Goal: Task Accomplishment & Management: Complete application form

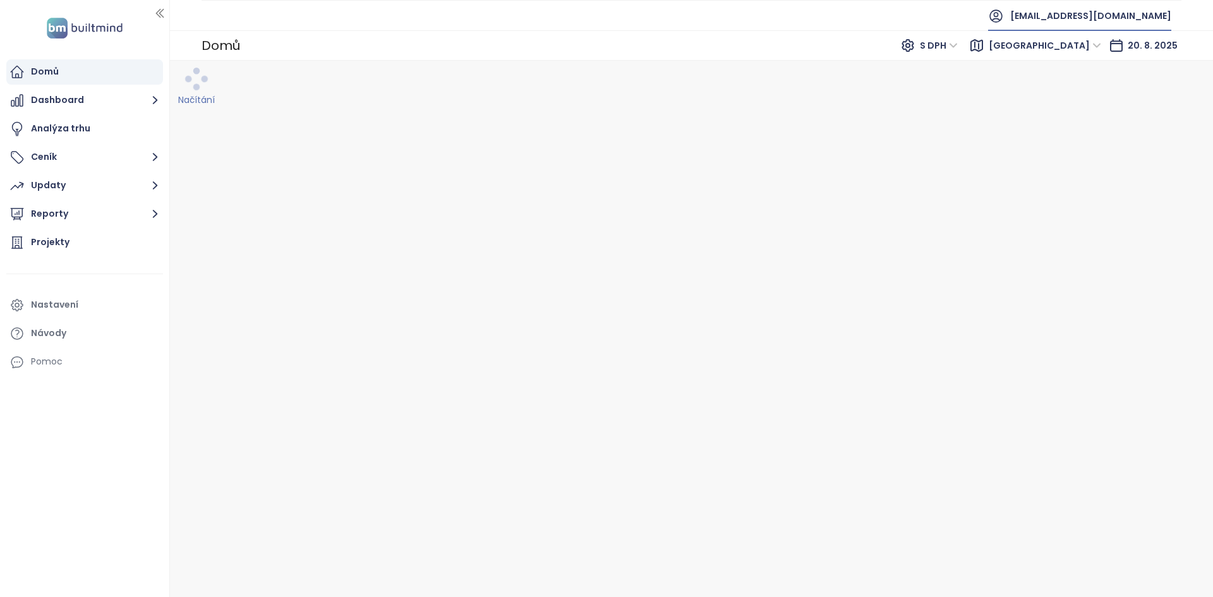
click at [1095, 16] on span "daramis@daramis.com" at bounding box center [1090, 16] width 161 height 30
click at [1076, 54] on span "Odhlásit se" at bounding box center [1077, 51] width 49 height 13
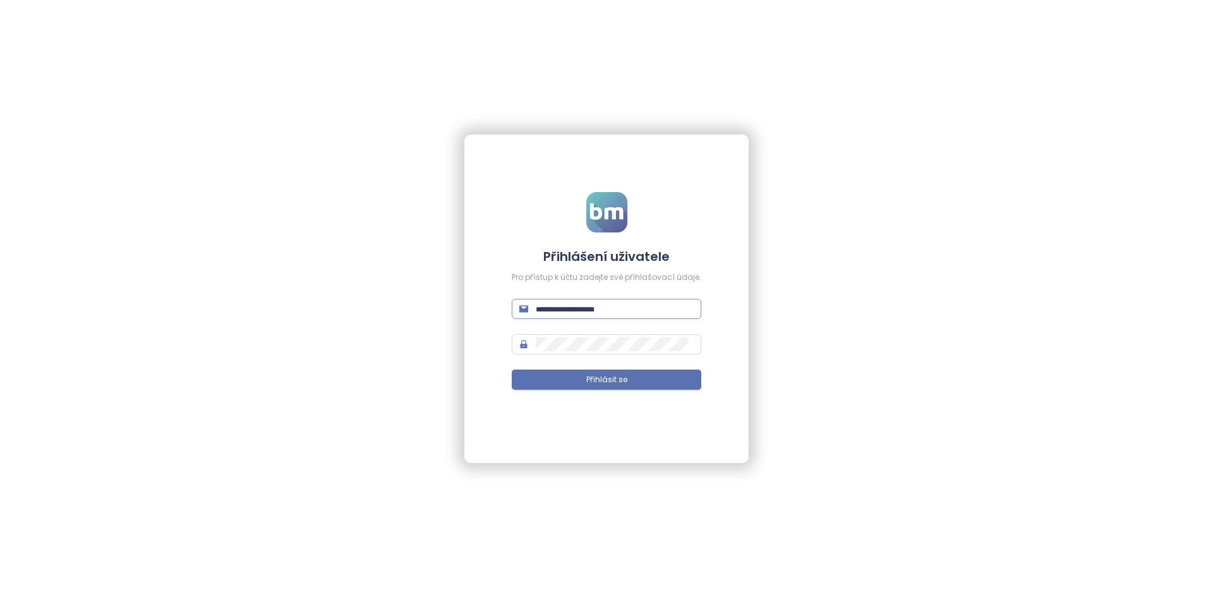
click at [554, 318] on span at bounding box center [607, 309] width 190 height 20
type input "**********"
click at [512, 370] on button "Přihlásit se" at bounding box center [607, 380] width 190 height 20
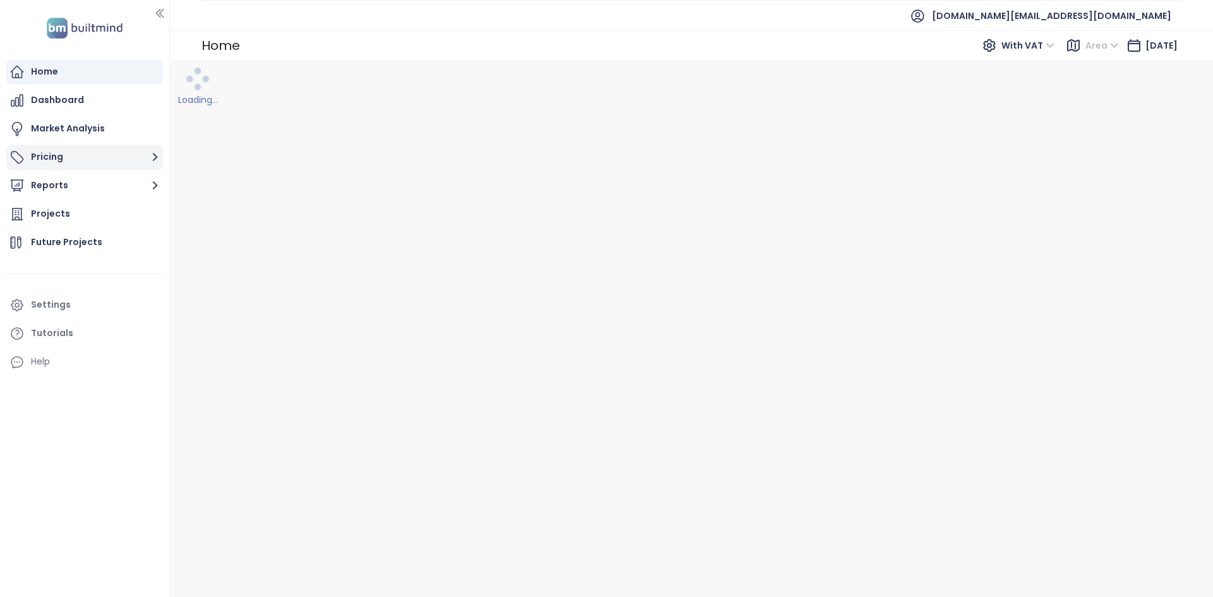
click at [114, 163] on button "Pricing" at bounding box center [84, 157] width 157 height 25
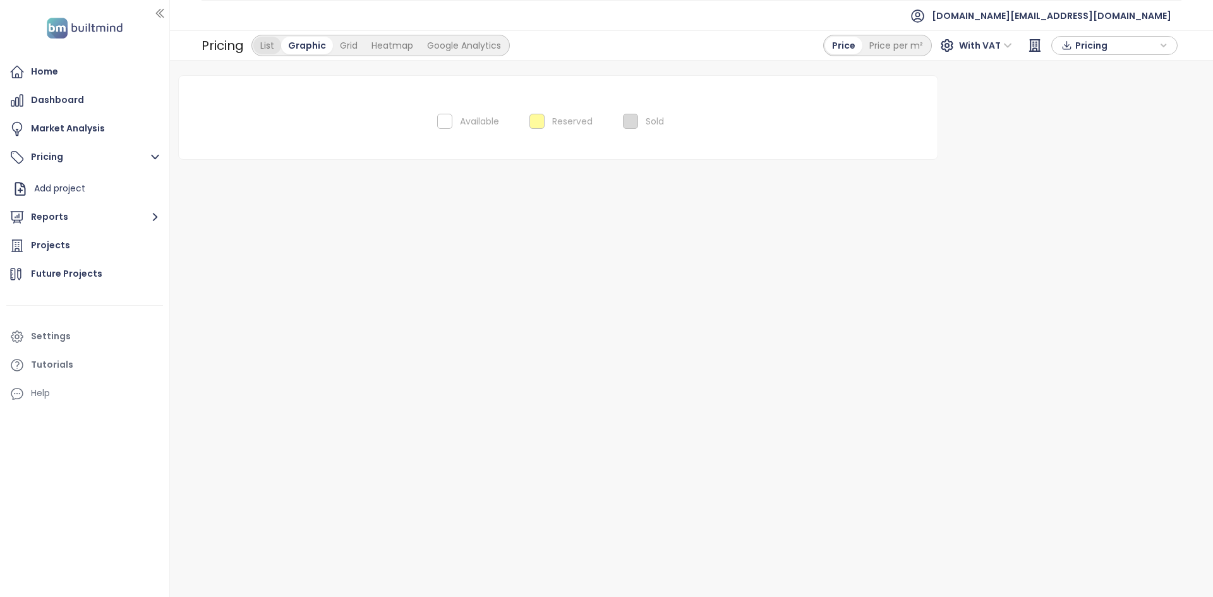
click at [267, 41] on div "List" at bounding box center [267, 46] width 28 height 18
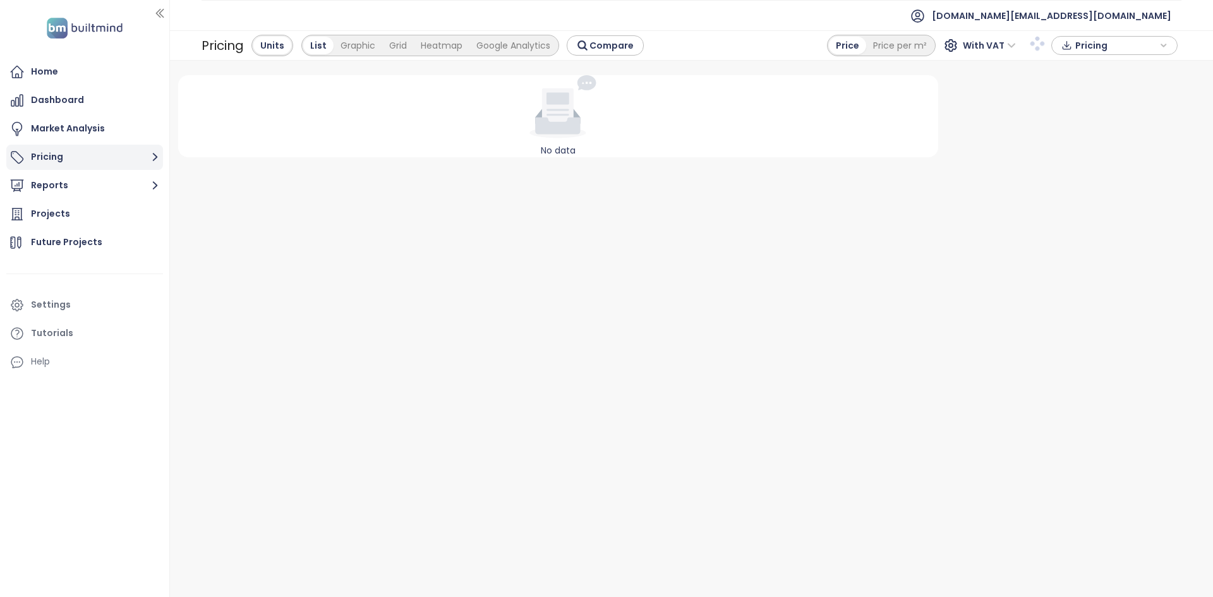
click at [104, 157] on button "Pricing" at bounding box center [84, 157] width 157 height 25
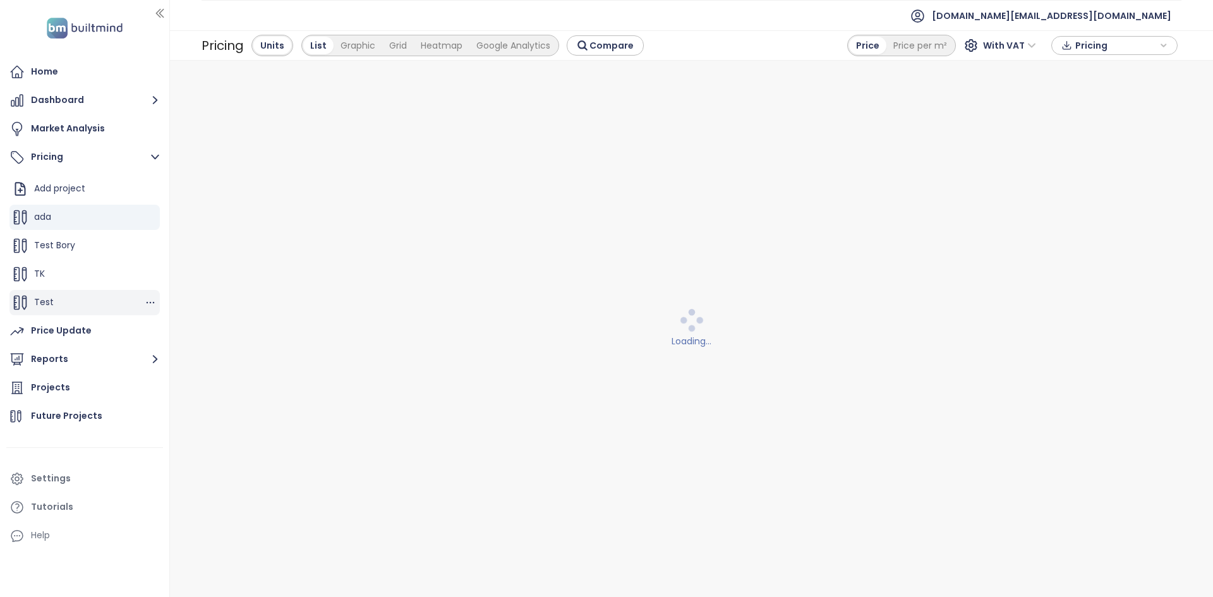
scroll to position [28, 0]
click at [65, 301] on span "Harmony Estates" at bounding box center [71, 302] width 75 height 13
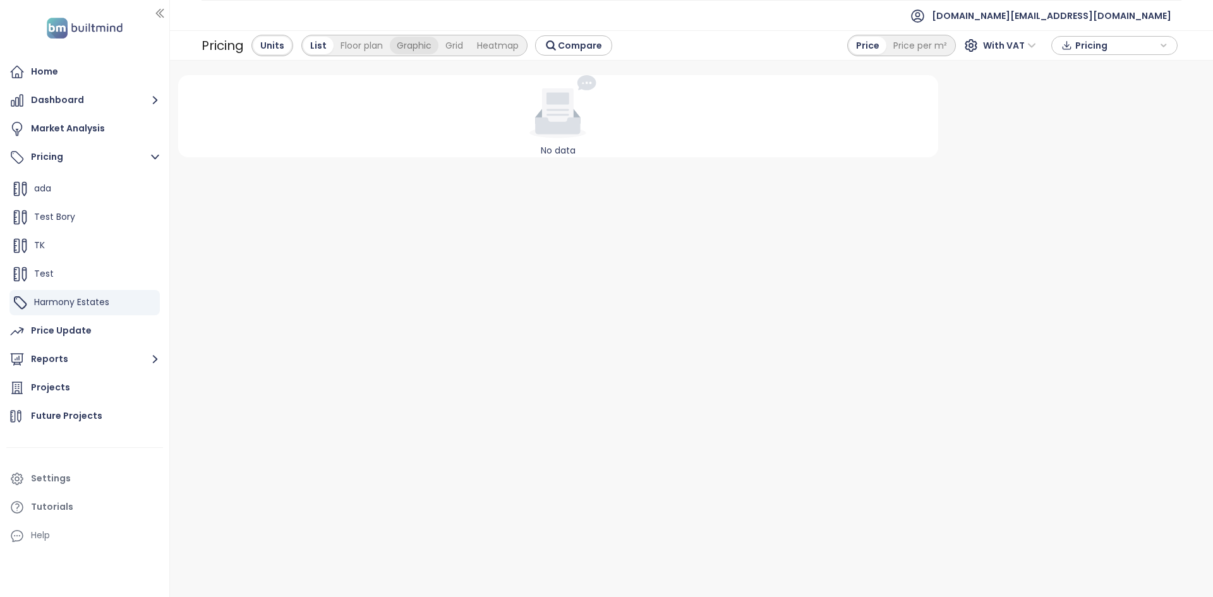
click at [360, 46] on div "Floor plan" at bounding box center [362, 46] width 56 height 18
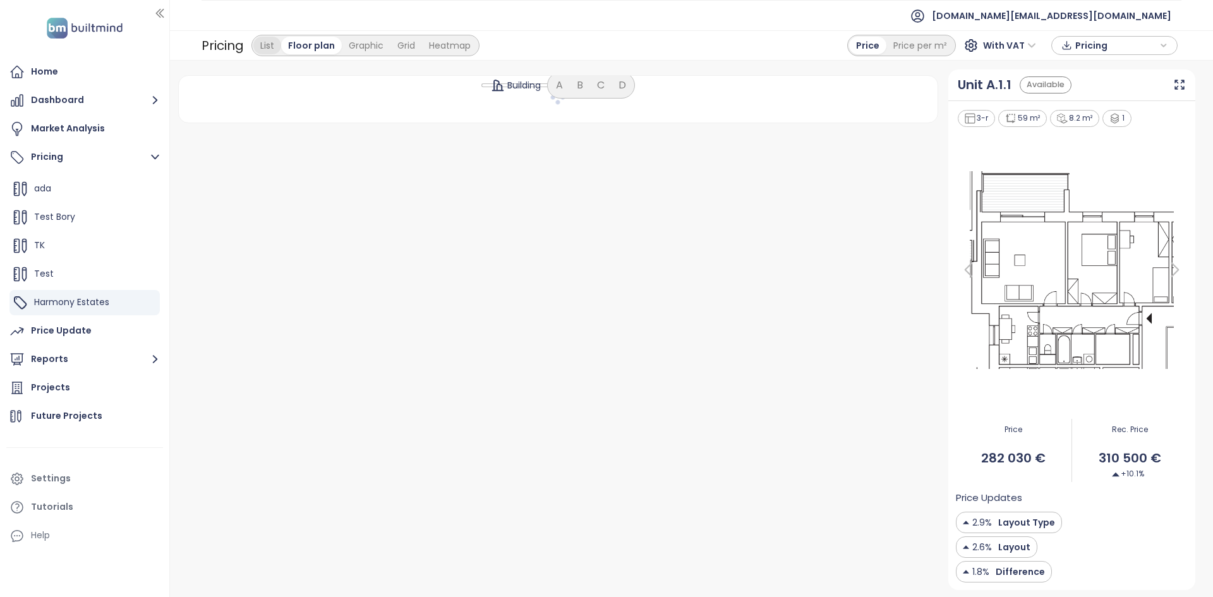
click at [271, 54] on div "List" at bounding box center [267, 46] width 28 height 18
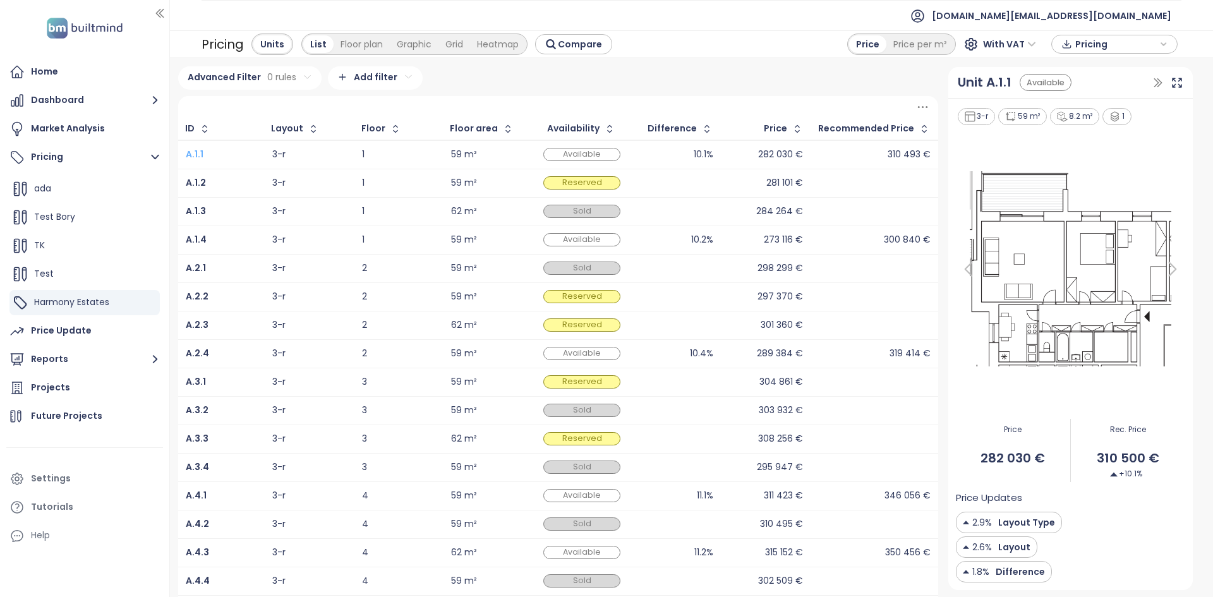
click at [201, 155] on b "A.1.1" at bounding box center [195, 154] width 18 height 13
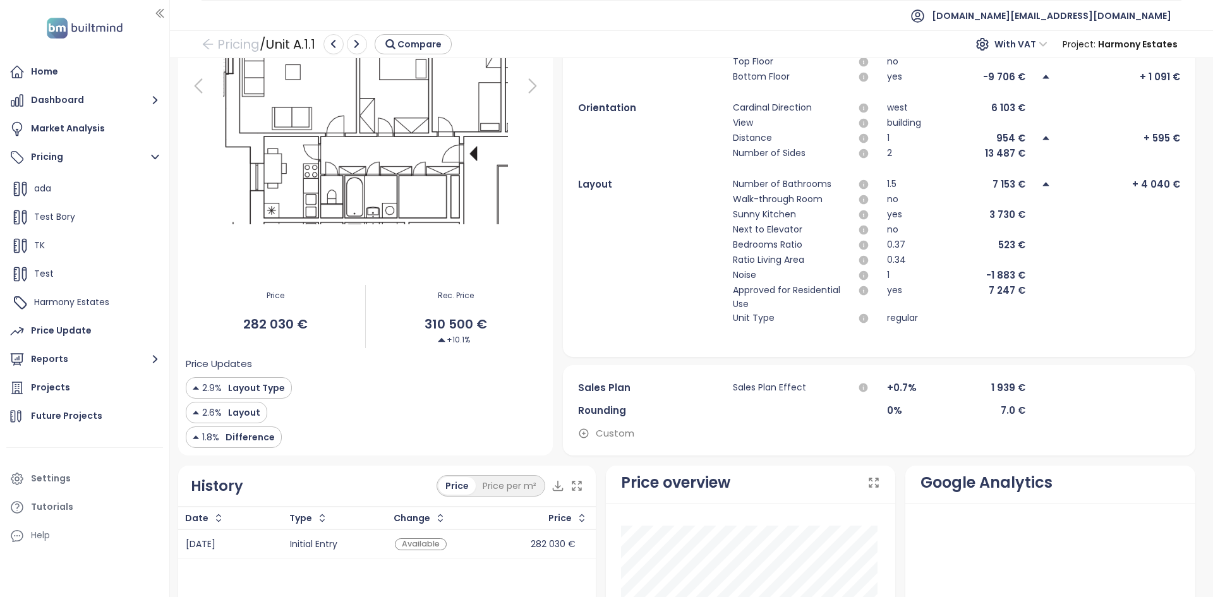
click at [623, 436] on span "Custom" at bounding box center [615, 433] width 39 height 15
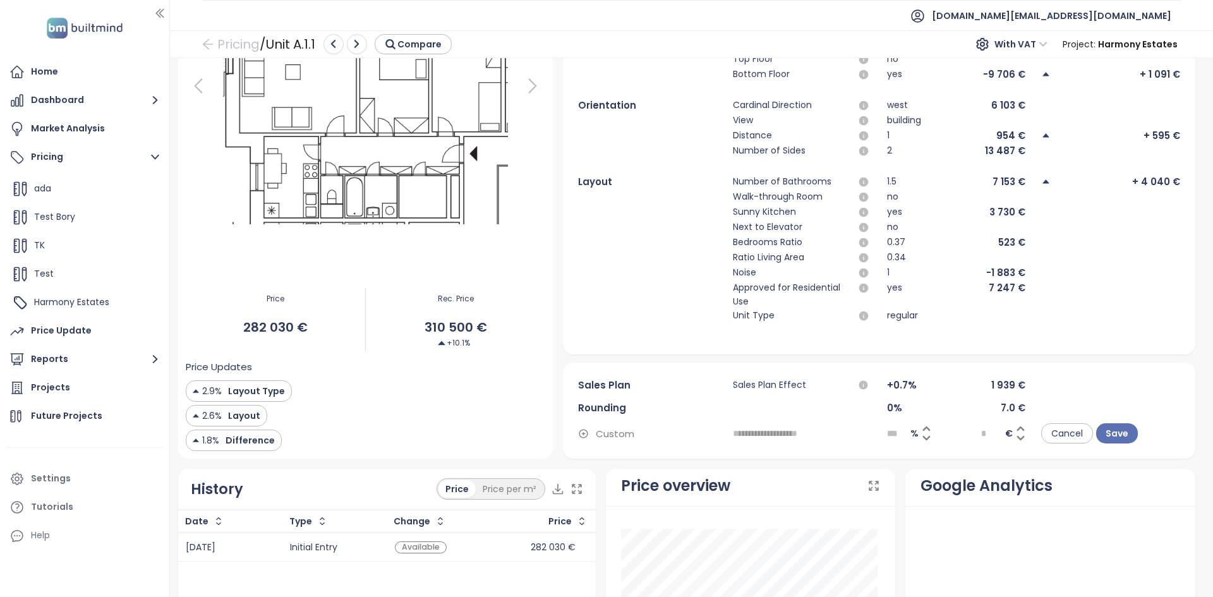
click at [775, 442] on input "text" at bounding box center [802, 433] width 138 height 20
type input "****"
type input "*********"
type input "**********"
click at [890, 435] on input "***" at bounding box center [898, 433] width 23 height 19
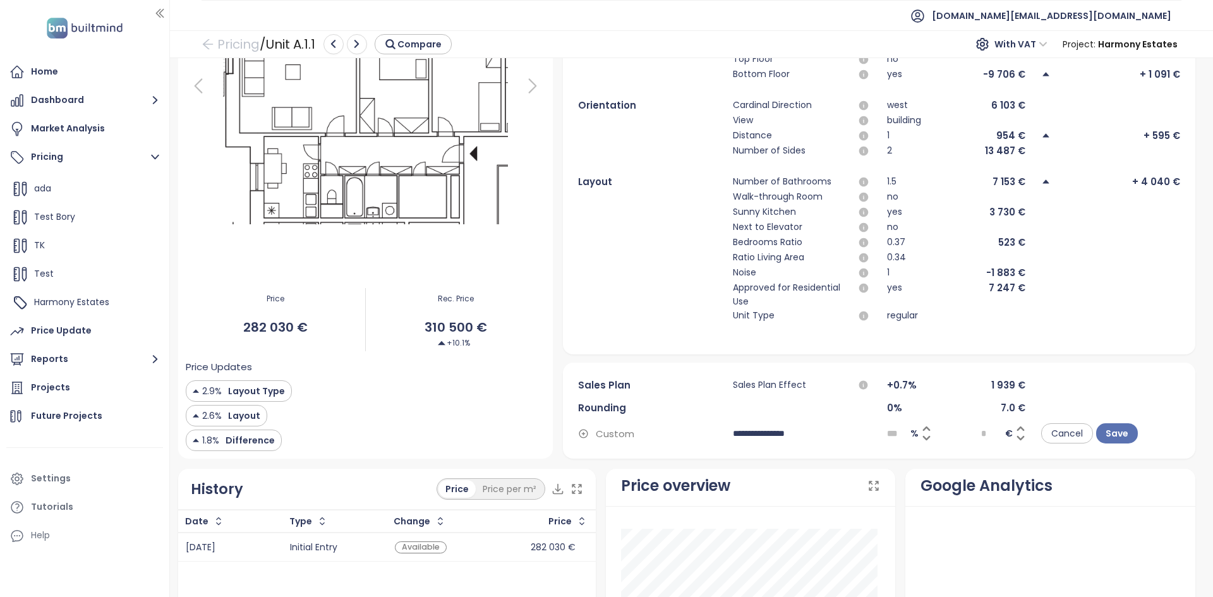
click at [890, 435] on input "***" at bounding box center [898, 433] width 23 height 19
type input "*"
type input "*****"
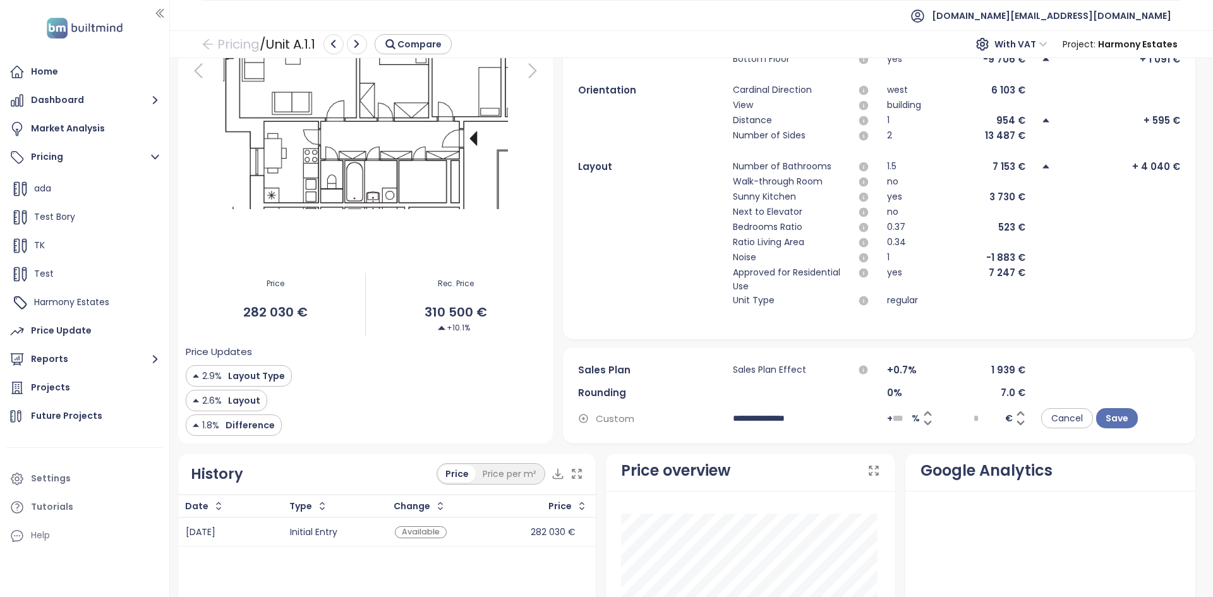
scroll to position [258, 0]
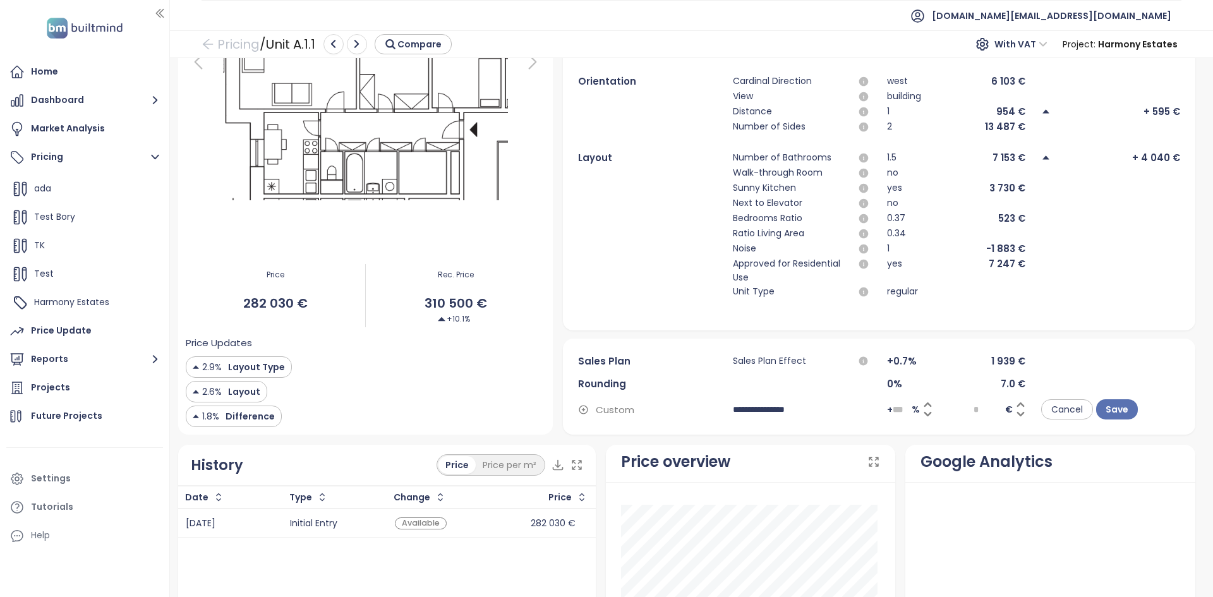
type input "***"
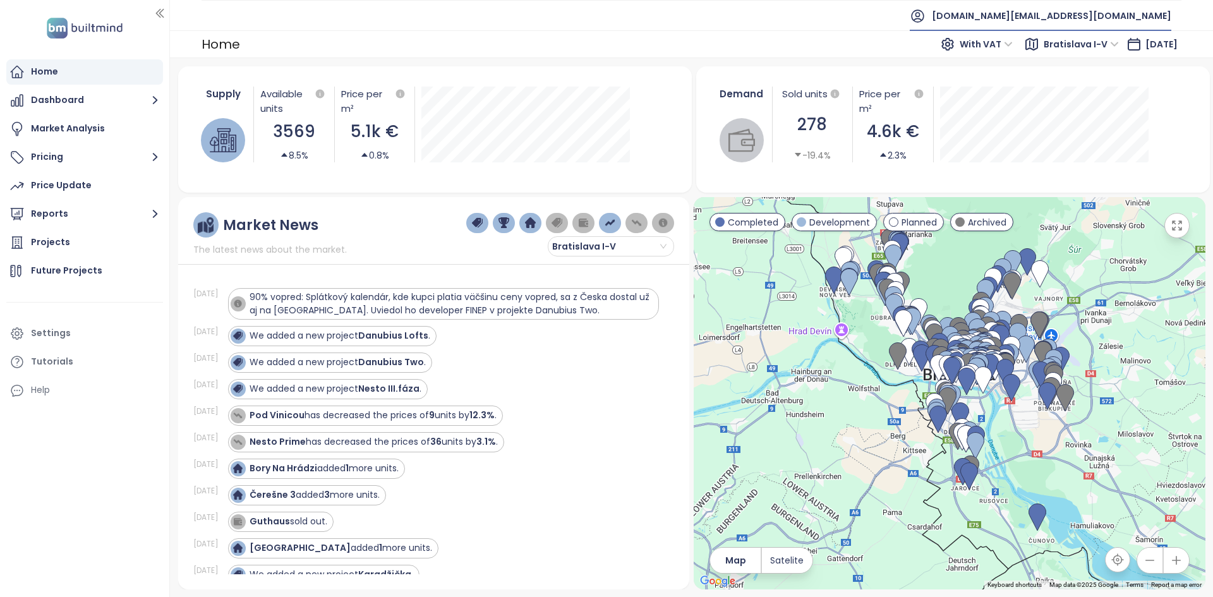
click at [1155, 11] on span "builtmind.sk@builtmind.com" at bounding box center [1051, 16] width 239 height 30
click at [1093, 58] on li "Log out" at bounding box center [1094, 51] width 148 height 25
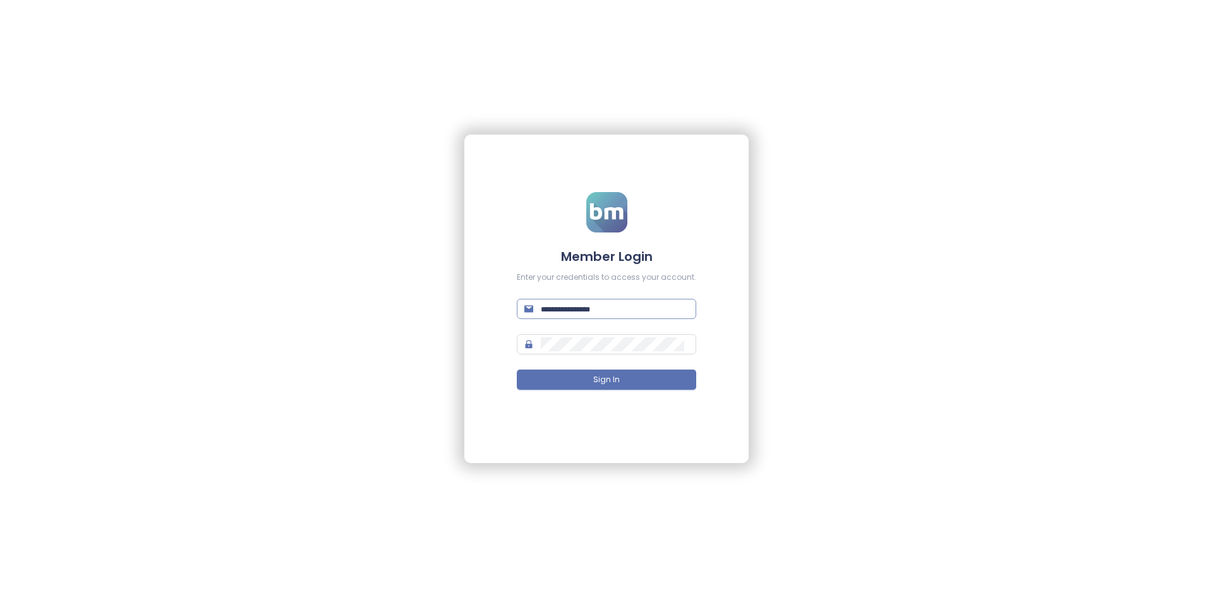
click at [559, 300] on span at bounding box center [606, 309] width 179 height 20
type input "**********"
click at [517, 370] on button "Sign In" at bounding box center [606, 380] width 179 height 20
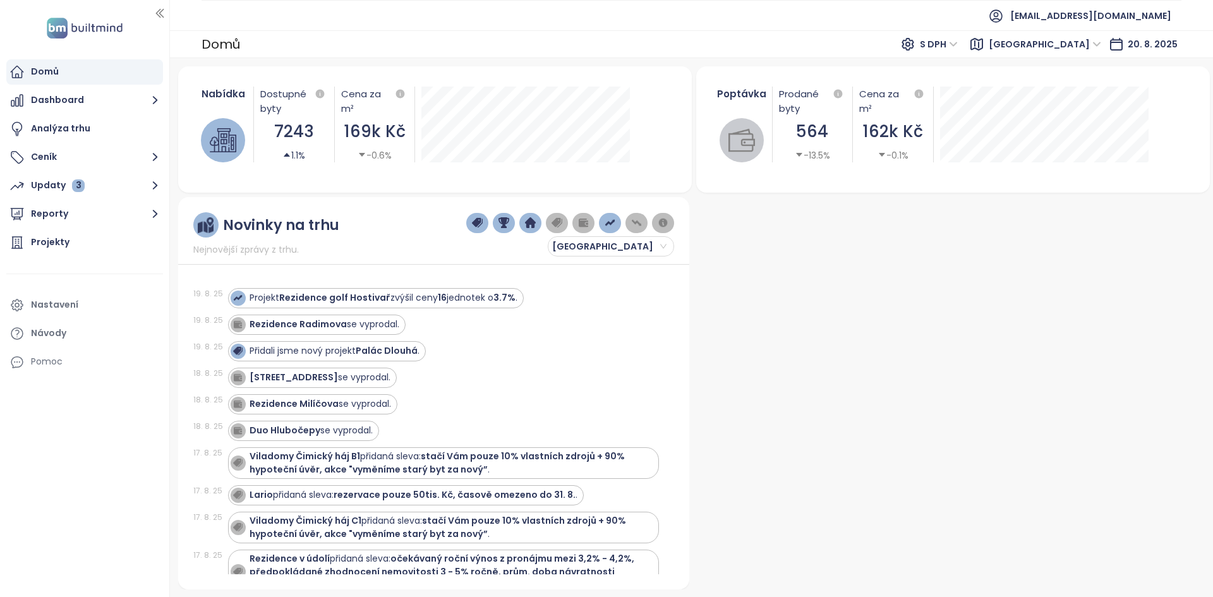
click at [80, 459] on div "Domů Dashboard Analýza trhu Ceník Updaty 3 Reporty Projekty Nastavení Návody Po…" at bounding box center [84, 298] width 169 height 597
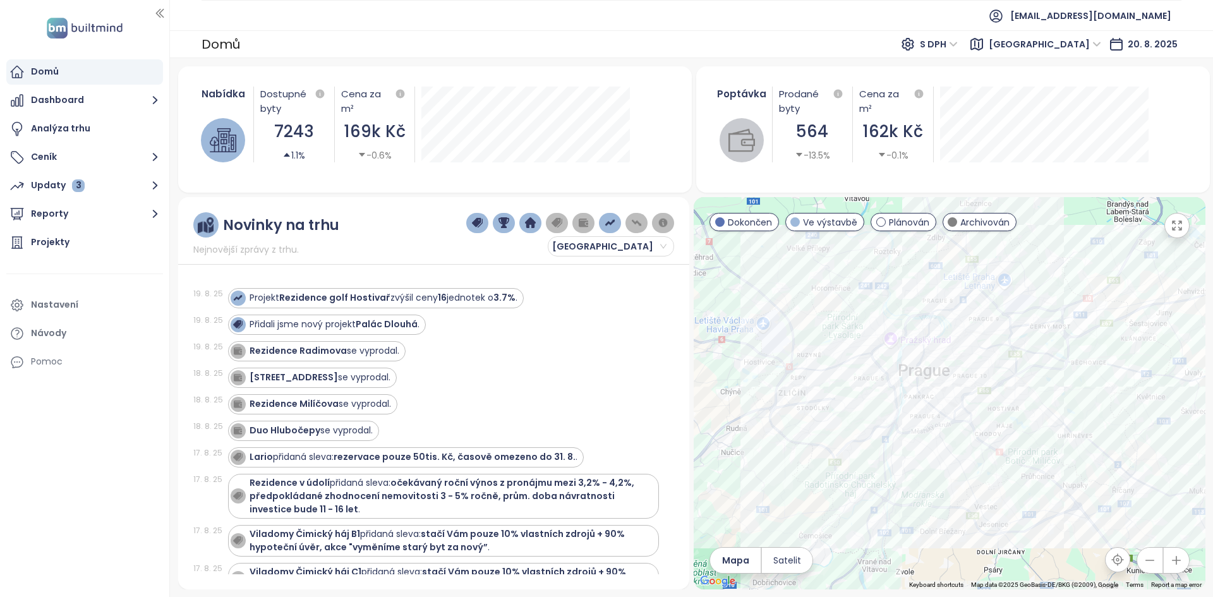
click at [665, 183] on div "Nabídka Dostupné byty 7243 1.1% Cena za m² 169k Kč -0.6%" at bounding box center [435, 129] width 514 height 126
click at [160, 213] on icon "button" at bounding box center [155, 214] width 16 height 16
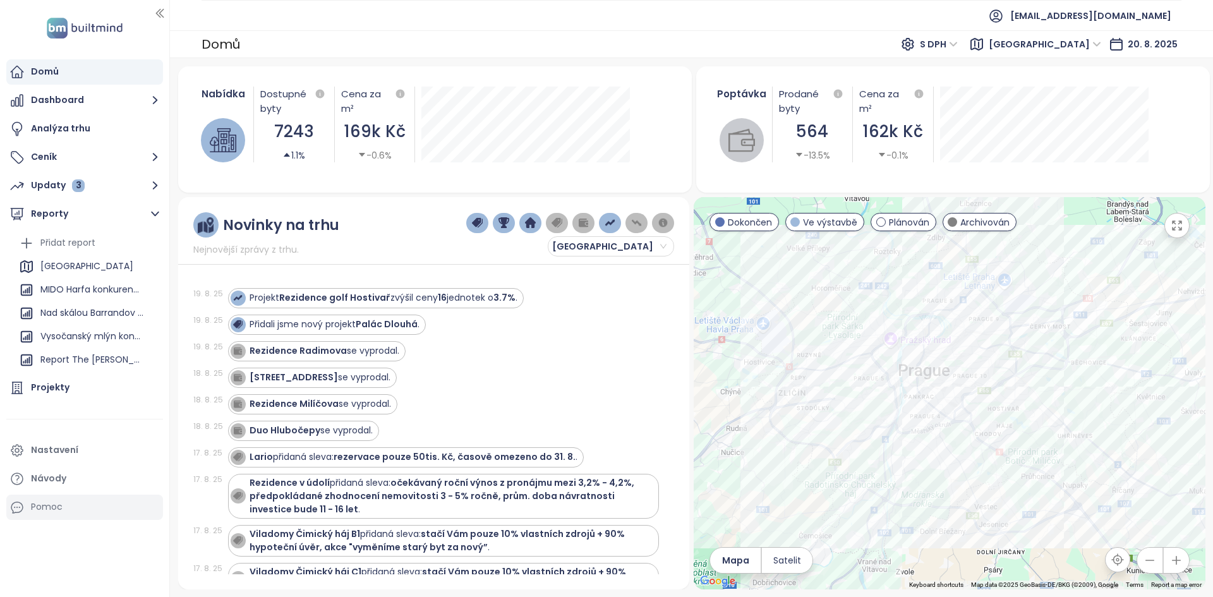
drag, startPoint x: 79, startPoint y: 390, endPoint x: 94, endPoint y: 372, distance: 23.8
click at [79, 390] on div "Projekty" at bounding box center [84, 387] width 157 height 25
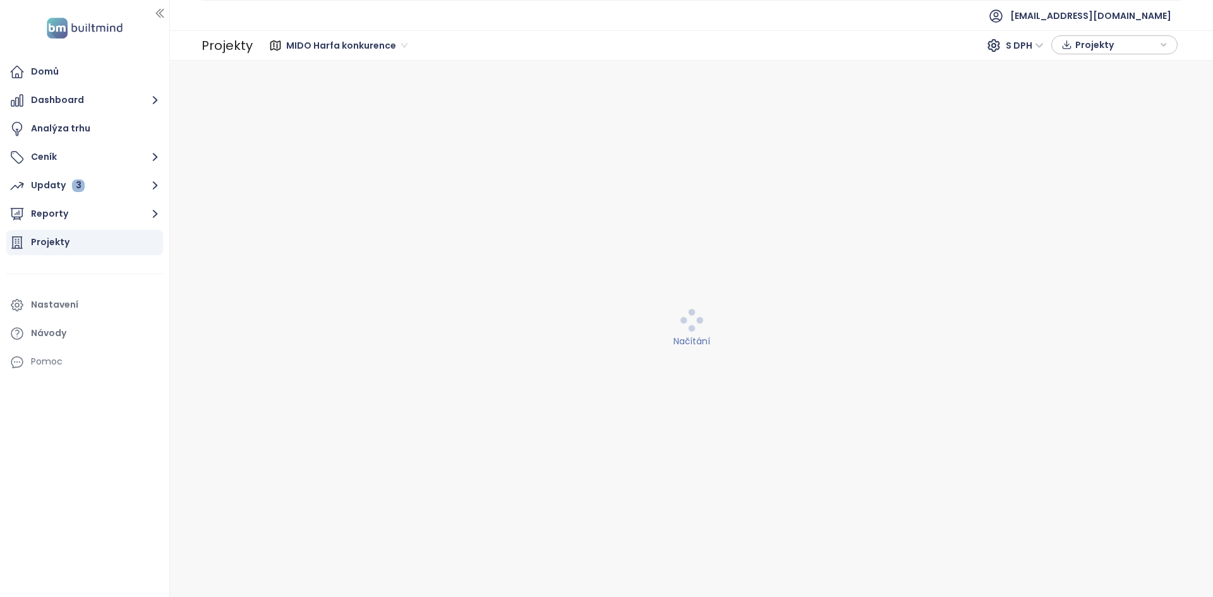
click at [315, 45] on span "MIDO Harfa konkurence" at bounding box center [346, 45] width 121 height 19
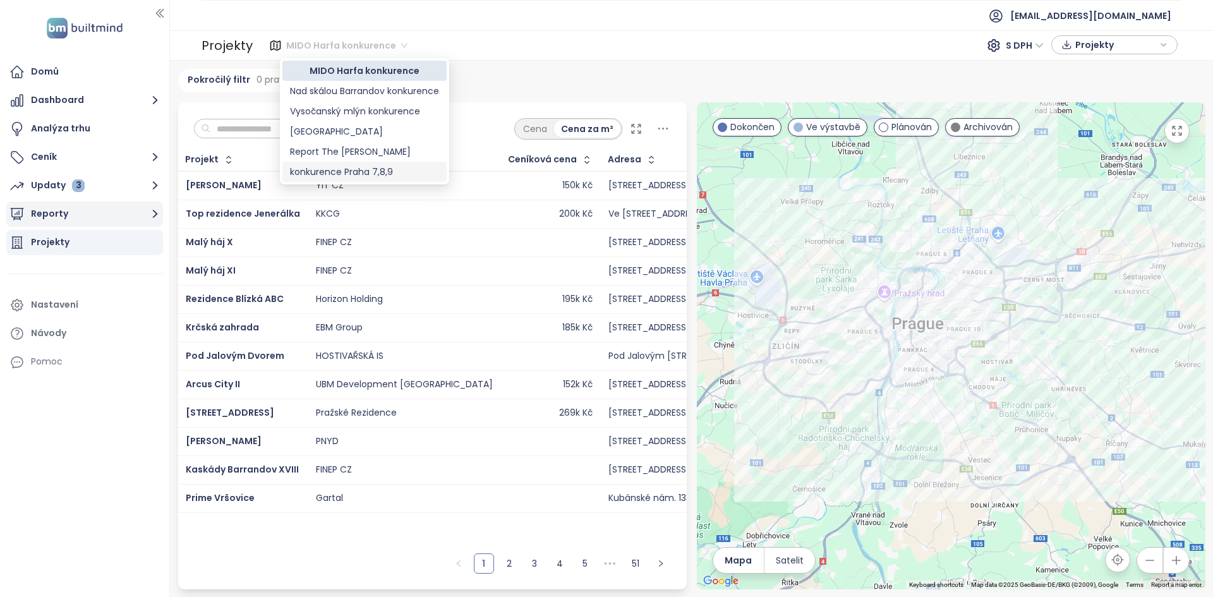
click at [122, 217] on button "Reporty" at bounding box center [84, 214] width 157 height 25
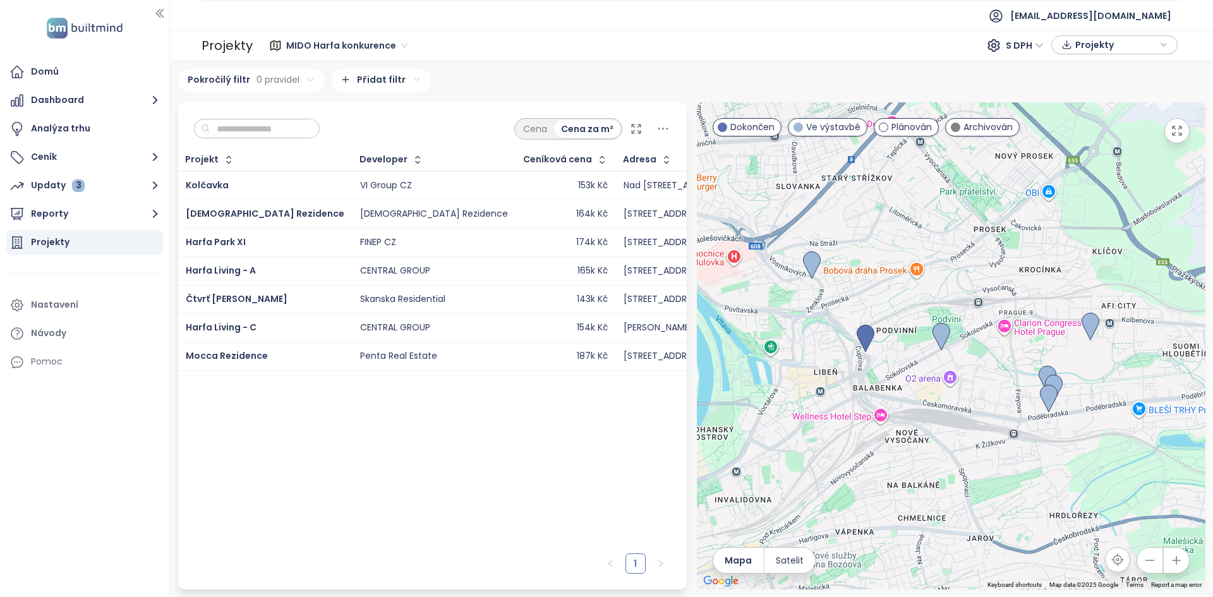
click at [276, 221] on div "[DEMOGRAPHIC_DATA] Rezidence" at bounding box center [265, 214] width 159 height 15
click at [278, 212] on div "[DEMOGRAPHIC_DATA] Rezidence" at bounding box center [265, 214] width 159 height 15
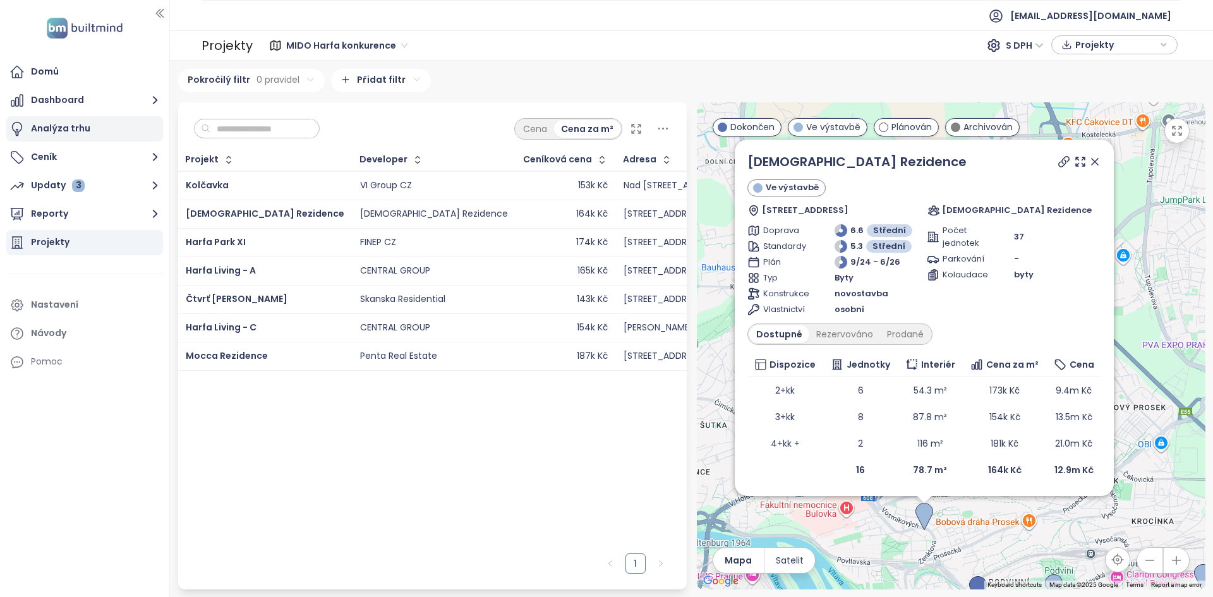
click at [64, 126] on div "Analýza trhu" at bounding box center [60, 129] width 59 height 16
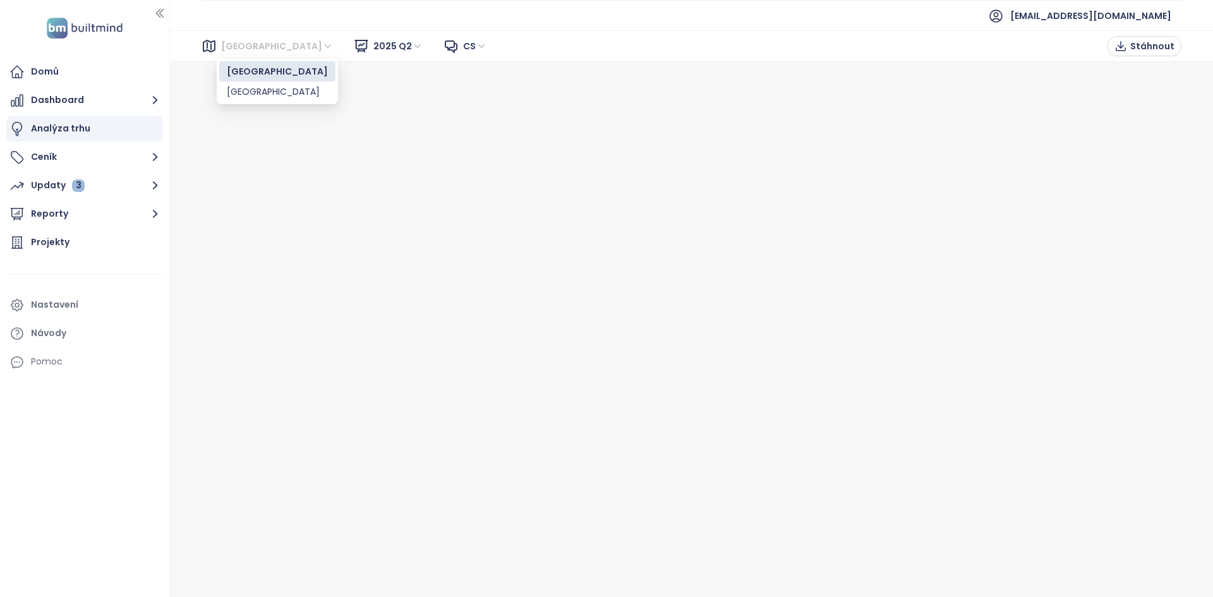
click at [230, 44] on span "Brno" at bounding box center [277, 46] width 112 height 19
click at [236, 85] on div "Praha" at bounding box center [277, 92] width 101 height 14
click at [66, 233] on div "Projekty" at bounding box center [84, 242] width 157 height 25
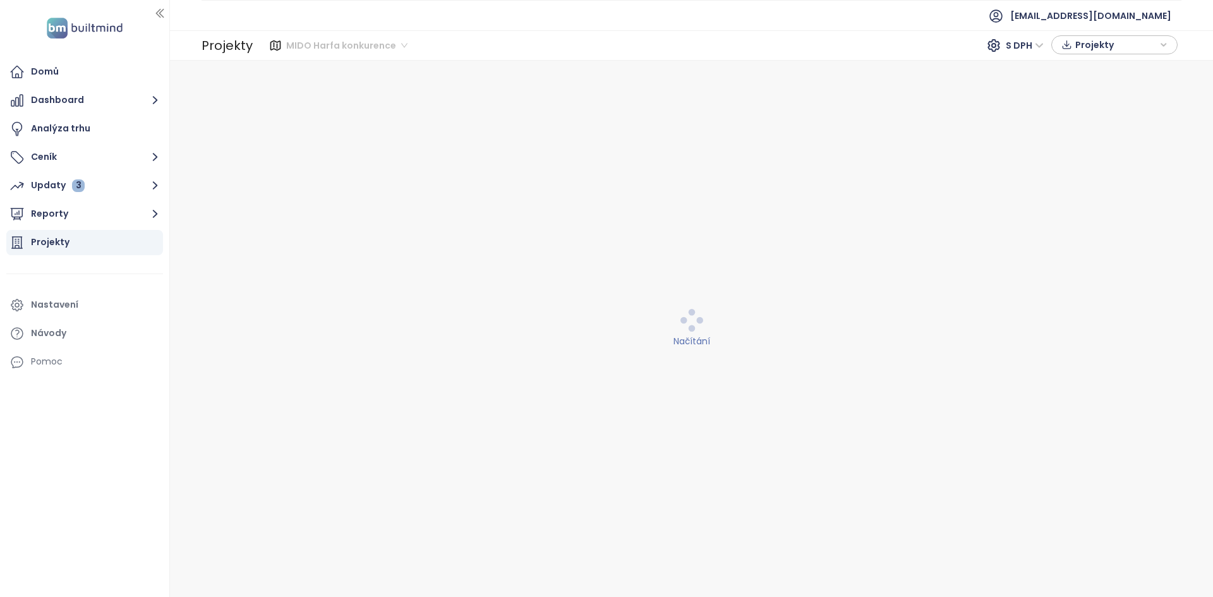
click at [336, 39] on span "MIDO Harfa konkurence" at bounding box center [346, 45] width 121 height 19
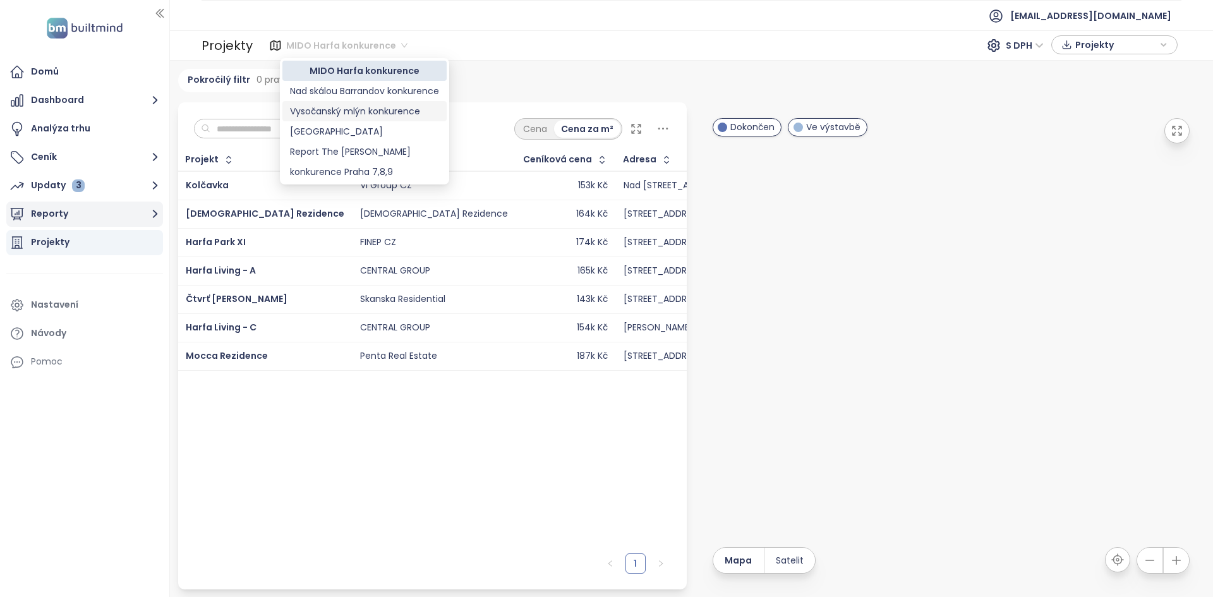
click at [124, 209] on button "Reporty" at bounding box center [84, 214] width 157 height 25
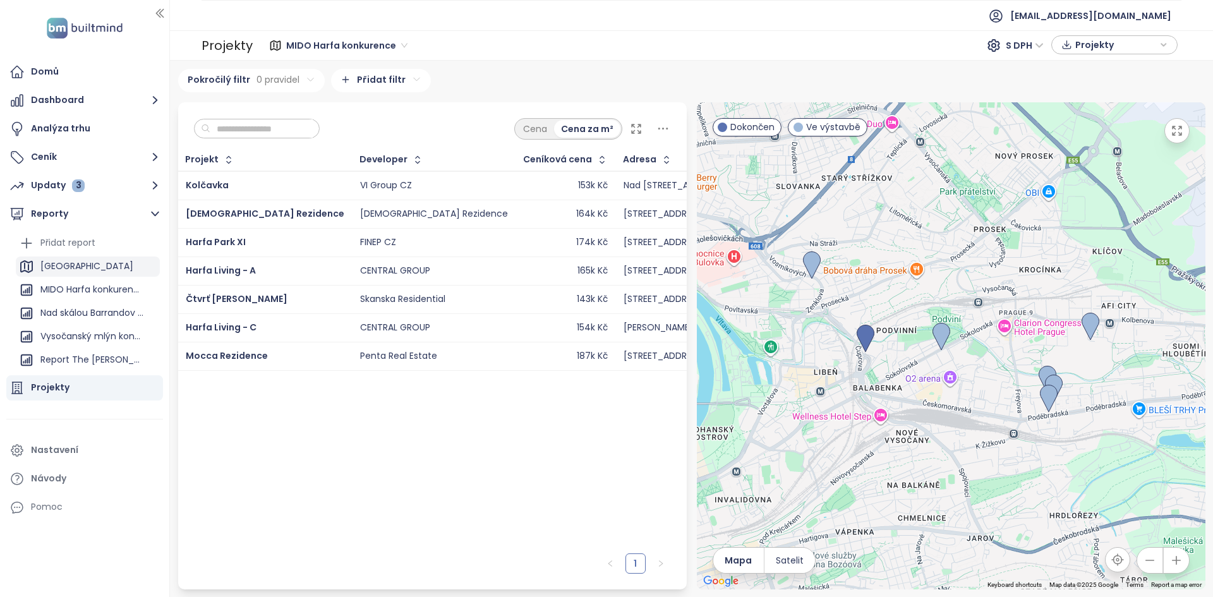
click at [68, 270] on div "[GEOGRAPHIC_DATA]" at bounding box center [88, 267] width 144 height 20
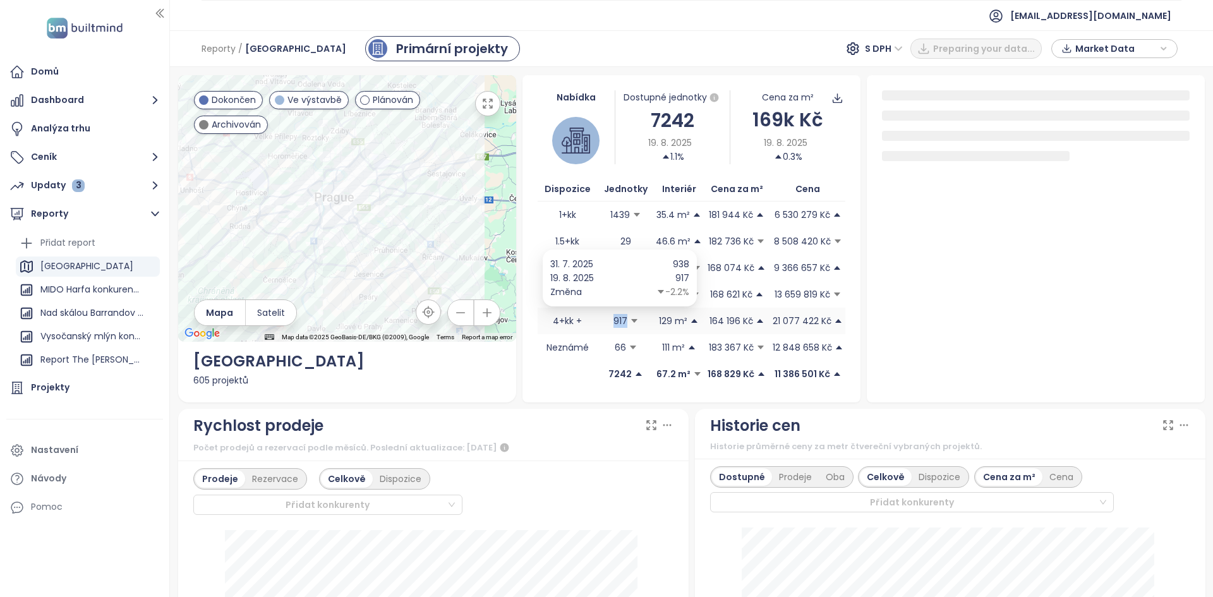
drag, startPoint x: 608, startPoint y: 318, endPoint x: 621, endPoint y: 320, distance: 13.4
click at [621, 320] on span "917" at bounding box center [626, 321] width 57 height 14
click at [350, 259] on div at bounding box center [347, 208] width 338 height 267
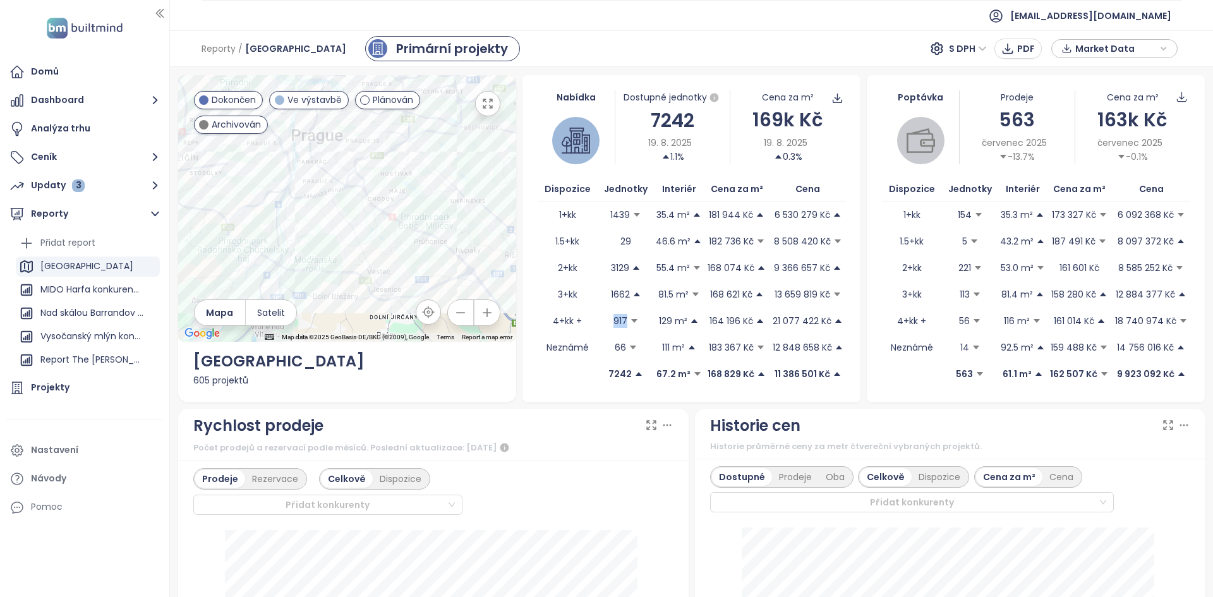
click at [229, 128] on span "Archivován" at bounding box center [236, 125] width 49 height 14
click at [600, 418] on div "Rychlost prodeje" at bounding box center [433, 426] width 480 height 24
click at [587, 365] on td at bounding box center [568, 374] width 60 height 27
click at [74, 451] on div "Nastavení" at bounding box center [54, 450] width 47 height 16
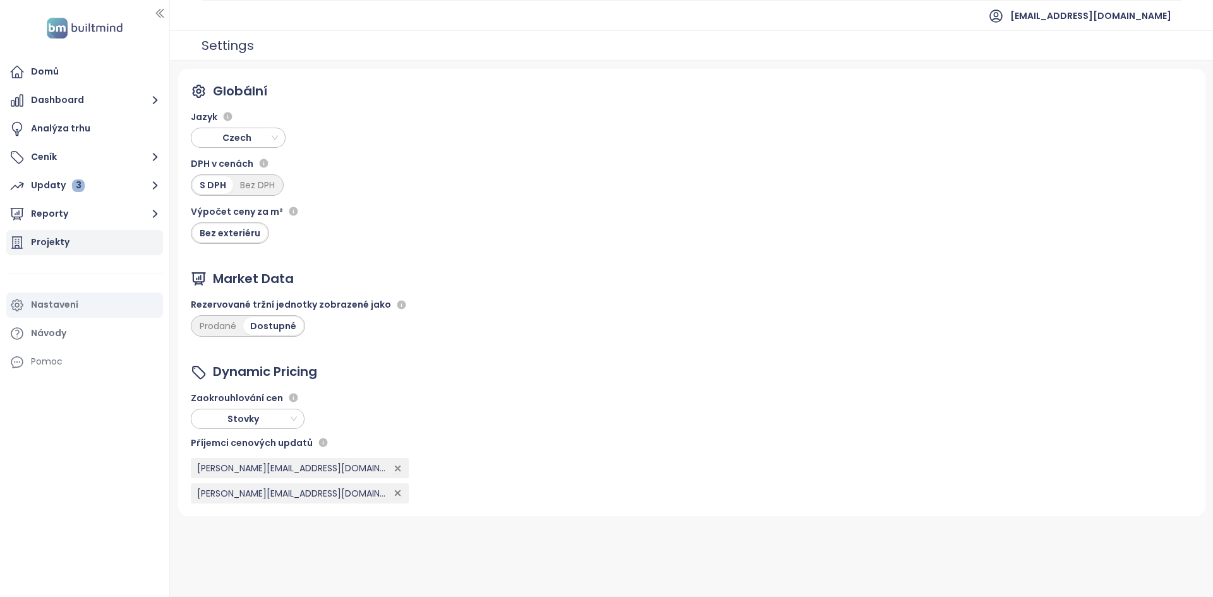
click at [50, 236] on div "Projekty" at bounding box center [50, 242] width 39 height 16
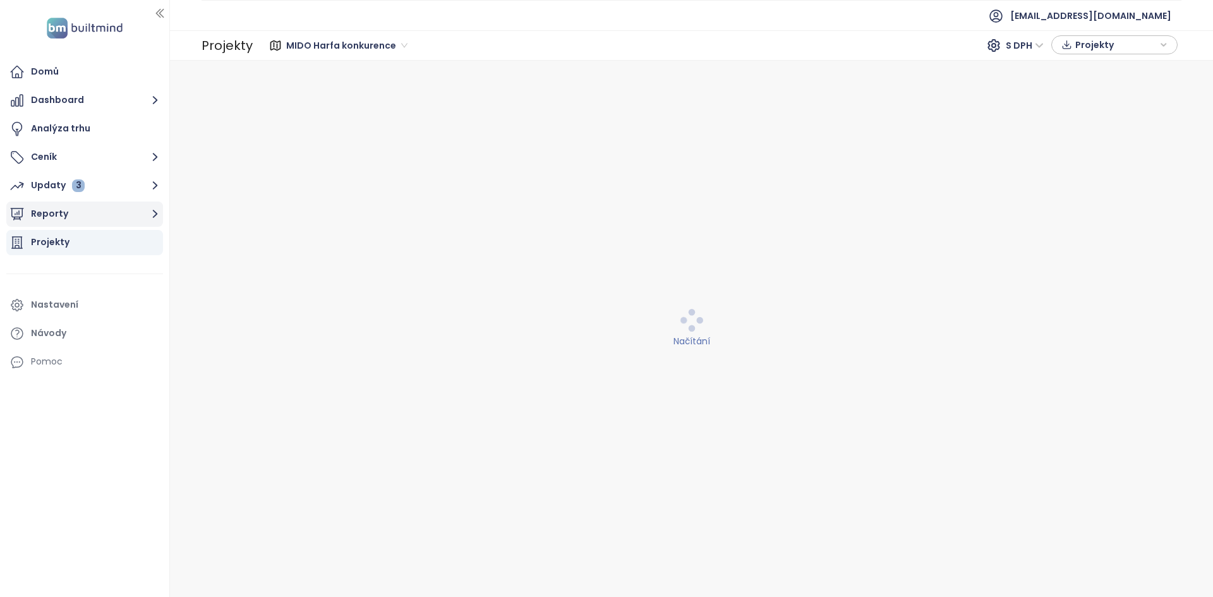
click at [118, 210] on button "Reporty" at bounding box center [84, 214] width 157 height 25
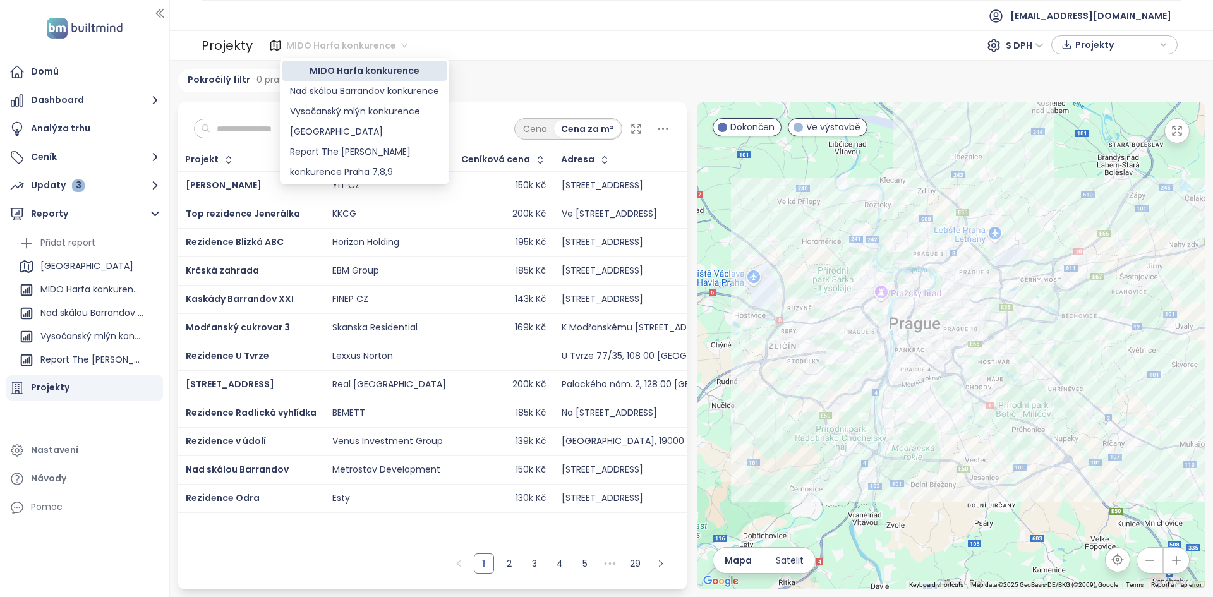
click at [327, 44] on span "MIDO Harfa konkurence" at bounding box center [346, 45] width 121 height 19
click at [335, 135] on div "Praha" at bounding box center [364, 131] width 149 height 14
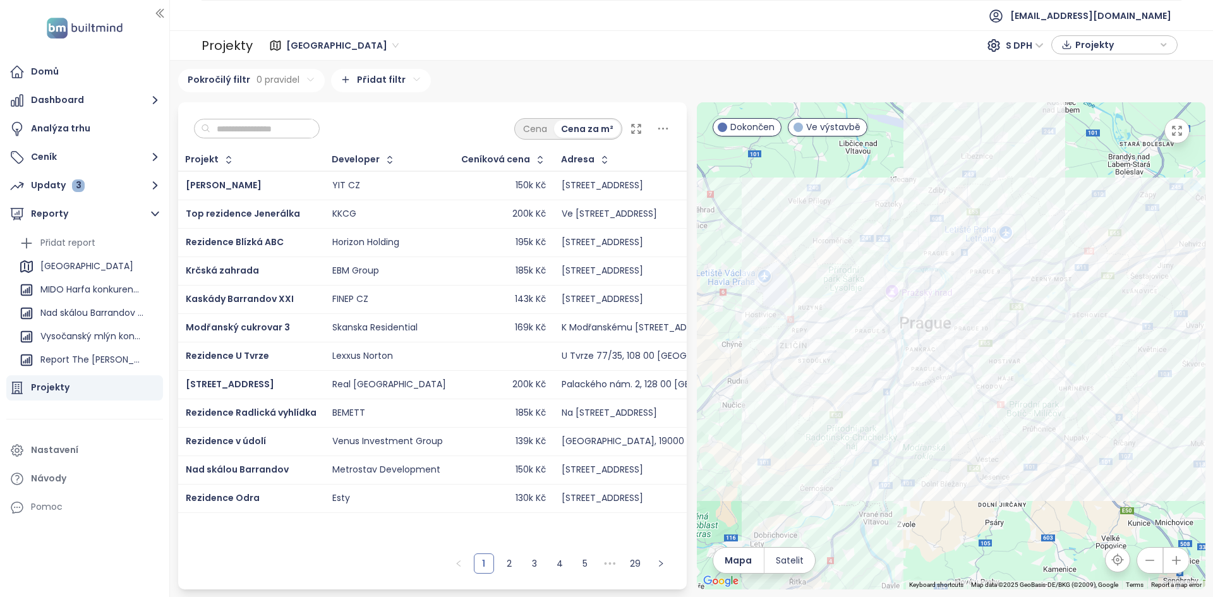
click at [227, 123] on input "text" at bounding box center [261, 128] width 102 height 19
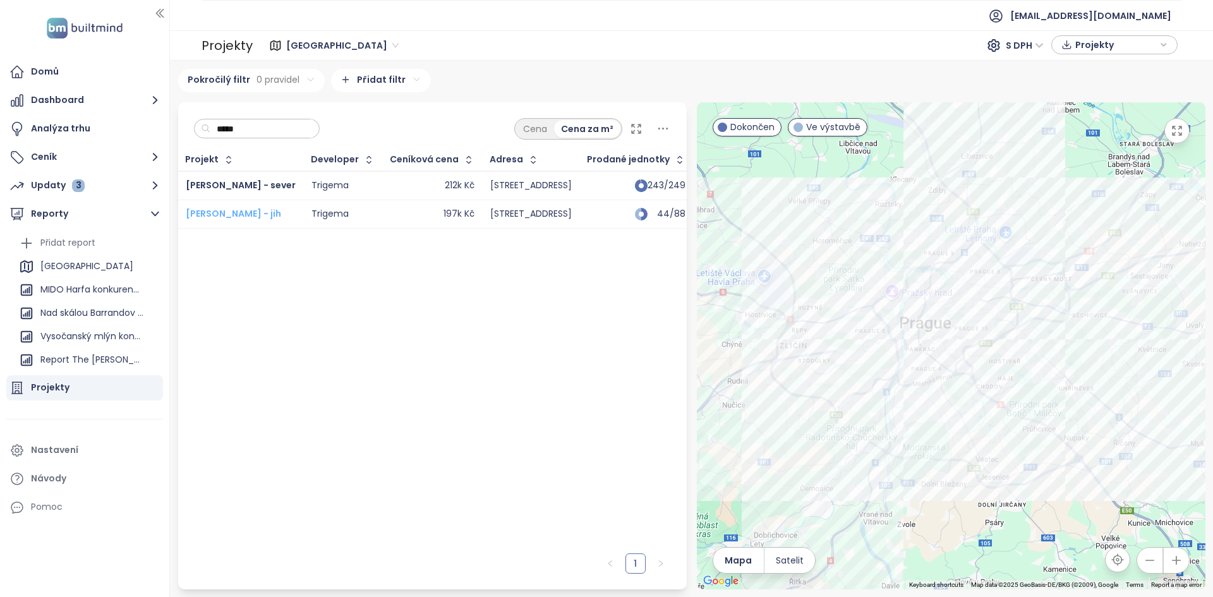
click at [213, 216] on span "Lihovar Smíchov - jih" at bounding box center [233, 213] width 95 height 13
click at [256, 132] on input "*****" at bounding box center [261, 128] width 102 height 19
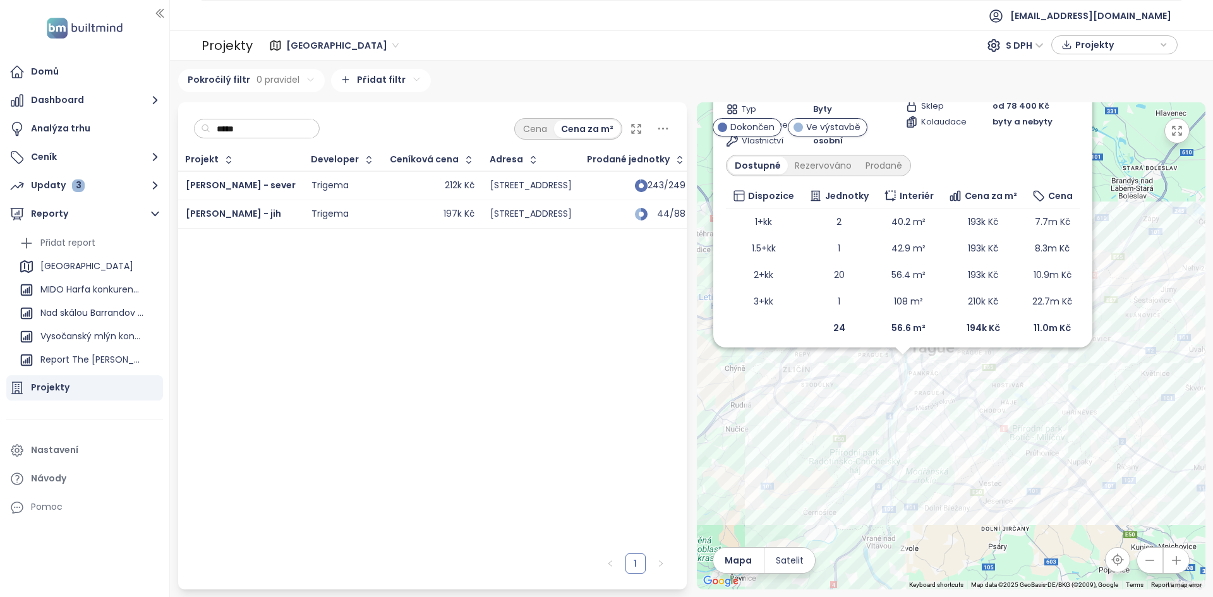
click at [256, 132] on input "*****" at bounding box center [261, 128] width 102 height 19
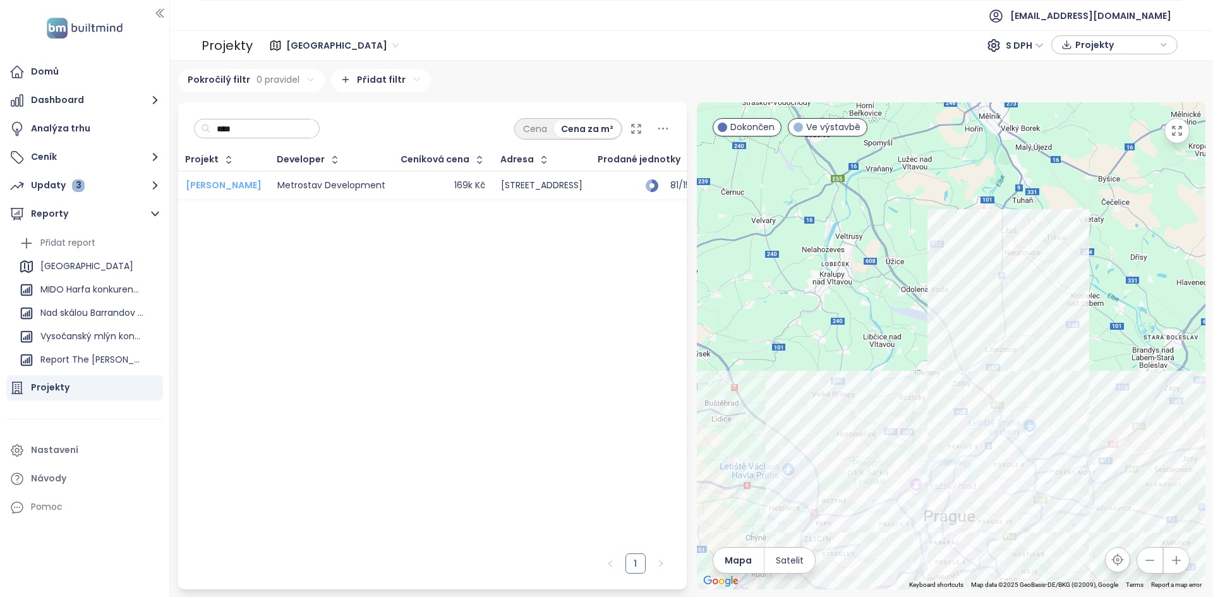
type input "****"
click at [207, 185] on span "[PERSON_NAME]" at bounding box center [224, 185] width 76 height 13
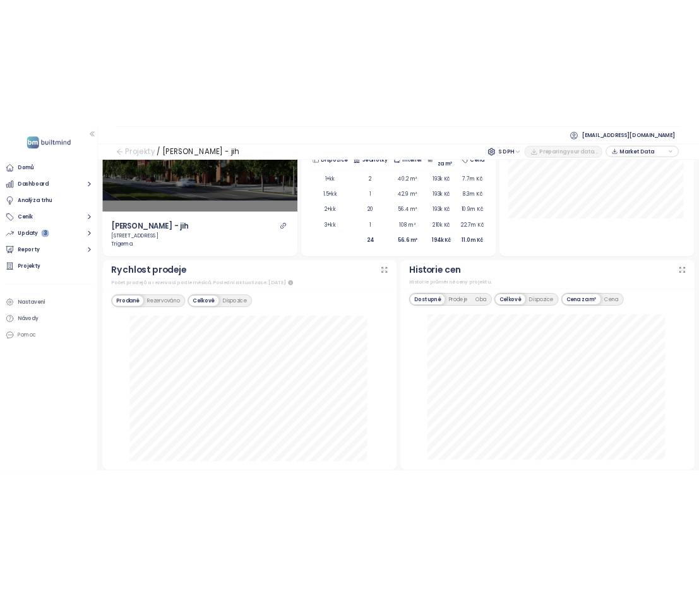
scroll to position [296, 0]
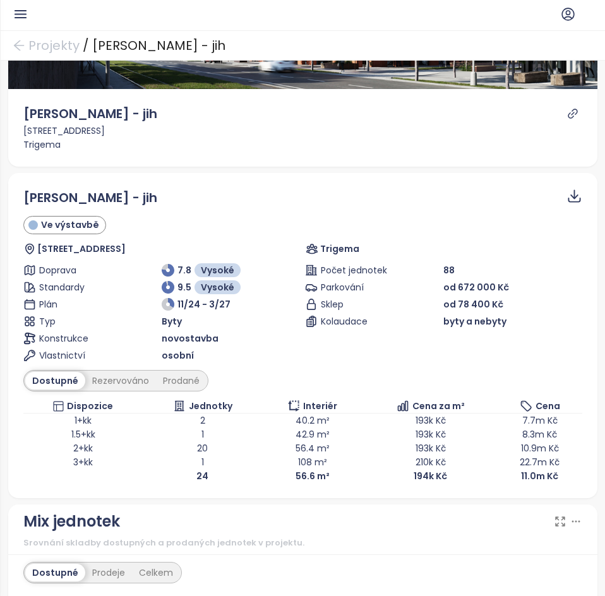
click at [28, 16] on icon "button" at bounding box center [21, 14] width 16 height 16
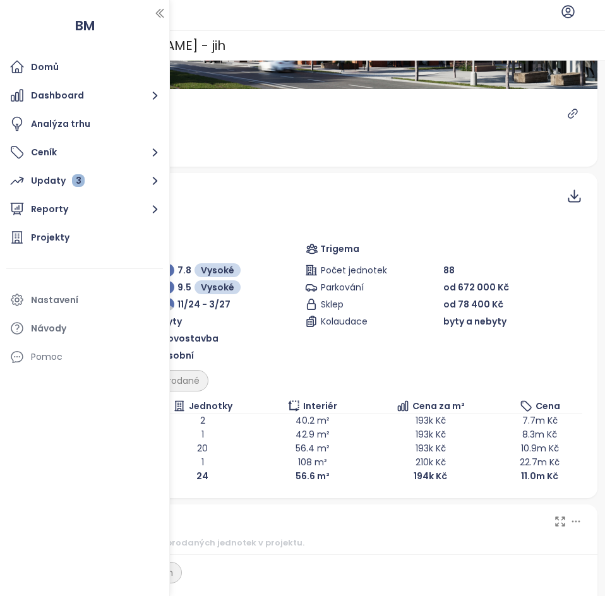
click at [253, 26] on header at bounding box center [302, 15] width 605 height 30
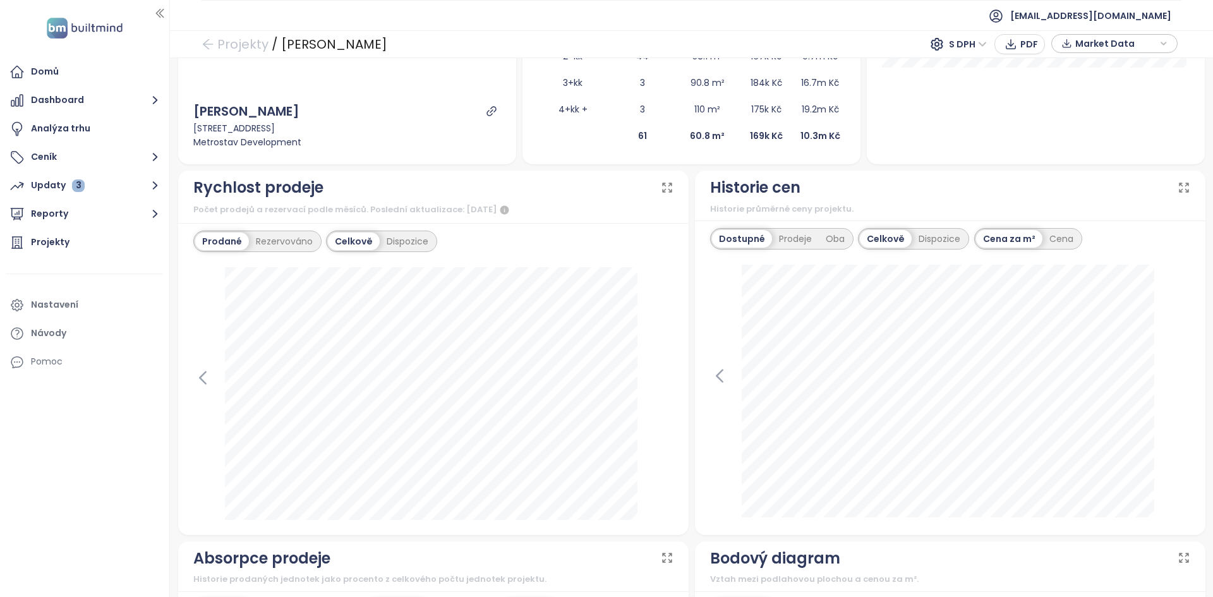
scroll to position [66, 0]
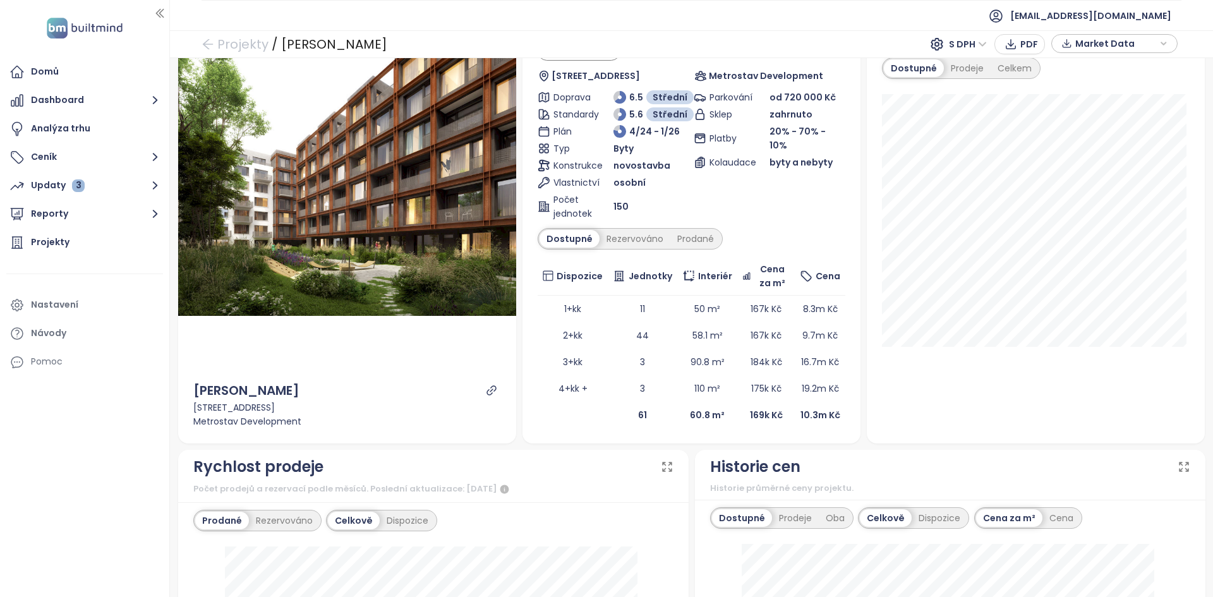
click at [486, 394] on icon "link" at bounding box center [491, 390] width 11 height 11
click at [490, 394] on icon "link" at bounding box center [491, 390] width 11 height 11
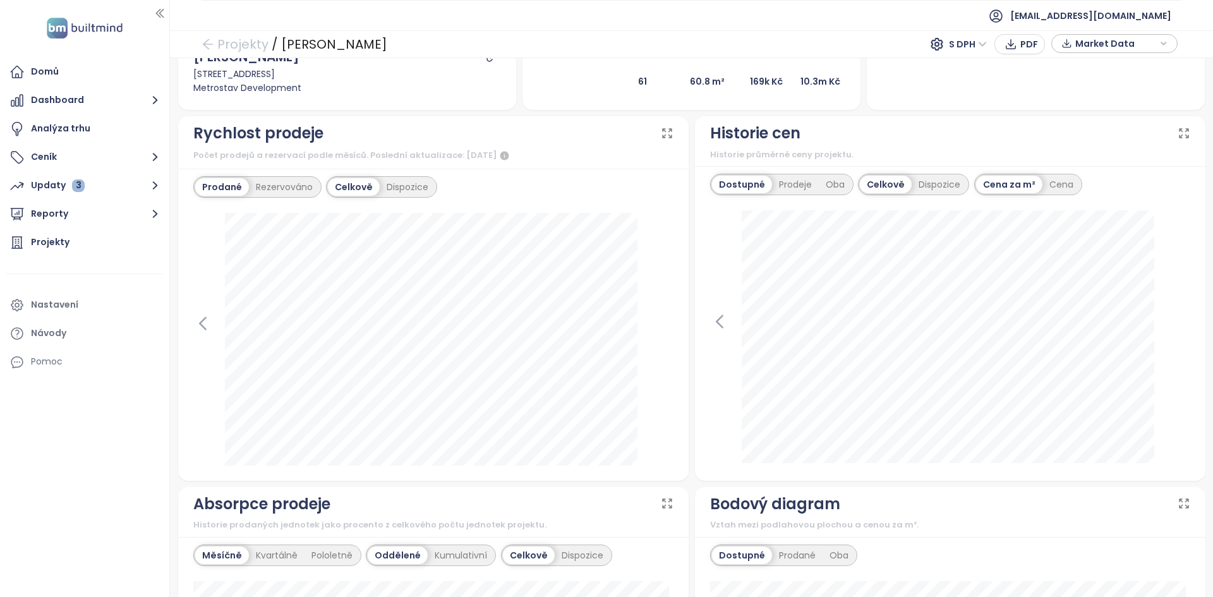
scroll to position [400, 0]
click at [270, 182] on div "Rezervováno" at bounding box center [284, 187] width 71 height 18
click at [225, 190] on div "Prodané" at bounding box center [220, 187] width 51 height 18
drag, startPoint x: 434, startPoint y: 157, endPoint x: 479, endPoint y: 152, distance: 45.1
click at [479, 152] on div "Počet prodejů a rezervací podle měsíců. Poslední aktualizace: [DATE]" at bounding box center [433, 155] width 480 height 15
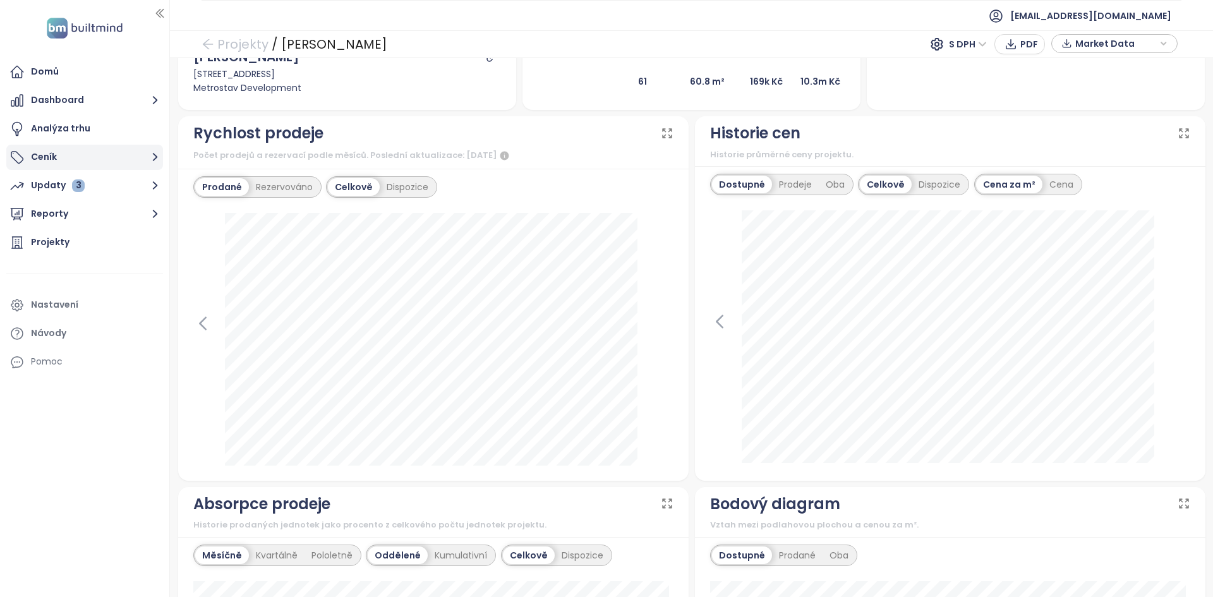
click at [109, 152] on button "Ceník" at bounding box center [84, 157] width 157 height 25
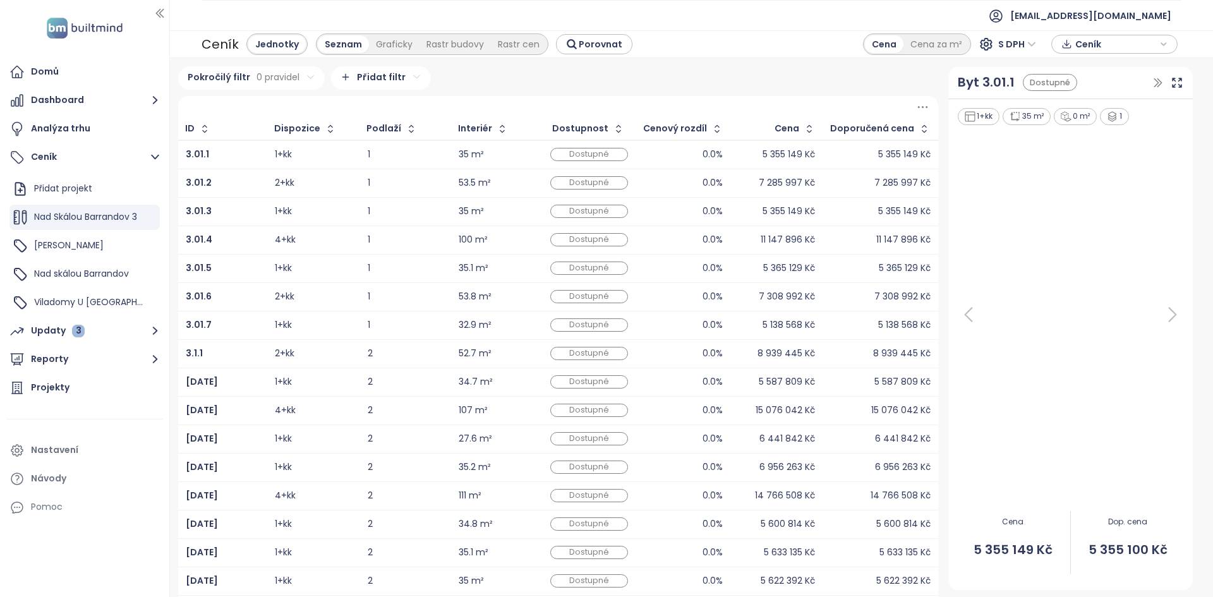
click at [360, 73] on html "Domů Dashboard Analýza trhu Ceník Přidat projekt Nad Skálou Barrandov 3 Mido Ha…" at bounding box center [606, 298] width 1213 height 597
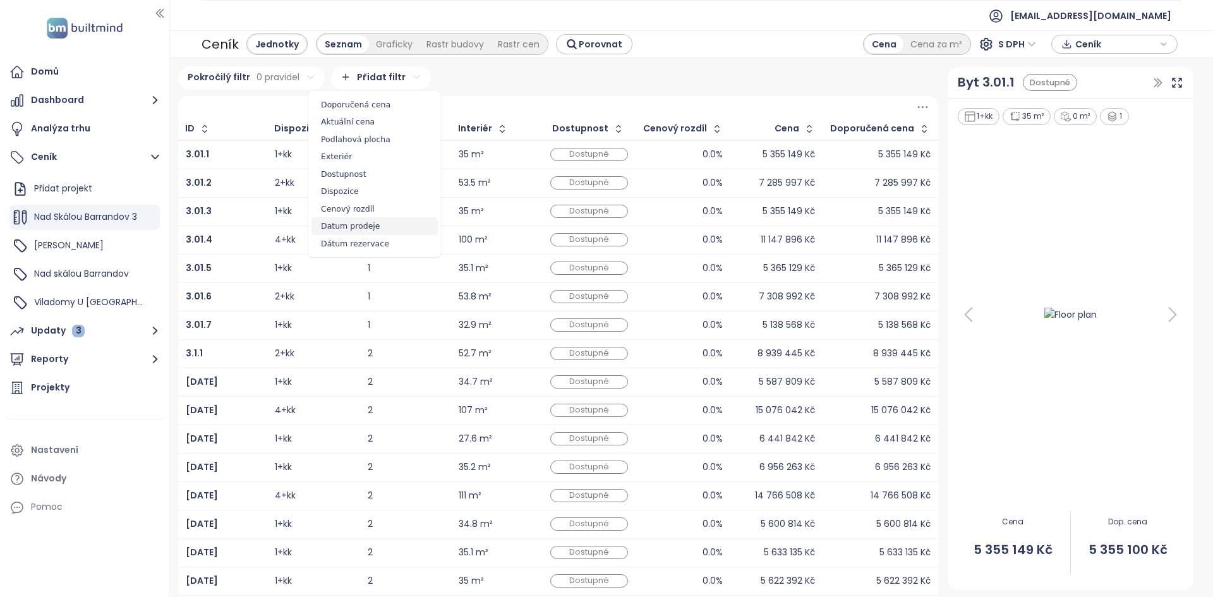
click at [351, 228] on span "Datum prodeje" at bounding box center [375, 226] width 126 height 18
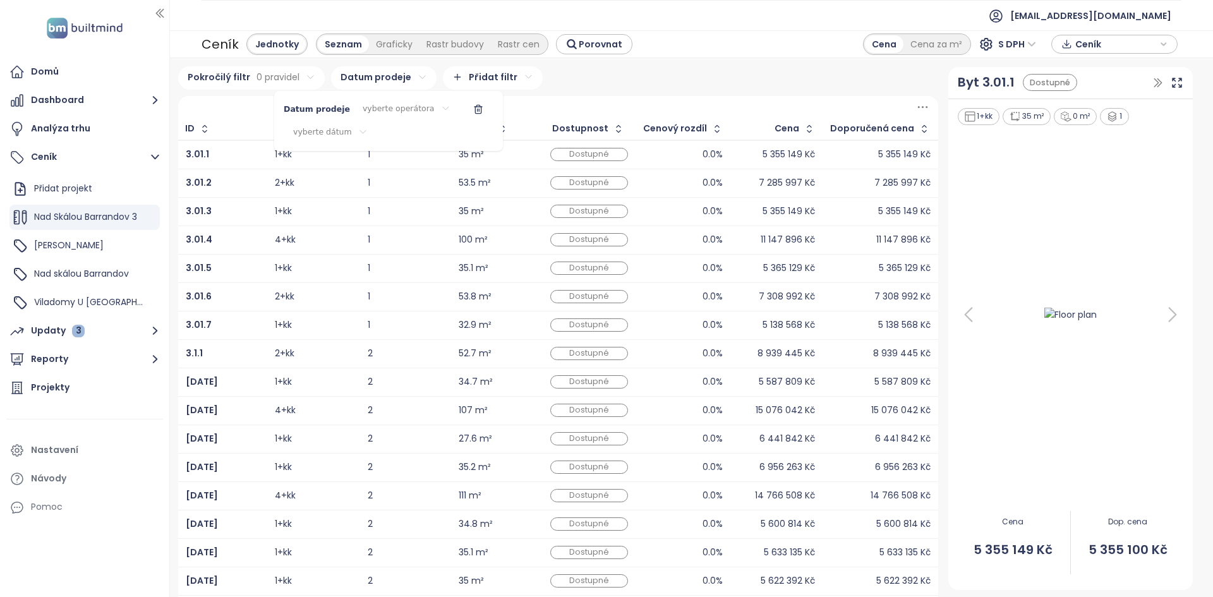
click at [391, 107] on html "Domů Dashboard Analýza trhu Ceník Přidat projekt Nad Skálou Barrandov 3 Mido Ha…" at bounding box center [606, 298] width 1213 height 597
click at [369, 166] on span "je po" at bounding box center [395, 169] width 86 height 18
click at [356, 133] on html "Domů Dashboard Analýza trhu Ceník Přidat projekt Nad Skálou Barrandov 3 Mido Ha…" at bounding box center [606, 298] width 1213 height 597
click at [384, 205] on button "1" at bounding box center [384, 203] width 15 height 15
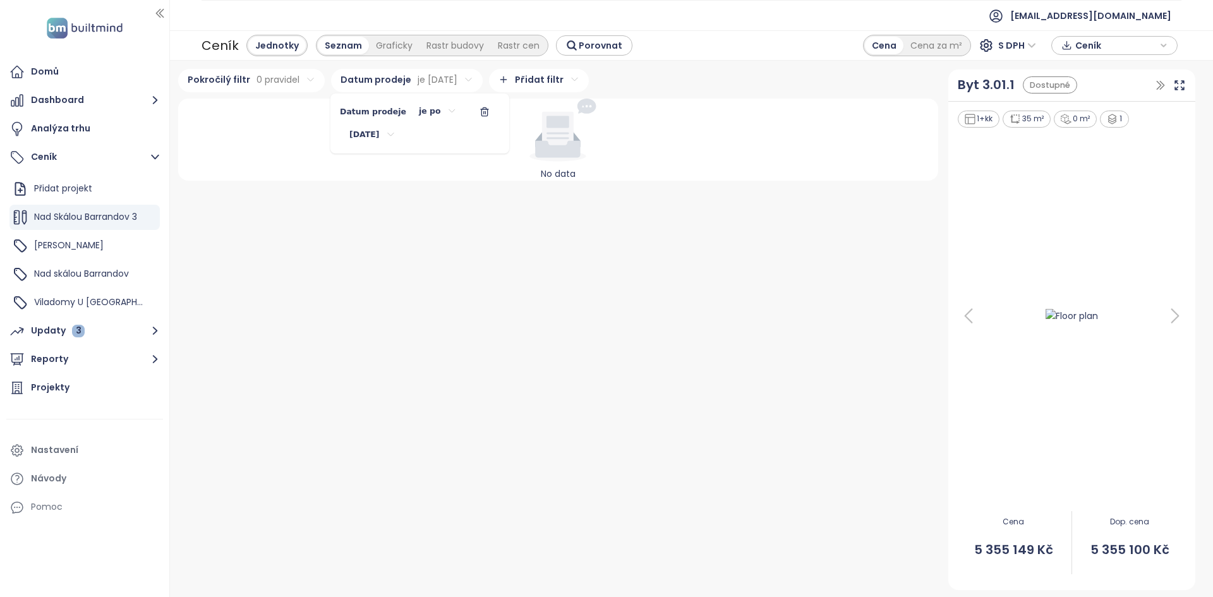
click at [87, 248] on html "Domů Dashboard Analýza trhu Ceník Přidat projekt Nad Skálou Barrandov 3 Mido Ha…" at bounding box center [606, 298] width 1213 height 597
click at [84, 248] on div "[PERSON_NAME]" at bounding box center [84, 245] width 150 height 25
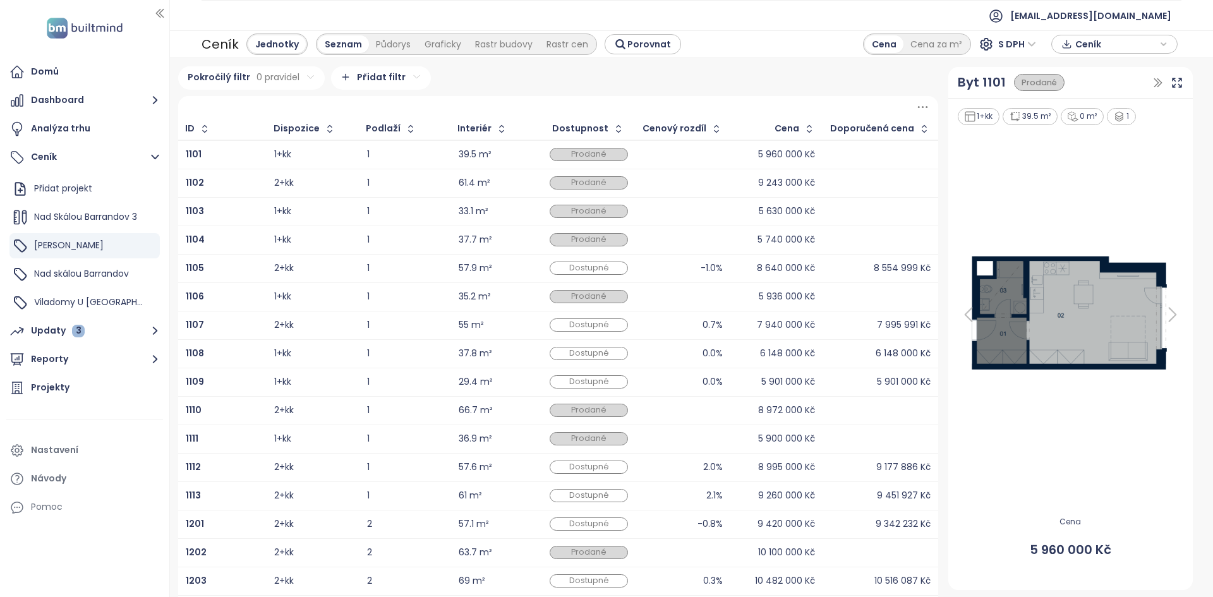
click at [386, 93] on body "Domů Dashboard Analýza trhu Ceník Přidat projekt Nad Skálou Barrandov 3 Mido Ha…" at bounding box center [606, 298] width 1213 height 597
click at [359, 231] on span "Datum prodeje" at bounding box center [375, 226] width 126 height 18
click at [404, 111] on html "Domů Dashboard Analýza trhu Ceník Přidat projekt Nad Skálou Barrandov 3 Mido Ha…" at bounding box center [606, 298] width 1213 height 597
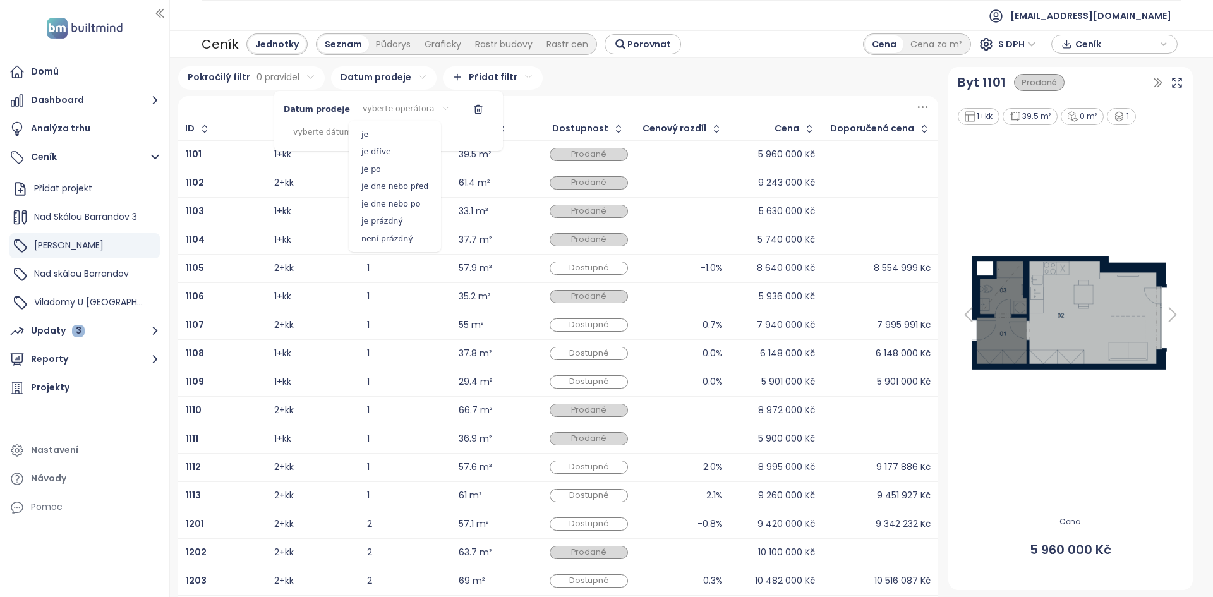
drag, startPoint x: 374, startPoint y: 167, endPoint x: 349, endPoint y: 136, distance: 39.5
click at [373, 166] on span "je po" at bounding box center [395, 169] width 86 height 18
click at [342, 129] on html "Domů Dashboard Analýza trhu Ceník Přidat projekt Nad Skálou Barrandov 3 Mido Ha…" at bounding box center [606, 298] width 1213 height 597
click at [380, 205] on button "1" at bounding box center [384, 203] width 15 height 15
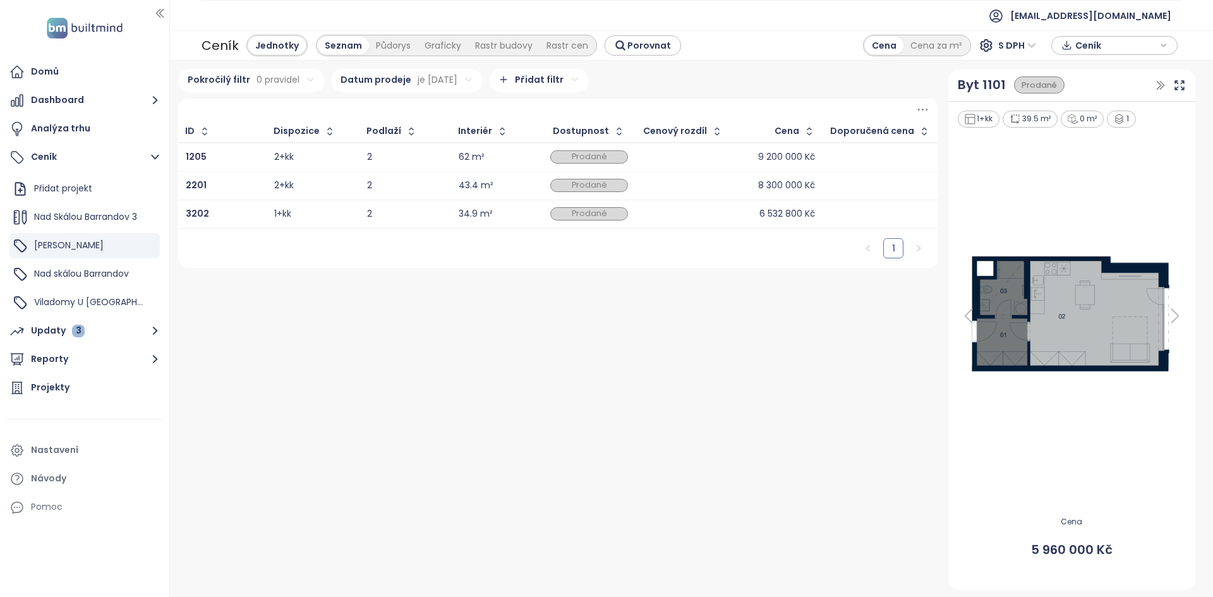
click at [438, 83] on html "Domů Dashboard Analýza trhu Ceník Přidat projekt Nad Skálou Barrandov 3 Mido Ha…" at bounding box center [606, 298] width 1213 height 597
click at [926, 112] on icon at bounding box center [923, 110] width 16 height 16
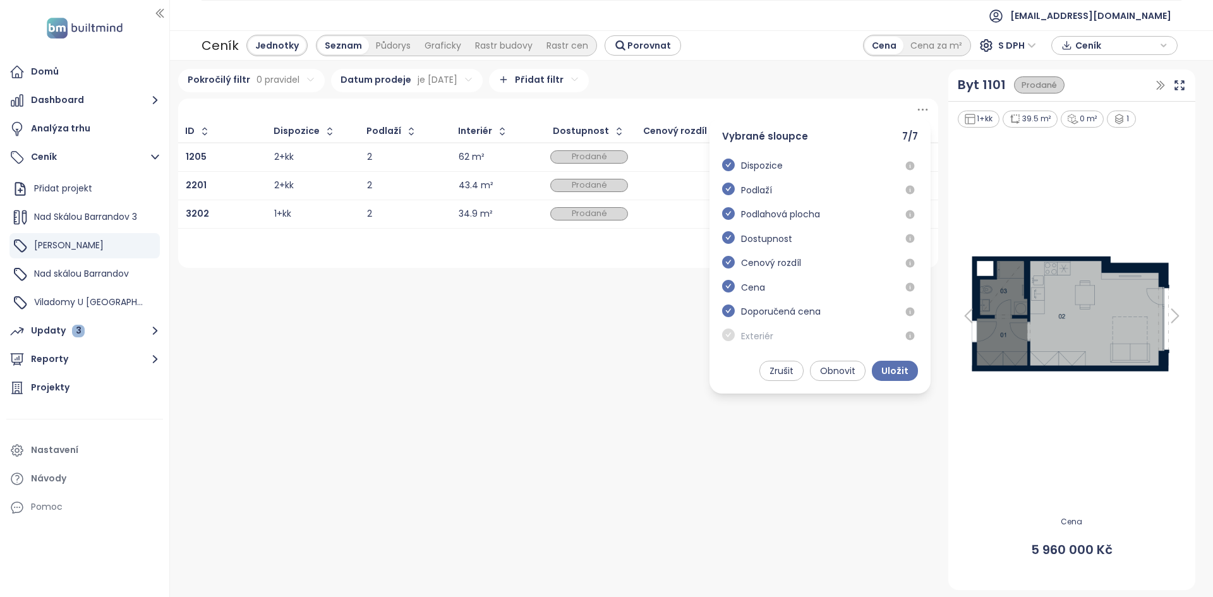
scroll to position [54, 0]
click at [730, 306] on span at bounding box center [728, 307] width 13 height 15
click at [732, 288] on icon "check-circle" at bounding box center [728, 286] width 13 height 13
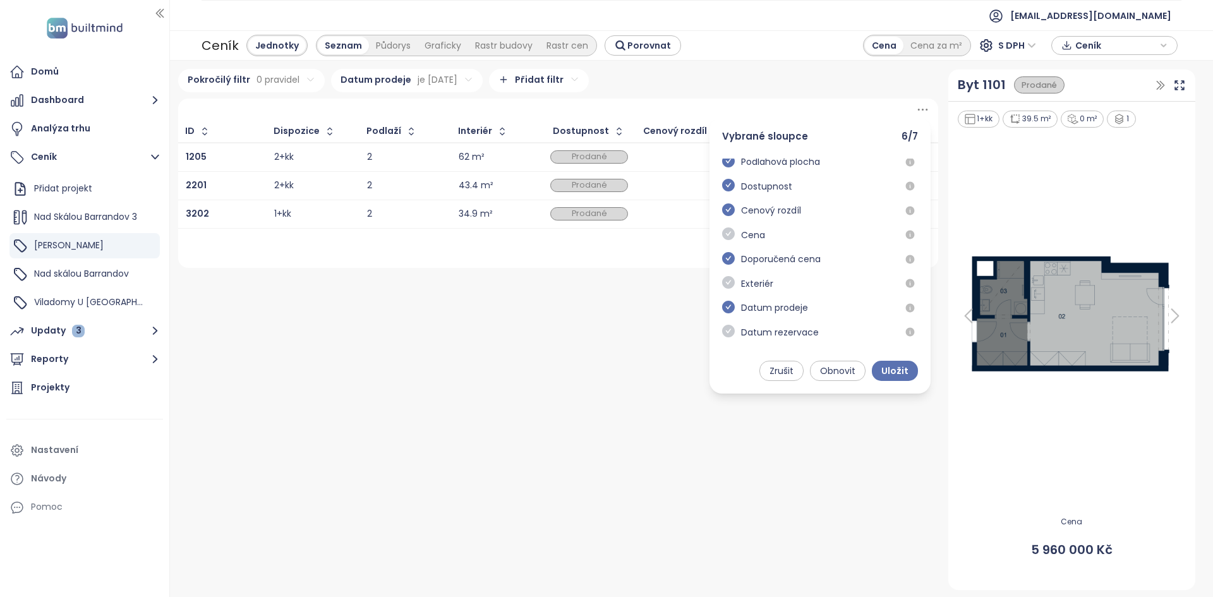
click at [733, 312] on icon "check-circle" at bounding box center [728, 307] width 13 height 13
click at [729, 324] on div "Datum prodeje" at bounding box center [765, 313] width 86 height 25
click at [733, 215] on icon "check-circle" at bounding box center [728, 209] width 13 height 13
click at [723, 335] on icon "check-circle" at bounding box center [728, 331] width 13 height 13
click at [897, 372] on span "Uložit" at bounding box center [894, 371] width 27 height 14
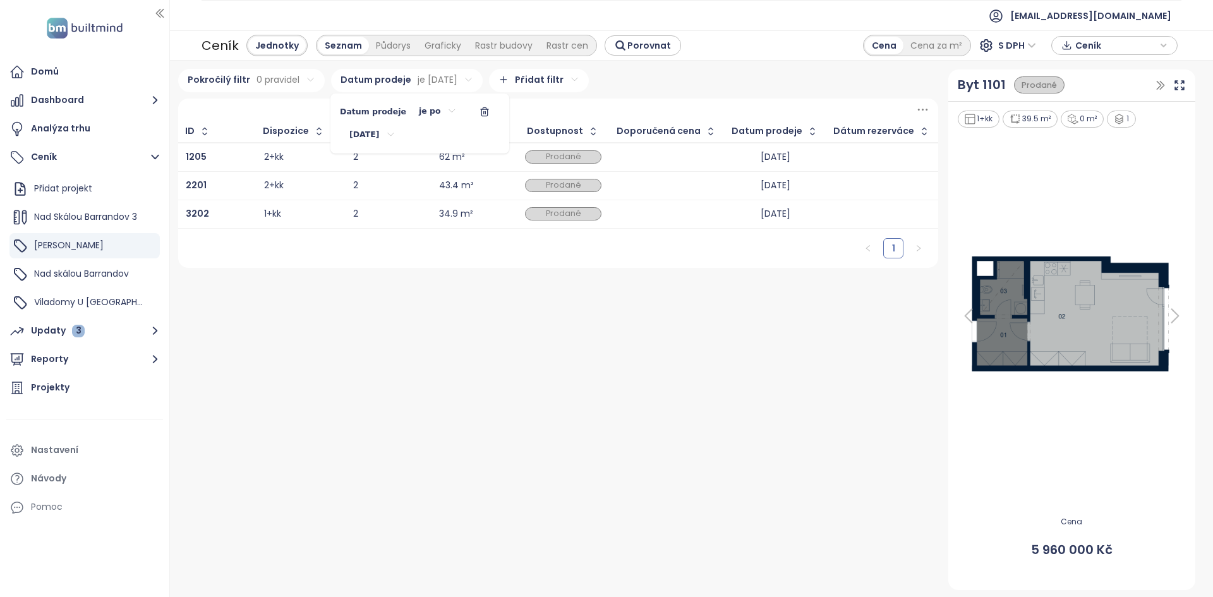
click at [428, 80] on html "Domů Dashboard Analýza trhu Ceník Přidat projekt Nad Skálou Barrandov 3 Mido Ha…" at bounding box center [606, 298] width 1213 height 597
click at [418, 117] on html "Domů Dashboard Analýza trhu Ceník Přidat projekt Nad Skálou Barrandov 3 Mido Ha…" at bounding box center [606, 298] width 1213 height 597
click at [916, 109] on html "Domů Dashboard Analýza trhu Ceník Přidat projekt Nad Skálou Barrandov 3 Mido Ha…" at bounding box center [606, 298] width 1213 height 597
click at [918, 111] on html "Domů Dashboard Analýza trhu Ceník Přidat projekt Nad Skálou Barrandov 3 Mido Ha…" at bounding box center [606, 298] width 1213 height 597
click at [916, 110] on icon at bounding box center [923, 110] width 16 height 16
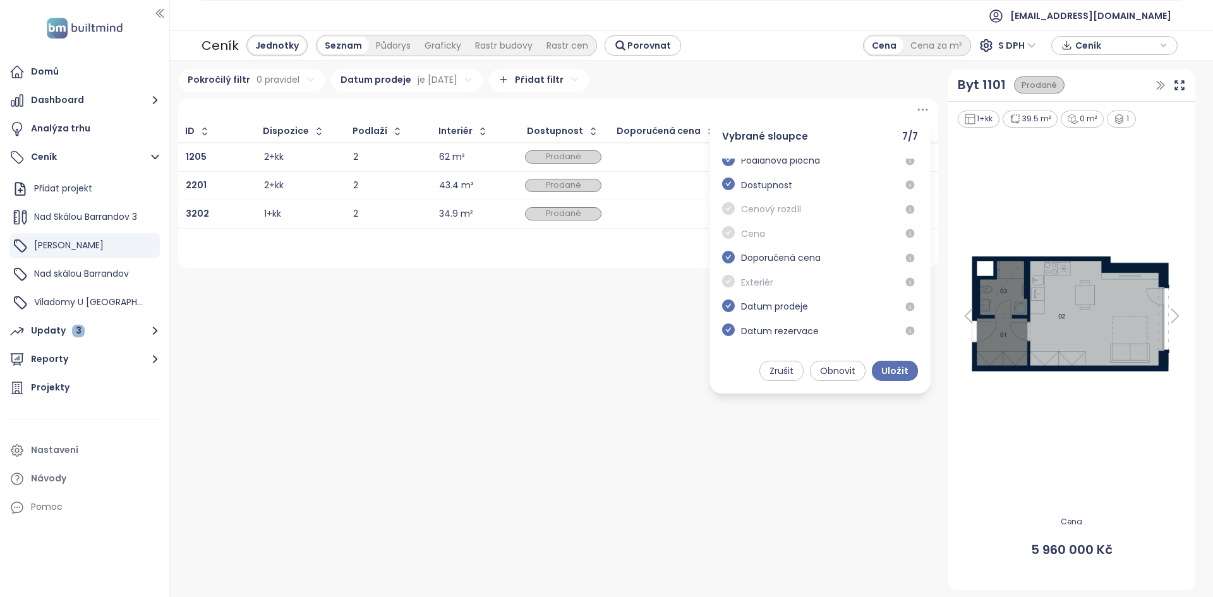
scroll to position [54, 0]
click at [892, 372] on span "Uložit" at bounding box center [894, 371] width 27 height 14
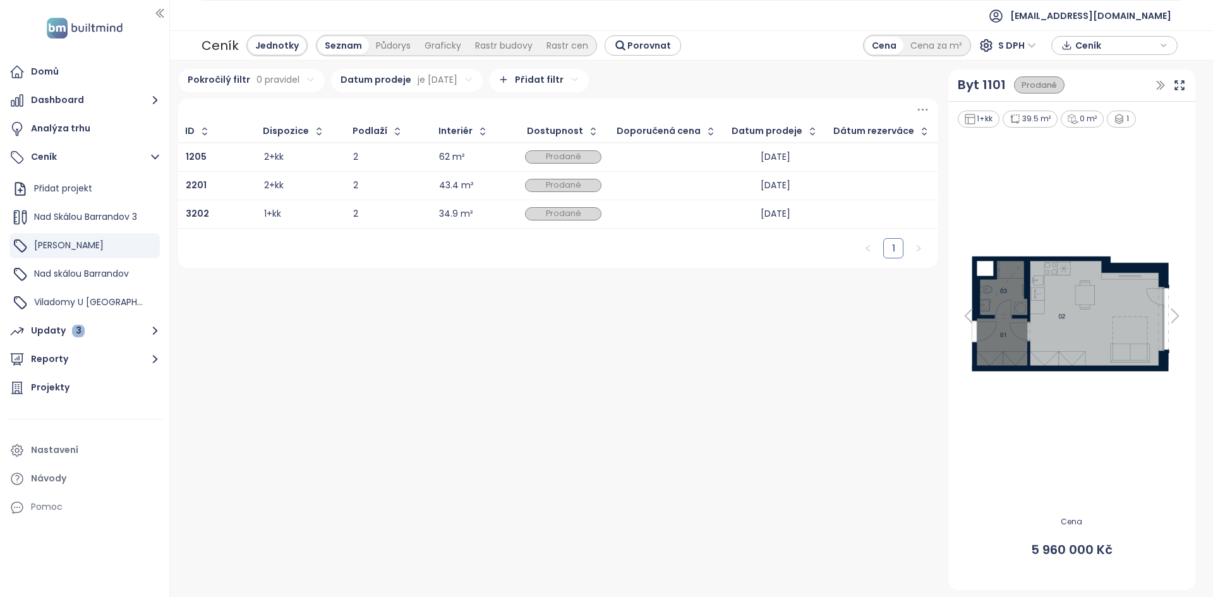
click at [445, 93] on div "Pokročilý filtr 0 pravidel Datum prodeje je po 1. 8. 2025 Přidat filtr ID Dispo…" at bounding box center [558, 168] width 761 height 199
click at [432, 85] on html "Domů Dashboard Analýza trhu Ceník Přidat projekt Nad Skálou Barrandov 3 Mido Ha…" at bounding box center [606, 298] width 1213 height 597
click at [392, 133] on html "Domů Dashboard Analýza trhu Ceník Přidat projekt Nad Skálou Barrandov 3 Mido Ha…" at bounding box center [606, 298] width 1213 height 597
click at [327, 173] on div "August 2025 Su Mo Tu We Th Fr Sa 27 28 29 30 31 1 2 3 4 5 6 7 8 9 10 11 12 13 1…" at bounding box center [375, 229] width 111 height 145
click at [327, 167] on icon "Go to previous month" at bounding box center [329, 165] width 10 height 10
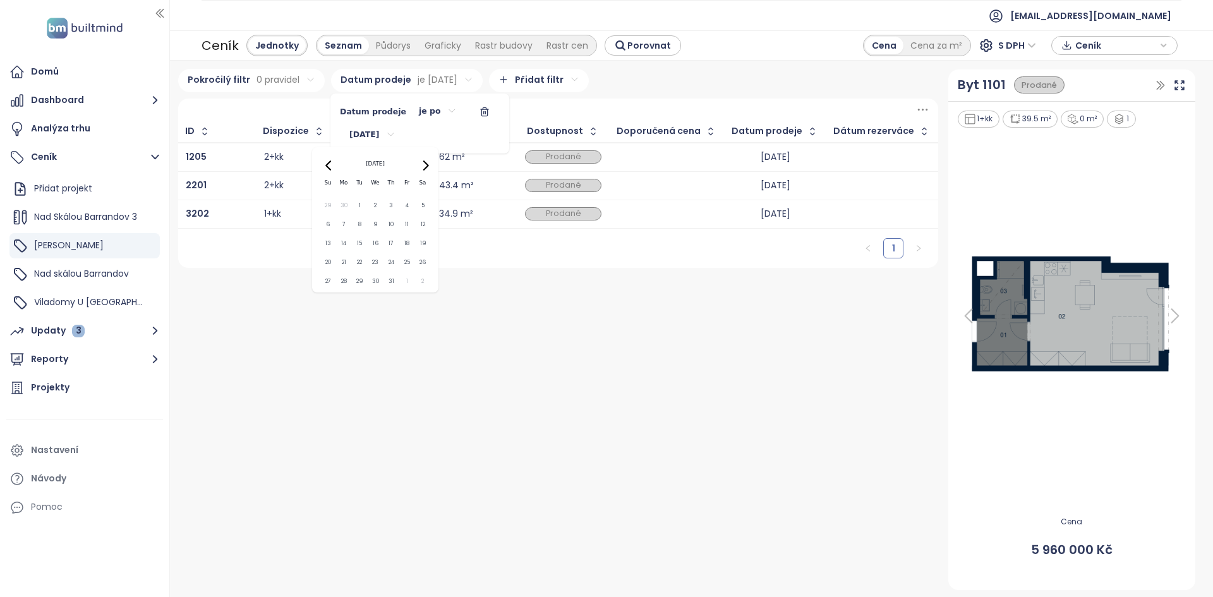
click at [466, 108] on html "Domů Dashboard Analýza trhu Ceník Přidat projekt Nad Skálou Barrandov 3 Mido Ha…" at bounding box center [606, 298] width 1213 height 597
click at [480, 111] on icon "button" at bounding box center [485, 112] width 10 height 10
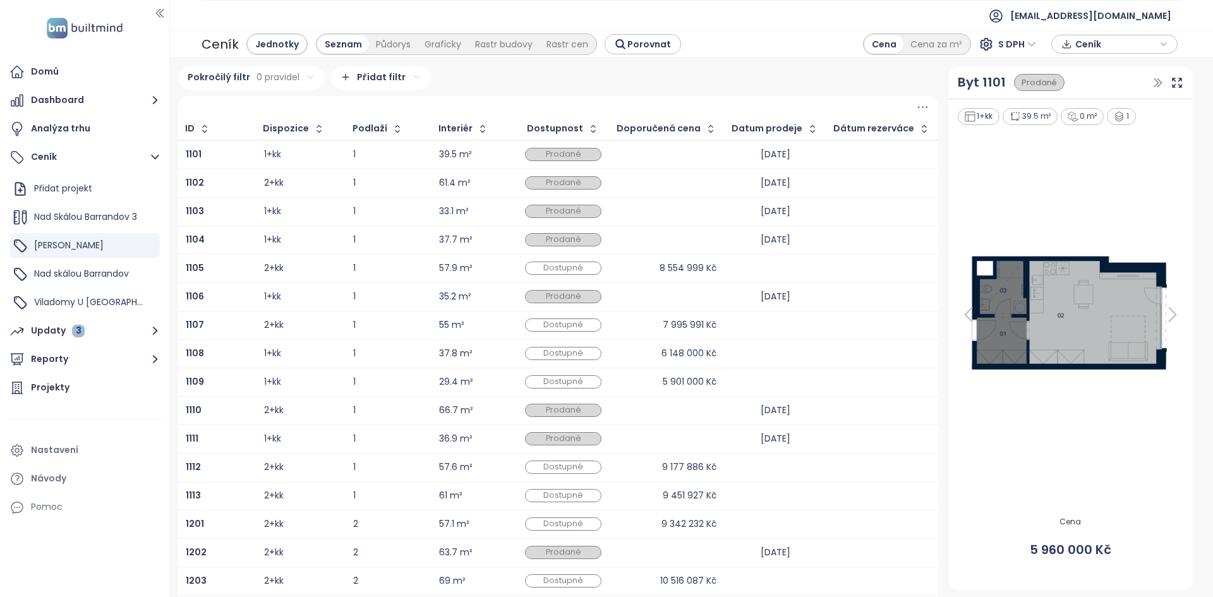
click at [267, 80] on html "Domů Dashboard Analýza trhu Ceník Přidat projekt Nad Skálou Barrandov 3 Mido Ha…" at bounding box center [606, 298] width 1213 height 597
click at [213, 103] on html "Domů Dashboard Analýza trhu Ceník Přidat projekt Nad Skálou Barrandov 3 Mido Ha…" at bounding box center [606, 298] width 1213 height 597
click at [217, 148] on span "Přidat skupinu" at bounding box center [213, 150] width 56 height 11
click at [262, 116] on html "Domů Dashboard Analýza trhu Ceník Přidat projekt Nad Skálou Barrandov 3 Mido Ha…" at bounding box center [606, 298] width 1213 height 597
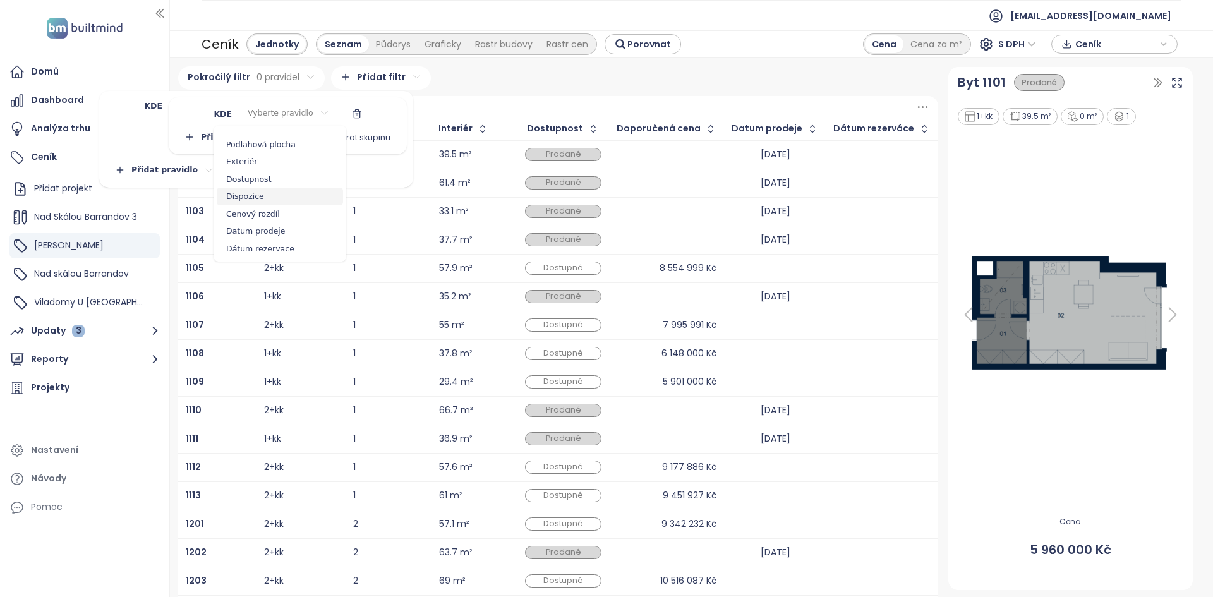
scroll to position [30, 0]
click at [287, 228] on span "Datum prodeje" at bounding box center [280, 231] width 126 height 18
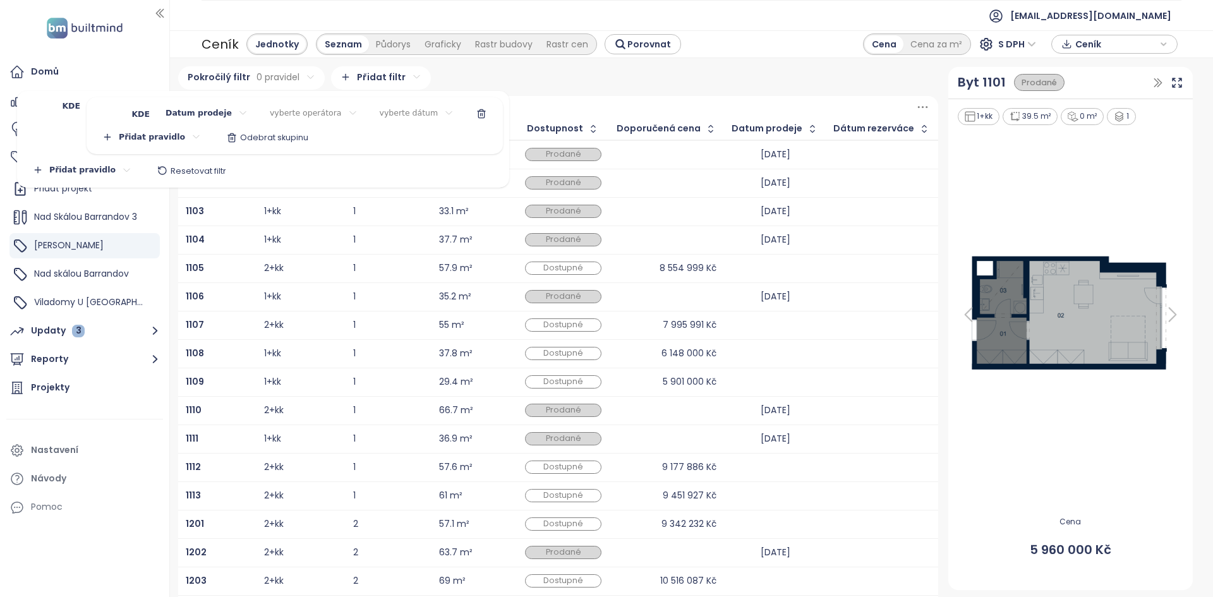
click at [322, 112] on html "Domů Dashboard Analýza trhu Ceník Přidat projekt Nad Skálou Barrandov 3 Mido Ha…" at bounding box center [606, 298] width 1213 height 597
click at [296, 178] on span "je po" at bounding box center [302, 175] width 86 height 18
click at [375, 113] on html "Domů Dashboard Analýza trhu Ceník Přidat projekt Nad Skálou Barrandov 3 Mido Ha…" at bounding box center [606, 298] width 1213 height 597
click at [325, 145] on icon "Go to previous month" at bounding box center [325, 144] width 10 height 10
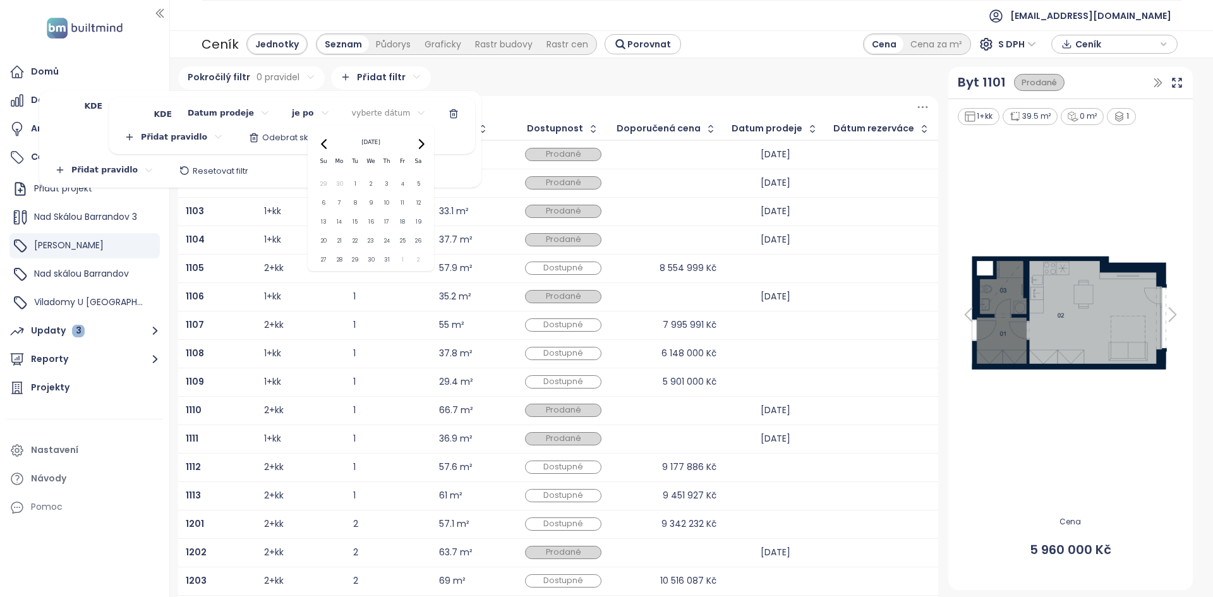
click at [325, 145] on icon "Go to previous month" at bounding box center [325, 144] width 10 height 10
click at [324, 145] on icon "Go to previous month" at bounding box center [325, 144] width 10 height 10
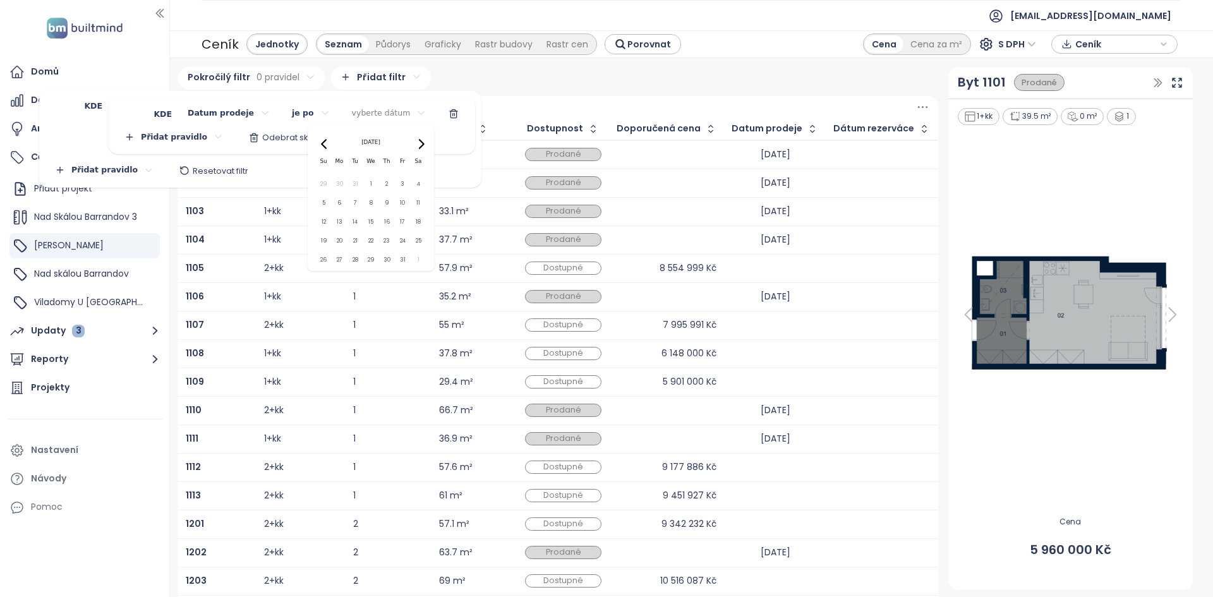
click at [372, 183] on button "1" at bounding box center [371, 184] width 15 height 15
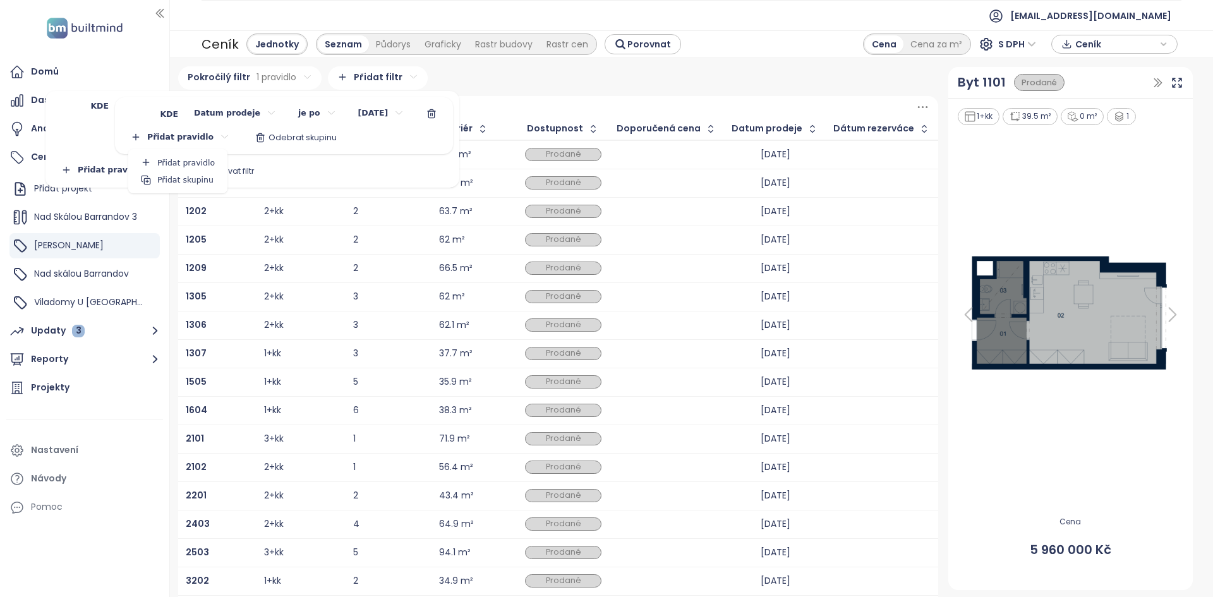
click at [195, 138] on html "Domů Dashboard Analýza trhu Ceník Přidat projekt Nad Skálou Barrandov 3 Mido Ha…" at bounding box center [606, 298] width 1213 height 597
click at [167, 166] on span "Přidat pravidlo" at bounding box center [186, 162] width 58 height 11
click at [220, 142] on html "Domů Dashboard Analýza trhu Ceník Přidat projekt Nad Skálou Barrandov 3 Mido Ha…" at bounding box center [606, 298] width 1213 height 597
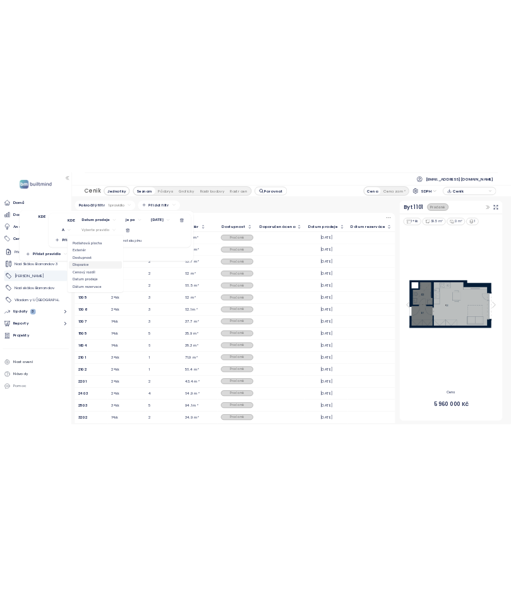
scroll to position [27, 0]
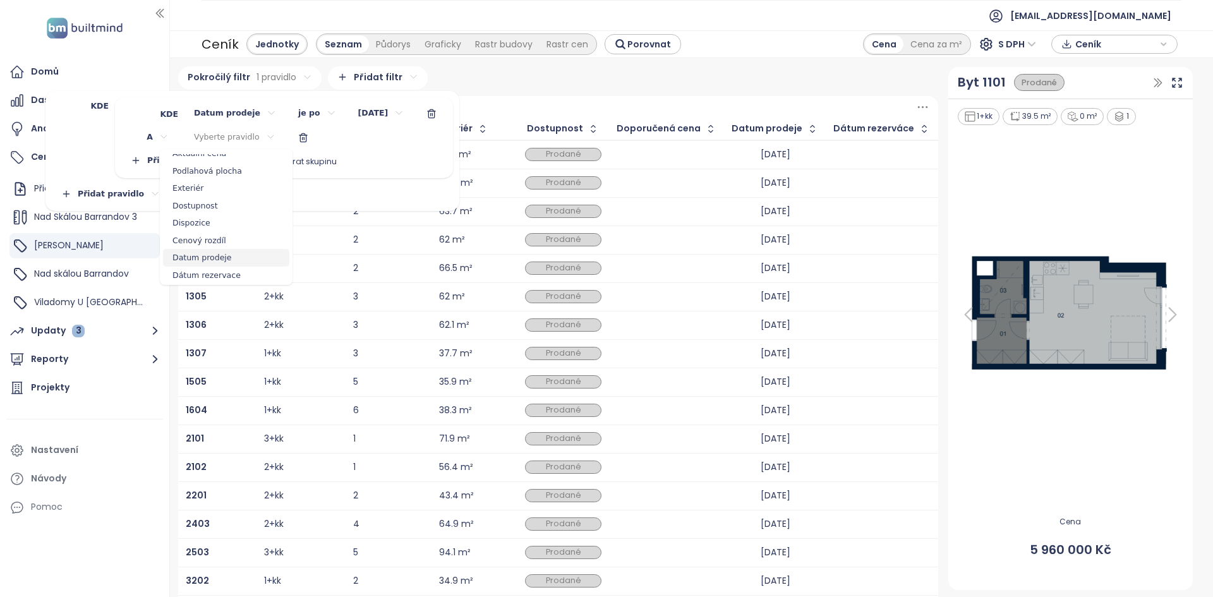
click at [230, 259] on span "Datum prodeje" at bounding box center [226, 258] width 126 height 18
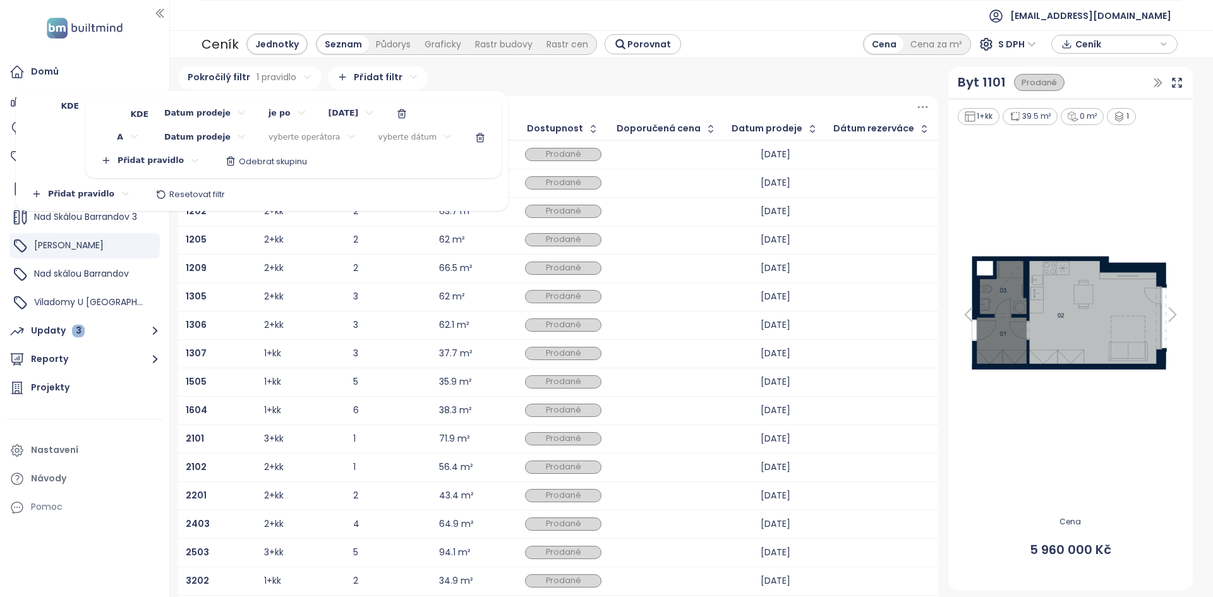
click at [302, 135] on html "Domů Dashboard Analýza trhu Ceník Přidat projekt Nad Skálou Barrandov 3 Mido Ha…" at bounding box center [606, 298] width 1213 height 597
click at [309, 212] on span "je dne nebo před" at bounding box center [301, 215] width 86 height 18
click at [363, 135] on html "Domů Dashboard Analýza trhu Ceník Přidat projekt Nad Skálou Barrandov 3 Mido Ha…" at bounding box center [606, 298] width 1213 height 597
click at [440, 165] on icon "Go to next month" at bounding box center [442, 167] width 10 height 10
click at [348, 163] on div "September 2025" at bounding box center [392, 166] width 111 height 15
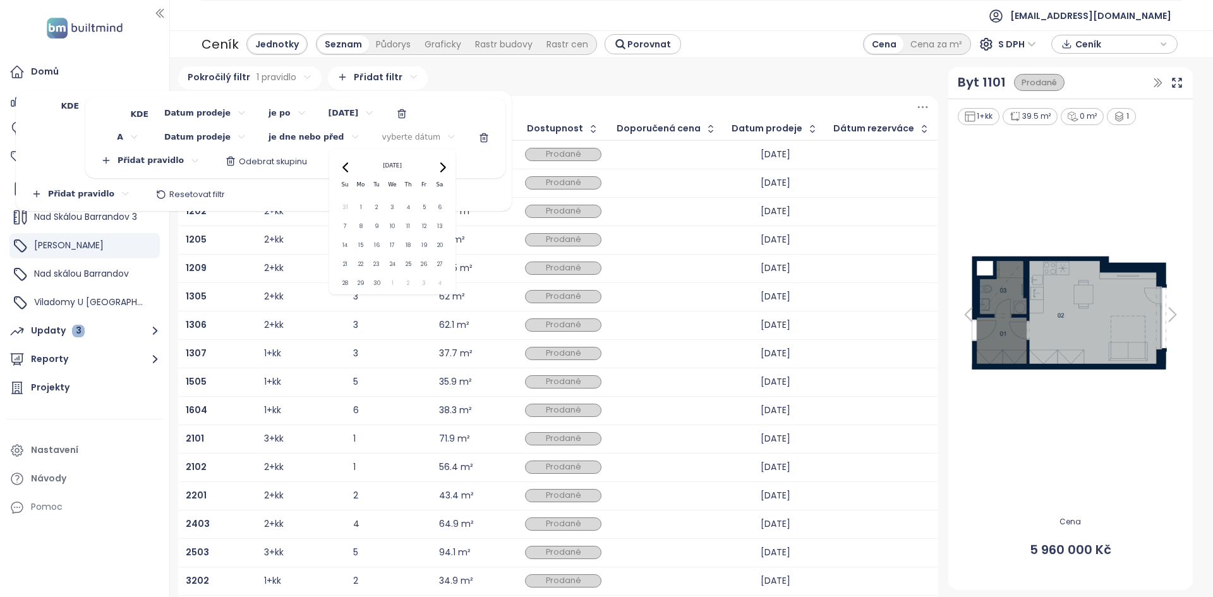
click at [348, 163] on icon "Go to previous month" at bounding box center [346, 167] width 10 height 10
click at [348, 163] on icon "Go to previous month" at bounding box center [345, 167] width 6 height 10
click at [347, 163] on icon "Go to previous month" at bounding box center [345, 167] width 6 height 10
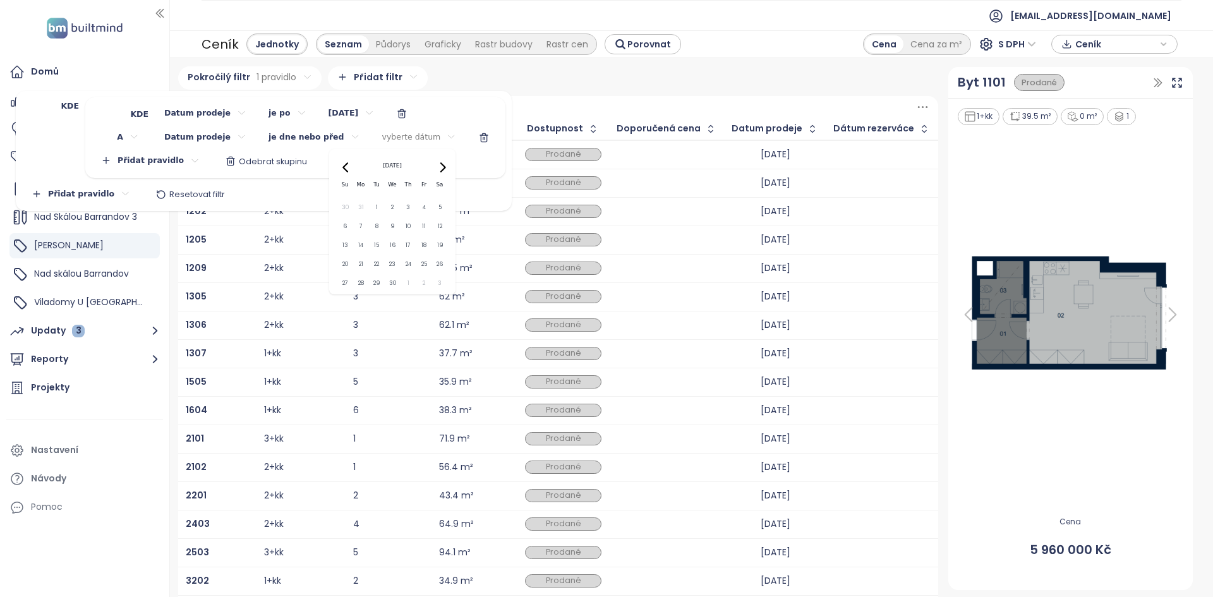
click at [347, 163] on icon "Go to previous month" at bounding box center [345, 167] width 6 height 10
click at [346, 163] on icon "Go to previous month" at bounding box center [346, 167] width 10 height 10
click at [420, 281] on button "31" at bounding box center [424, 283] width 15 height 15
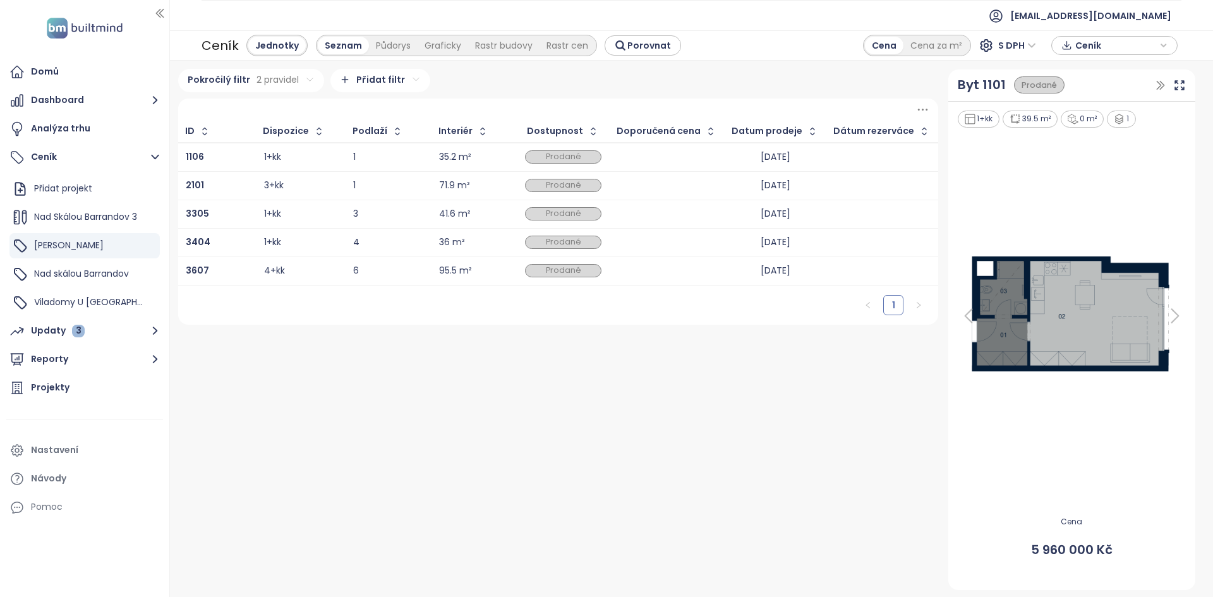
click at [451, 365] on html "Domů Dashboard Analýza trhu Ceník Přidat projekt Nad Skálou Barrandov 3 Mido Ha…" at bounding box center [606, 298] width 1213 height 597
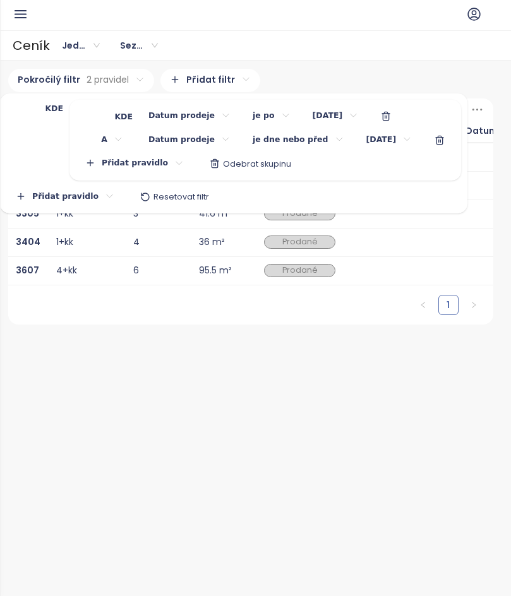
click at [95, 73] on html "BM Domů Dashboard Analýza trhu Ceník Přidat projekt Nad Skálou Barrandov 3 Mido…" at bounding box center [255, 298] width 511 height 596
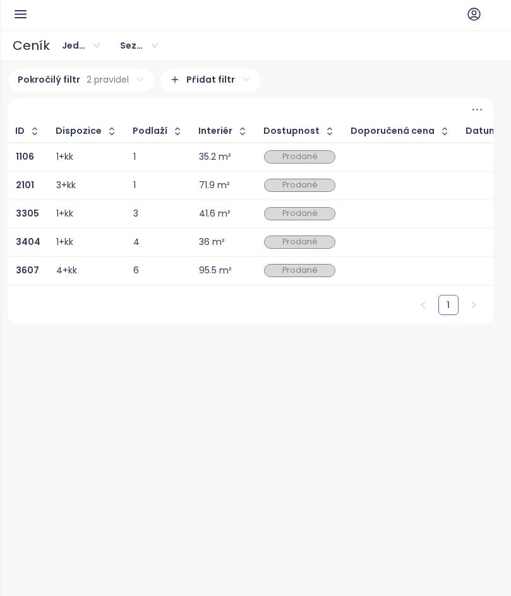
click at [213, 411] on html "BM Domů Dashboard Analýza trhu Ceník Přidat projekt Nad Skálou Barrandov 3 Mido…" at bounding box center [255, 298] width 511 height 596
click at [318, 295] on div "1" at bounding box center [250, 305] width 485 height 39
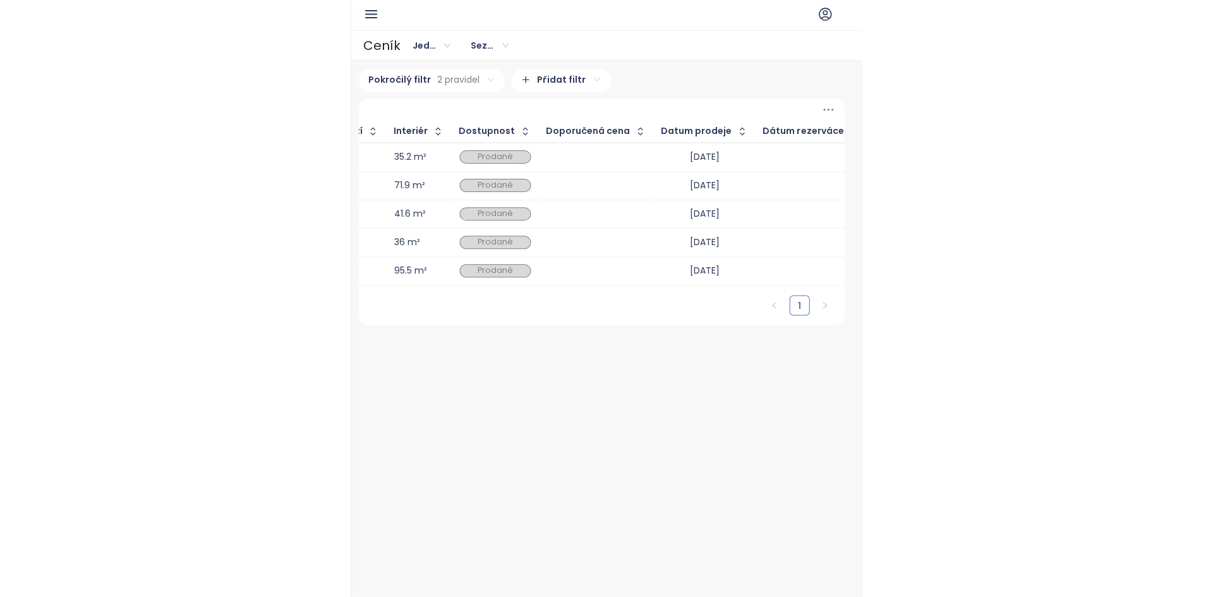
scroll to position [0, 0]
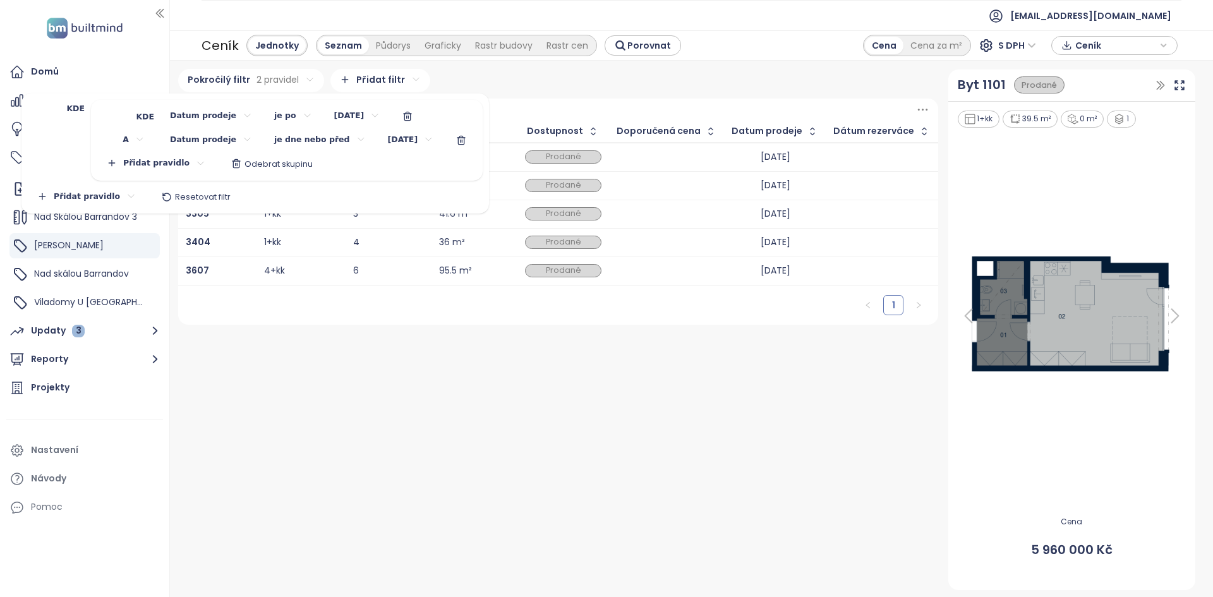
click at [303, 82] on html "Domů Dashboard Analýza trhu Ceník Přidat projekt Nad Skálou Barrandov 3 Mido Ha…" at bounding box center [606, 298] width 1213 height 597
click at [310, 80] on html "Domů Dashboard Analýza trhu Ceník Přidat projekt Nad Skálou Barrandov 3 Mido Ha…" at bounding box center [606, 298] width 1213 height 597
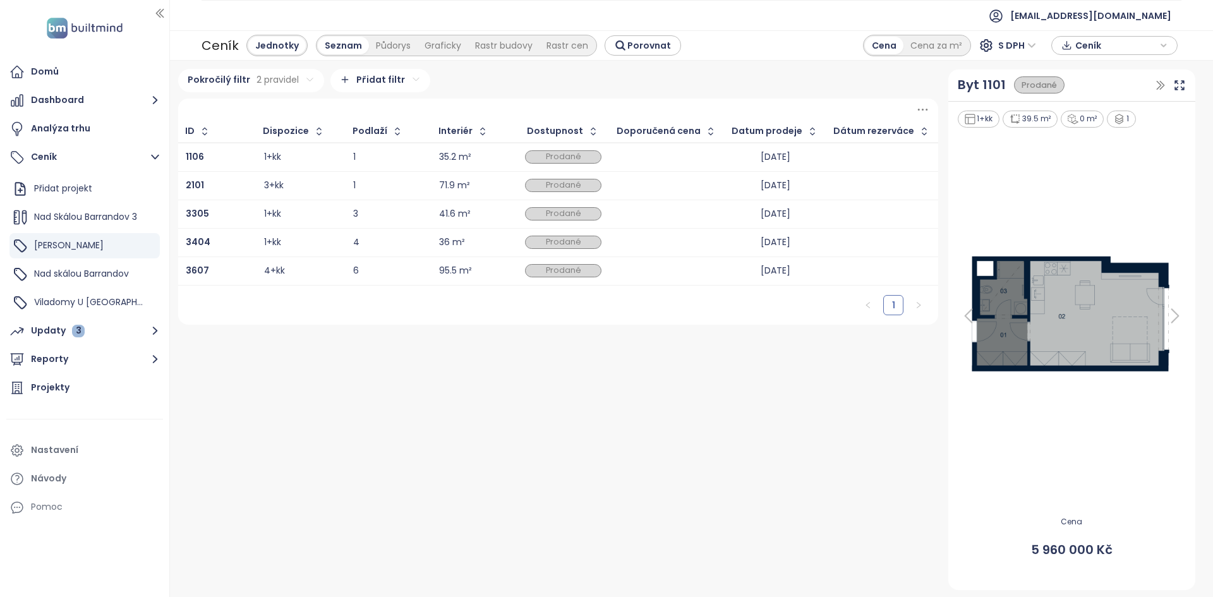
click at [500, 306] on div "1" at bounding box center [558, 305] width 761 height 39
click at [429, 427] on div "Pokročilý filtr 2 pravidel Přidat filtr ID Dispozice Podlaží Interiér Dostupnos…" at bounding box center [558, 329] width 771 height 521
click at [64, 394] on div "Projekty" at bounding box center [50, 388] width 39 height 16
click at [299, 80] on html "Domů Dashboard Analýza trhu Ceník Přidat projekt Nad Skálou Barrandov 3 Mido Ha…" at bounding box center [606, 298] width 1213 height 597
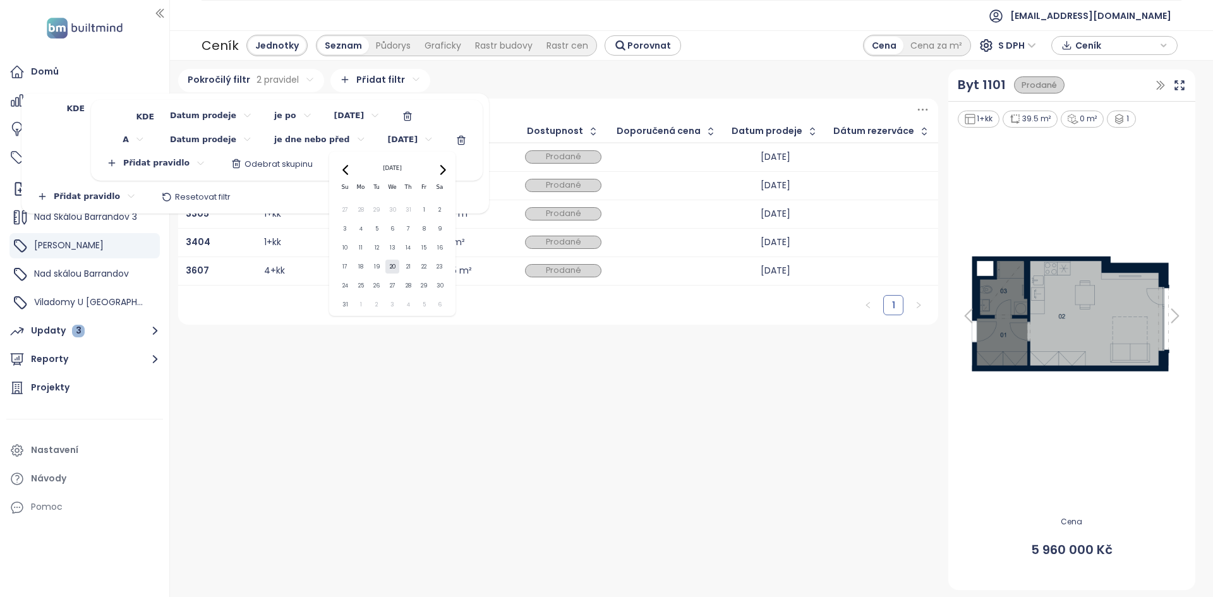
click at [394, 142] on html "Domů Dashboard Analýza trhu Ceník Přidat projekt Nad Skálou Barrandov 3 Mido Ha…" at bounding box center [606, 298] width 1213 height 597
click at [284, 112] on html "Domů Dashboard Analýza trhu Ceník Přidat projekt Nad Skálou Barrandov 3 Mido Ha…" at bounding box center [606, 298] width 1213 height 597
click at [284, 209] on span "je dne nebo po" at bounding box center [284, 212] width 86 height 18
click at [378, 345] on html "Domů Dashboard Analýza trhu Ceník Přidat projekt Nad Skálou Barrandov 3 Mido Ha…" at bounding box center [606, 298] width 1213 height 597
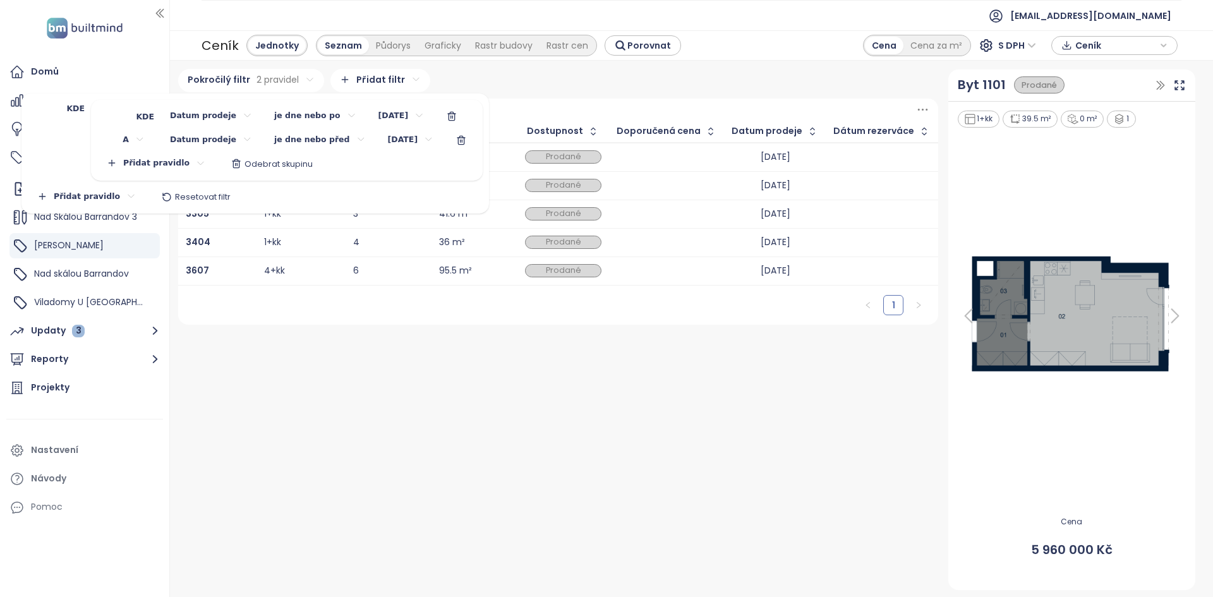
click at [281, 75] on html "Domů Dashboard Analýza trhu Ceník Přidat projekt Nad Skálou Barrandov 3 Mido Ha…" at bounding box center [606, 298] width 1213 height 597
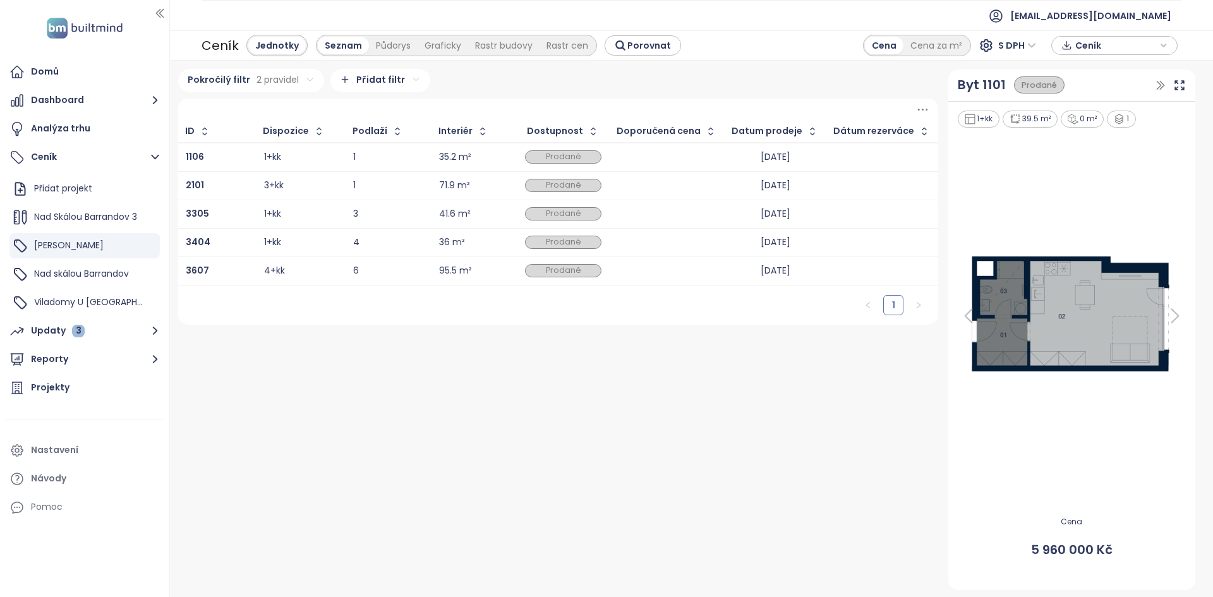
click at [669, 225] on html "Domů Dashboard Analýza trhu Ceník Přidat projekt Nad Skálou Barrandov 3 Mido Ha…" at bounding box center [606, 298] width 1213 height 597
click at [653, 157] on div at bounding box center [666, 157] width 99 height 15
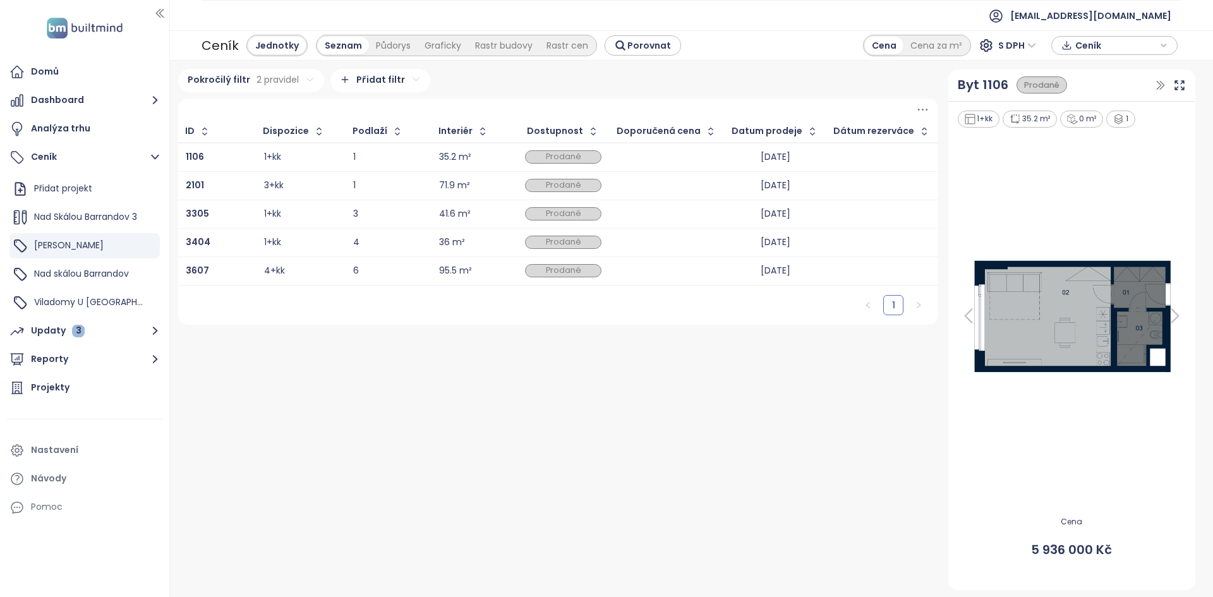
click at [665, 188] on div at bounding box center [666, 185] width 99 height 15
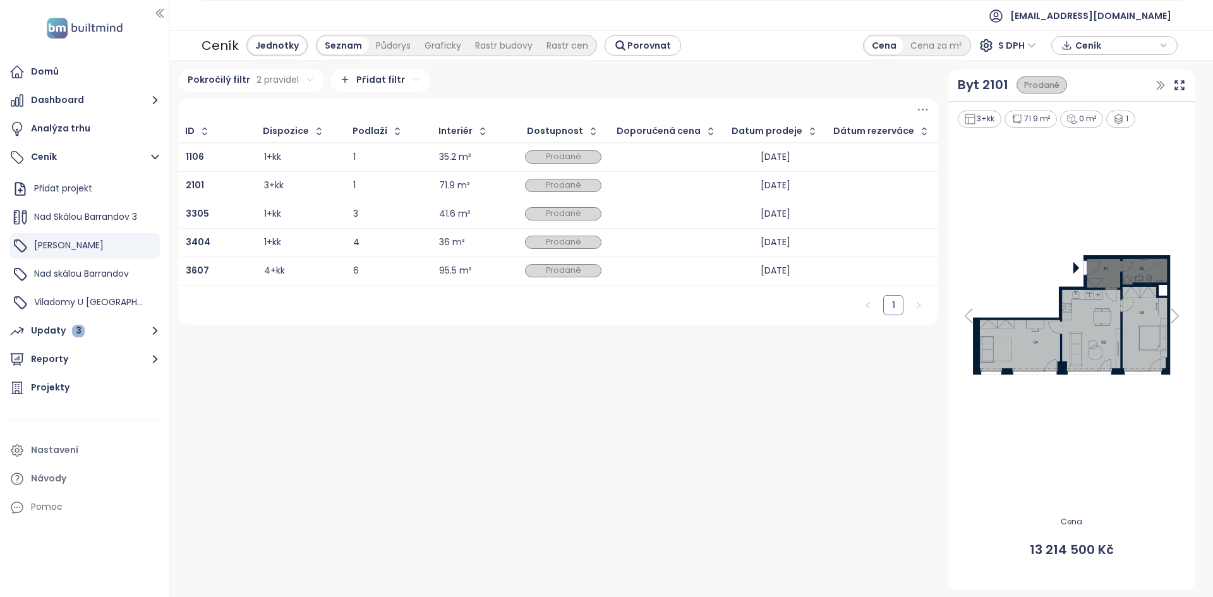
click at [669, 220] on div at bounding box center [666, 214] width 99 height 15
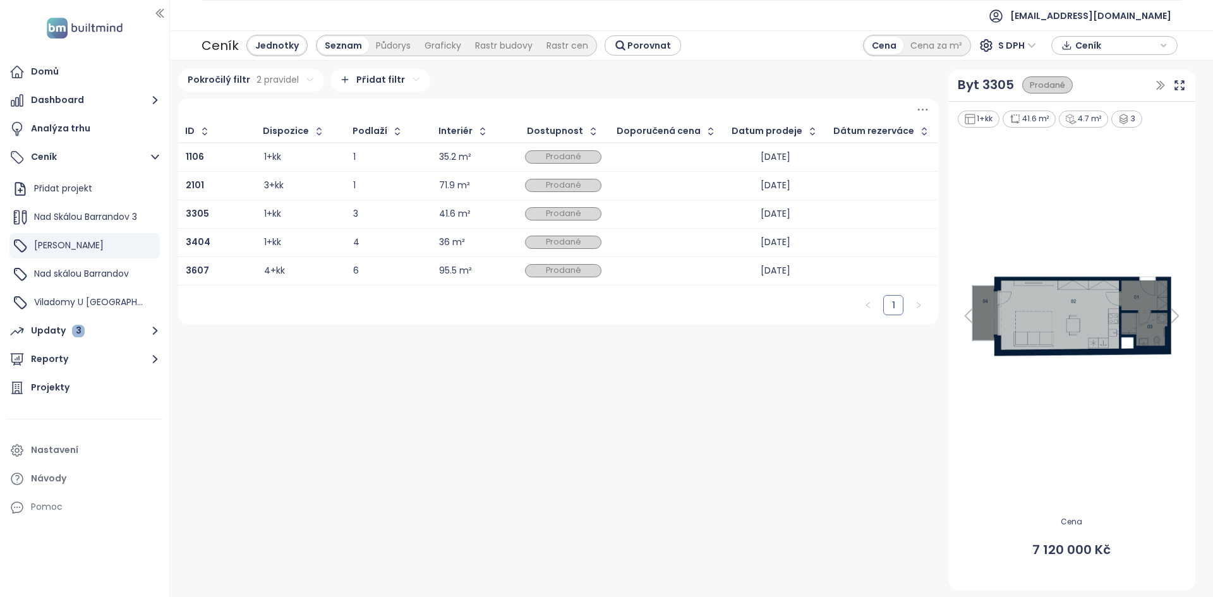
click at [668, 249] on div at bounding box center [666, 242] width 99 height 15
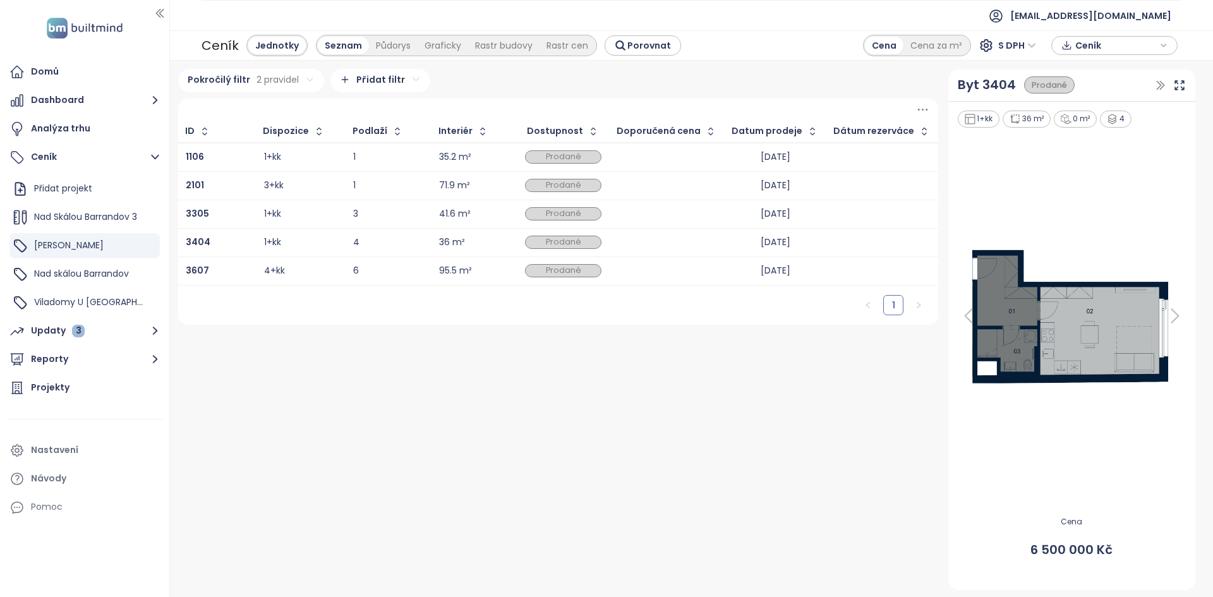
click at [664, 272] on div at bounding box center [666, 270] width 99 height 15
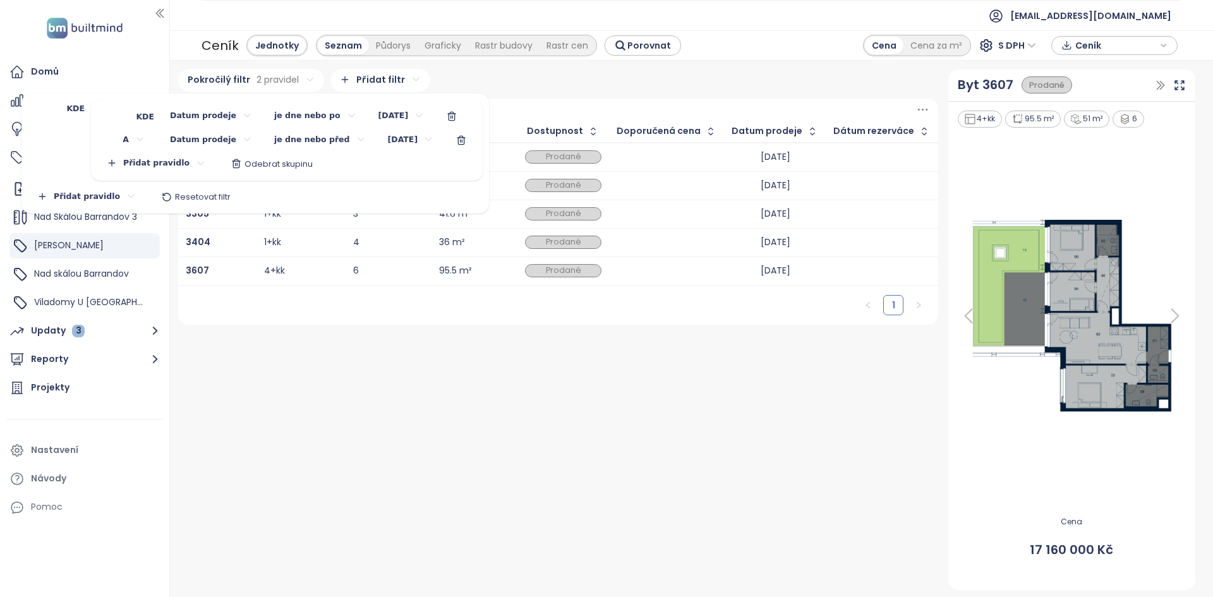
click at [284, 78] on html "Domů Dashboard Analýza trhu Ceník Přidat projekt Nad Skálou Barrandov 3 Mido Ha…" at bounding box center [606, 298] width 1213 height 597
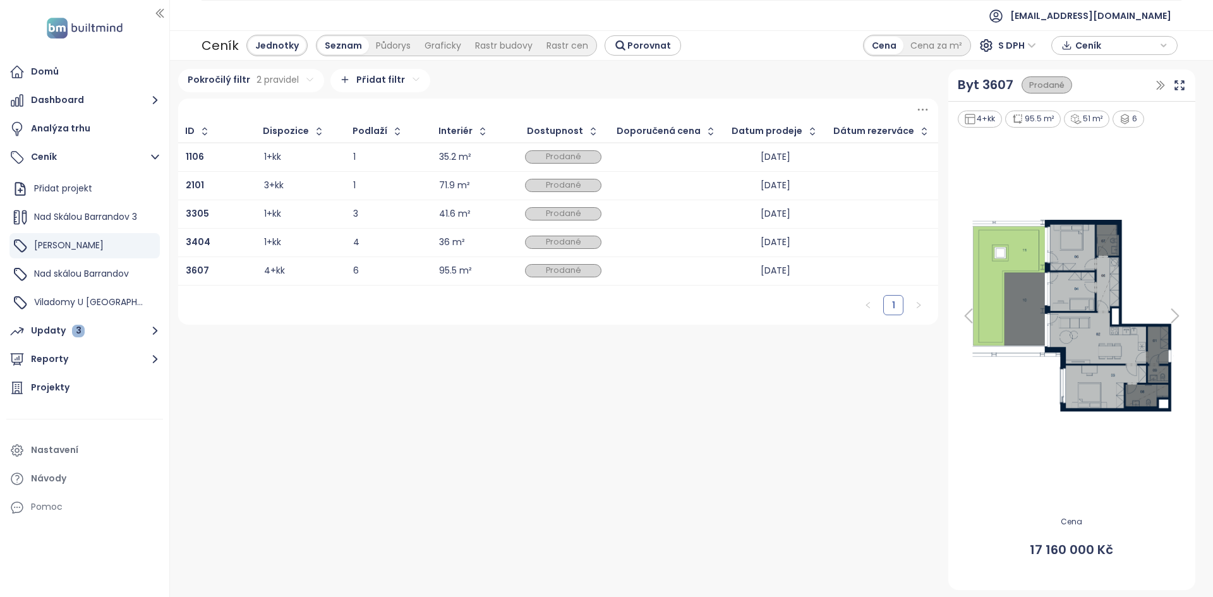
click at [284, 78] on html "Domů Dashboard Analýza trhu Ceník Přidat projekt Nad Skálou Barrandov 3 Mido Ha…" at bounding box center [606, 298] width 1213 height 597
click at [502, 296] on html "Domů Dashboard Analýza trhu Ceník Přidat projekt Nad Skálou Barrandov 3 Mido Ha…" at bounding box center [606, 298] width 1213 height 597
click at [44, 336] on div "Updaty 3" at bounding box center [58, 331] width 54 height 16
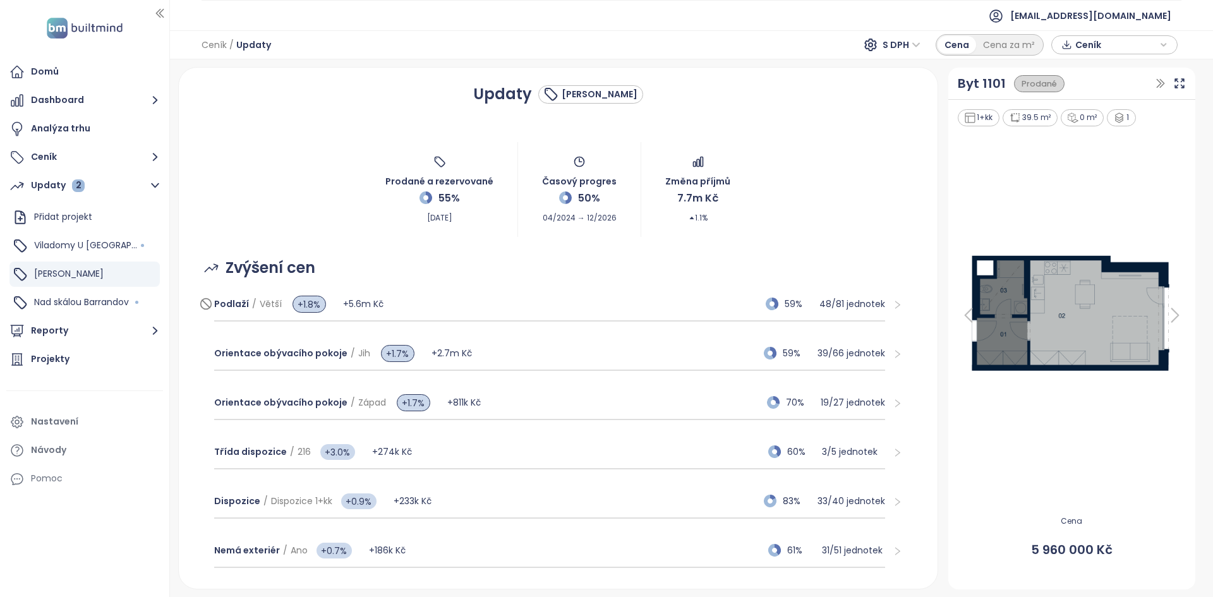
click at [427, 294] on div "Podlaží / Větší +1.8% +5.6m Kč 59% 48 / 81 jednotek" at bounding box center [550, 305] width 672 height 34
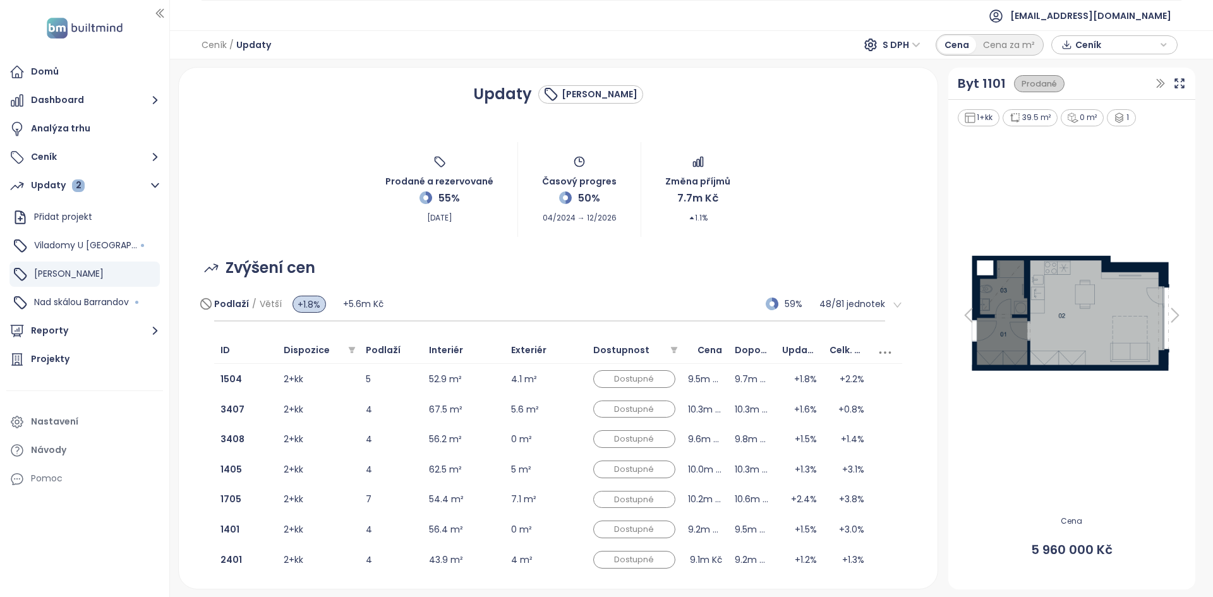
click at [482, 295] on div "Podlaží / Větší +1.8% +5.6m Kč 59% 48 / 81 jednotek" at bounding box center [550, 305] width 672 height 34
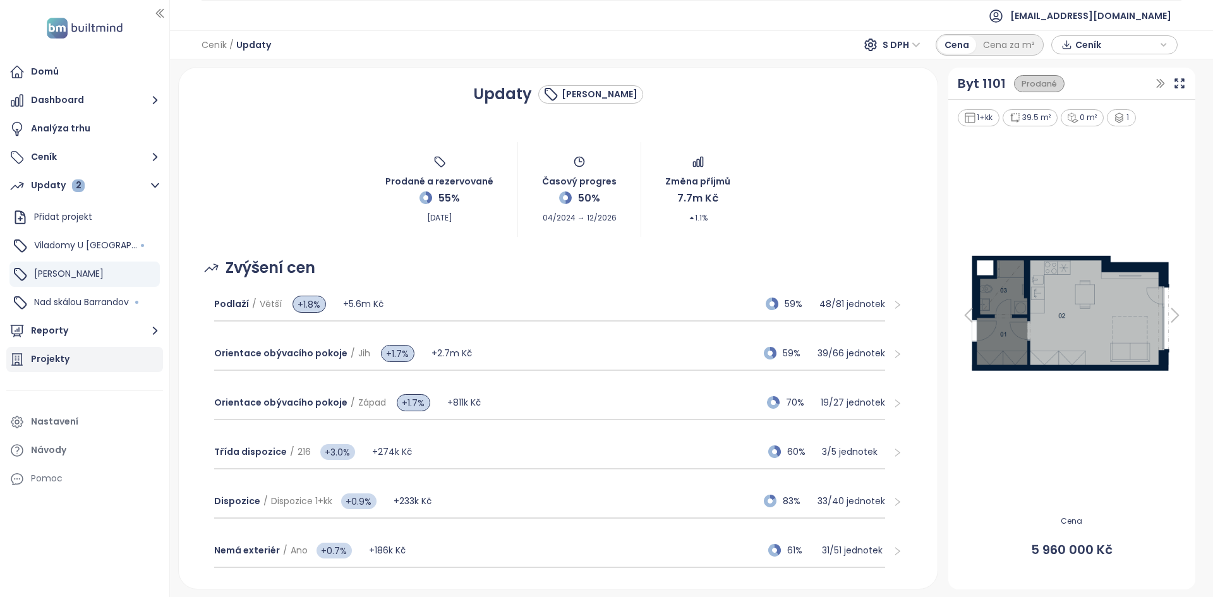
click at [90, 361] on div "Projekty" at bounding box center [84, 359] width 157 height 25
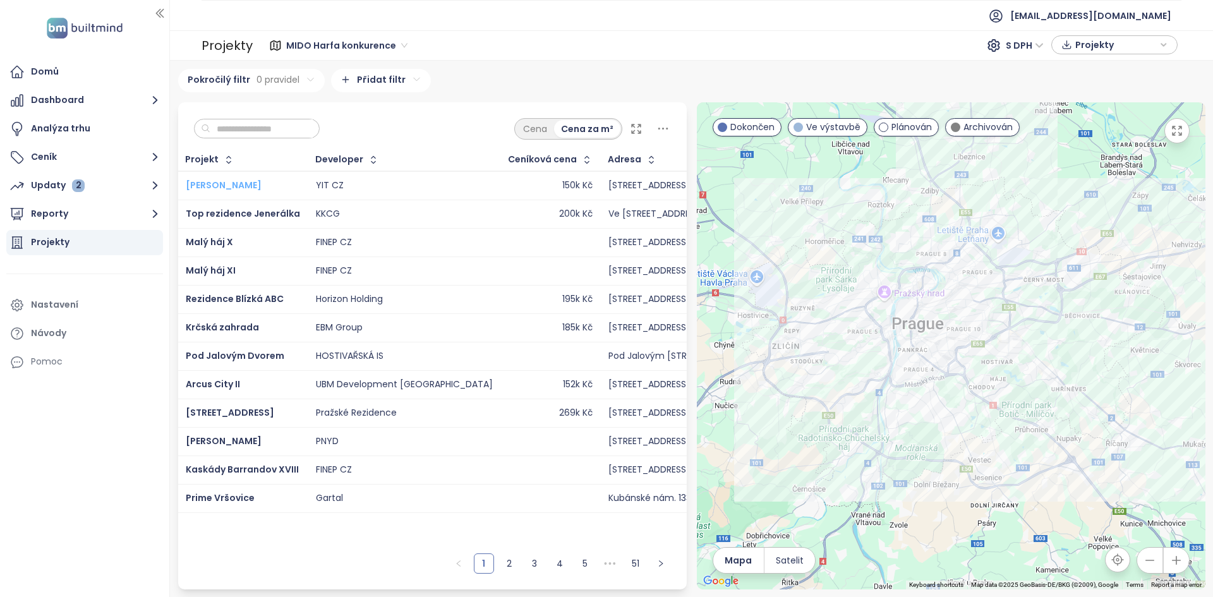
click at [210, 189] on span "SIJA Kamýk" at bounding box center [224, 185] width 76 height 13
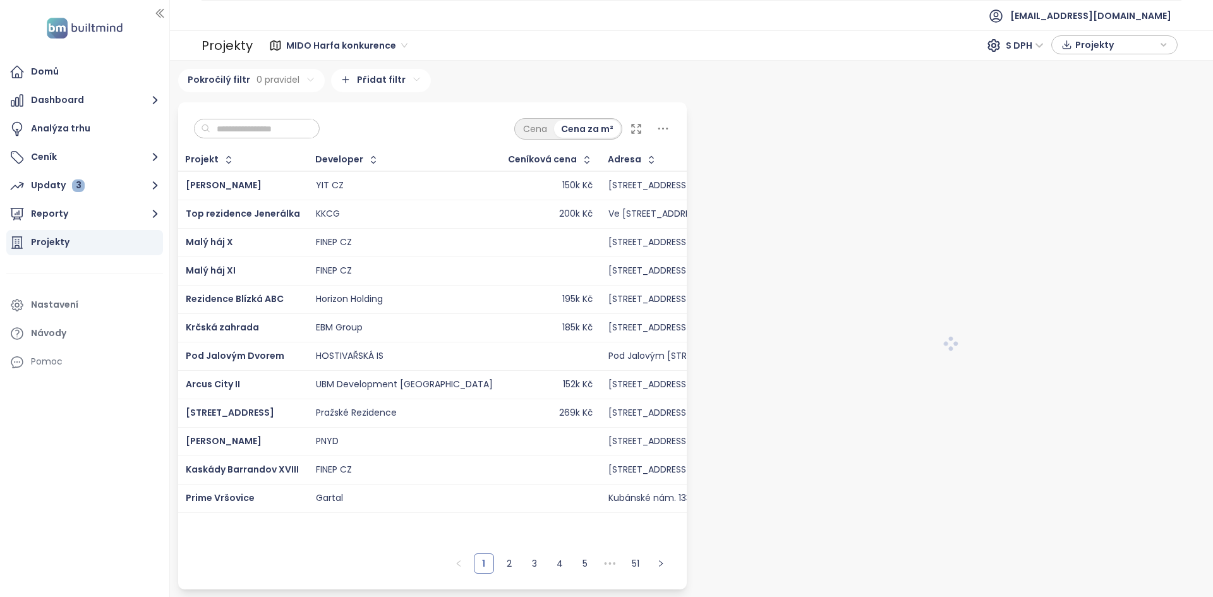
click at [277, 126] on input "text" at bounding box center [261, 128] width 102 height 19
type input "****"
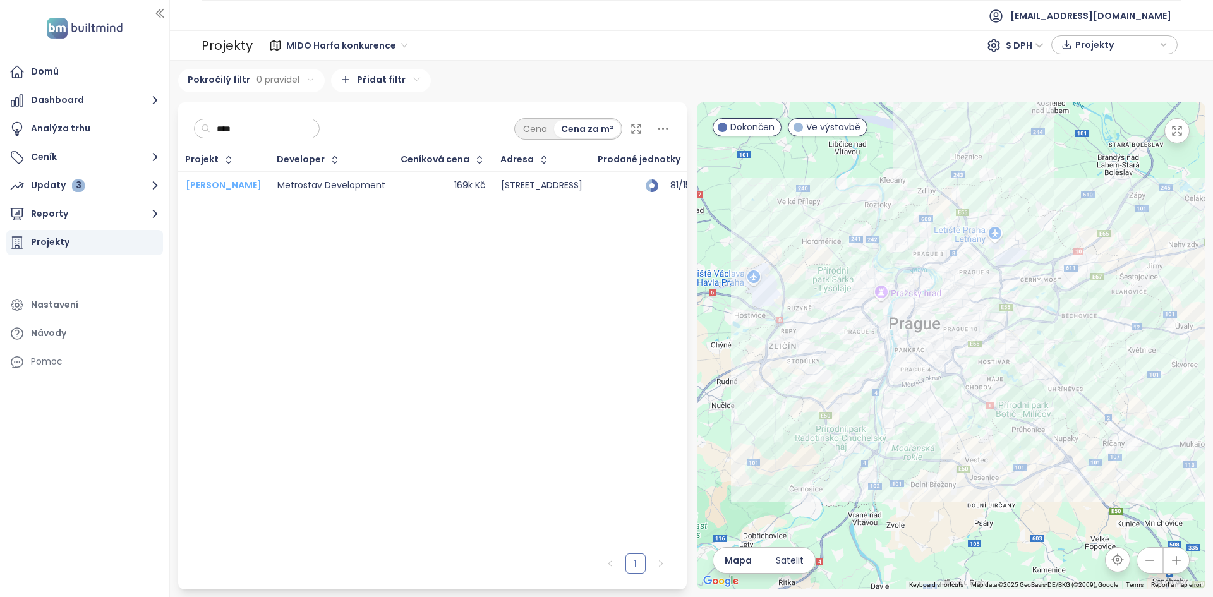
type input "****"
click at [219, 179] on span "[PERSON_NAME]" at bounding box center [224, 185] width 76 height 13
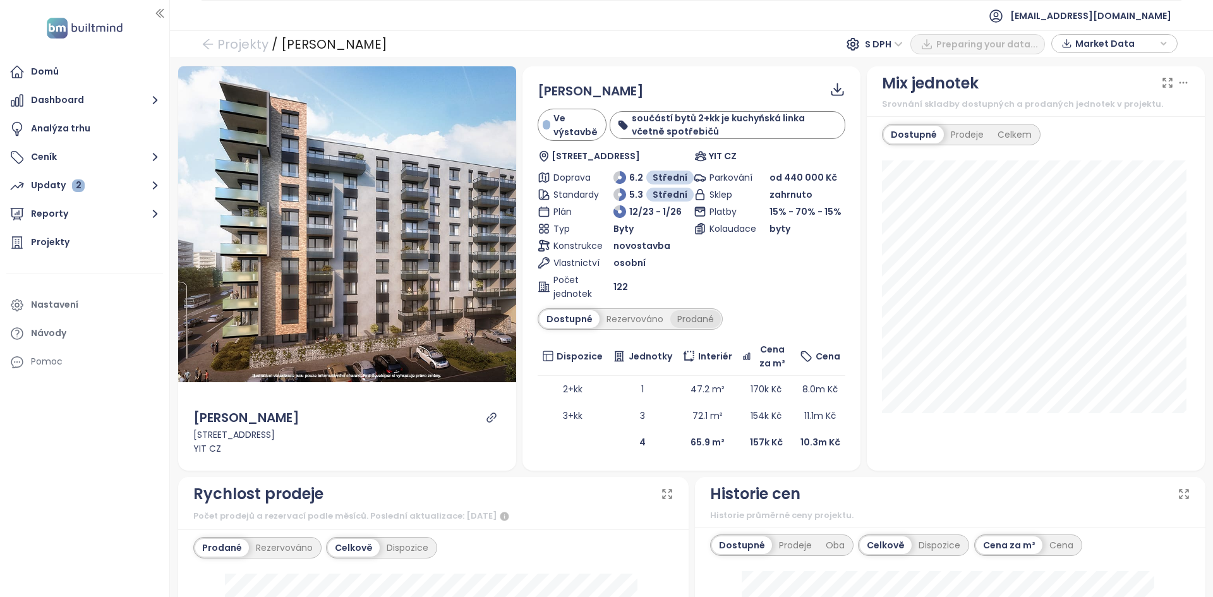
click at [688, 318] on div "Prodané" at bounding box center [695, 319] width 51 height 18
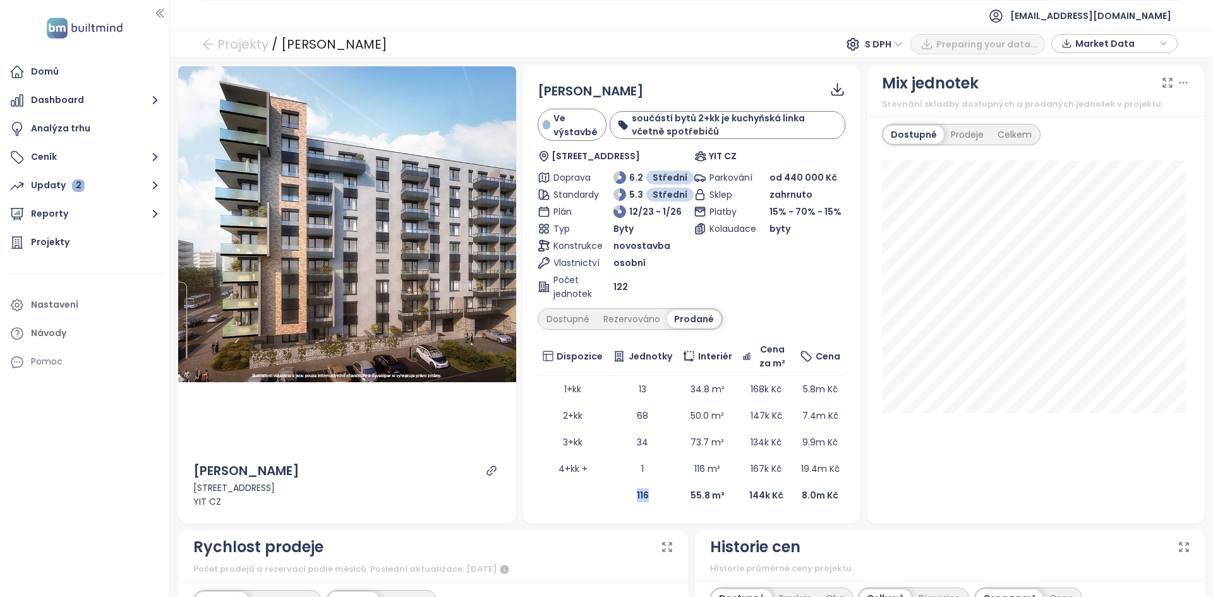
drag, startPoint x: 641, startPoint y: 499, endPoint x: 624, endPoint y: 499, distance: 17.1
click at [624, 499] on td "116" at bounding box center [643, 495] width 70 height 27
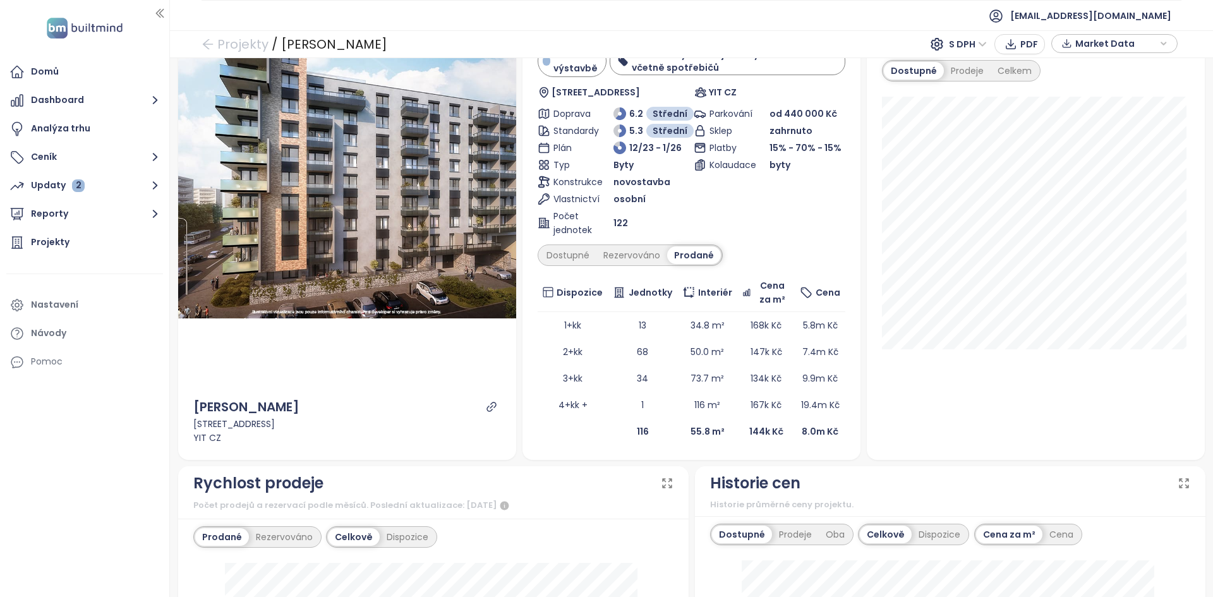
scroll to position [64, 0]
click at [573, 257] on div "Dostupné" at bounding box center [568, 255] width 57 height 18
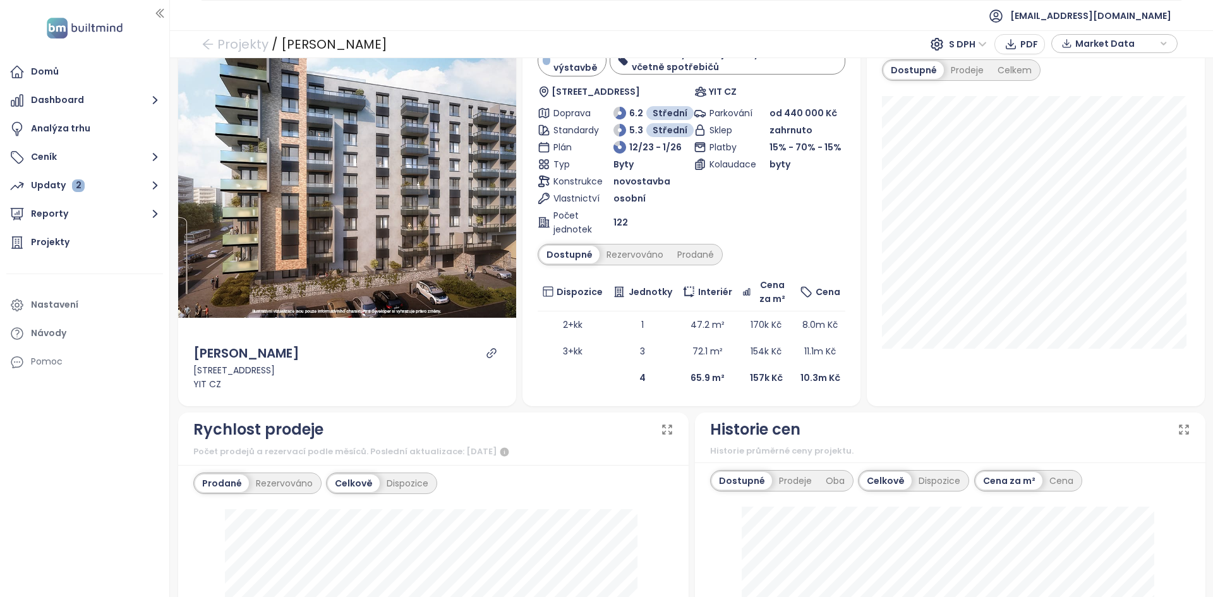
scroll to position [370, 0]
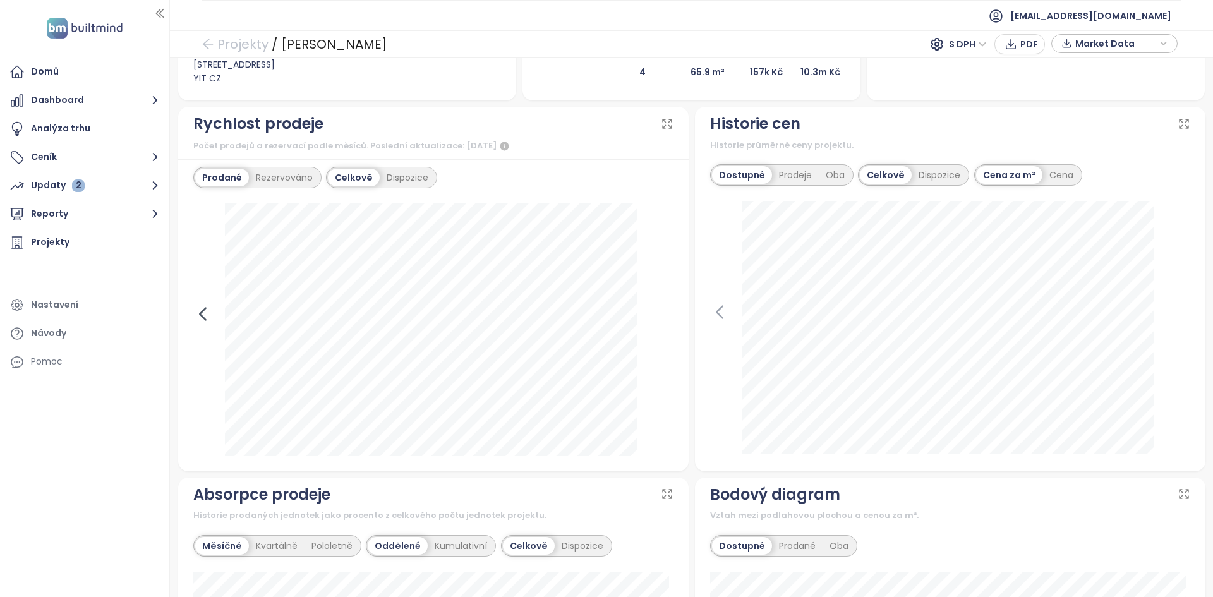
click at [202, 322] on icon at bounding box center [202, 314] width 19 height 19
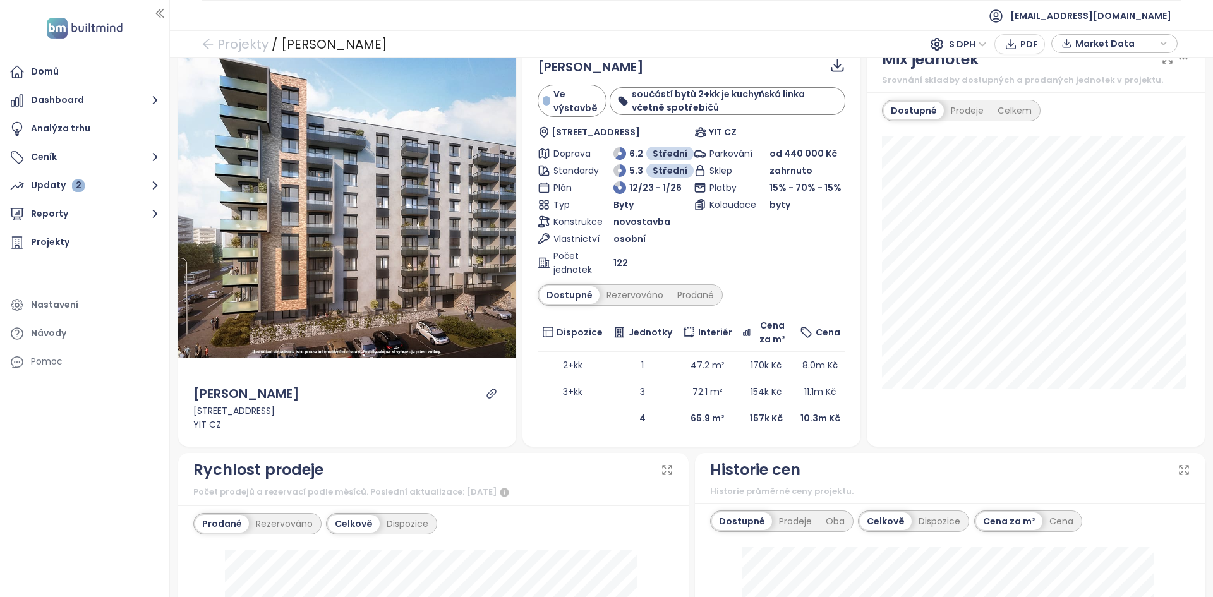
scroll to position [23, 0]
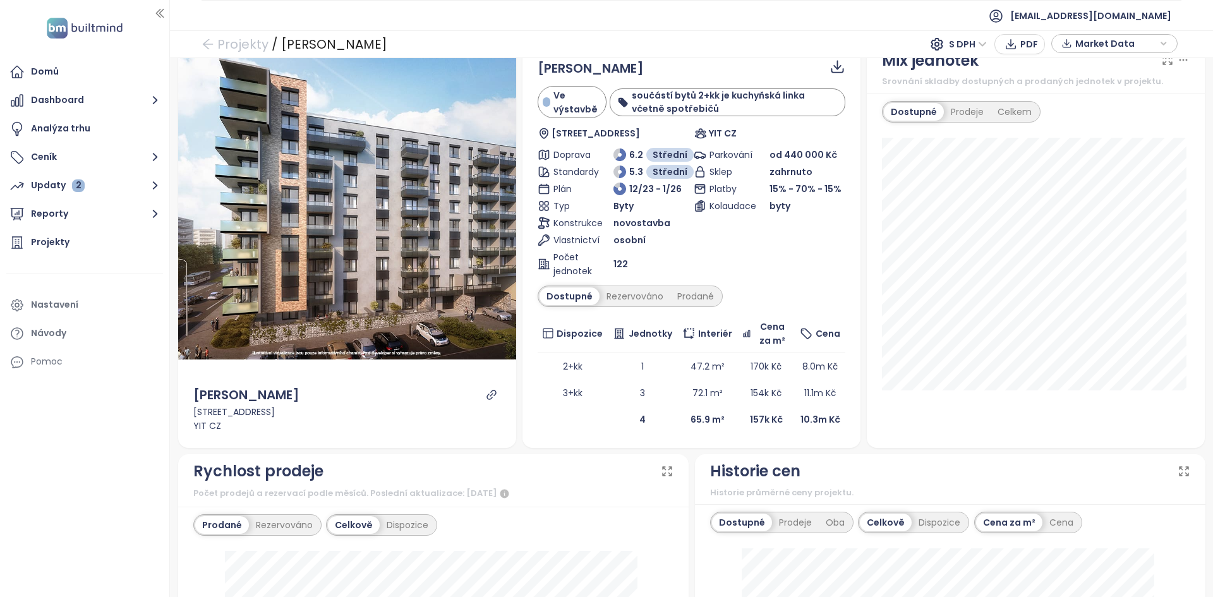
click at [688, 281] on div "SIJA Kamýk Ve výstavbě součástí bytů 2+kk je kuchyňská linka včetně spotřebičů …" at bounding box center [692, 246] width 308 height 374
click at [687, 302] on div "Prodané" at bounding box center [695, 297] width 51 height 18
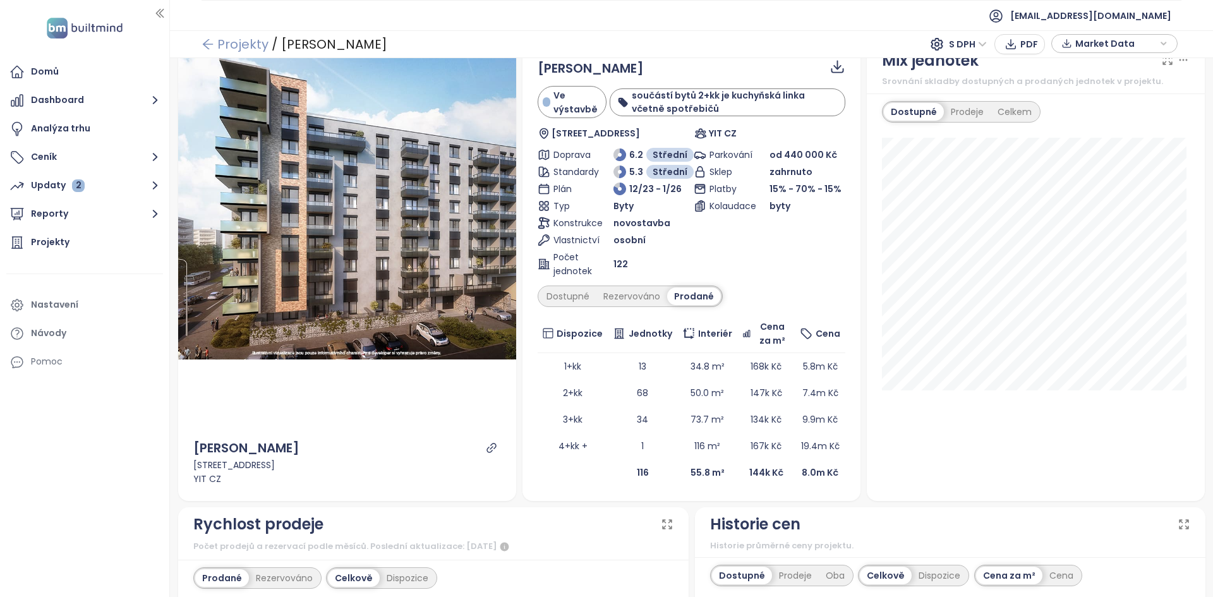
click at [245, 40] on link "Projekty" at bounding box center [235, 44] width 67 height 23
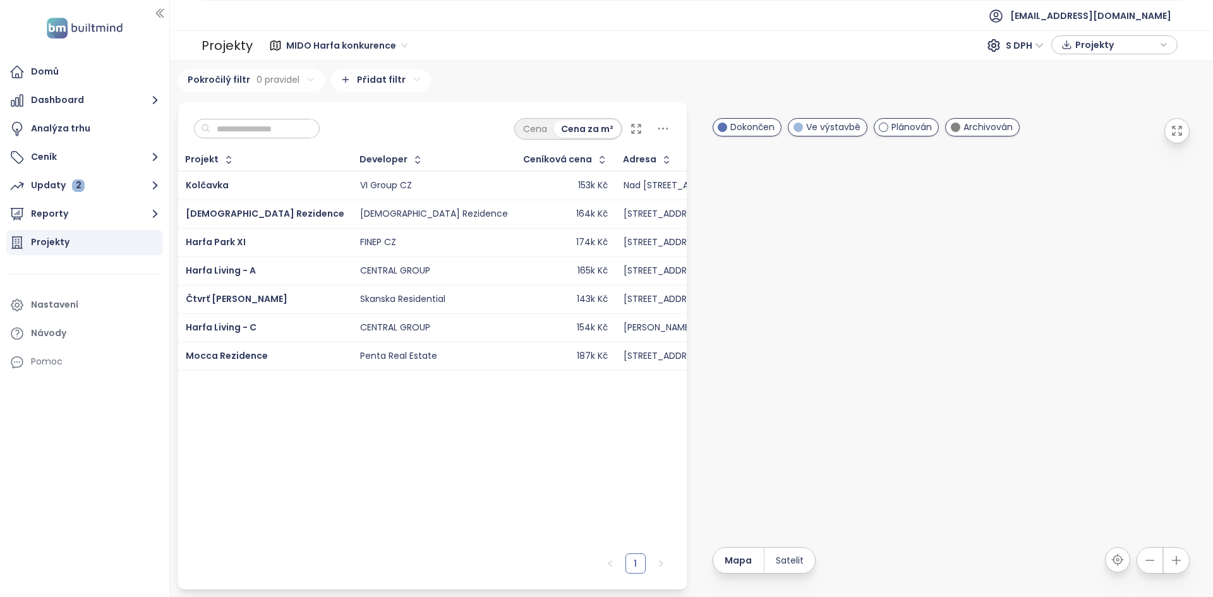
click at [505, 40] on div "MIDO Harfa konkurence S DPH Projekty" at bounding box center [717, 45] width 921 height 20
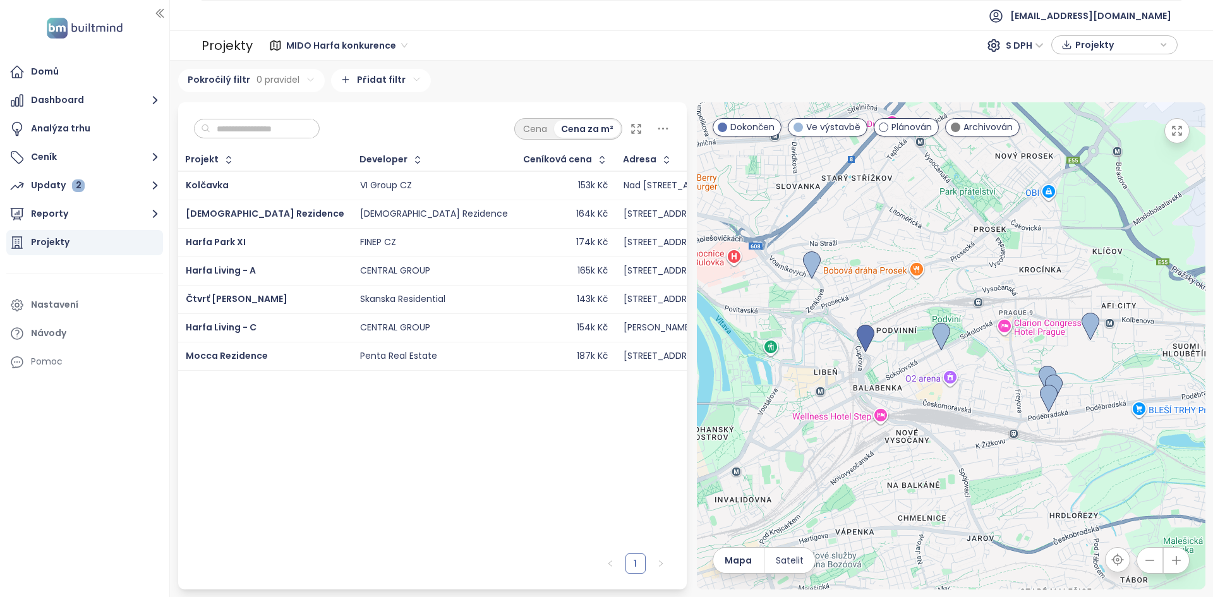
click at [323, 35] on div "MIDO Harfa konkurence" at bounding box center [348, 45] width 133 height 20
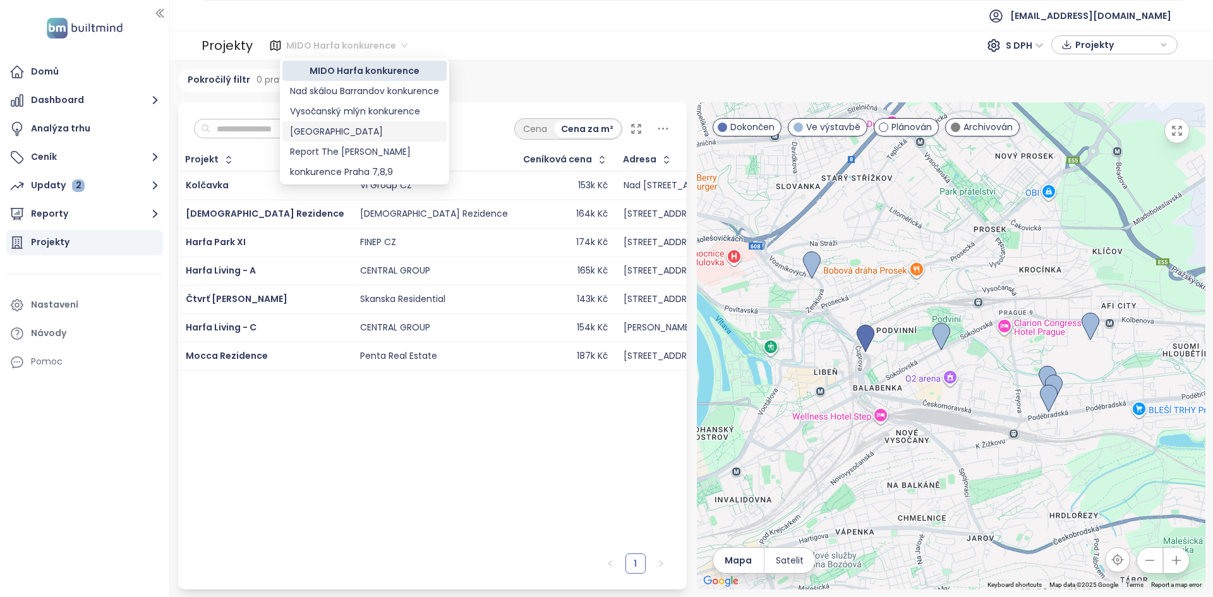
click at [311, 133] on div "[GEOGRAPHIC_DATA]" at bounding box center [364, 131] width 149 height 14
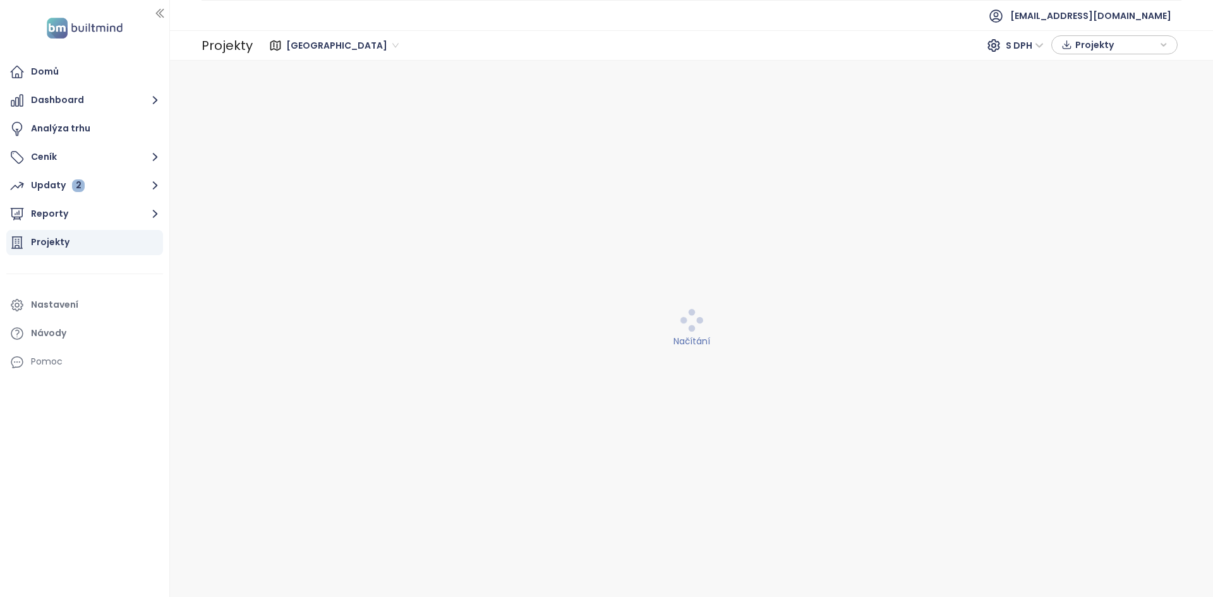
click at [253, 127] on div "Načítání" at bounding box center [691, 329] width 1027 height 521
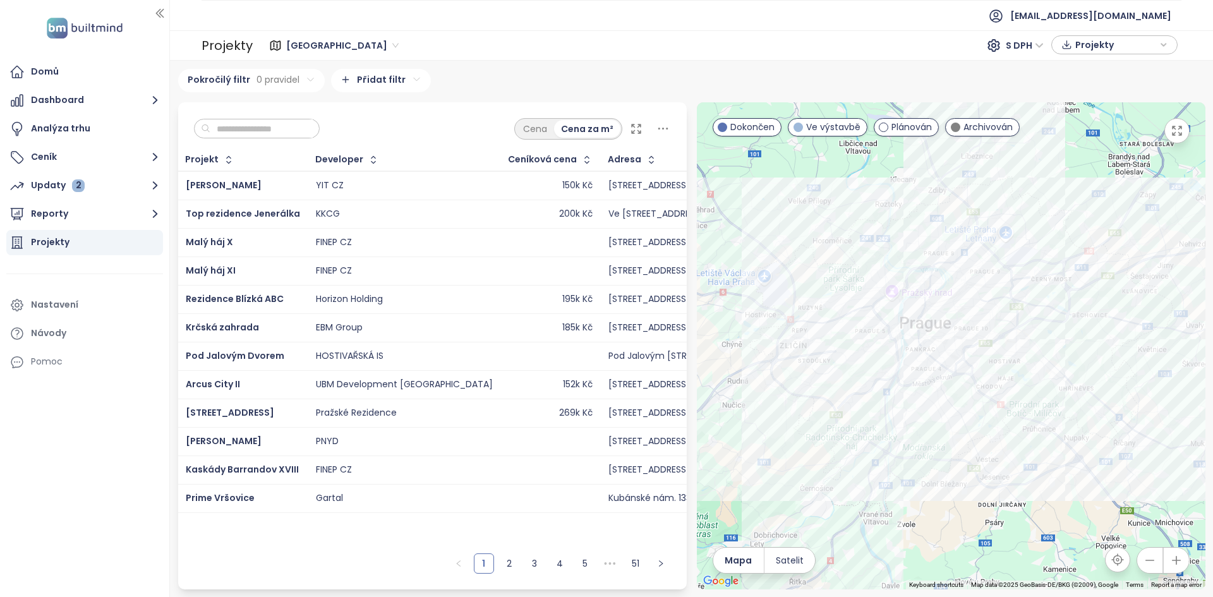
click at [256, 121] on input "text" at bounding box center [261, 128] width 102 height 19
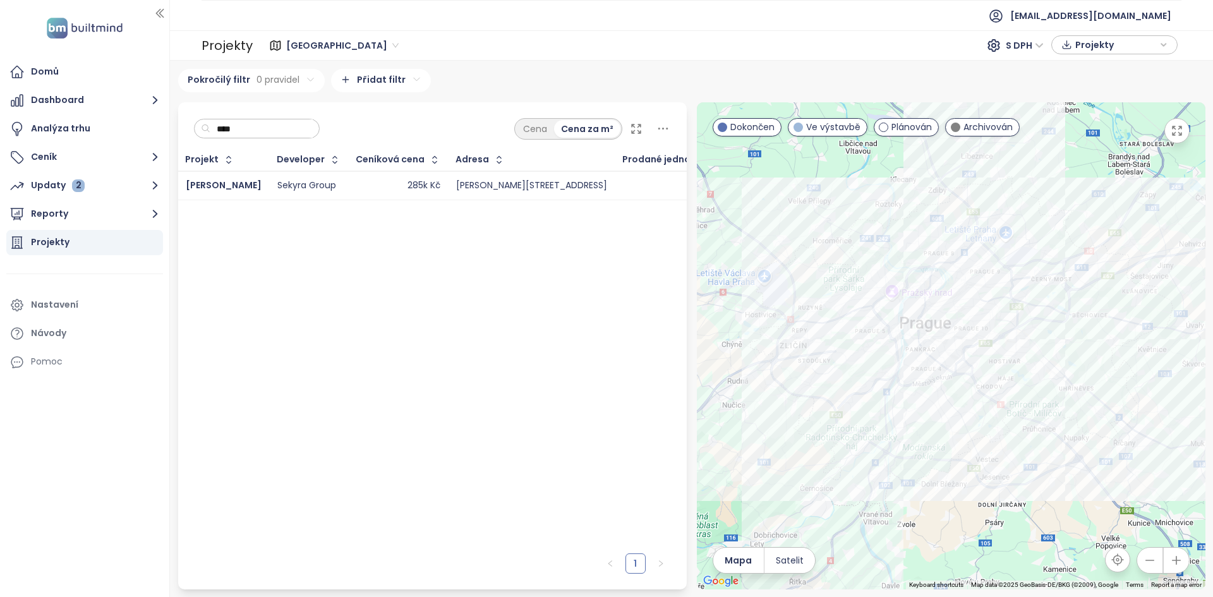
type input "****"
click at [378, 183] on div "285k Kč" at bounding box center [398, 185] width 84 height 15
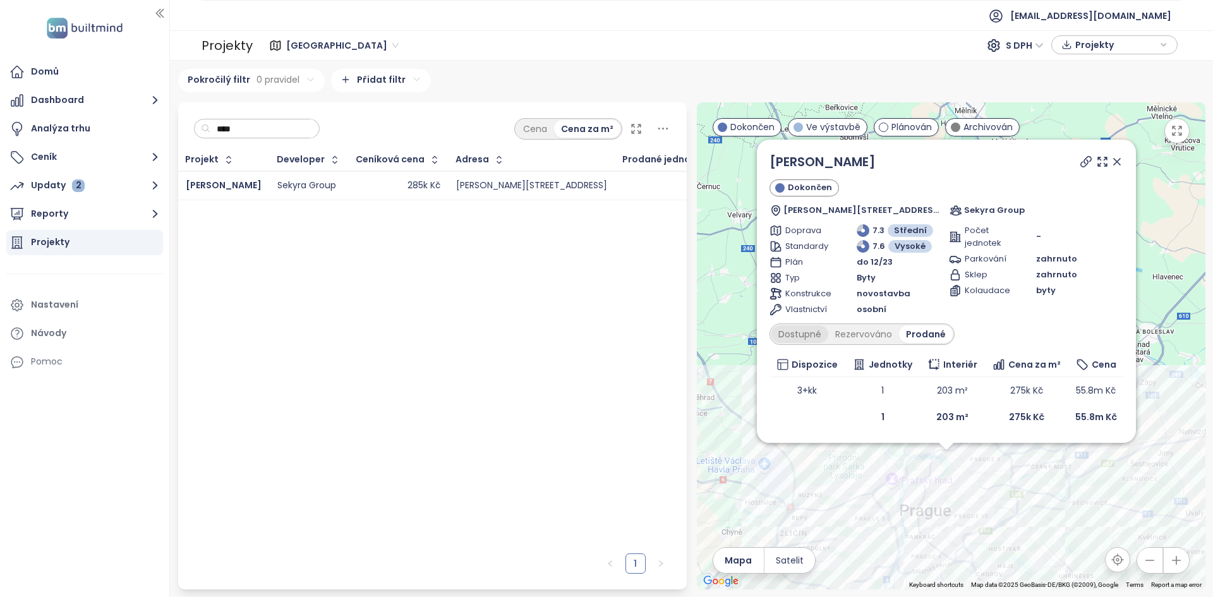
click at [803, 338] on div "Dostupné" at bounding box center [800, 334] width 57 height 18
drag, startPoint x: 880, startPoint y: 382, endPoint x: 900, endPoint y: 386, distance: 21.2
click at [900, 386] on td "2" at bounding box center [882, 390] width 75 height 27
click at [877, 339] on div "Rezervováno" at bounding box center [867, 334] width 71 height 18
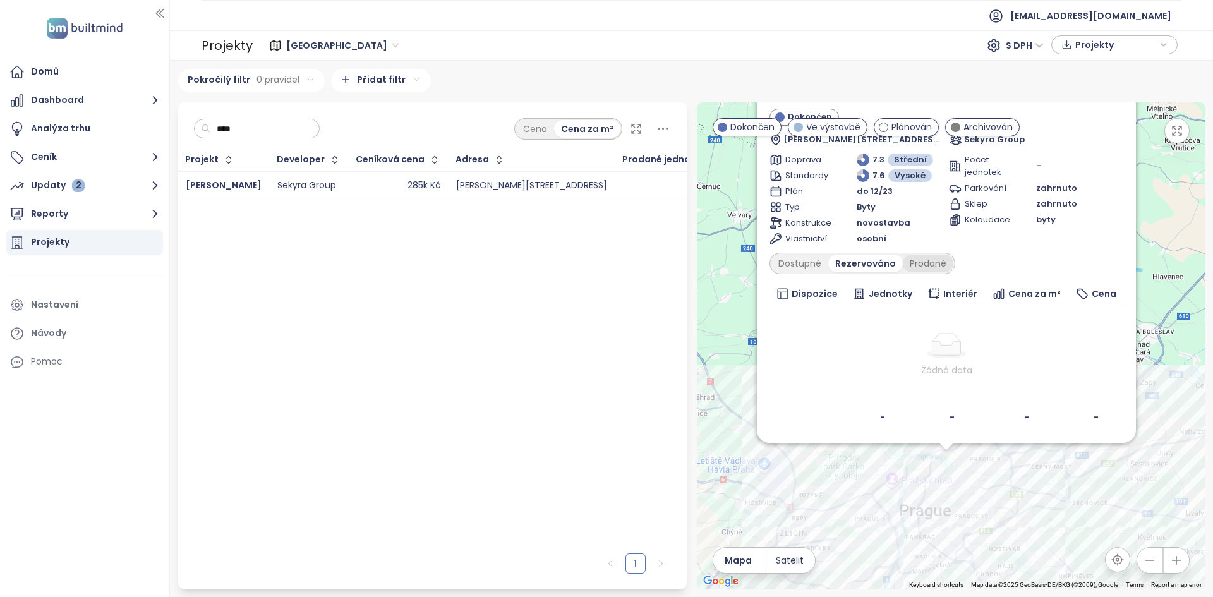
click at [928, 267] on div "Prodané" at bounding box center [928, 264] width 51 height 18
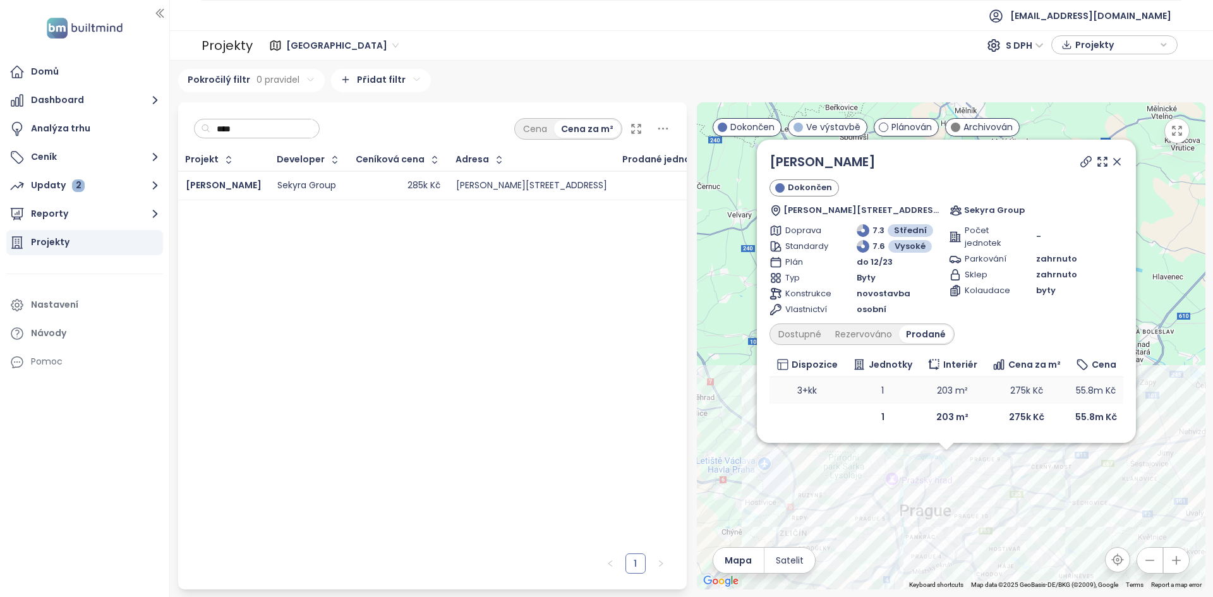
click at [884, 390] on td "1" at bounding box center [882, 390] width 75 height 27
click at [794, 336] on div "Dostupné" at bounding box center [800, 334] width 57 height 18
drag, startPoint x: 1039, startPoint y: 241, endPoint x: 1032, endPoint y: 241, distance: 7.0
click at [1032, 241] on div "Počet jednotek -" at bounding box center [1036, 236] width 174 height 25
click at [917, 332] on div "Prodané" at bounding box center [927, 334] width 51 height 18
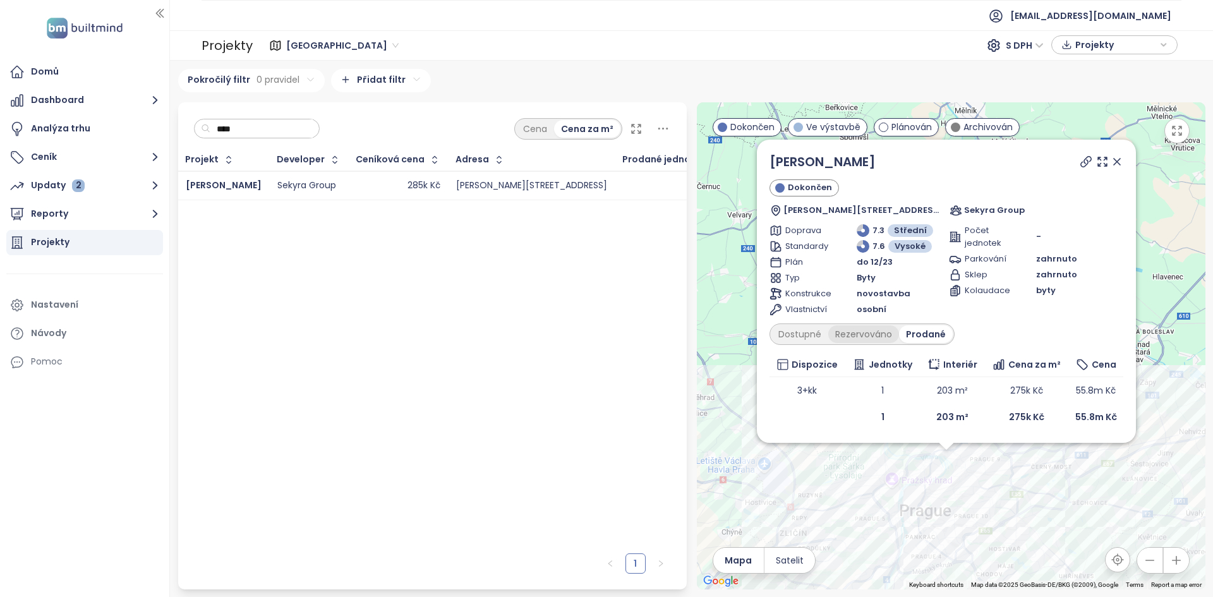
click at [879, 335] on div "Rezervováno" at bounding box center [863, 334] width 71 height 18
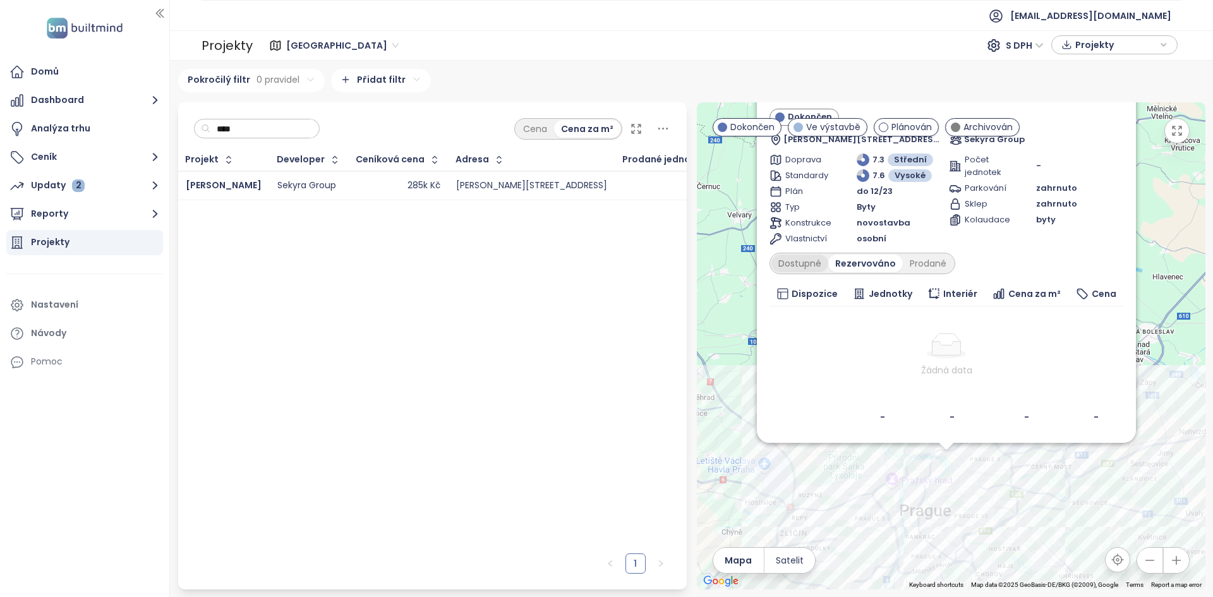
click at [804, 262] on div "Dostupné" at bounding box center [800, 264] width 57 height 18
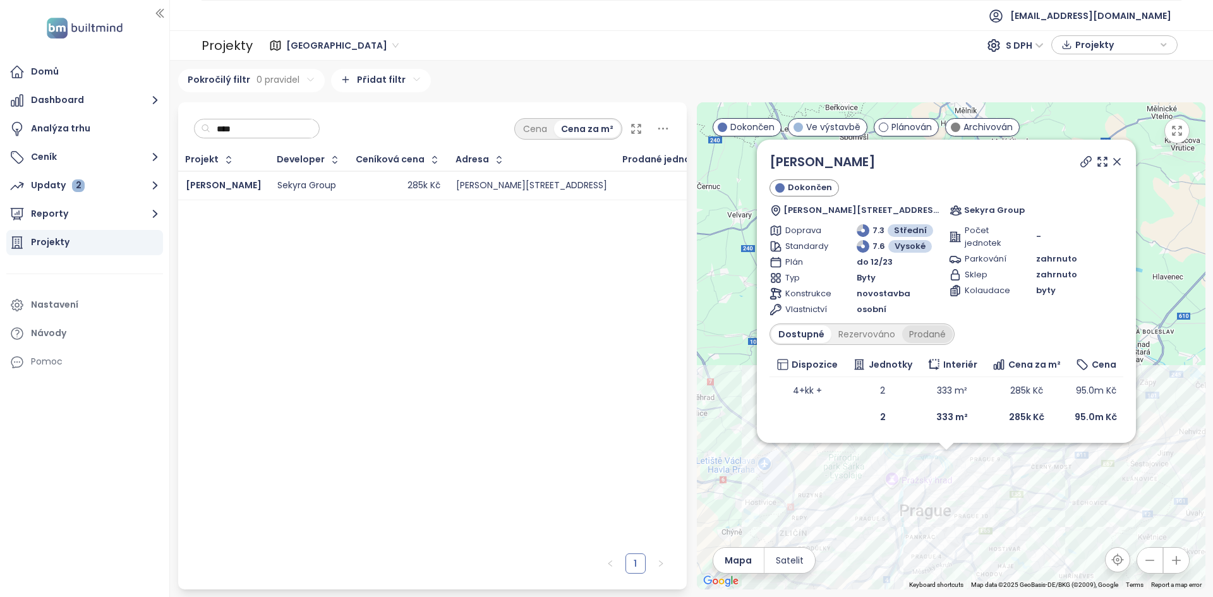
click at [924, 342] on div "Prodané" at bounding box center [927, 334] width 51 height 18
click at [805, 329] on div "Dostupné" at bounding box center [800, 334] width 57 height 18
click at [281, 133] on input "****" at bounding box center [261, 128] width 102 height 19
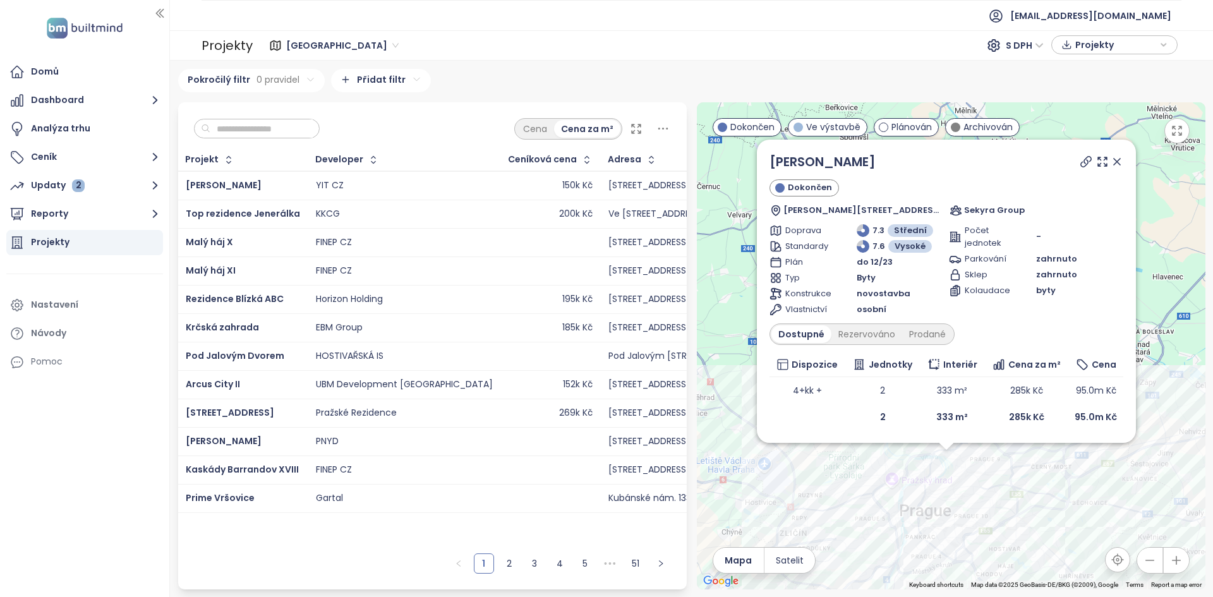
click at [261, 128] on input "text" at bounding box center [261, 128] width 102 height 19
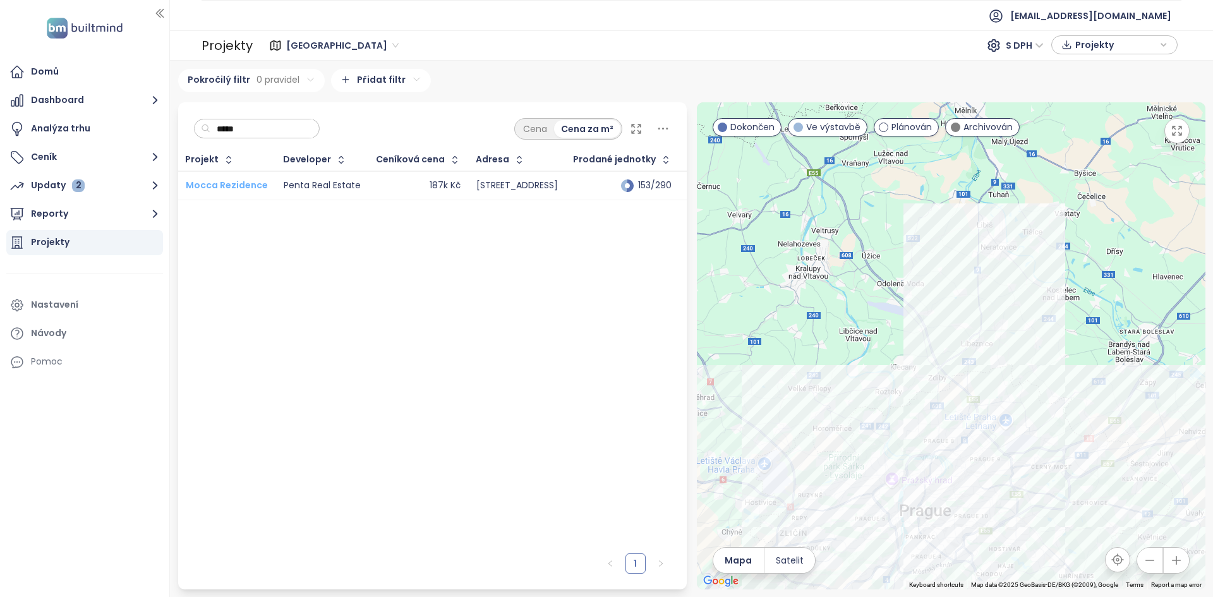
type input "*****"
click at [246, 185] on span "Mocca Rezidence" at bounding box center [227, 185] width 82 height 13
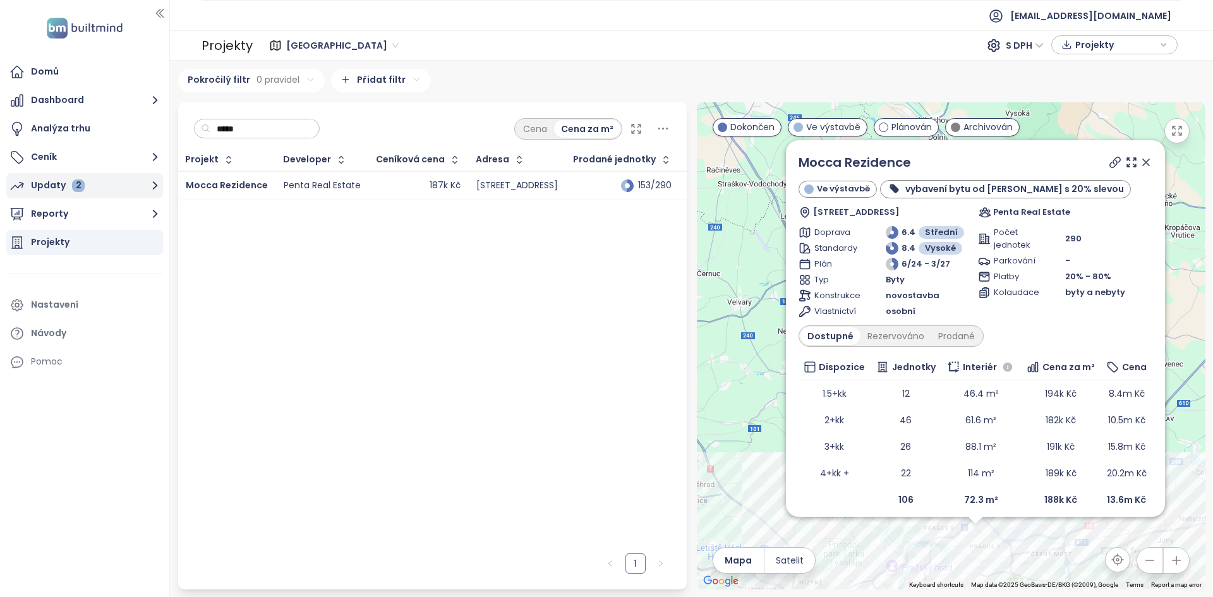
click at [70, 179] on div "Updaty 2" at bounding box center [58, 186] width 54 height 16
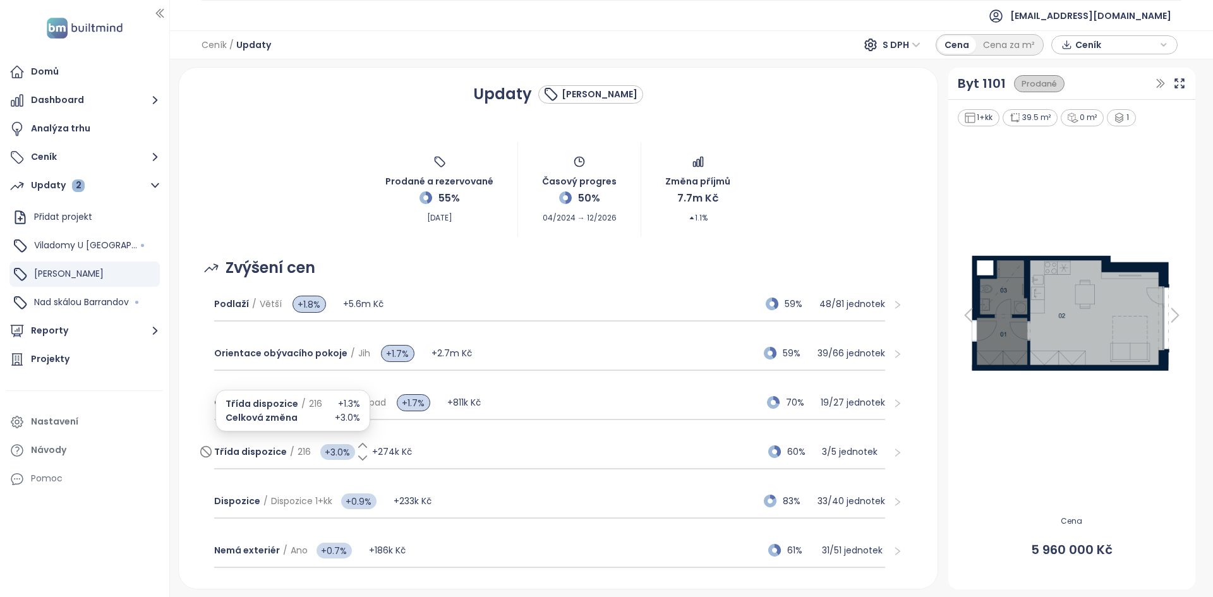
click at [359, 439] on icon at bounding box center [362, 445] width 13 height 13
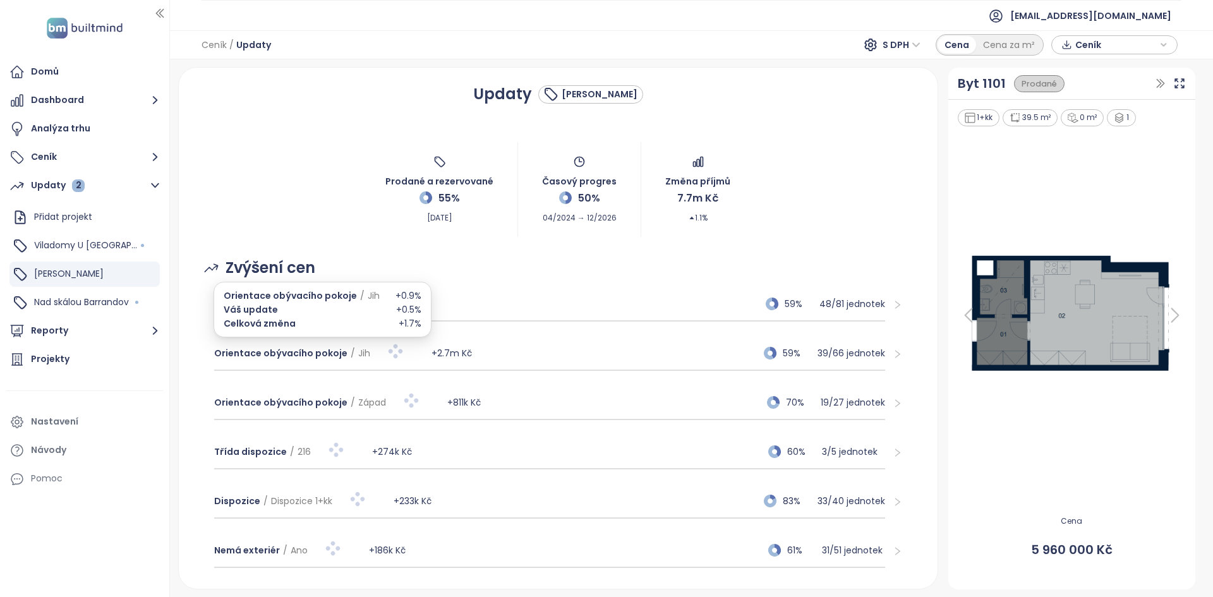
click at [421, 350] on div at bounding box center [424, 349] width 16 height 8
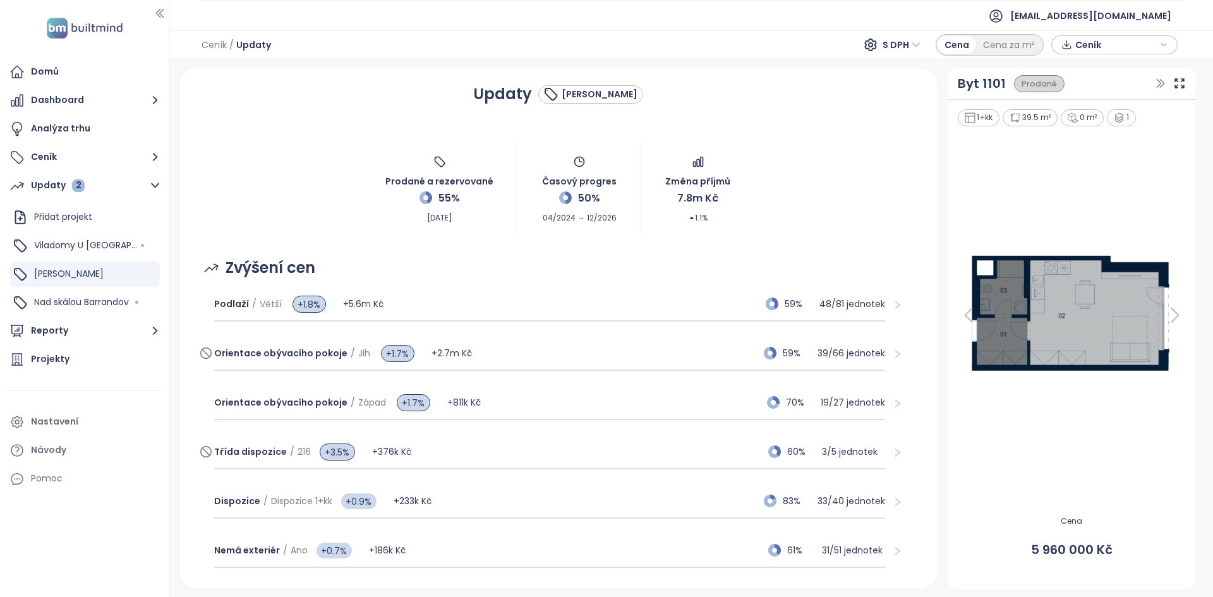
click at [500, 348] on div "Orientace obývacího pokoje / Jih +1.7% +2.7m Kč 59% 39 / 66 jednotek" at bounding box center [550, 354] width 672 height 34
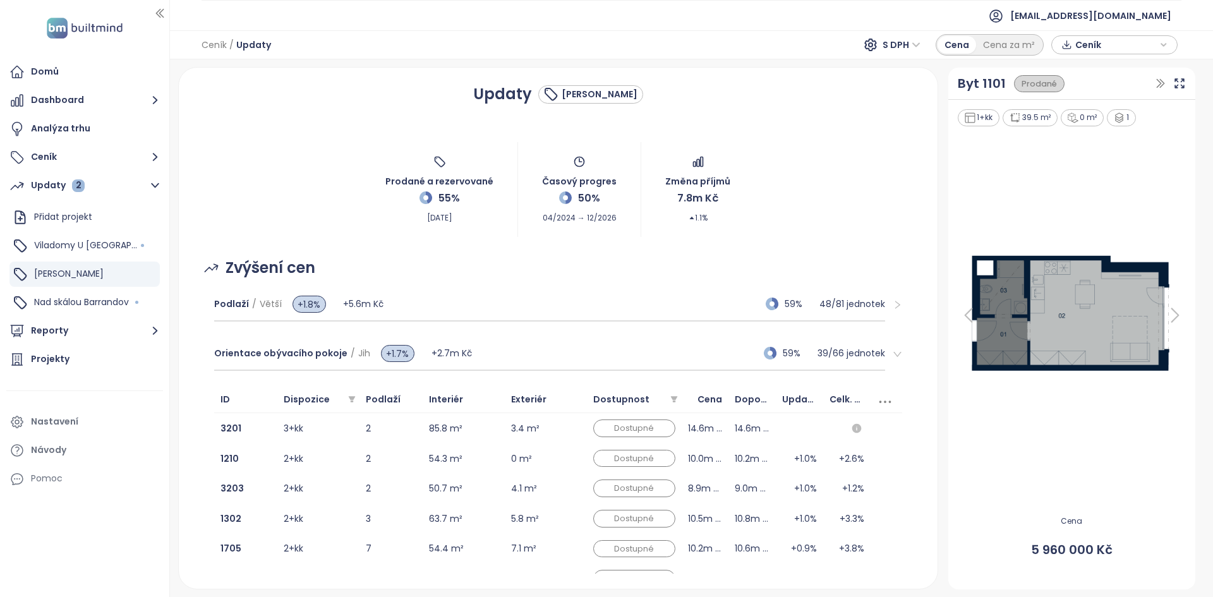
click at [476, 271] on div "Zvýšení cen" at bounding box center [558, 268] width 729 height 24
click at [507, 356] on div "Orientace obývacího pokoje / Jih +1.7% +2.7m Kč 59% 39 / 66 jednotek" at bounding box center [550, 354] width 672 height 34
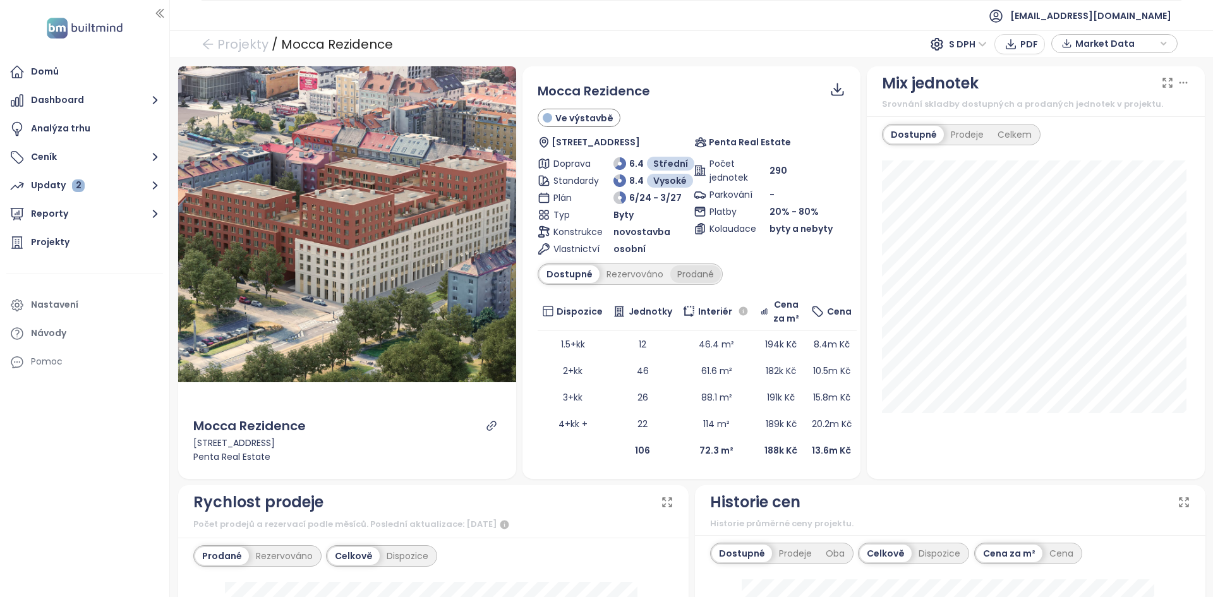
click at [684, 277] on div "Prodané" at bounding box center [695, 274] width 51 height 18
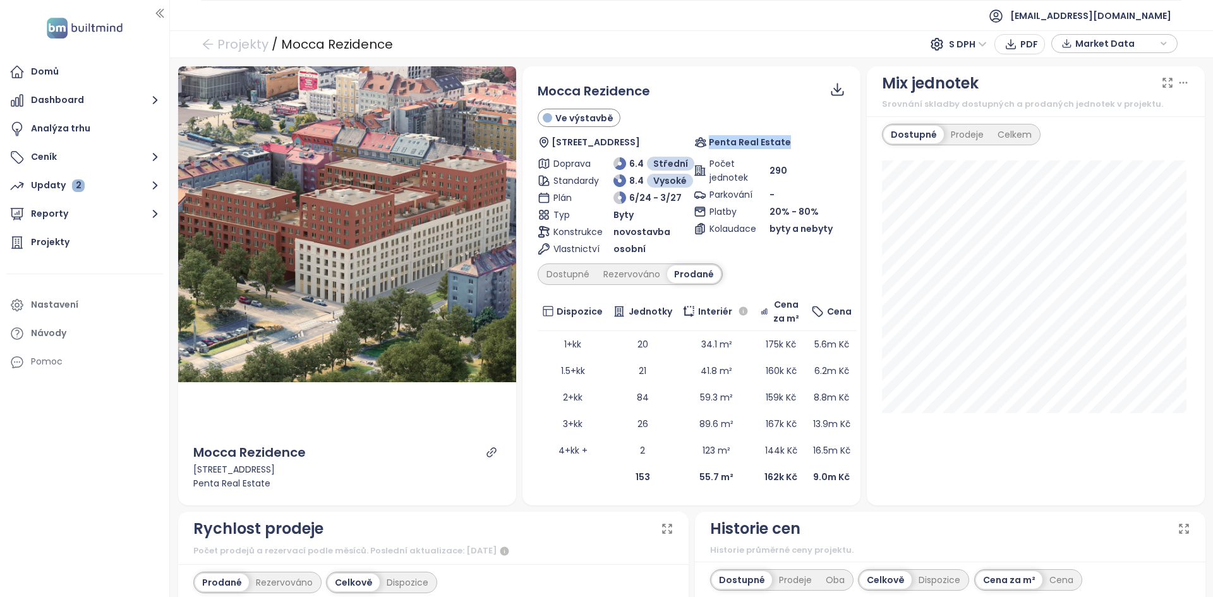
drag, startPoint x: 806, startPoint y: 139, endPoint x: 692, endPoint y: 142, distance: 114.4
click at [694, 142] on div "Penta Real Estate" at bounding box center [769, 142] width 151 height 14
click at [697, 138] on icon at bounding box center [700, 142] width 13 height 13
drag, startPoint x: 643, startPoint y: 482, endPoint x: 619, endPoint y: 468, distance: 27.2
click at [619, 468] on td "153" at bounding box center [643, 477] width 70 height 27
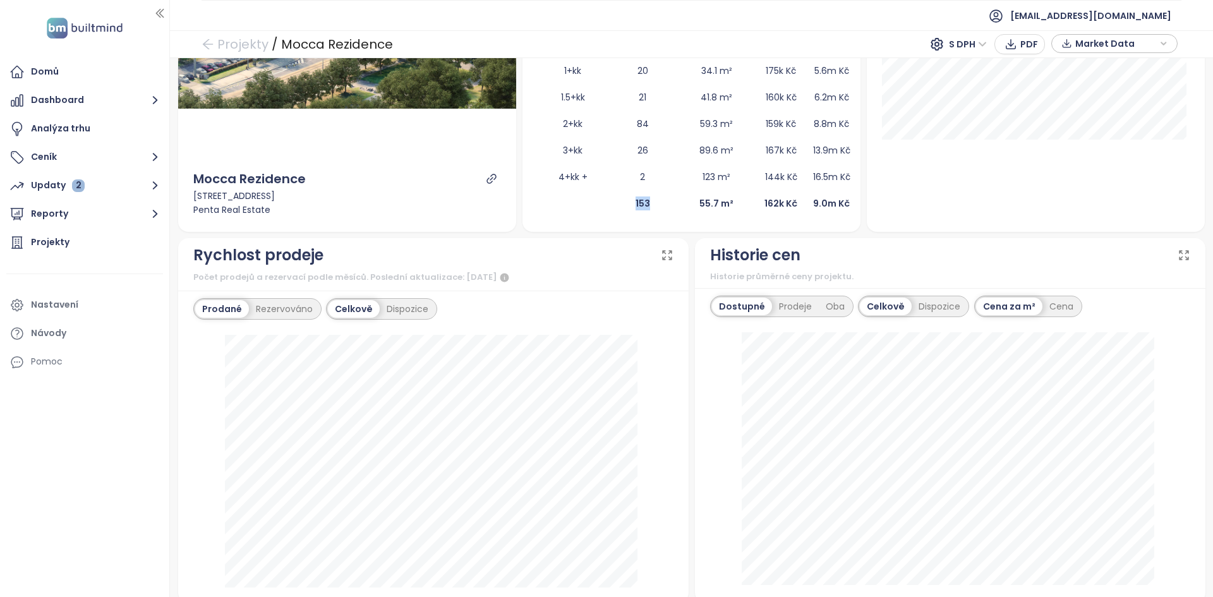
scroll to position [274, 0]
click at [610, 206] on td "153" at bounding box center [643, 203] width 70 height 27
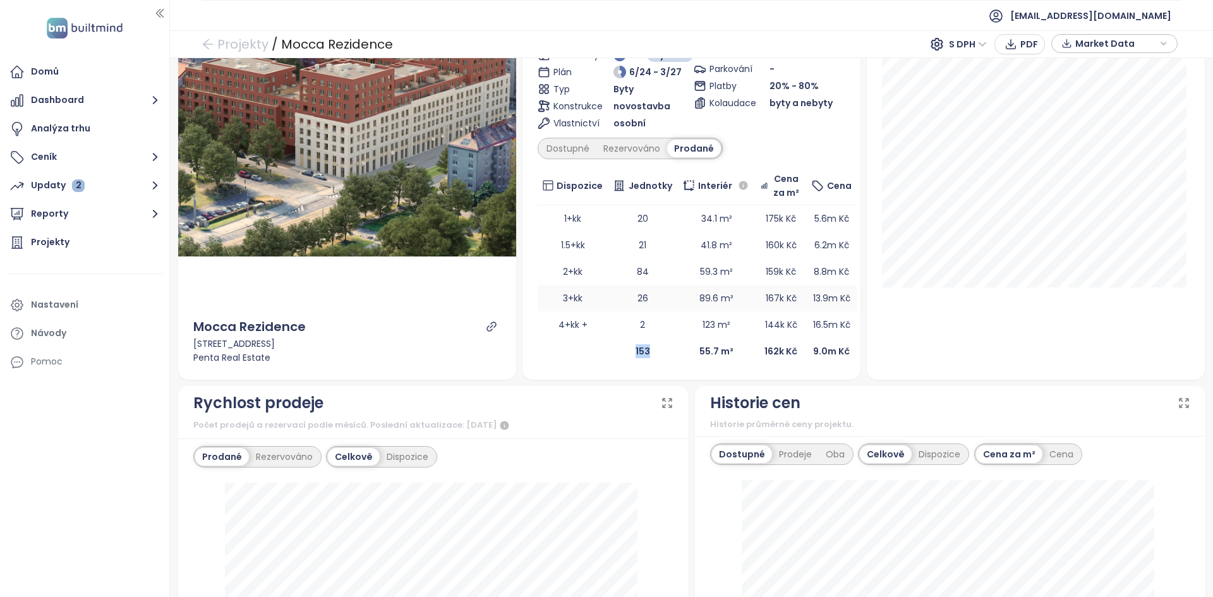
scroll to position [0, 0]
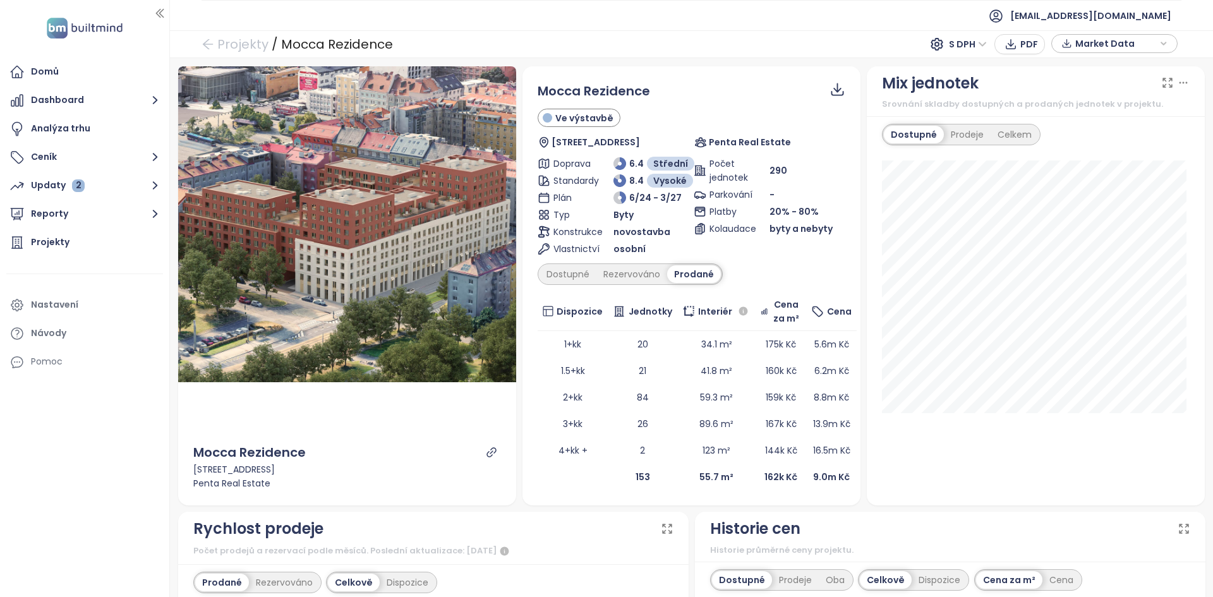
click at [679, 487] on td "55.7 m²" at bounding box center [716, 477] width 78 height 27
click at [625, 481] on td "153" at bounding box center [643, 477] width 70 height 27
click at [713, 149] on span "6/2024" at bounding box center [720, 150] width 34 height 14
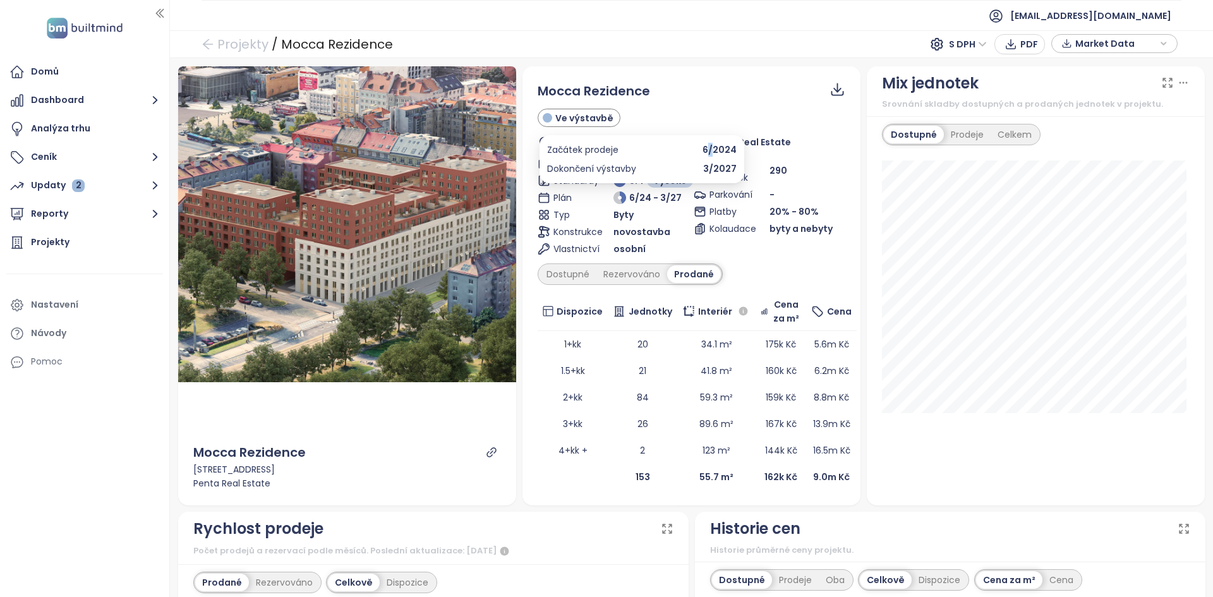
click at [713, 149] on span "6/2024" at bounding box center [720, 150] width 34 height 14
click at [636, 476] on b "153" at bounding box center [643, 477] width 15 height 13
click at [636, 478] on b "153" at bounding box center [643, 477] width 15 height 13
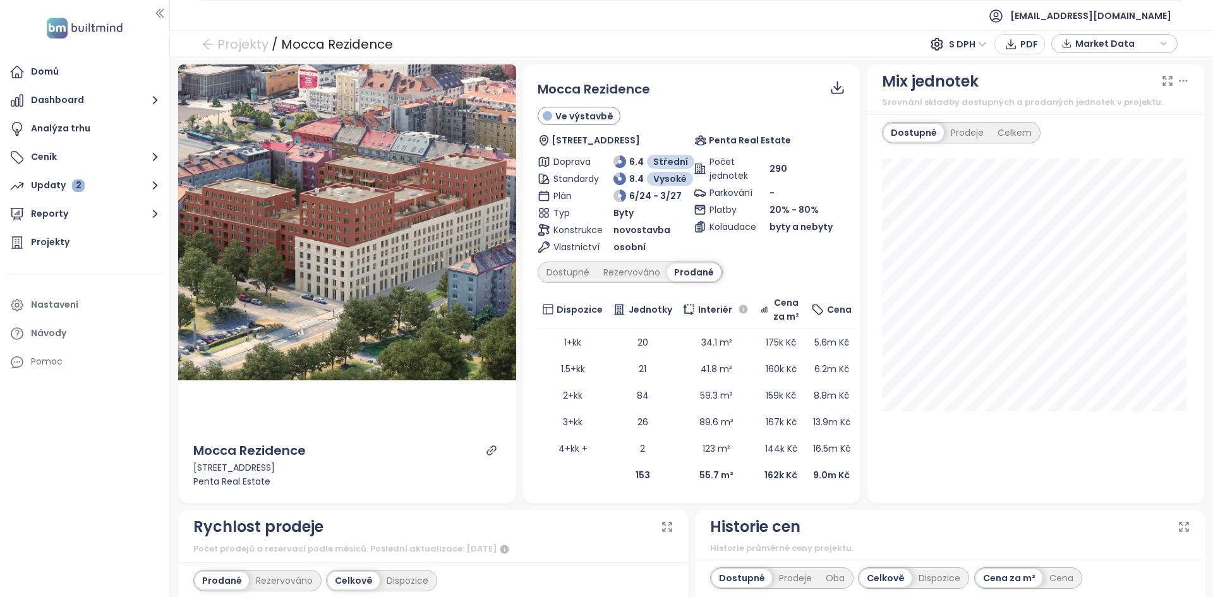
scroll to position [1, 0]
click at [566, 262] on div "Mocca Rezidence Ve výstavbě [STREET_ADDRESS] Penta Real Estate Doprava 6.4 Stře…" at bounding box center [692, 284] width 308 height 409
click at [562, 285] on div "Mocca Rezidence Ve výstavbě [STREET_ADDRESS] Penta Real Estate Doprava 6.4 Stře…" at bounding box center [692, 284] width 308 height 409
click at [562, 278] on div "Dostupné" at bounding box center [568, 273] width 57 height 18
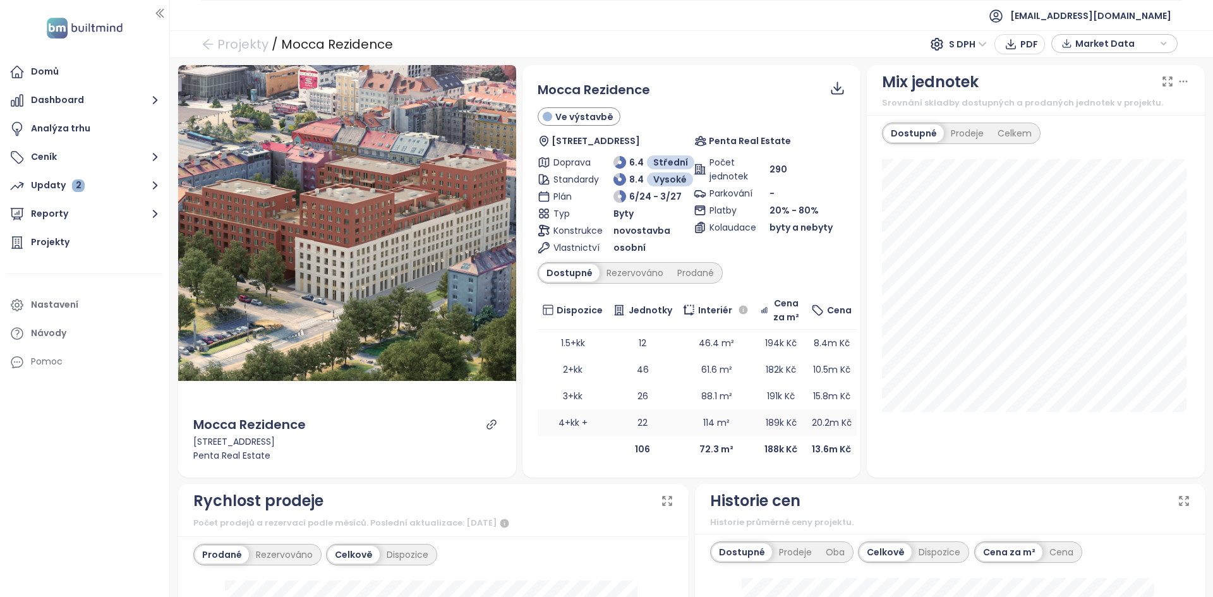
click at [569, 423] on td "4+kk +" at bounding box center [573, 422] width 71 height 27
click at [571, 423] on td "4+kk +" at bounding box center [573, 422] width 71 height 27
click at [571, 422] on td "4+kk +" at bounding box center [573, 422] width 71 height 27
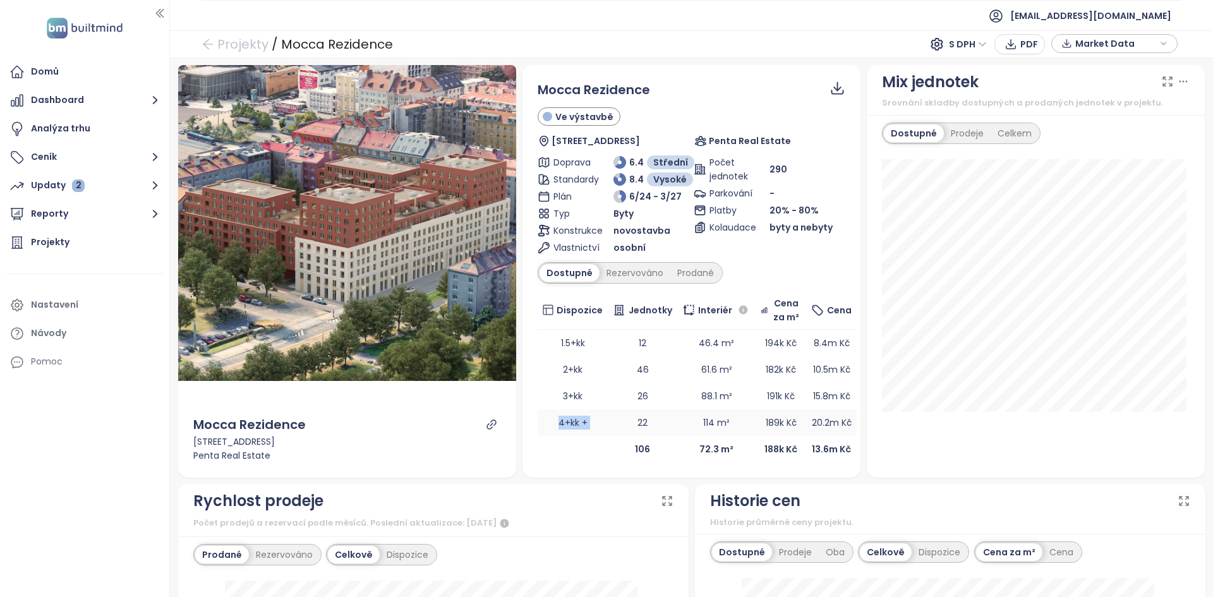
click at [571, 422] on td "4+kk +" at bounding box center [573, 422] width 71 height 27
click at [608, 437] on td "106" at bounding box center [643, 449] width 70 height 27
drag, startPoint x: 545, startPoint y: 425, endPoint x: 605, endPoint y: 422, distance: 60.1
click at [605, 422] on tr "4+kk + 22 114 m² 189k Kč 20.2m Kč" at bounding box center [698, 422] width 320 height 27
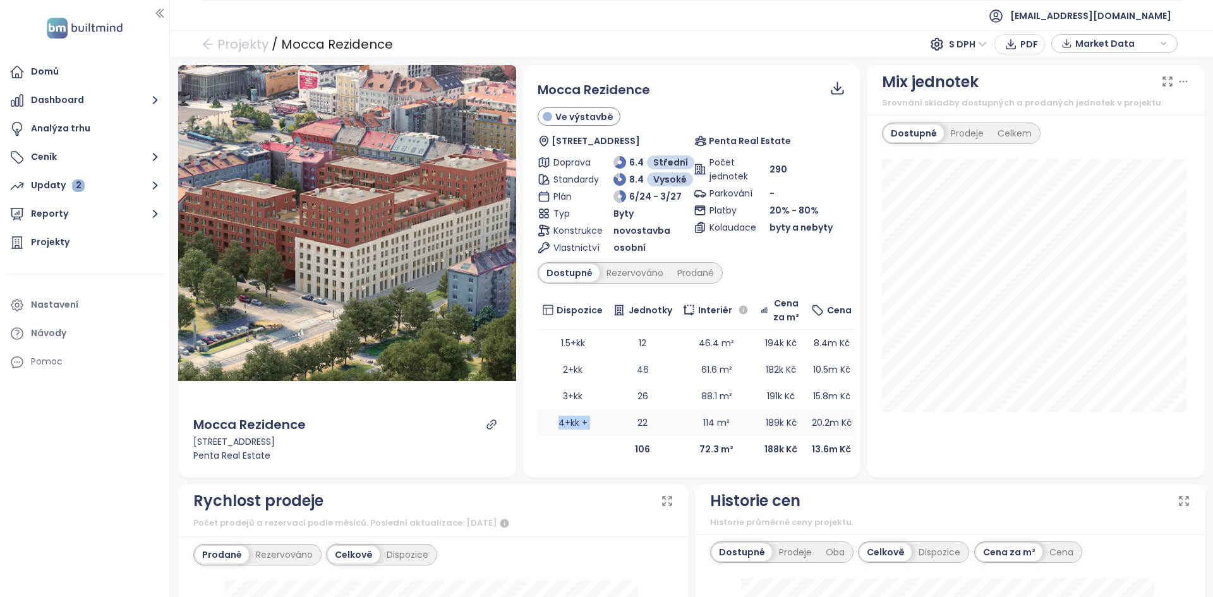
click at [540, 416] on td "4+kk +" at bounding box center [573, 422] width 71 height 27
drag, startPoint x: 758, startPoint y: 385, endPoint x: 836, endPoint y: 423, distance: 87.0
click at [836, 423] on tr "4+kk + 22 114 m² 189k Kč 20.2m Kč" at bounding box center [698, 422] width 320 height 27
click at [593, 437] on td at bounding box center [573, 449] width 71 height 27
click at [597, 426] on td "4+kk +" at bounding box center [573, 422] width 71 height 27
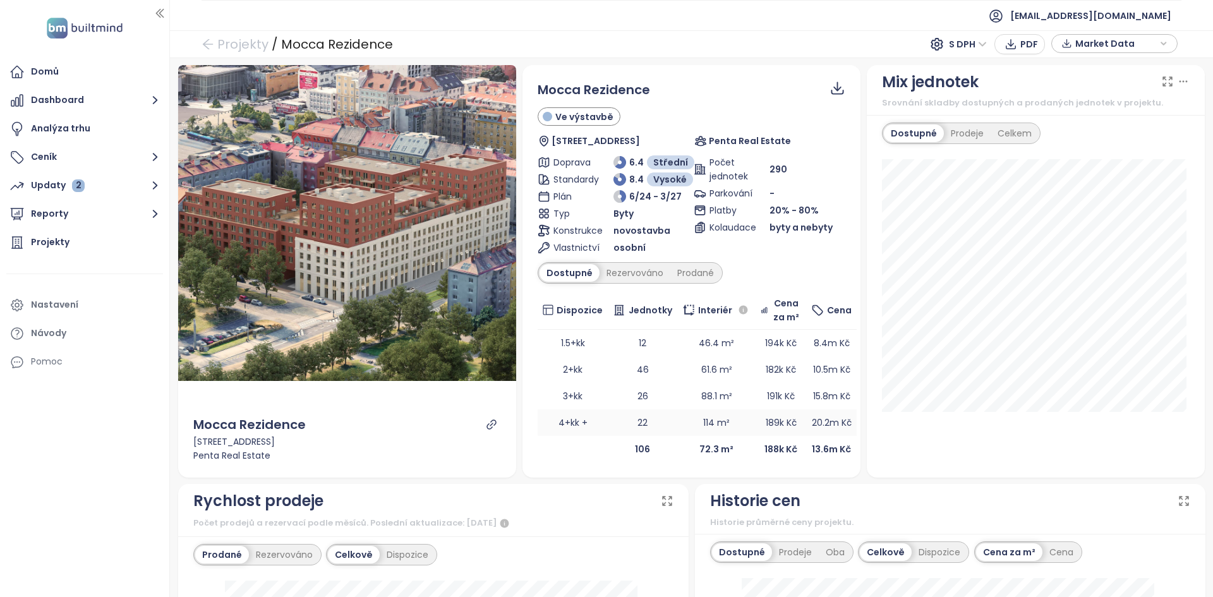
click at [597, 426] on td "4+kk +" at bounding box center [573, 422] width 71 height 27
click at [571, 423] on td "4+kk +" at bounding box center [573, 422] width 71 height 27
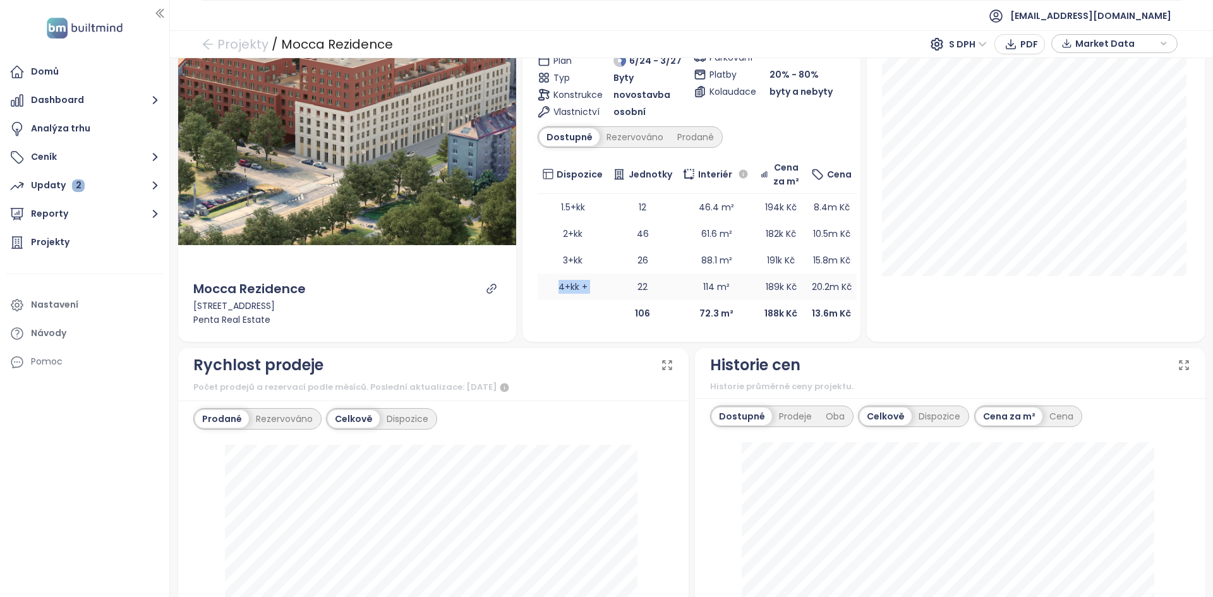
scroll to position [138, 0]
click at [948, 418] on div "Dispozice" at bounding box center [940, 416] width 56 height 18
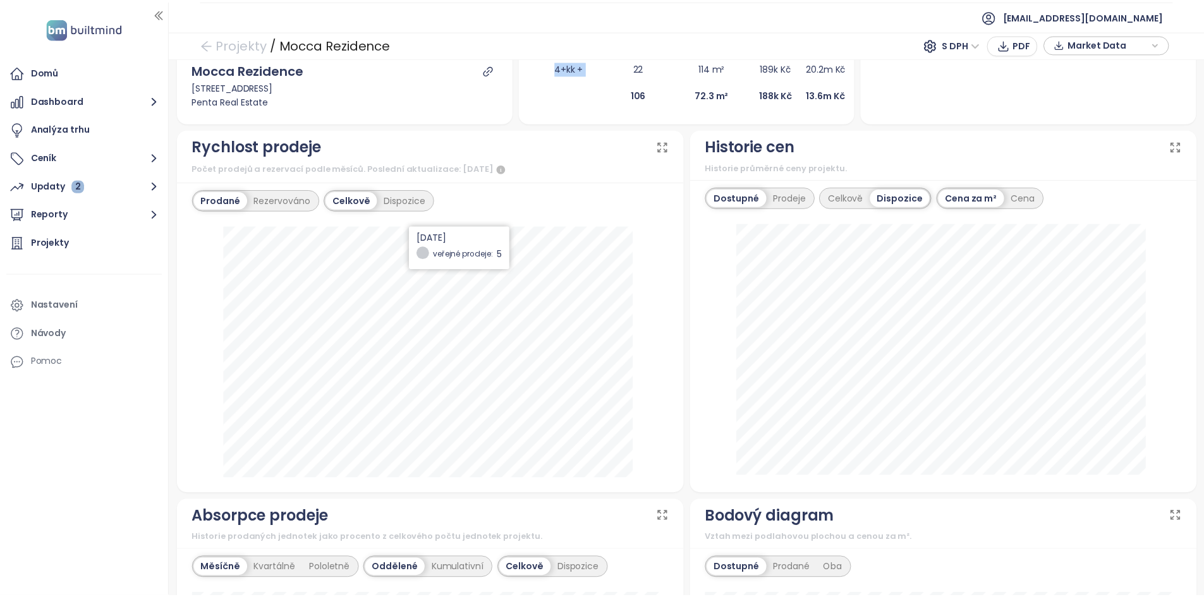
scroll to position [0, 0]
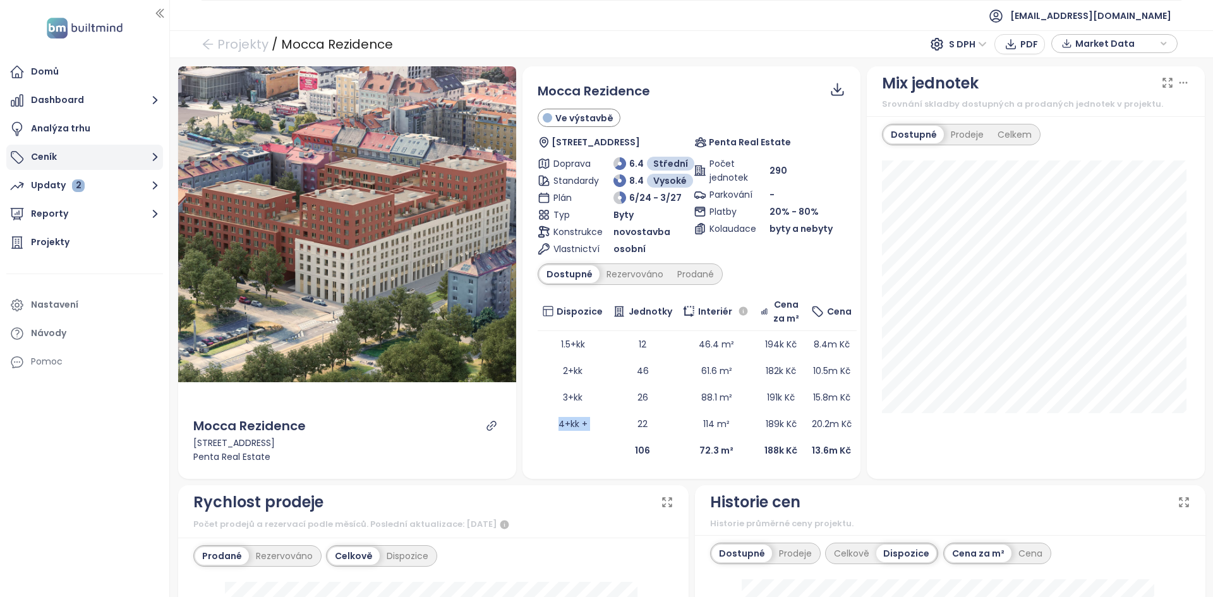
click at [63, 157] on button "Ceník" at bounding box center [84, 157] width 157 height 25
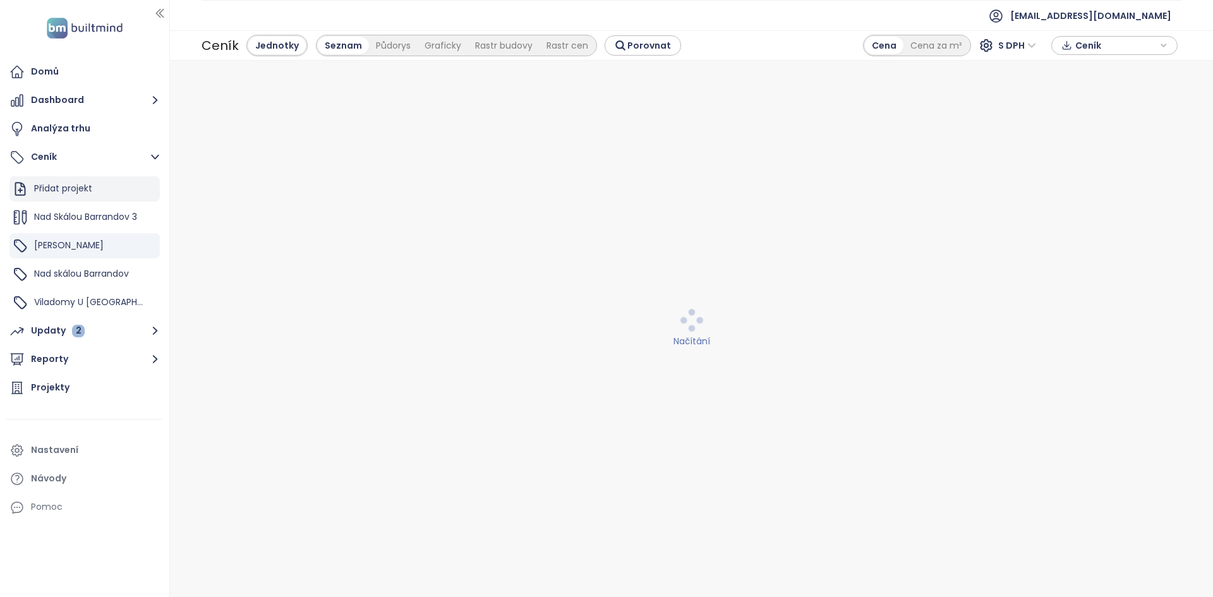
click at [100, 181] on div "Přidat projekt" at bounding box center [84, 188] width 150 height 25
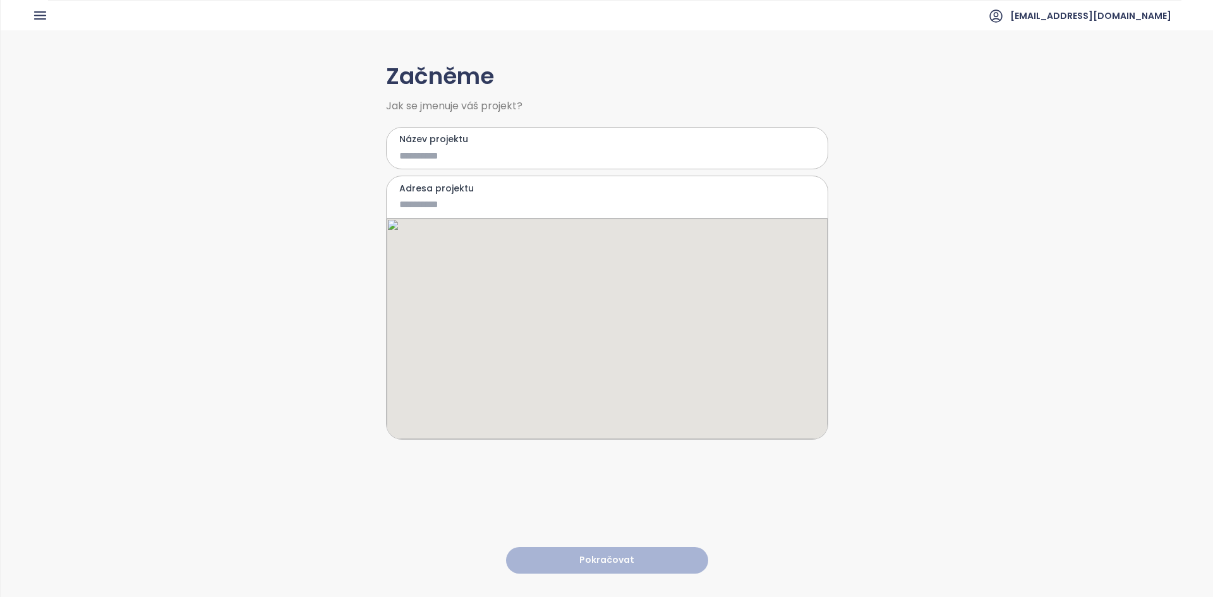
click at [468, 159] on input "Název projektu" at bounding box center [597, 156] width 397 height 16
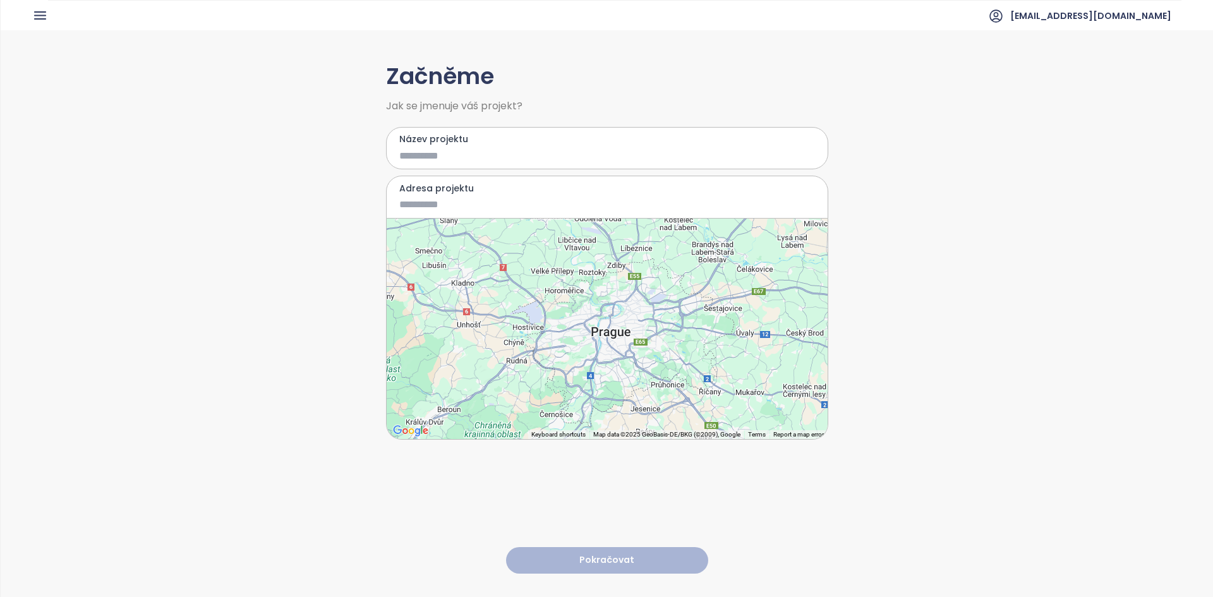
click at [612, 328] on div at bounding box center [607, 329] width 441 height 221
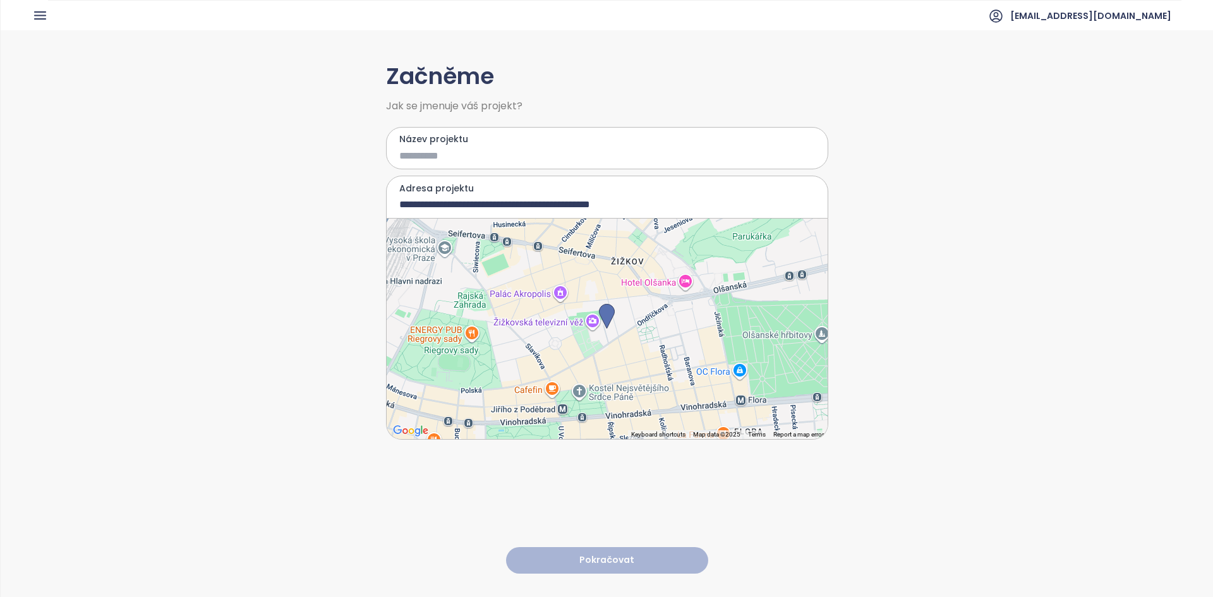
type input "**********"
click at [439, 154] on input "Název projektu" at bounding box center [597, 156] width 397 height 16
type input "*****"
click at [556, 558] on button "Pokračovat" at bounding box center [607, 560] width 202 height 27
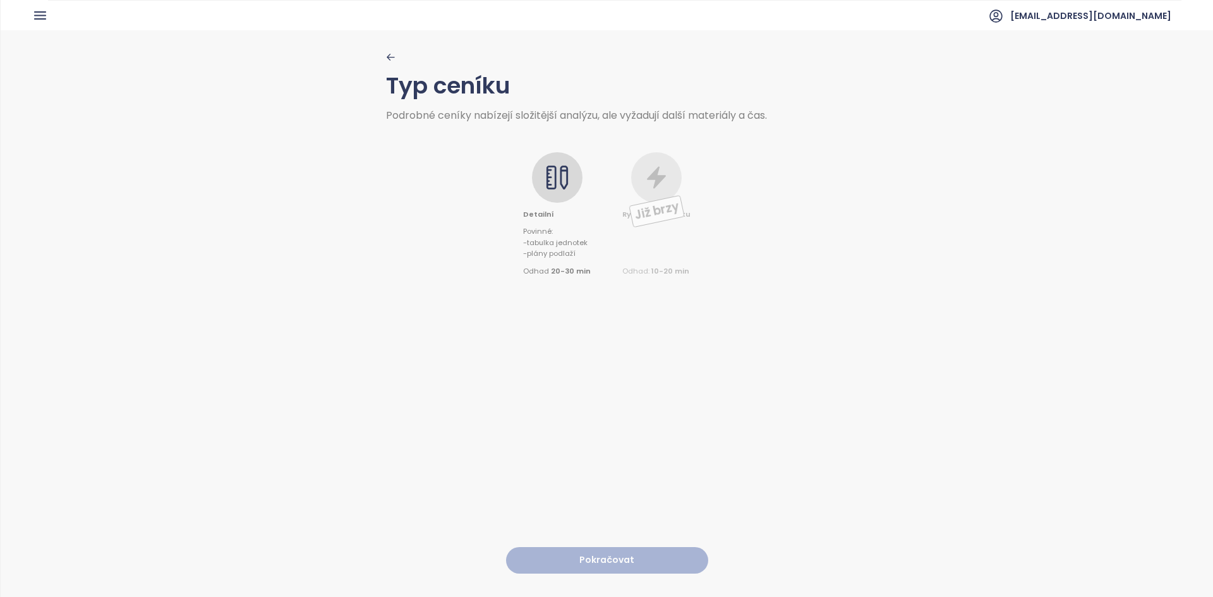
click at [561, 169] on icon at bounding box center [557, 177] width 25 height 25
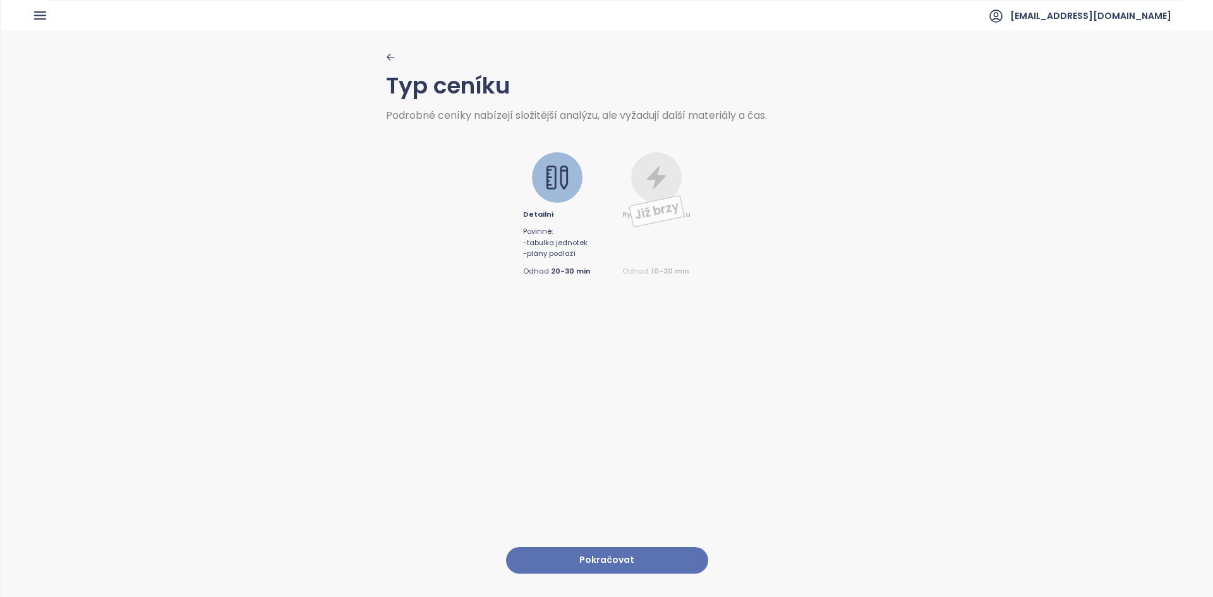
click at [568, 555] on button "Pokračovat" at bounding box center [607, 560] width 202 height 27
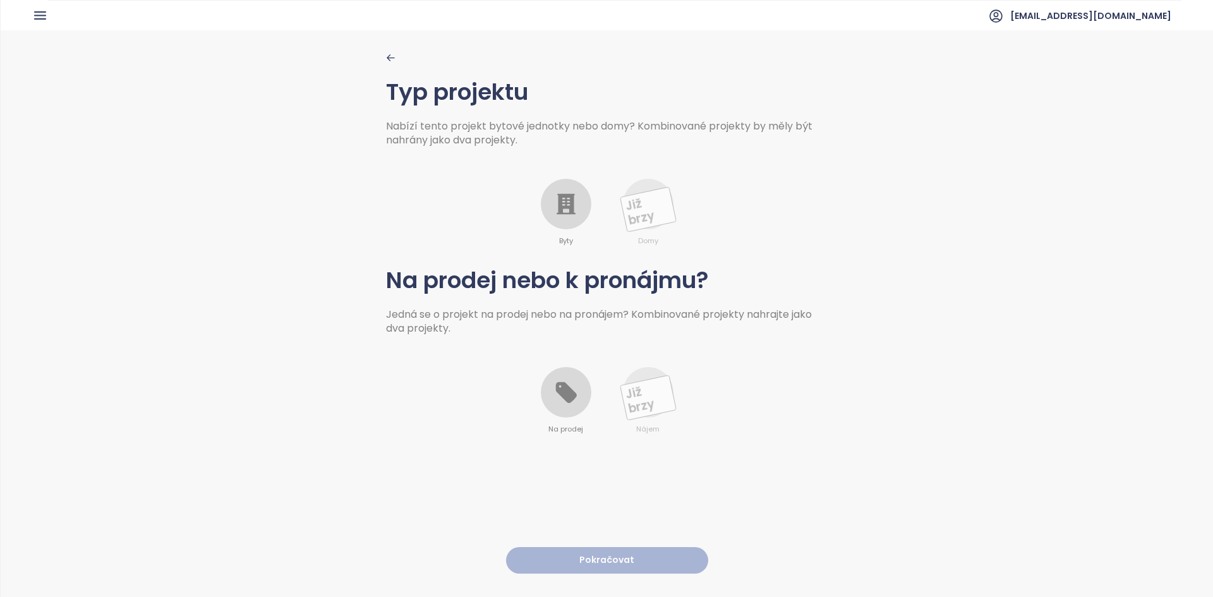
click at [574, 214] on div at bounding box center [566, 204] width 51 height 51
click at [560, 411] on div at bounding box center [566, 392] width 51 height 51
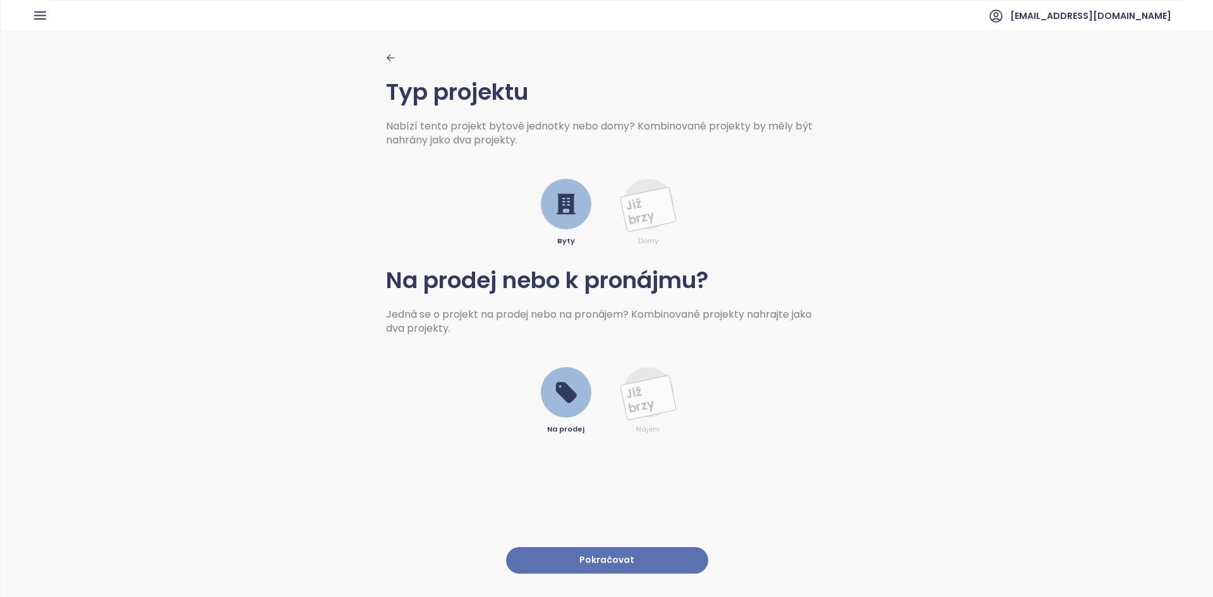
click at [568, 549] on button "Pokračovat" at bounding box center [607, 560] width 202 height 27
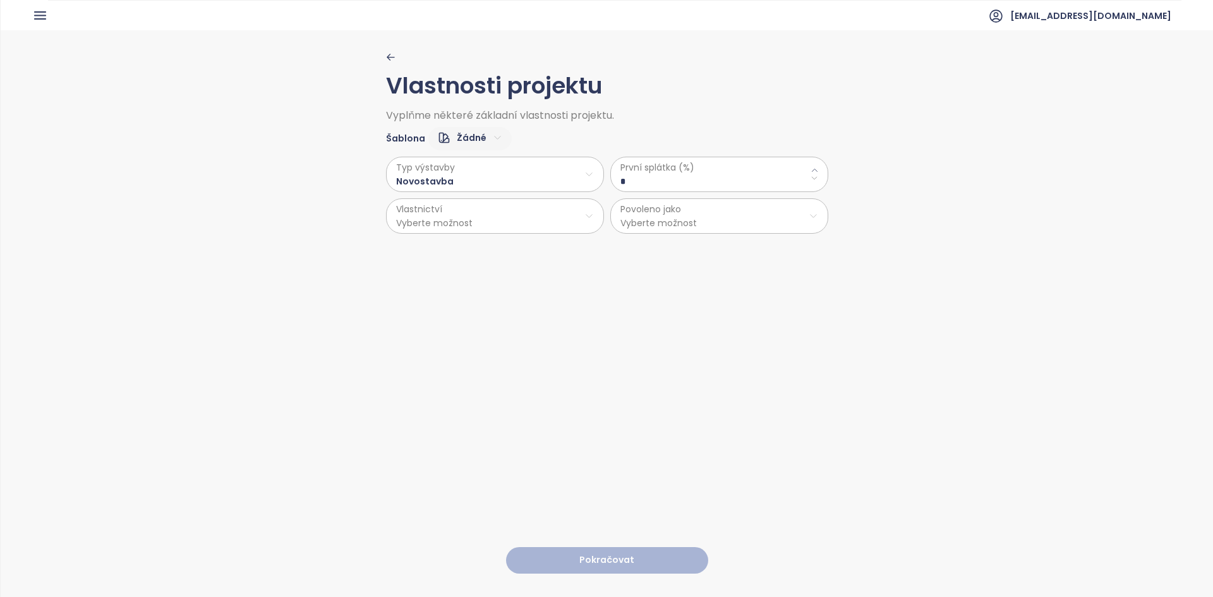
click at [457, 145] on html "Domů Dashboard Analýza trhu Ceník Updaty 2 Reporty Projekty Nastavení Návody Po…" at bounding box center [606, 298] width 1213 height 597
click at [466, 182] on span "Výchozí" at bounding box center [464, 183] width 49 height 18
type \(\%\) "**"
click at [624, 555] on button "Pokračovat" at bounding box center [607, 560] width 202 height 27
click at [468, 135] on html "Domů Dashboard Analýza trhu Ceník Updaty 2 Reporty Projekty Nastavení Návody Po…" at bounding box center [606, 298] width 1213 height 597
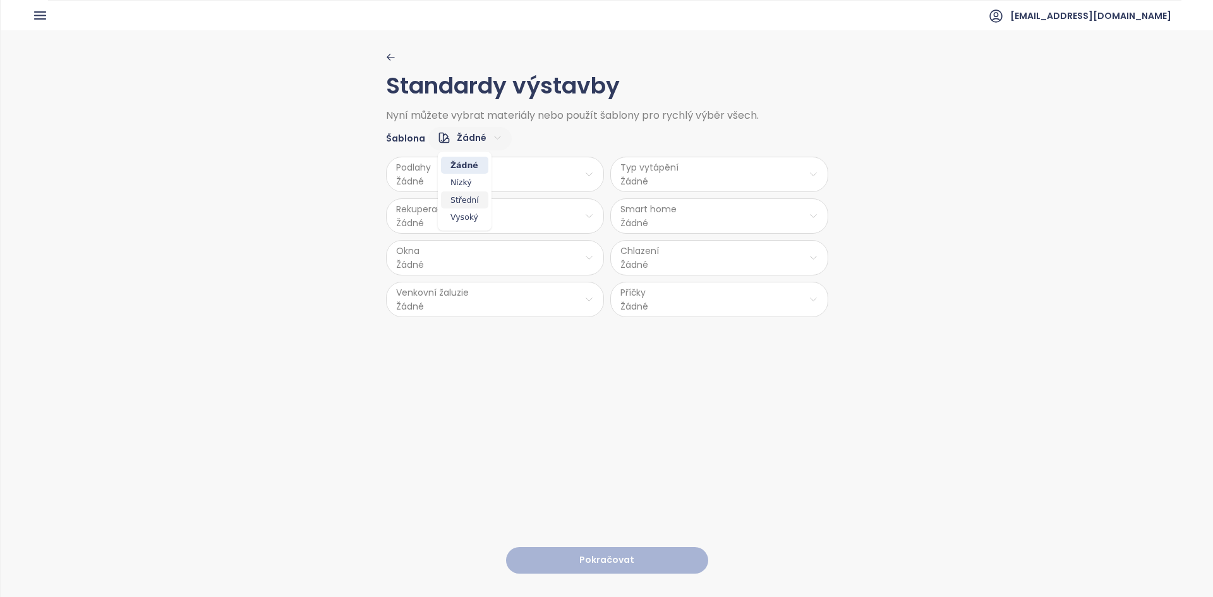
click at [464, 202] on span "Střední" at bounding box center [464, 200] width 47 height 18
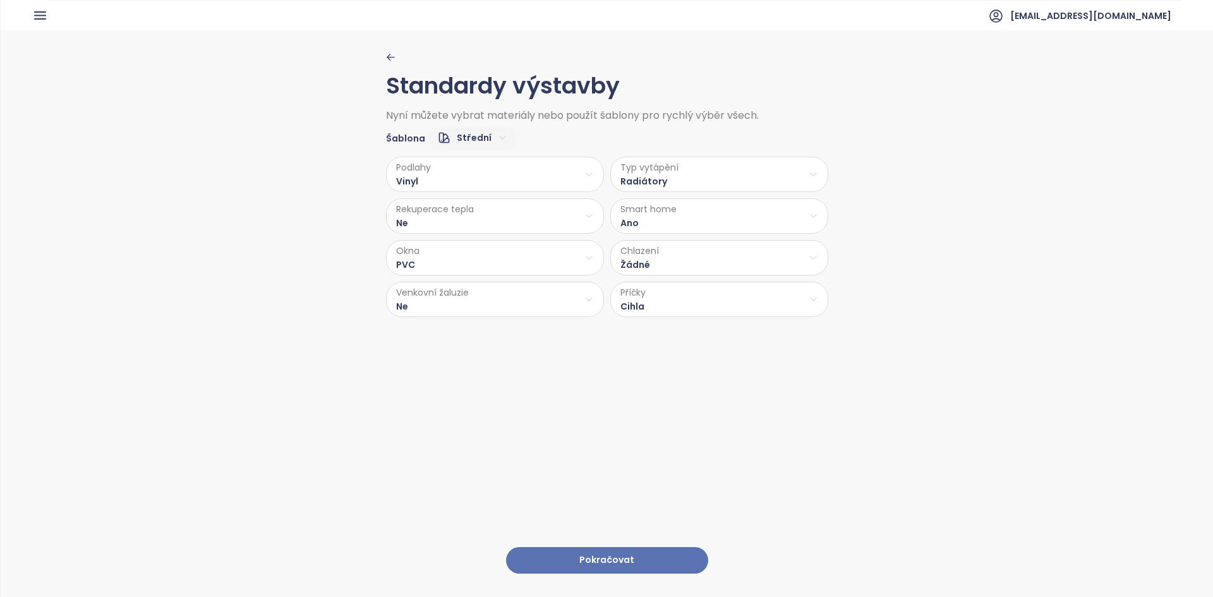
click at [681, 254] on html "Domů Dashboard Analýza trhu Ceník Updaty 2 Reporty Projekty Nastavení Návody Po…" at bounding box center [606, 298] width 1213 height 597
click at [432, 433] on html "Domů Dashboard Analýza trhu Ceník Updaty 2 Reporty Projekty Nastavení Návody Po…" at bounding box center [606, 298] width 1213 height 597
click at [427, 320] on div "Standardy výstavby Nyní můžete vybrat materiály nebo použít šablony pro rychlý …" at bounding box center [607, 313] width 442 height 566
click at [422, 308] on html "Domů Dashboard Analýza trhu Ceník Updaty 2 Reporty Projekty Nastavení Návody Po…" at bounding box center [606, 298] width 1213 height 597
click at [488, 352] on span "Příprava" at bounding box center [492, 350] width 52 height 18
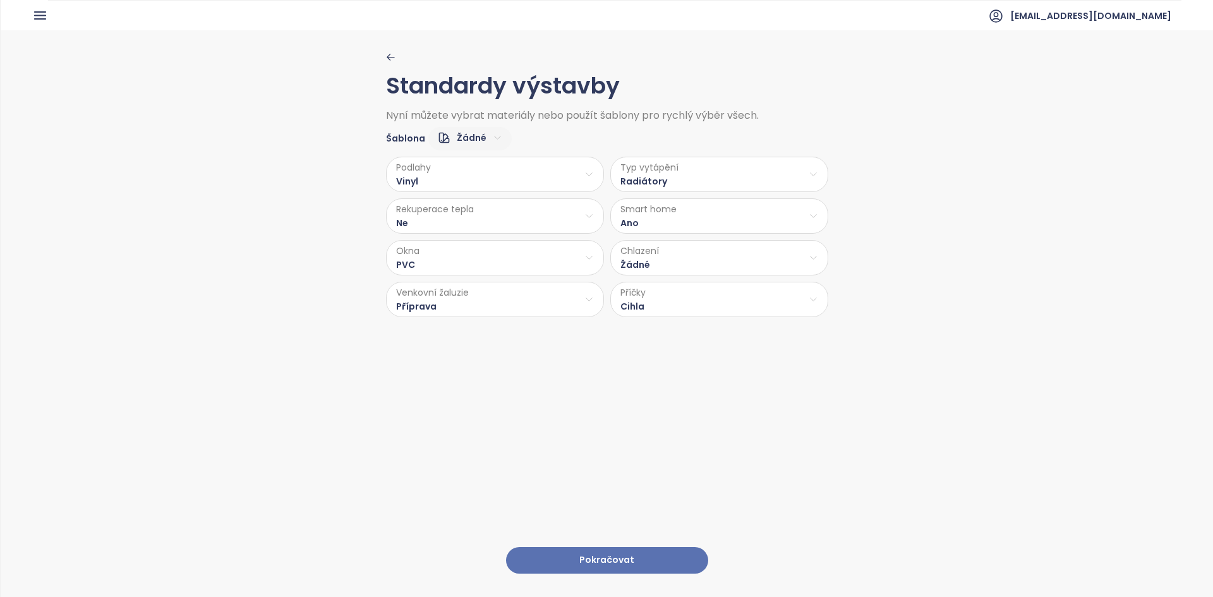
click at [522, 558] on button "Pokračovat" at bounding box center [607, 560] width 202 height 27
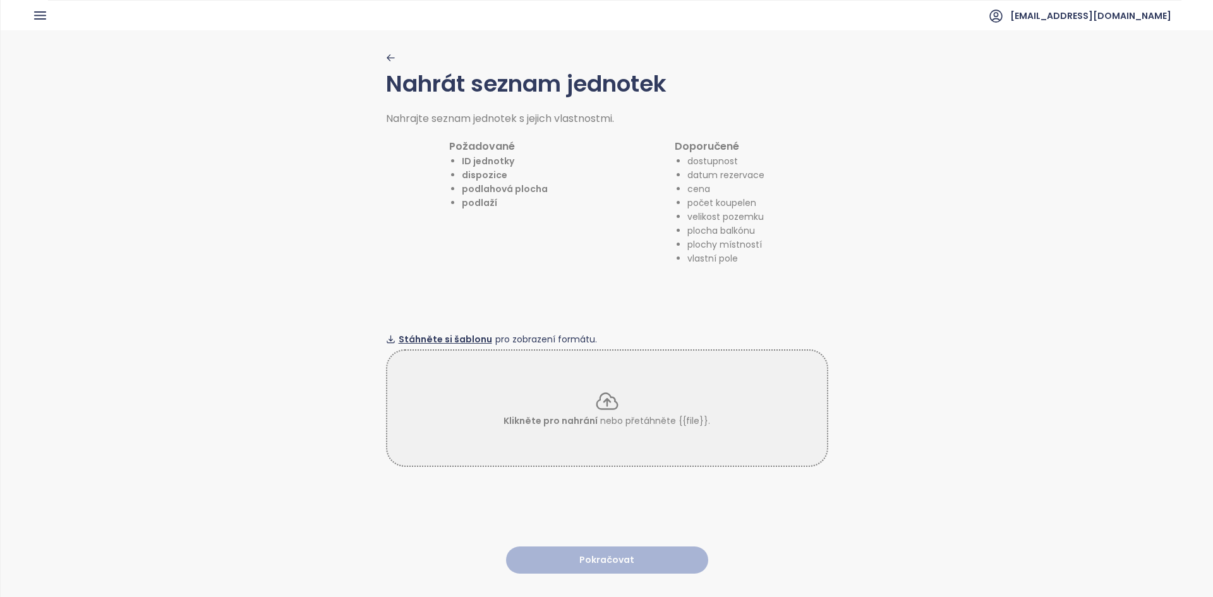
click at [442, 332] on span "Stáhněte si šablonu" at bounding box center [446, 339] width 94 height 14
click at [520, 404] on div "Klikněte pro nahrání nebo přetáhněte {{file}}." at bounding box center [607, 408] width 440 height 39
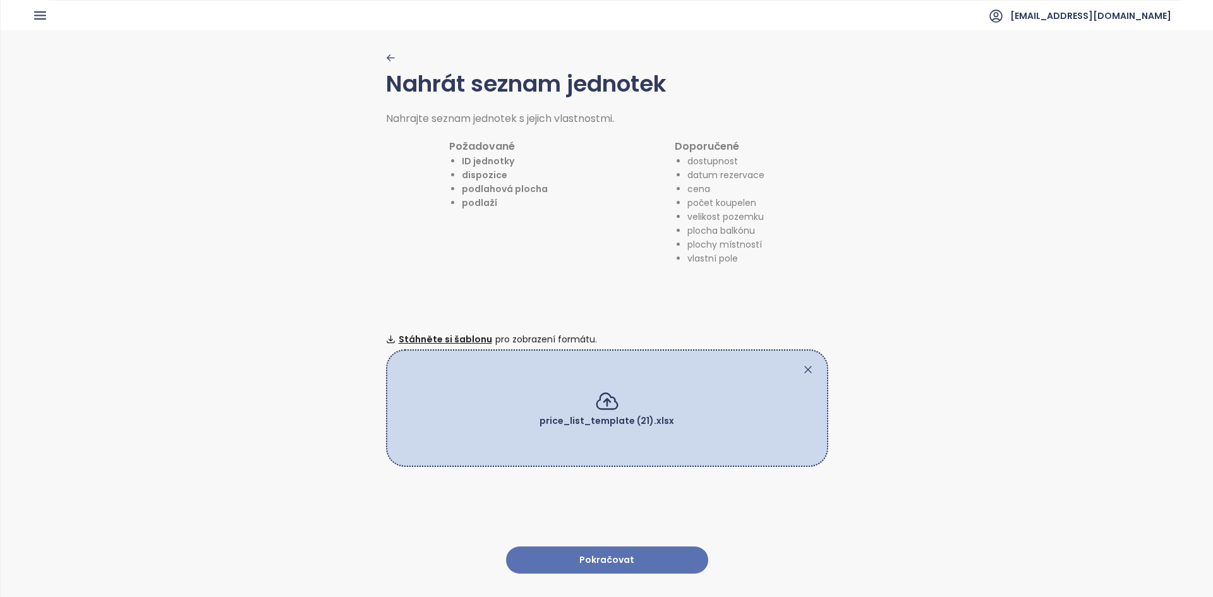
click at [587, 547] on button "Pokračovat" at bounding box center [607, 560] width 202 height 27
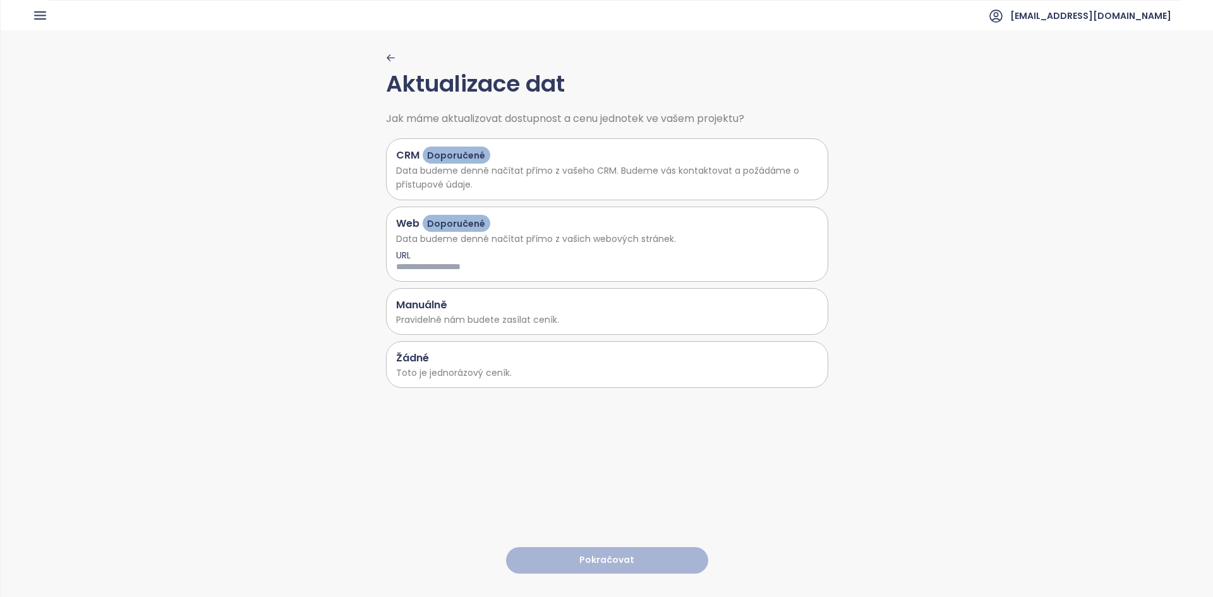
click at [420, 363] on h1 "Žádné" at bounding box center [412, 358] width 33 height 16
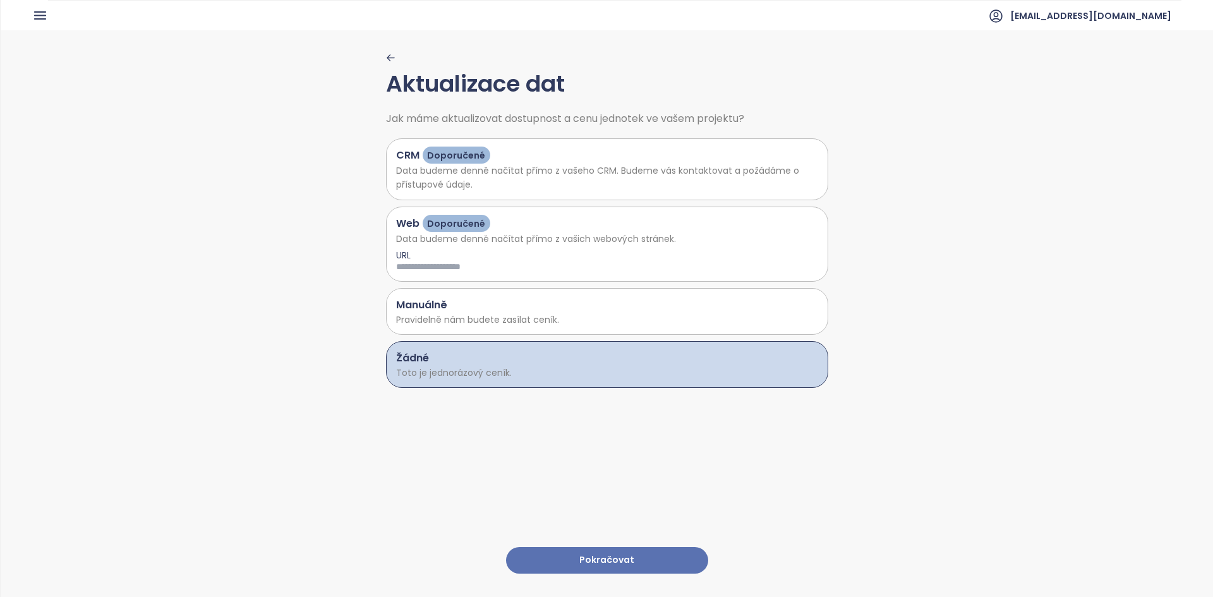
click at [596, 550] on button "Pokračovat" at bounding box center [607, 560] width 202 height 27
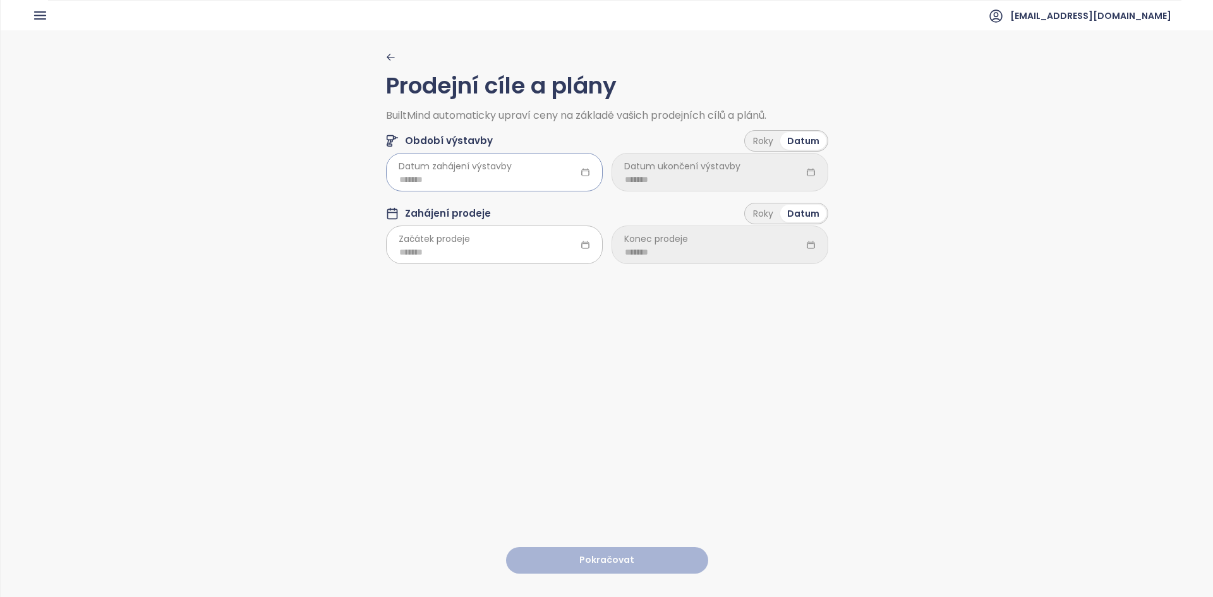
click at [524, 169] on div at bounding box center [494, 172] width 217 height 38
click at [413, 250] on td "Jan" at bounding box center [415, 240] width 58 height 42
type input "*******"
click at [759, 136] on div "Roky" at bounding box center [763, 141] width 34 height 18
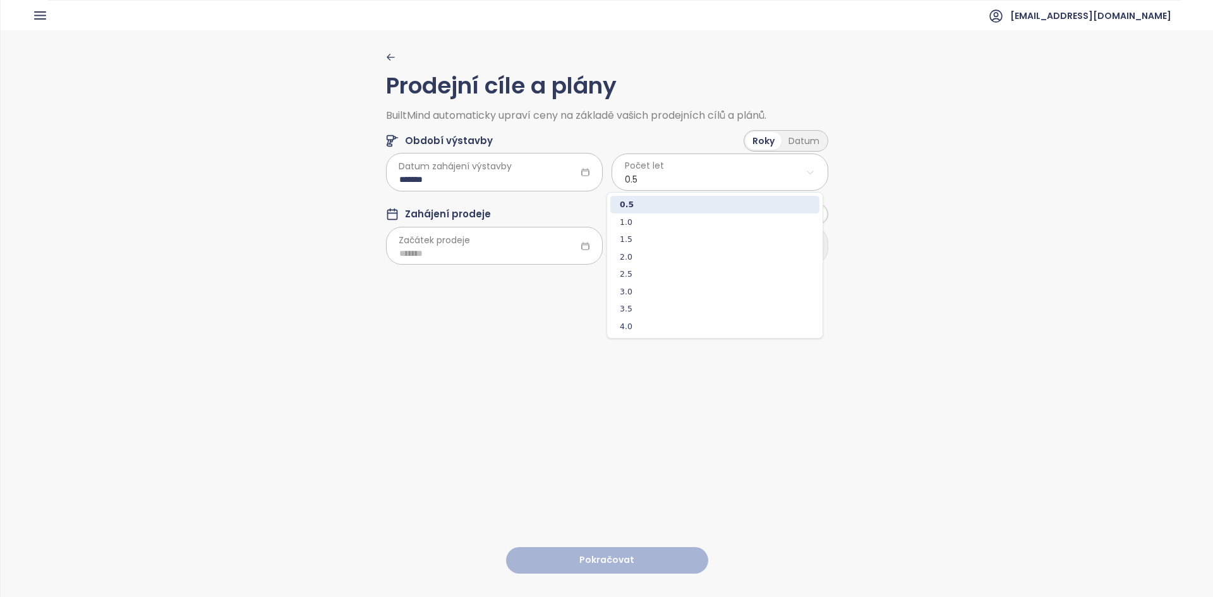
click at [687, 178] on html "Domů Dashboard Analýza trhu Ceník Updaty 2 Reporty Projekty Nastavení Návody Po…" at bounding box center [606, 298] width 1213 height 597
click at [655, 283] on span "3.0" at bounding box center [714, 292] width 209 height 18
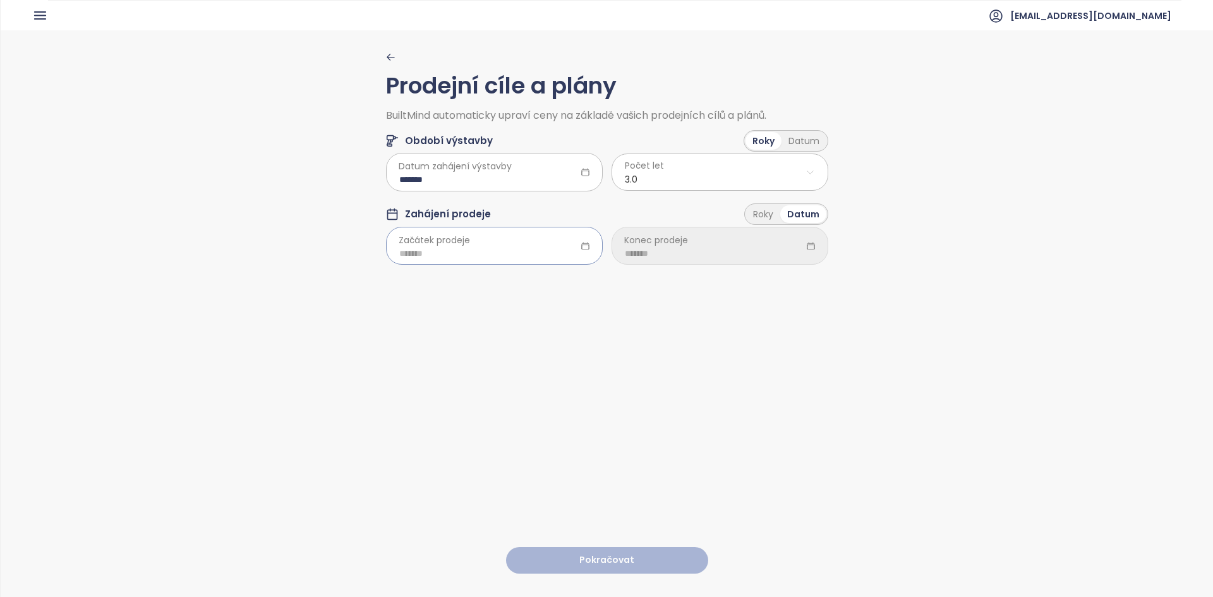
click at [448, 250] on input at bounding box center [494, 253] width 190 height 14
click at [418, 312] on div "Jan" at bounding box center [415, 313] width 38 height 15
type input "*******"
click at [650, 254] on input at bounding box center [720, 253] width 190 height 14
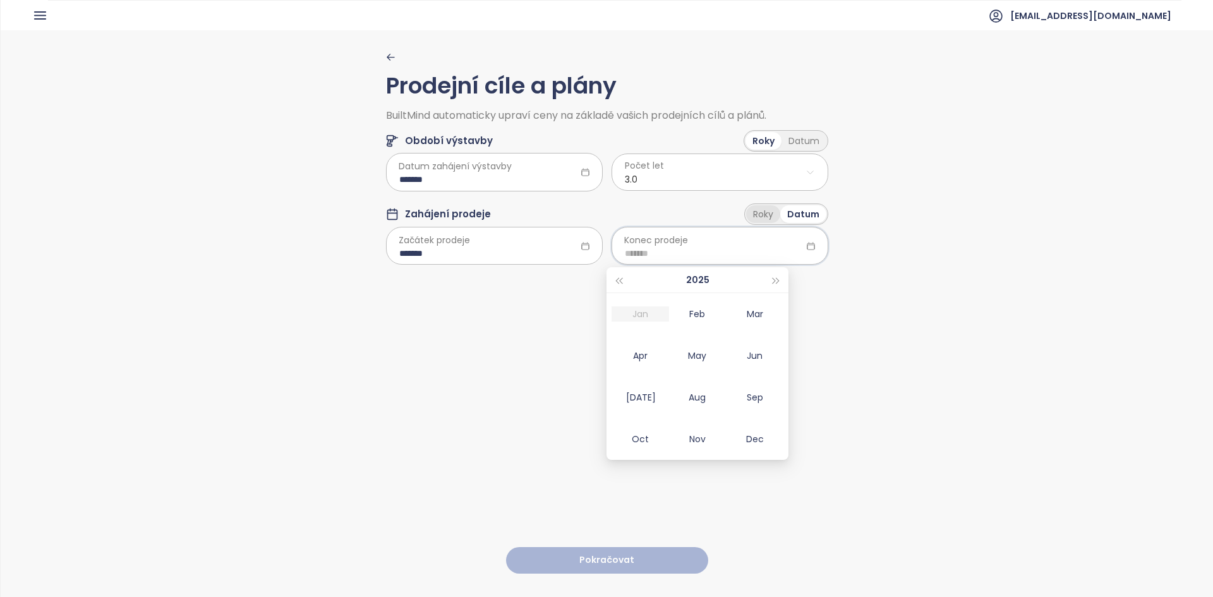
click at [765, 219] on div "Roky" at bounding box center [763, 214] width 34 height 18
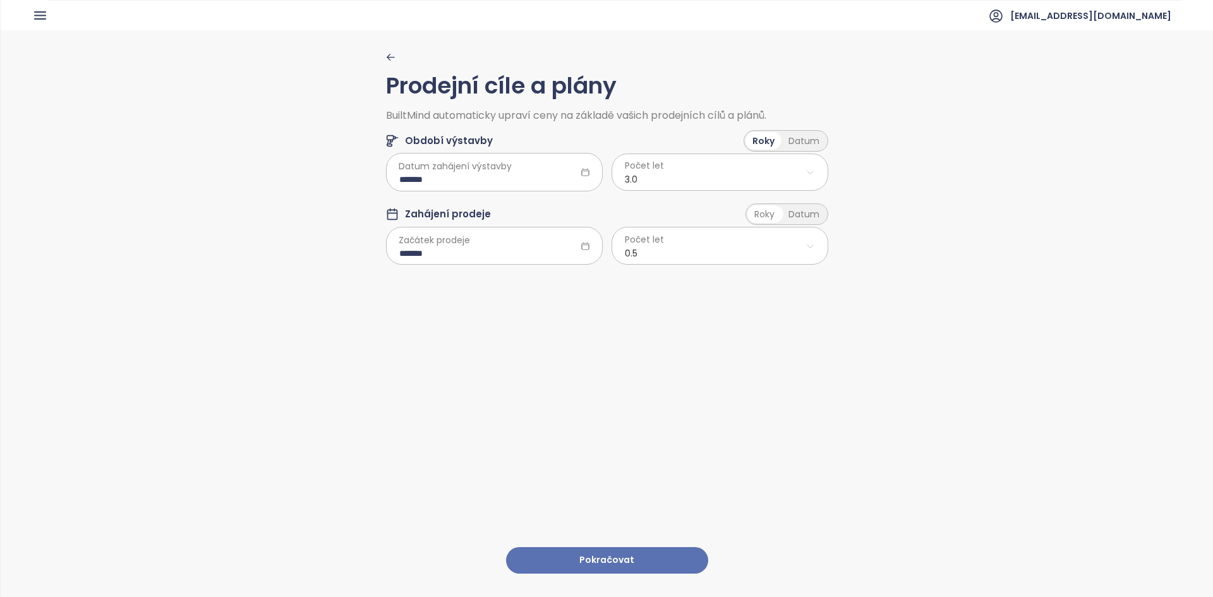
click at [716, 240] on html "Domů Dashboard Analýza trhu Ceník Updaty 2 Reporty Projekty Nastavení Návody Po…" at bounding box center [606, 298] width 1213 height 597
click at [641, 363] on span "3.0" at bounding box center [714, 366] width 209 height 18
click at [607, 553] on button "Pokračovat" at bounding box center [607, 560] width 202 height 27
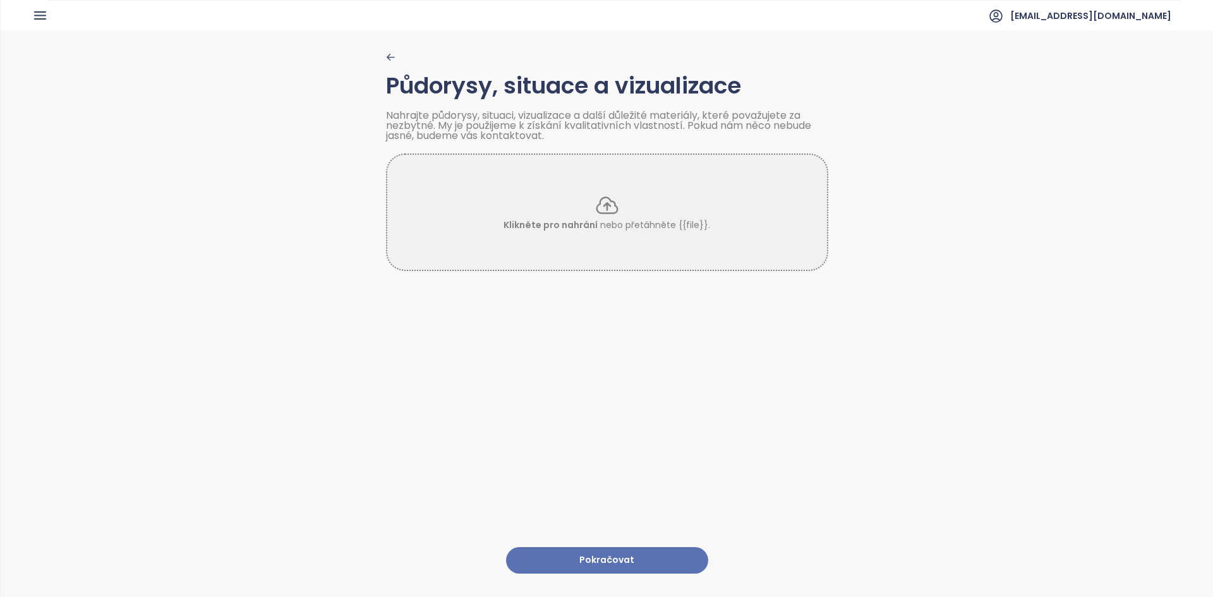
click at [573, 551] on button "Pokračovat" at bounding box center [607, 560] width 202 height 27
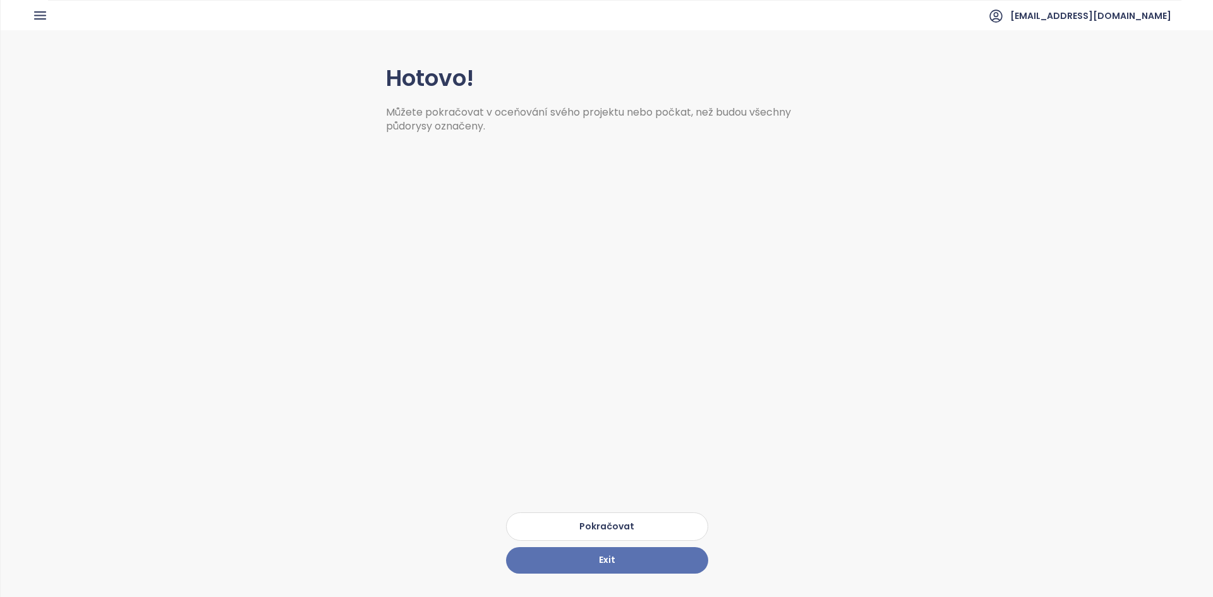
click at [567, 512] on button "Pokračovat" at bounding box center [607, 526] width 202 height 28
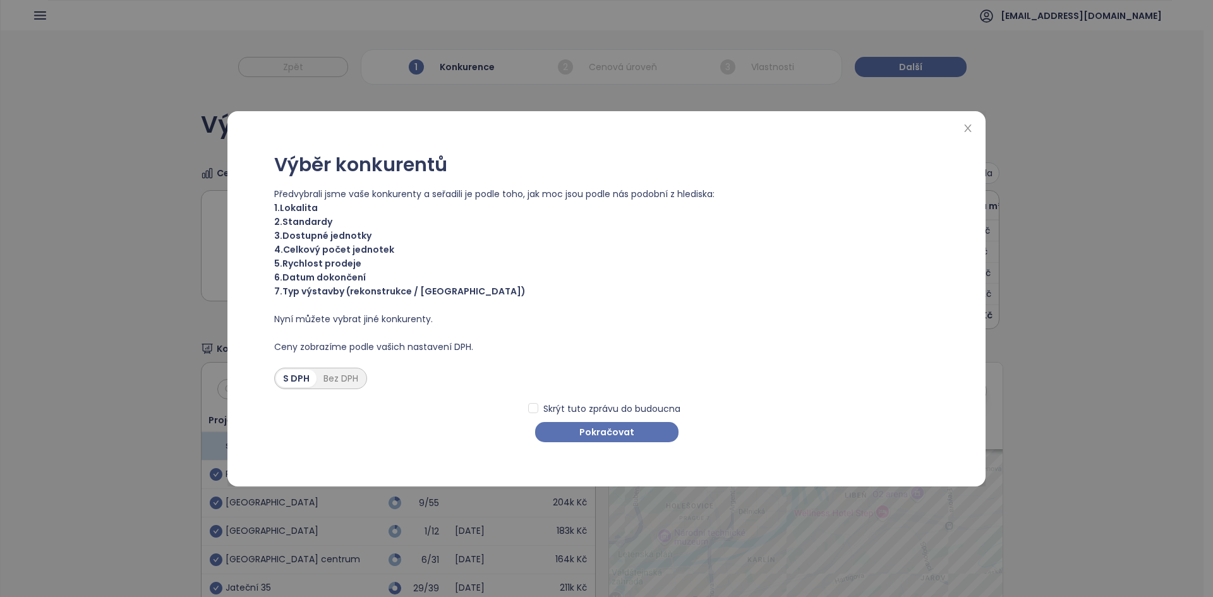
click at [351, 190] on span "Předvybrali jsme vaše konkurenty a seřadili je podle toho, jak moc jsou podle n…" at bounding box center [606, 194] width 665 height 14
click at [615, 423] on button "Pokračovat" at bounding box center [606, 432] width 143 height 20
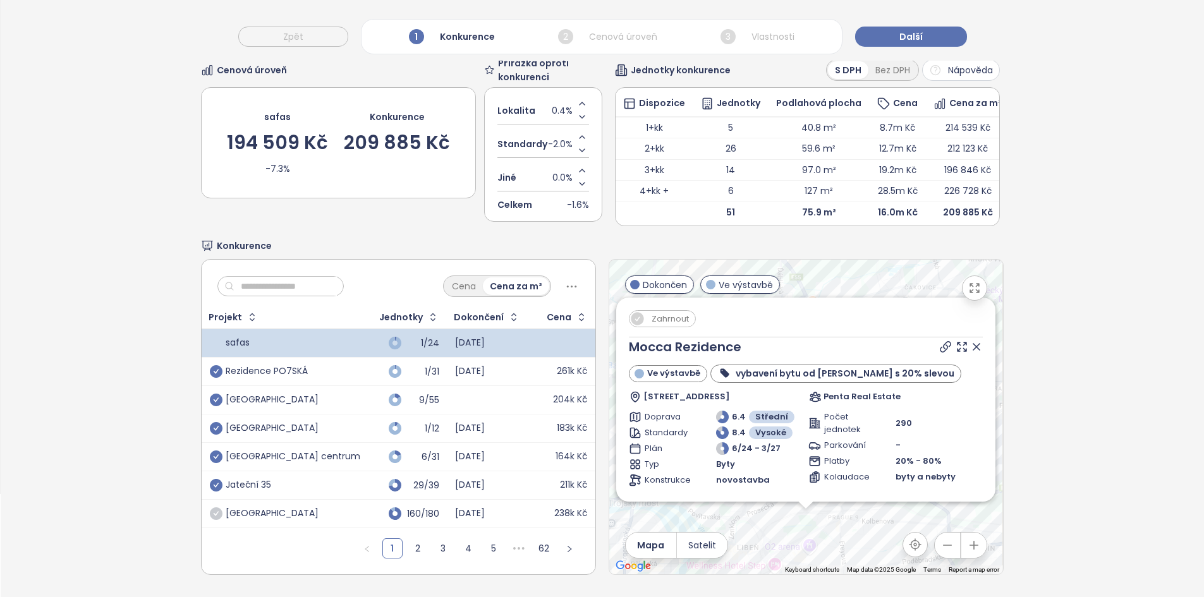
scroll to position [121, 0]
click at [970, 341] on icon at bounding box center [976, 347] width 13 height 13
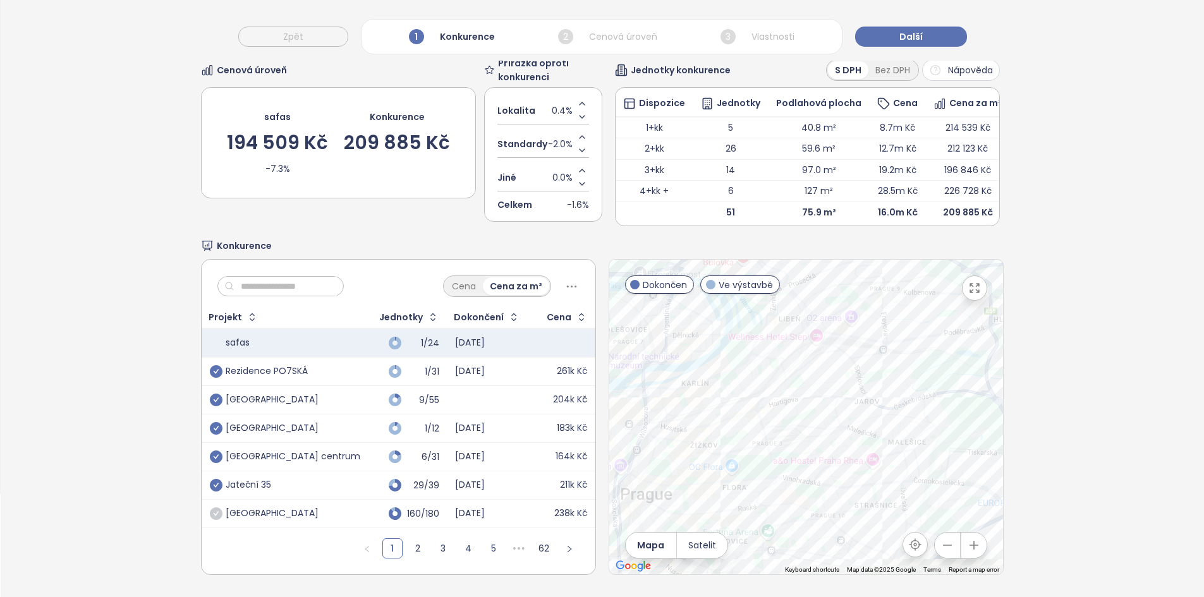
drag, startPoint x: 777, startPoint y: 466, endPoint x: 821, endPoint y: 235, distance: 234.8
click at [821, 239] on div "Konkurence Cena Cena za m² Projekt Jednotky Dokončení Cena safas 1/24 2028-01-3…" at bounding box center [602, 407] width 802 height 336
drag, startPoint x: 902, startPoint y: 33, endPoint x: 706, endPoint y: 262, distance: 301.6
click at [574, 251] on div "Zpět 1 Konkurence 2 Cenová úroveň 3 Vlastnosti Další Výběr konkurentů Cenová úr…" at bounding box center [602, 262] width 1203 height 670
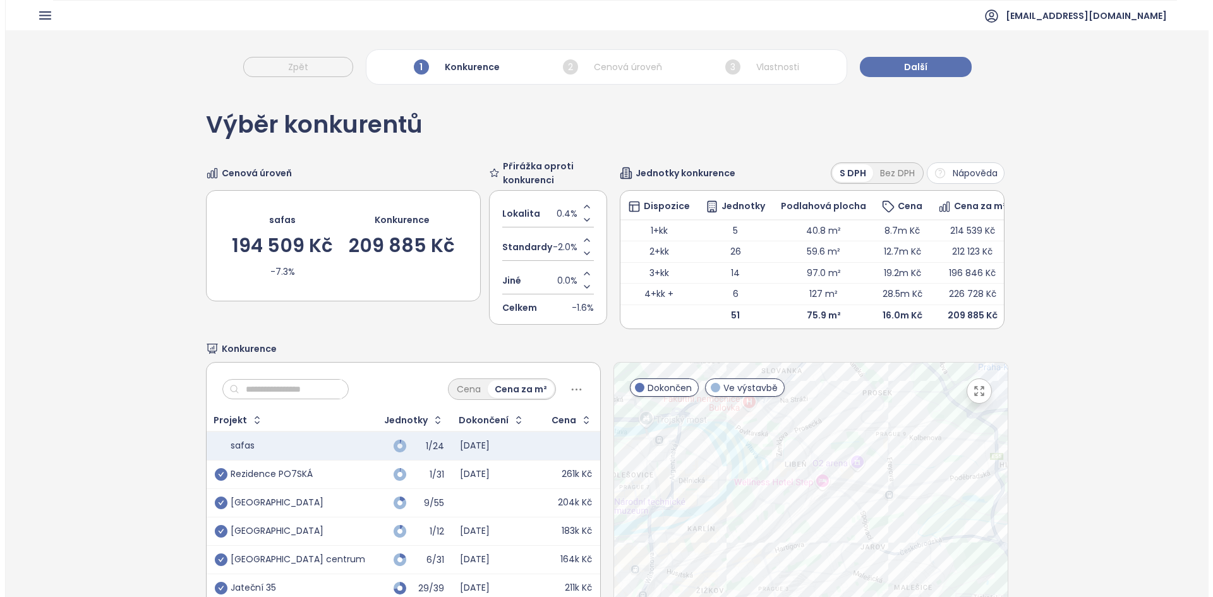
scroll to position [1, 0]
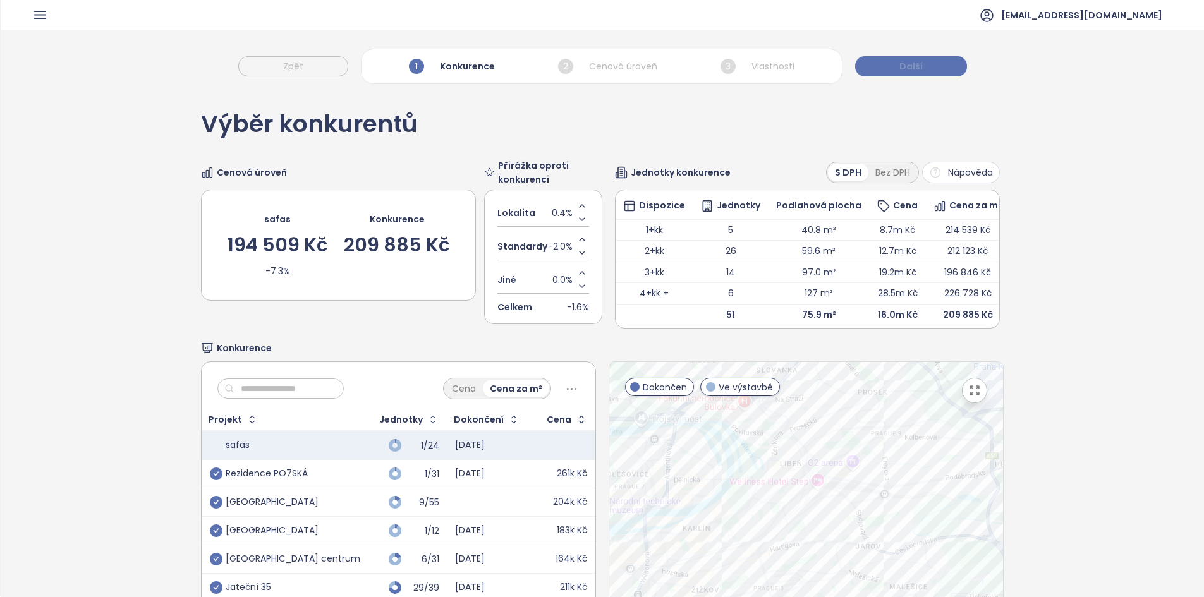
click at [946, 63] on button "Další" at bounding box center [911, 66] width 112 height 20
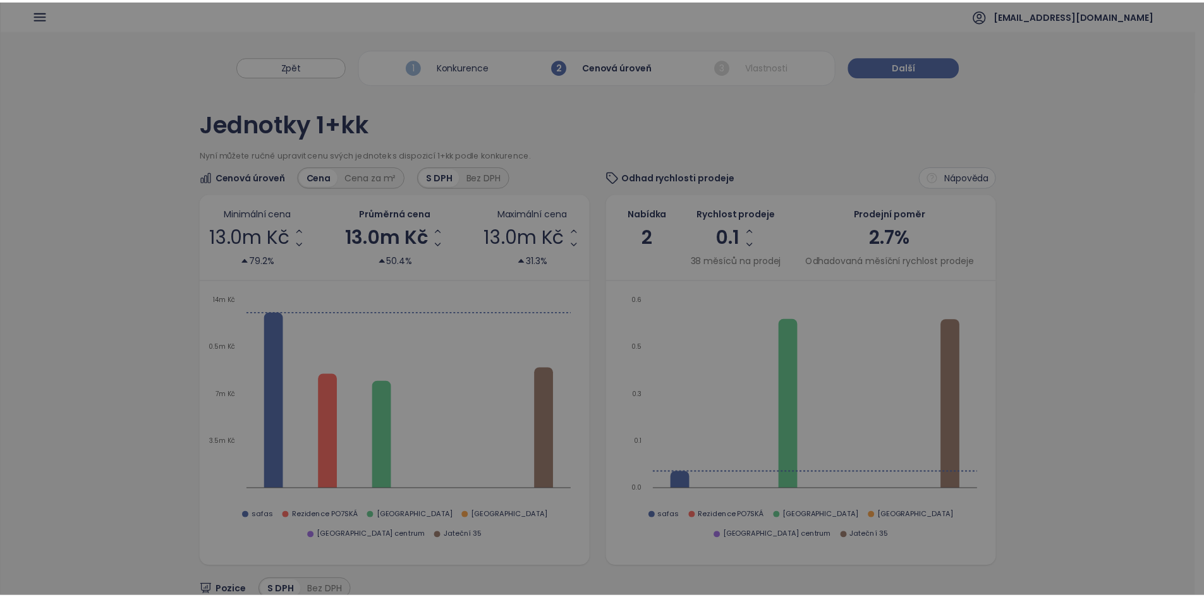
scroll to position [0, 0]
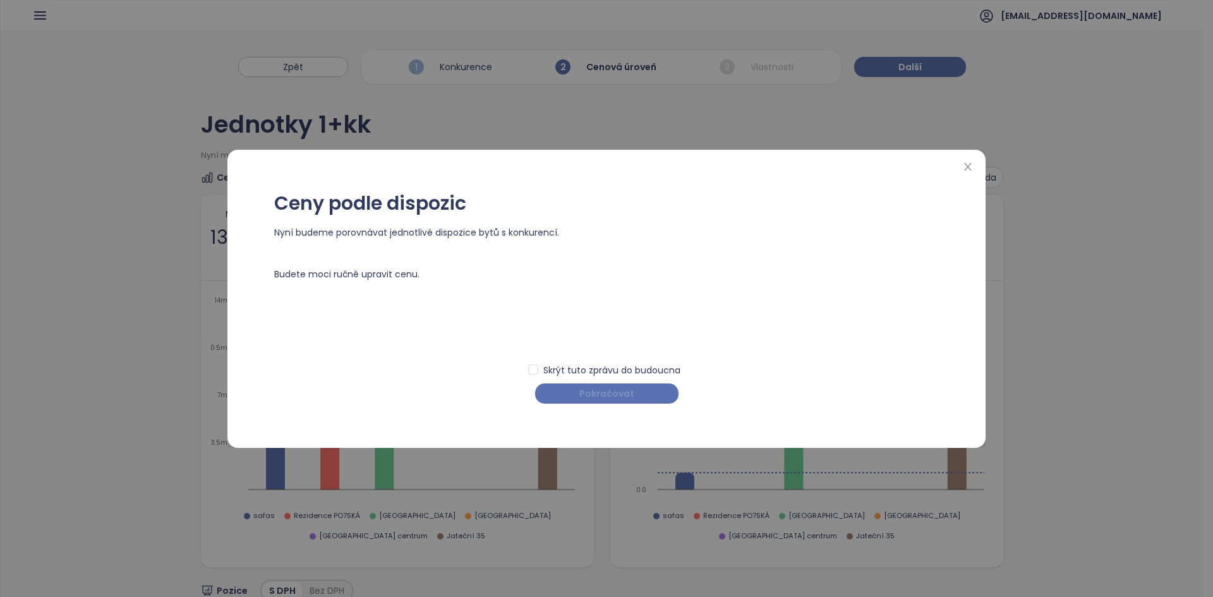
click at [602, 390] on span "Pokračovat" at bounding box center [606, 394] width 55 height 14
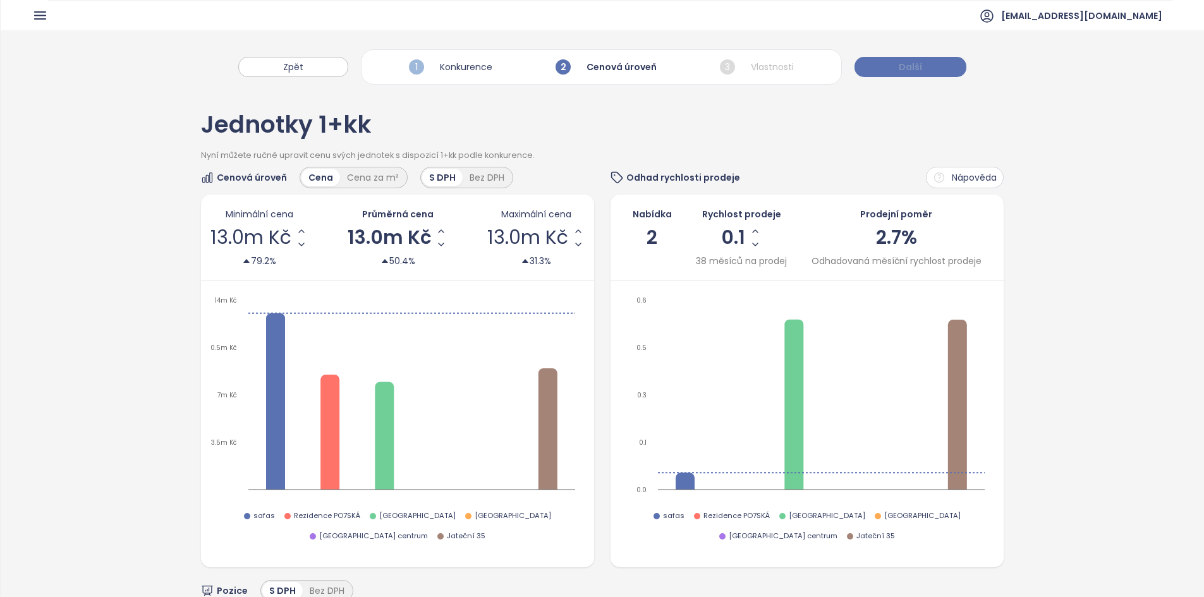
click at [921, 63] on button "Další" at bounding box center [910, 67] width 112 height 20
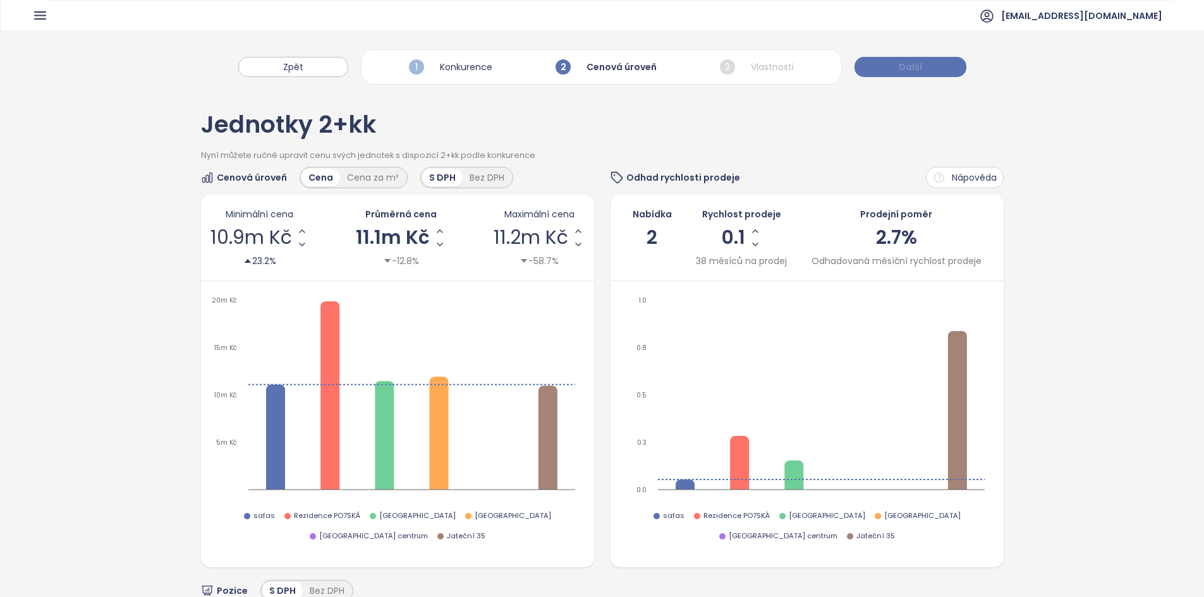
click at [902, 64] on span "Další" at bounding box center [910, 67] width 23 height 14
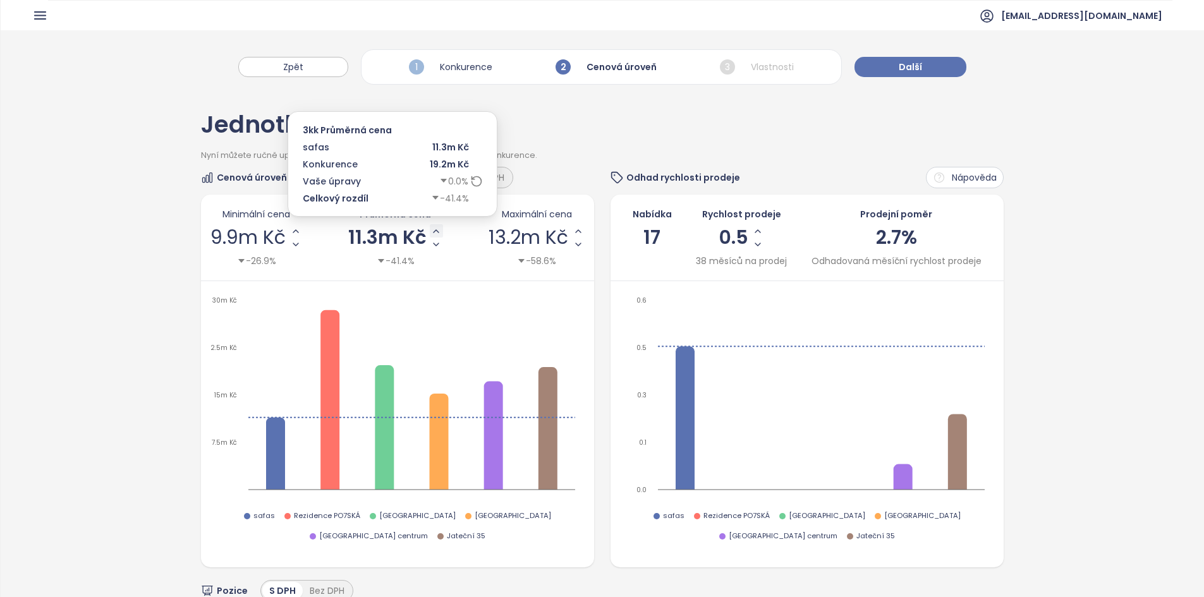
click at [431, 231] on icon "Increase AVG Price" at bounding box center [436, 231] width 10 height 10
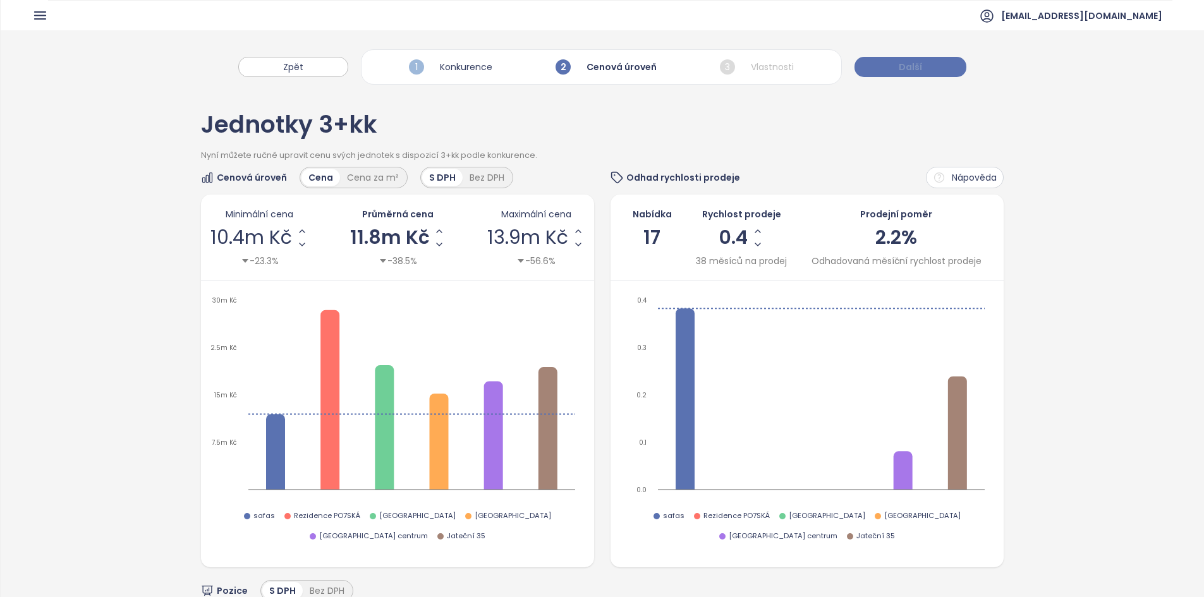
click at [914, 61] on span "Další" at bounding box center [910, 67] width 23 height 14
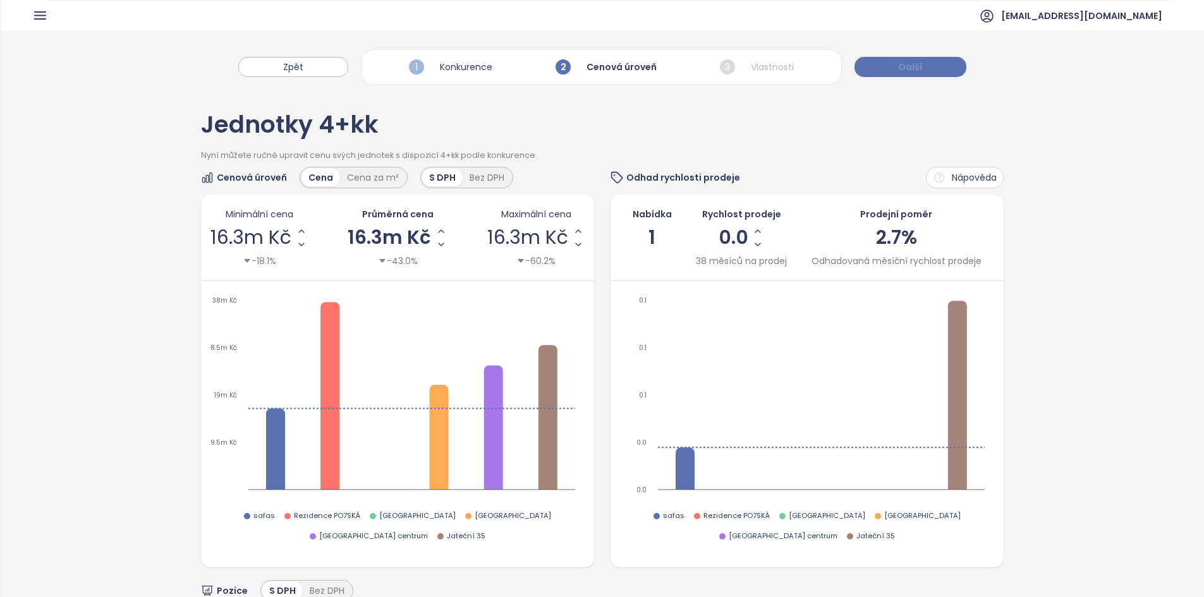
click at [873, 57] on button "Další" at bounding box center [910, 67] width 112 height 20
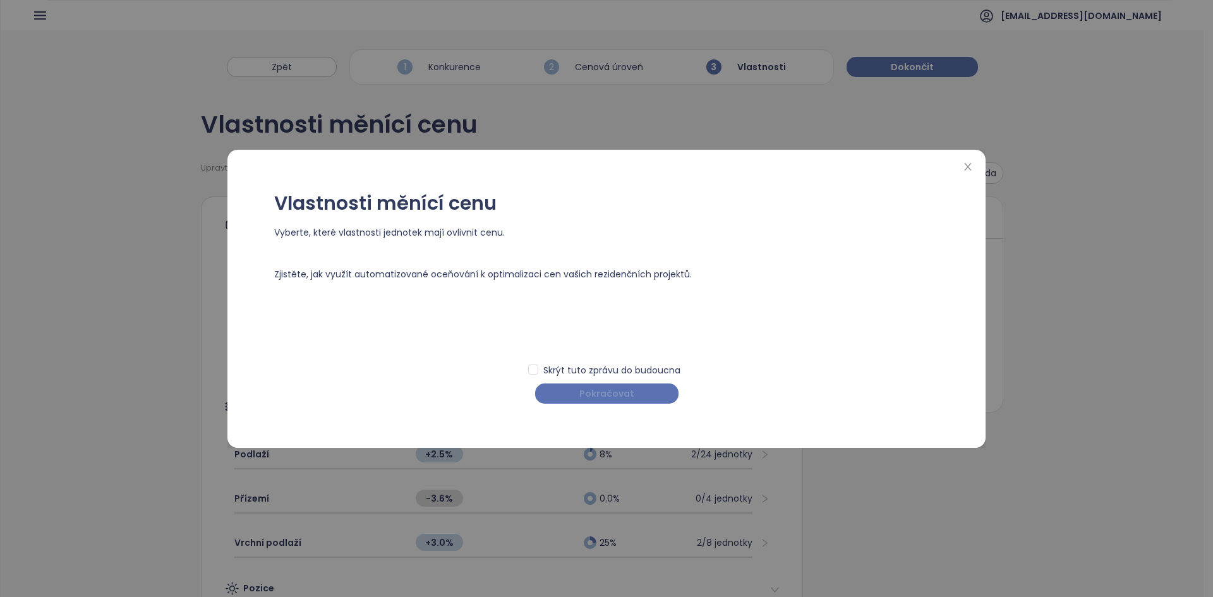
click at [638, 401] on button "Pokračovat" at bounding box center [606, 394] width 143 height 20
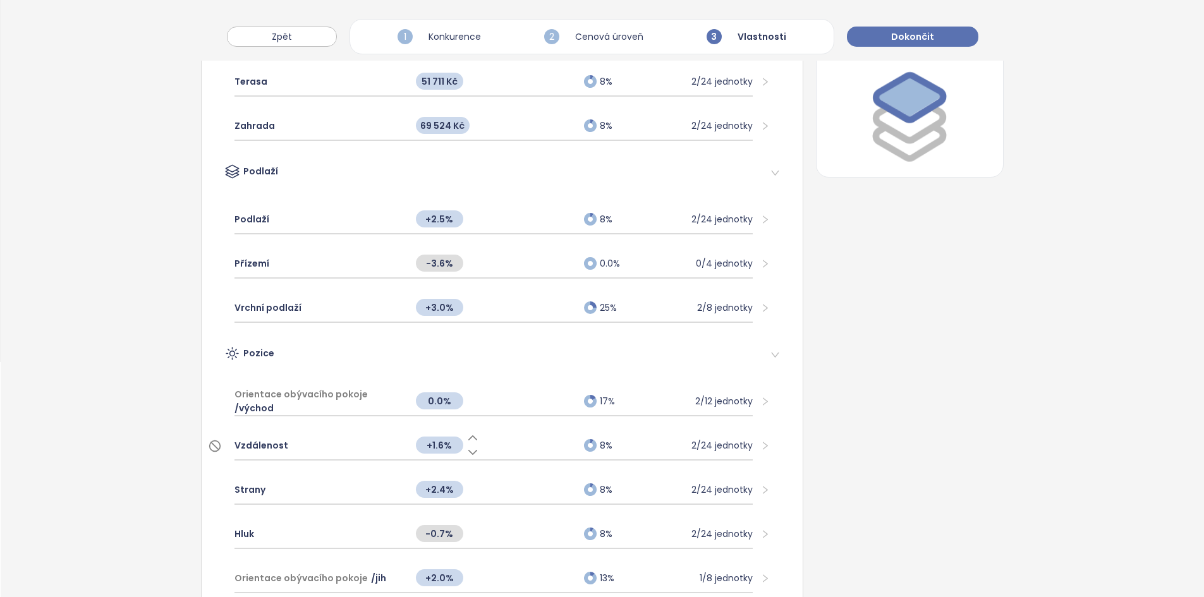
scroll to position [399, 0]
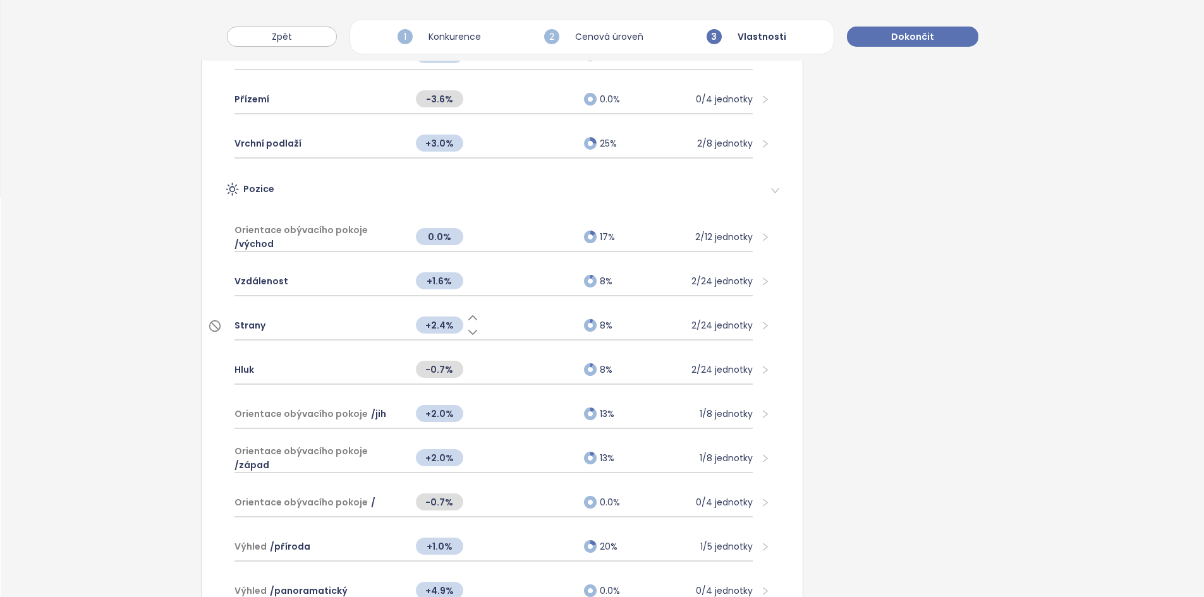
click at [345, 332] on div "Strany" at bounding box center [318, 326] width 169 height 28
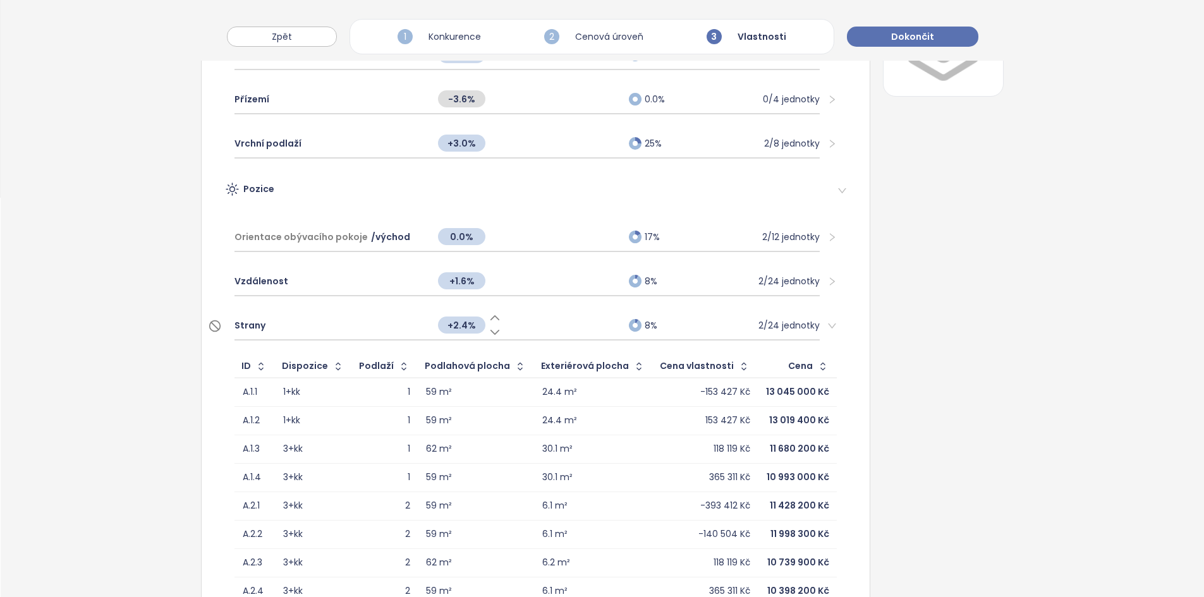
click at [459, 317] on span "+2.4%" at bounding box center [461, 325] width 47 height 17
click at [459, 317] on div "+2.4%" at bounding box center [469, 325] width 63 height 27
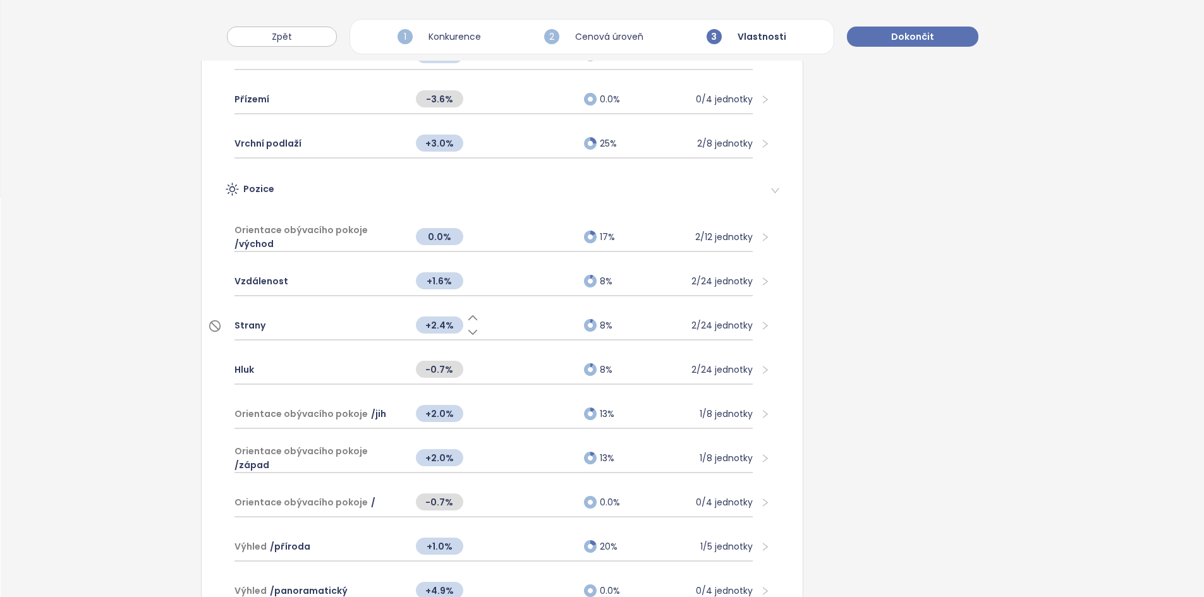
click at [440, 327] on span "+2.4%" at bounding box center [439, 325] width 47 height 17
click at [440, 327] on input "***" at bounding box center [439, 325] width 47 height 14
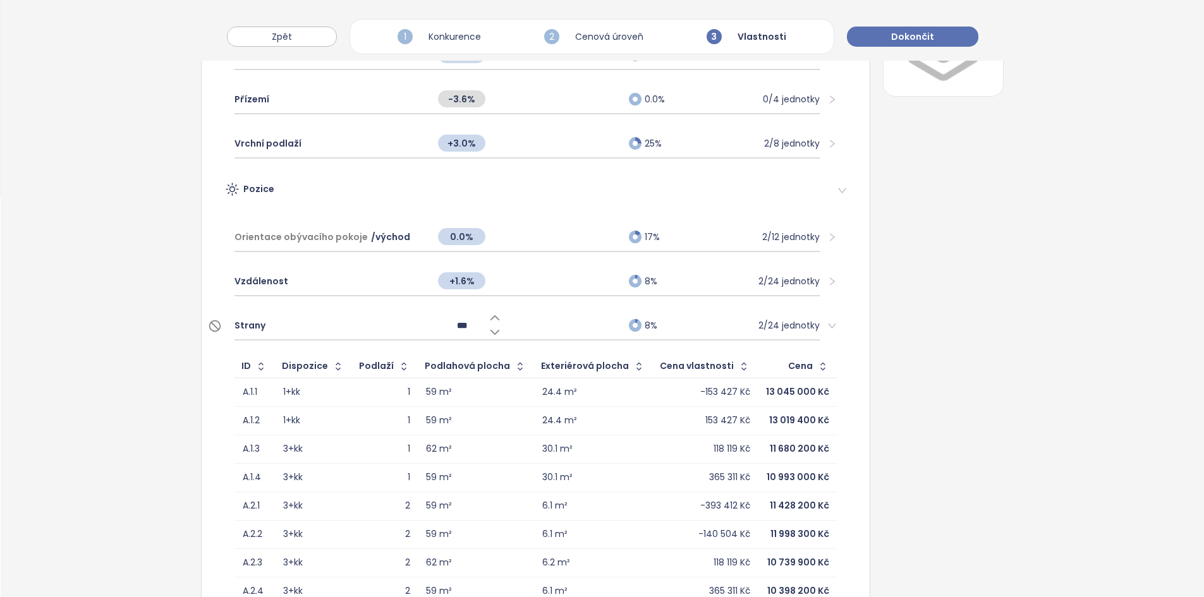
click at [440, 327] on input "***" at bounding box center [461, 325] width 47 height 14
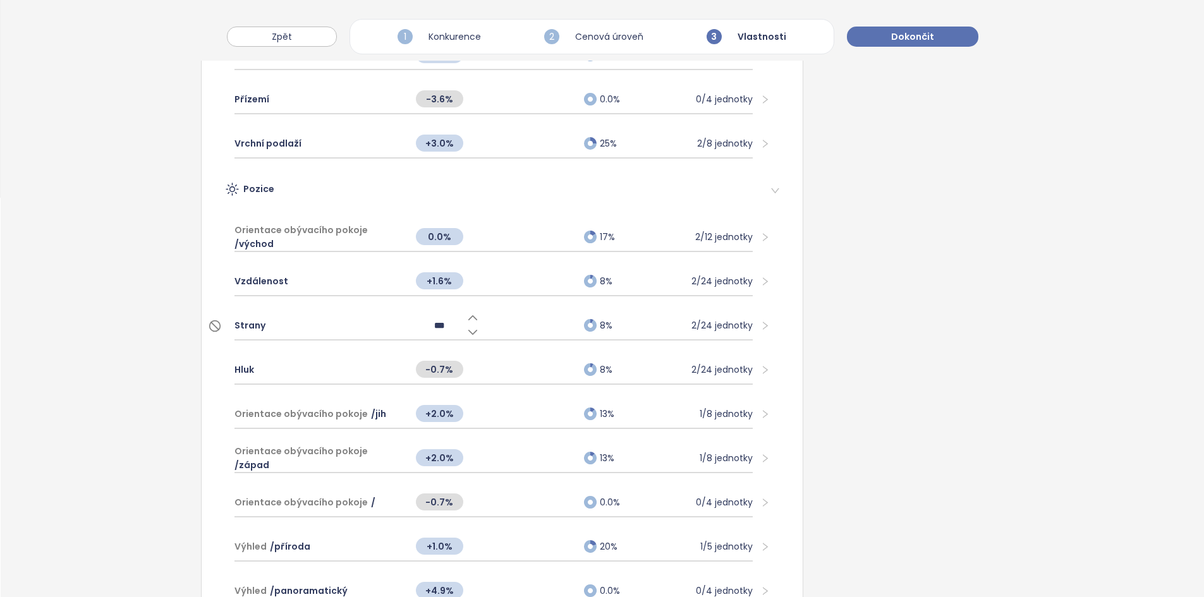
click at [440, 327] on input "***" at bounding box center [439, 325] width 47 height 14
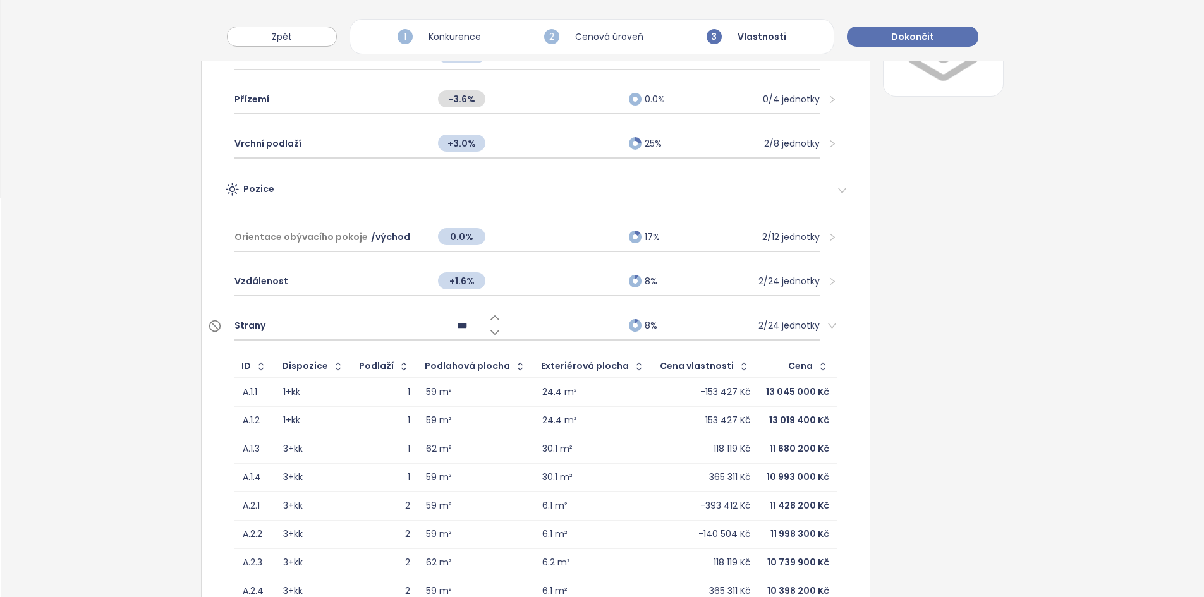
click at [452, 329] on input "***" at bounding box center [461, 325] width 47 height 14
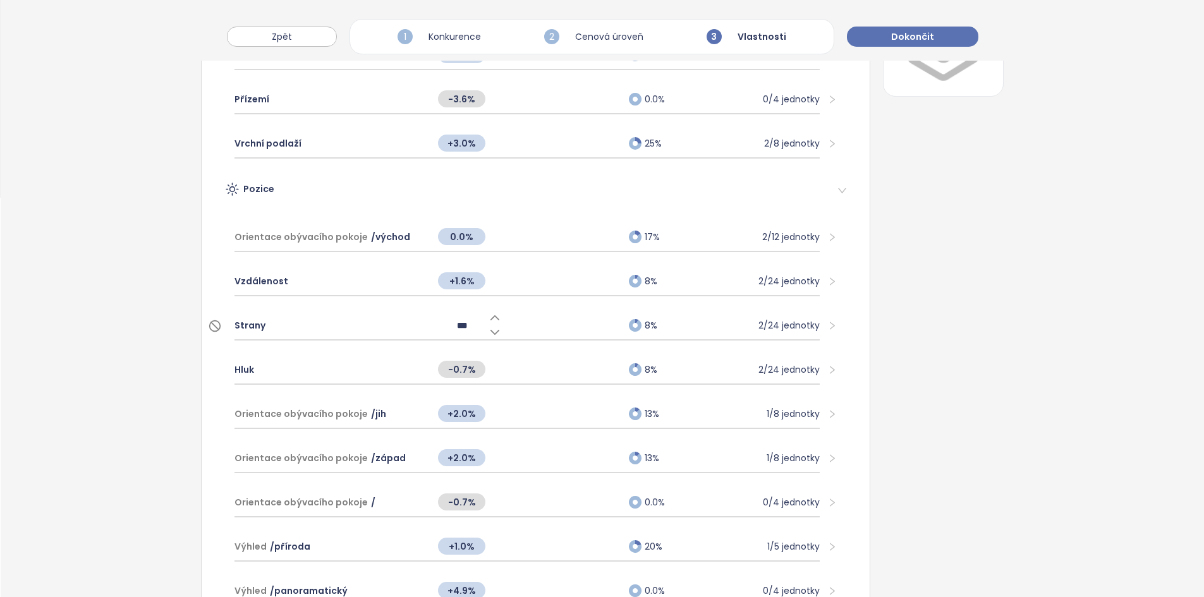
click at [452, 329] on input "***" at bounding box center [461, 325] width 47 height 14
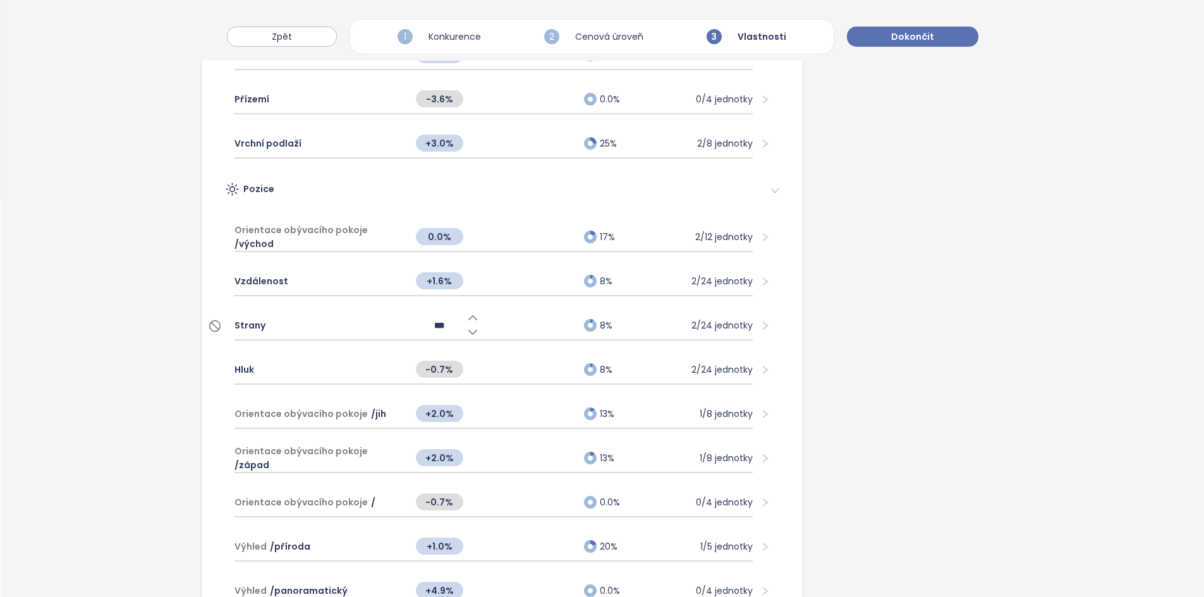
click at [452, 329] on input "***" at bounding box center [439, 325] width 47 height 14
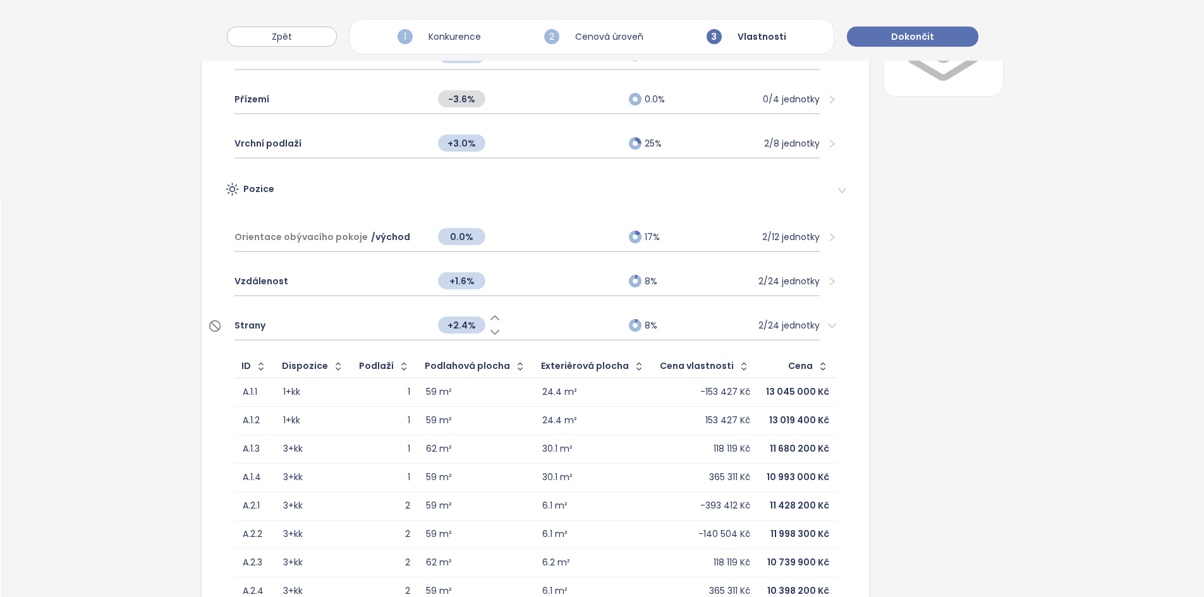
click at [491, 333] on icon at bounding box center [495, 332] width 8 height 4
click at [554, 330] on div "+1.9%" at bounding box center [527, 325] width 190 height 27
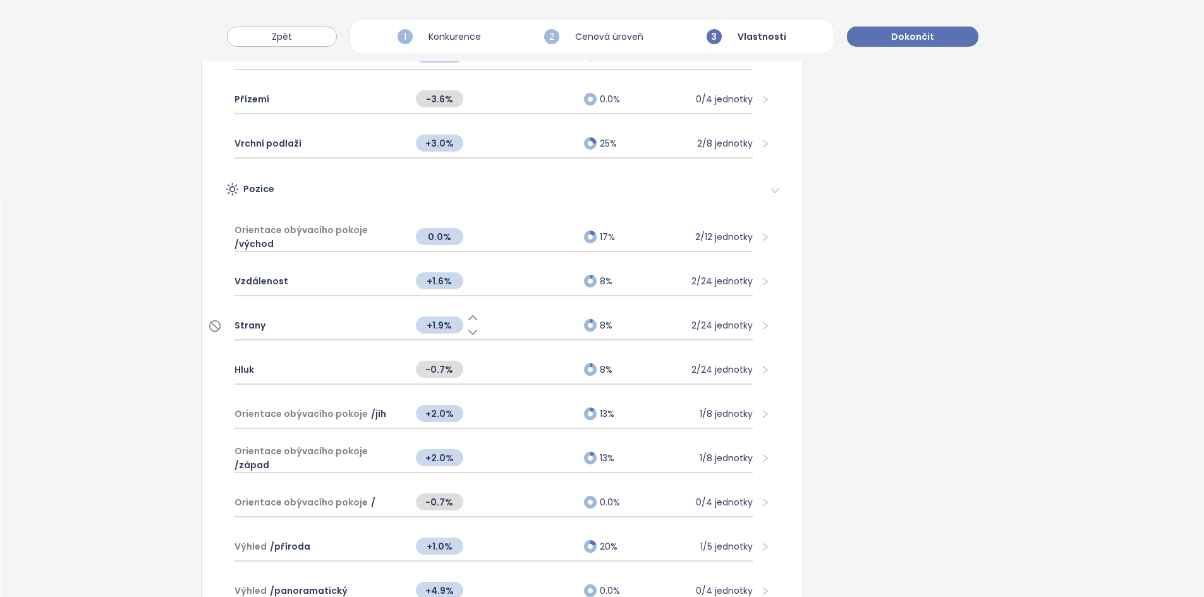
click at [436, 320] on span "+1.9%" at bounding box center [439, 325] width 47 height 17
click at [436, 320] on input "***" at bounding box center [439, 325] width 47 height 14
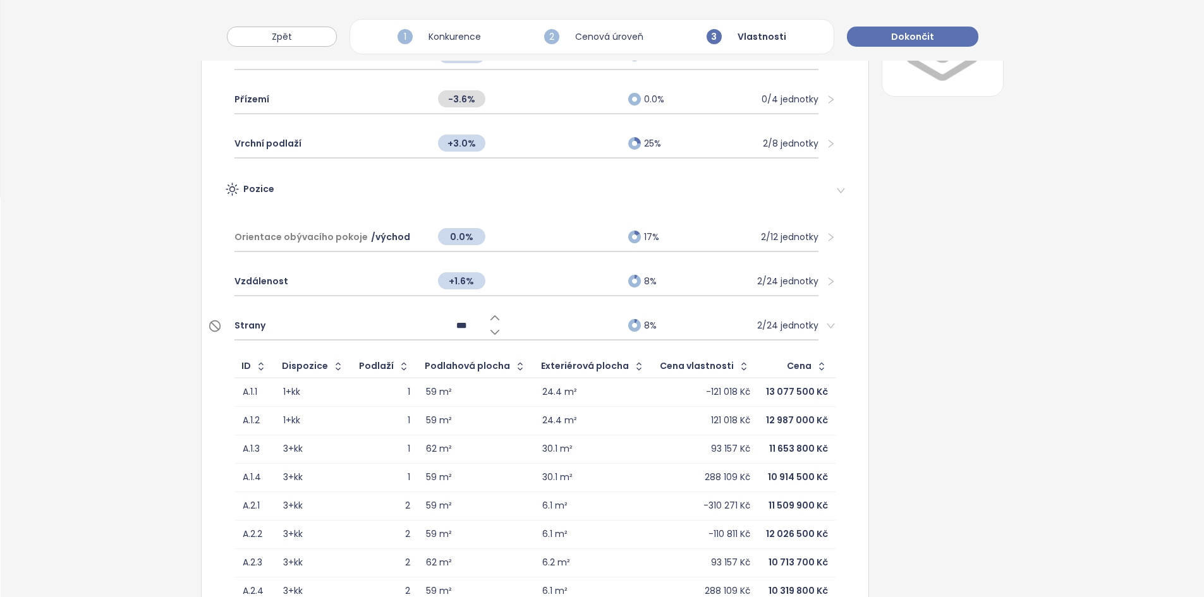
click at [394, 330] on div "Strany" at bounding box center [329, 326] width 190 height 28
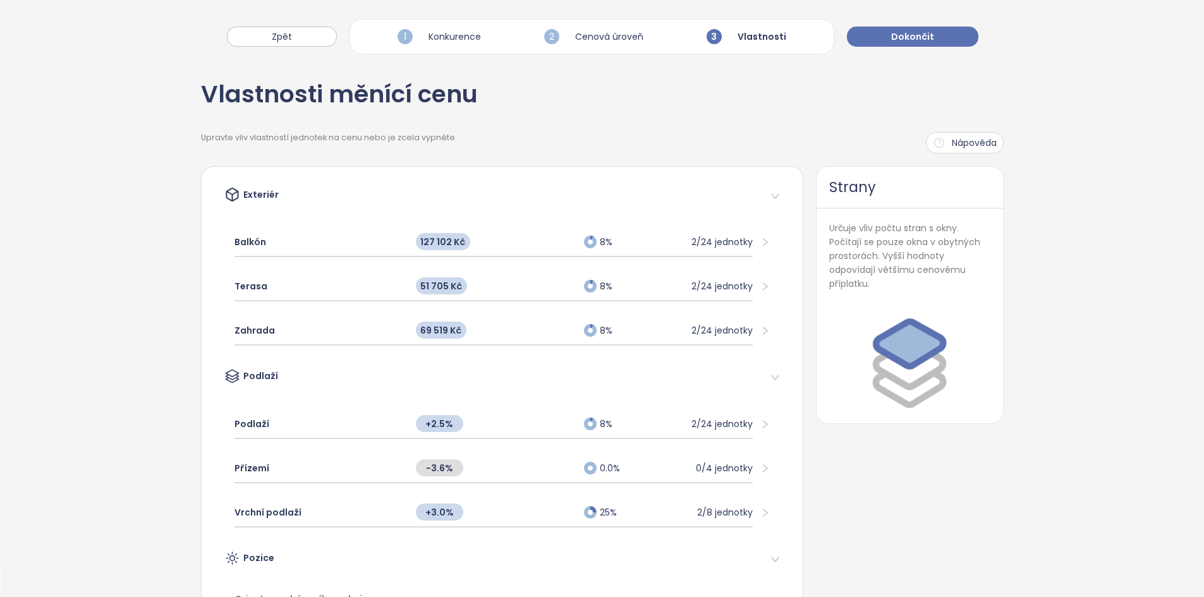
scroll to position [0, 0]
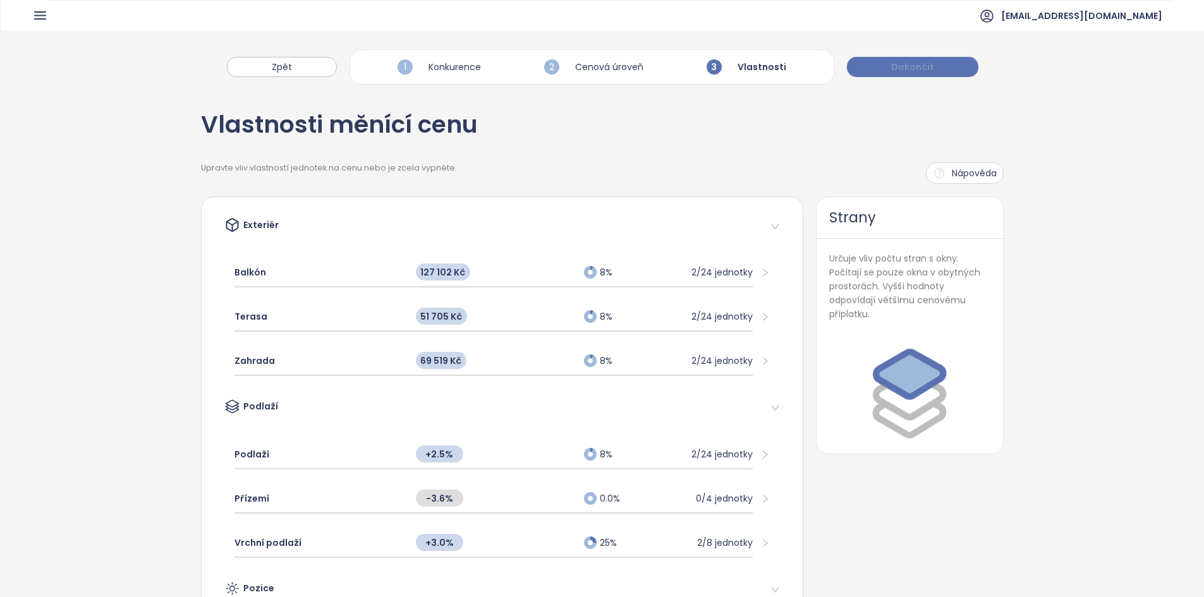
click at [887, 66] on button "Dokončit" at bounding box center [912, 67] width 131 height 20
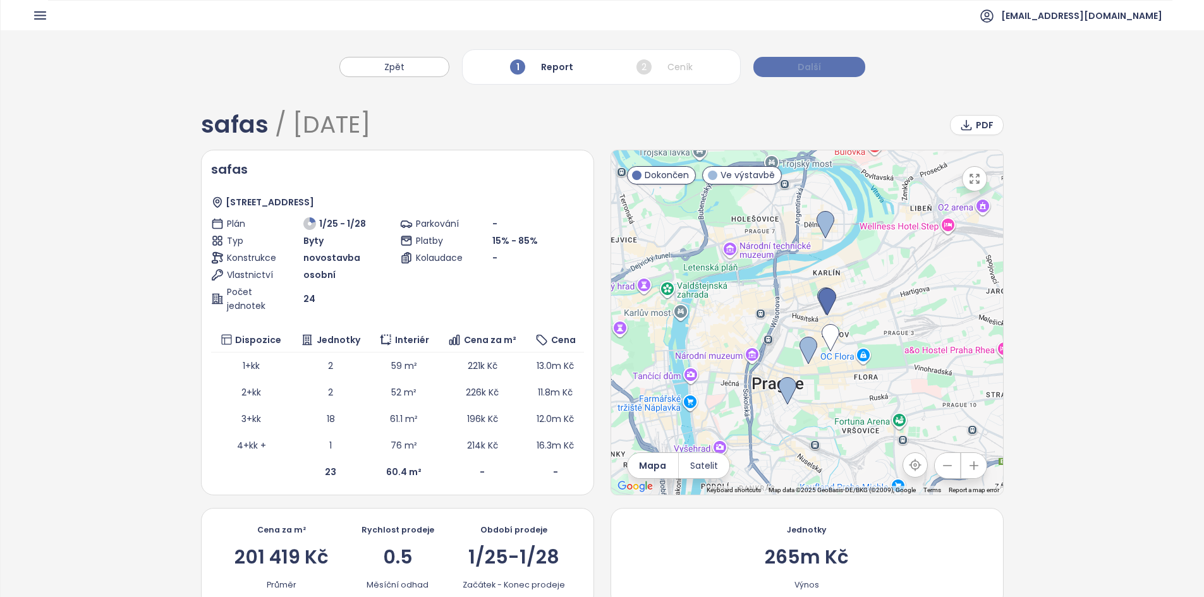
click at [806, 76] on button "Další" at bounding box center [809, 67] width 112 height 20
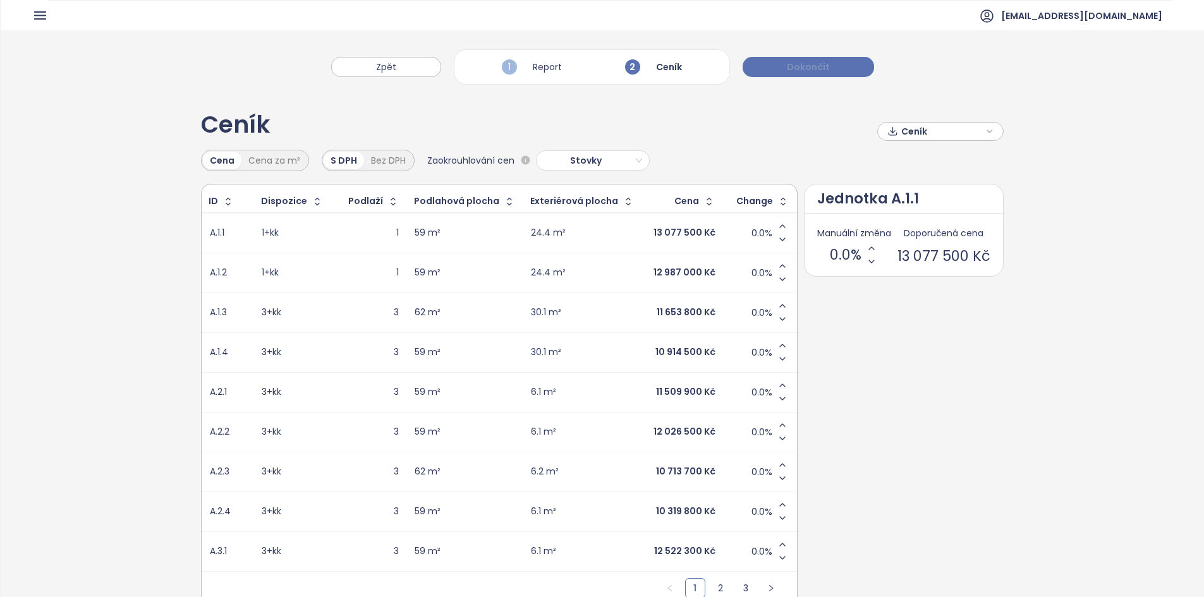
click at [821, 65] on span "Dokončit" at bounding box center [808, 67] width 43 height 14
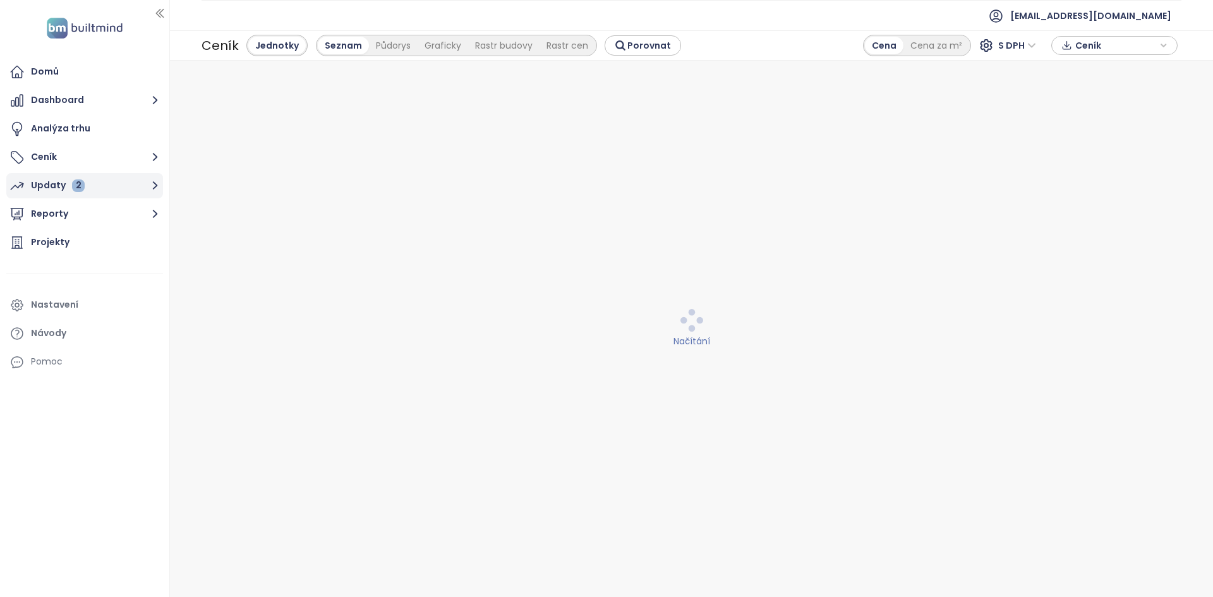
click at [126, 183] on button "Updaty 2" at bounding box center [84, 185] width 157 height 25
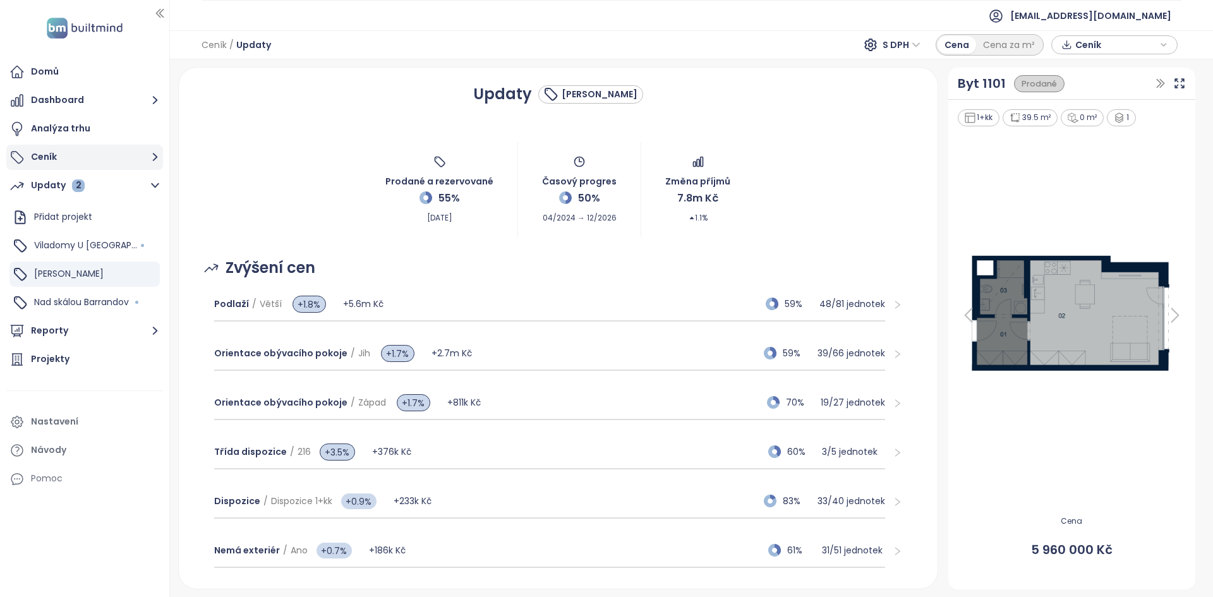
click at [63, 160] on button "Ceník" at bounding box center [84, 157] width 157 height 25
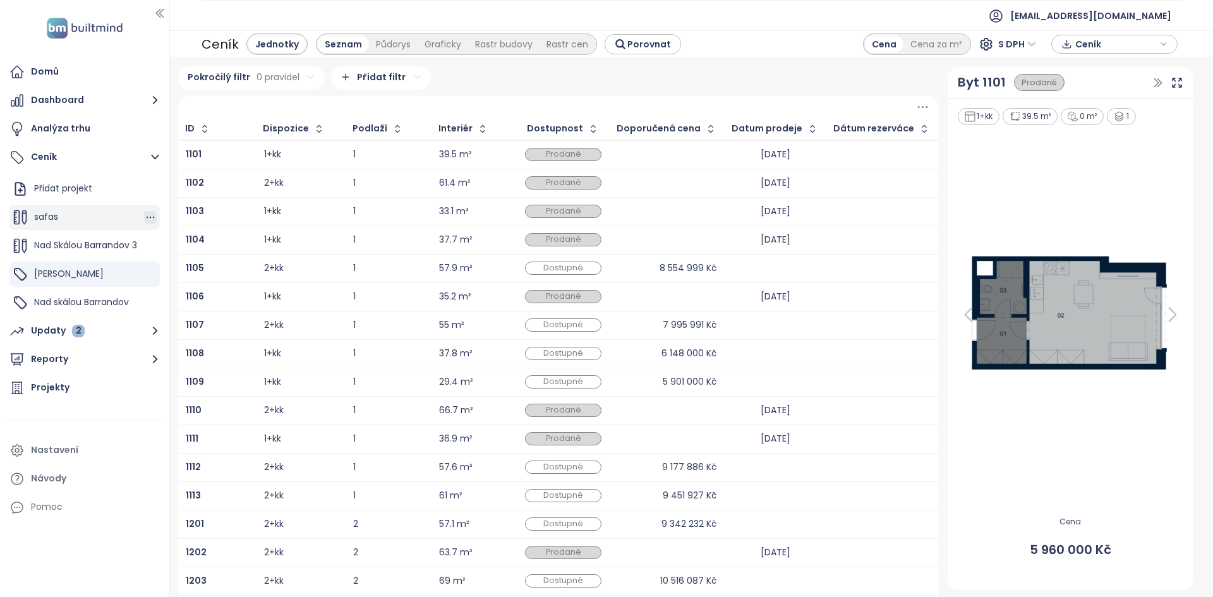
click at [144, 219] on icon "button" at bounding box center [150, 217] width 13 height 13
click at [201, 281] on button "Odstranit" at bounding box center [194, 276] width 75 height 16
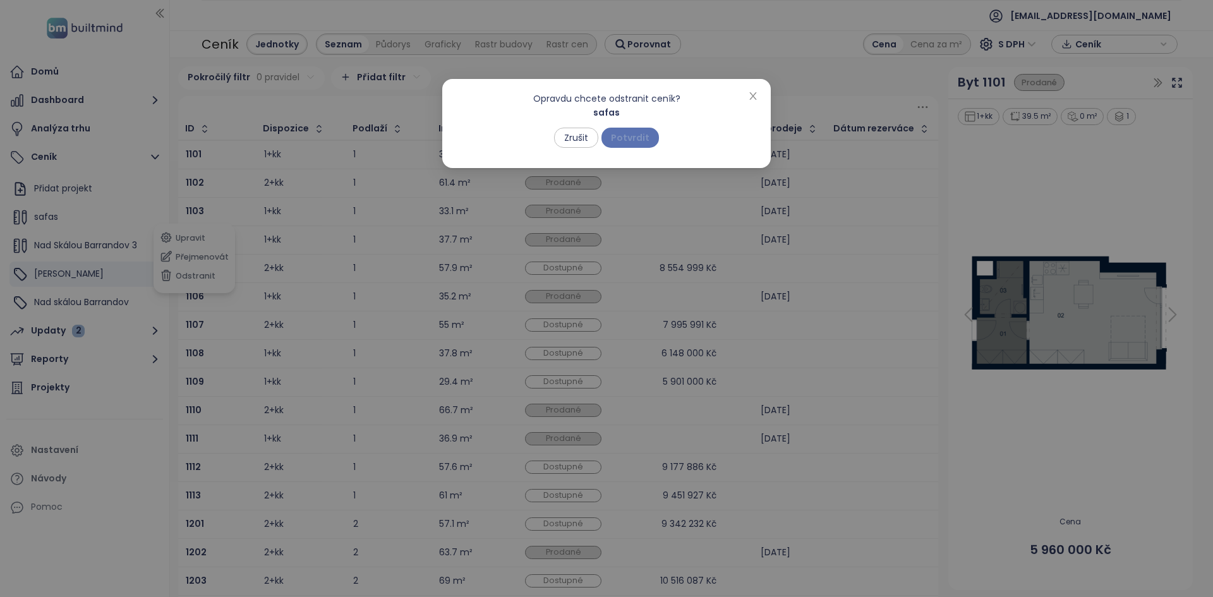
click at [619, 137] on span "Potvrdit" at bounding box center [630, 138] width 39 height 14
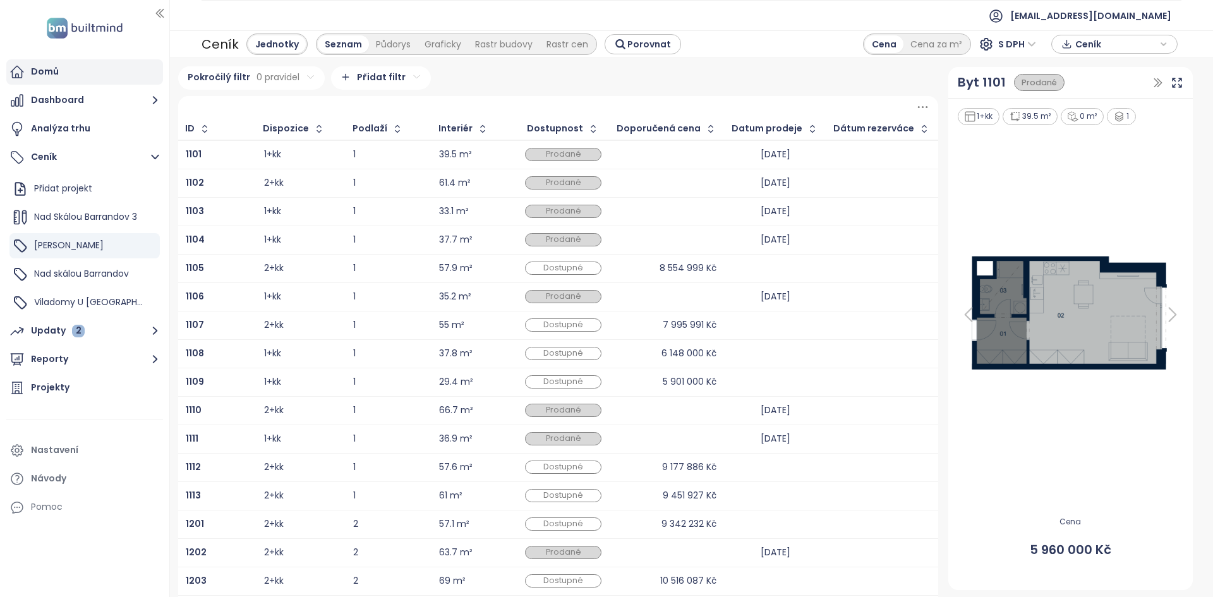
click at [106, 75] on div "Domů" at bounding box center [84, 71] width 157 height 25
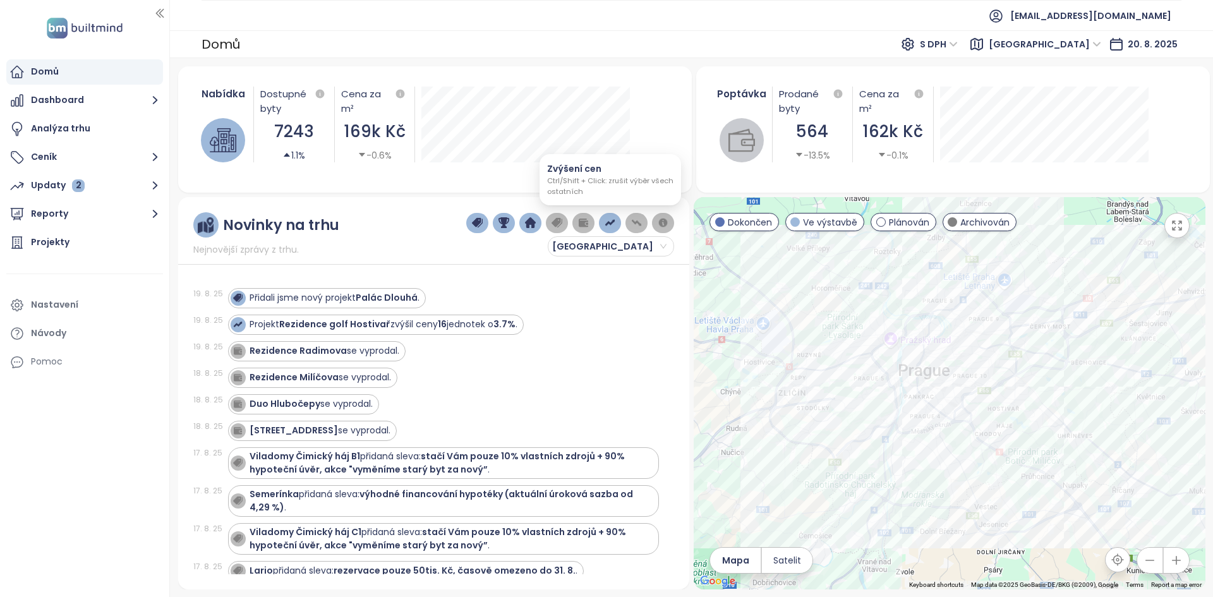
click at [610, 225] on img "button" at bounding box center [610, 222] width 11 height 11
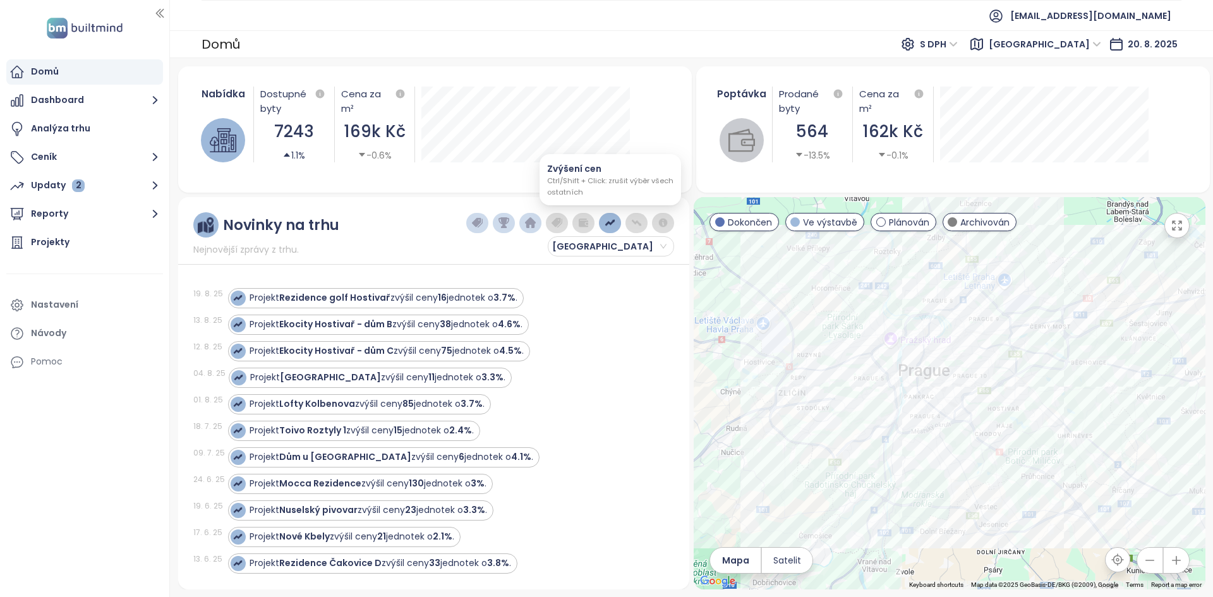
click at [610, 220] on img "button" at bounding box center [610, 222] width 11 height 11
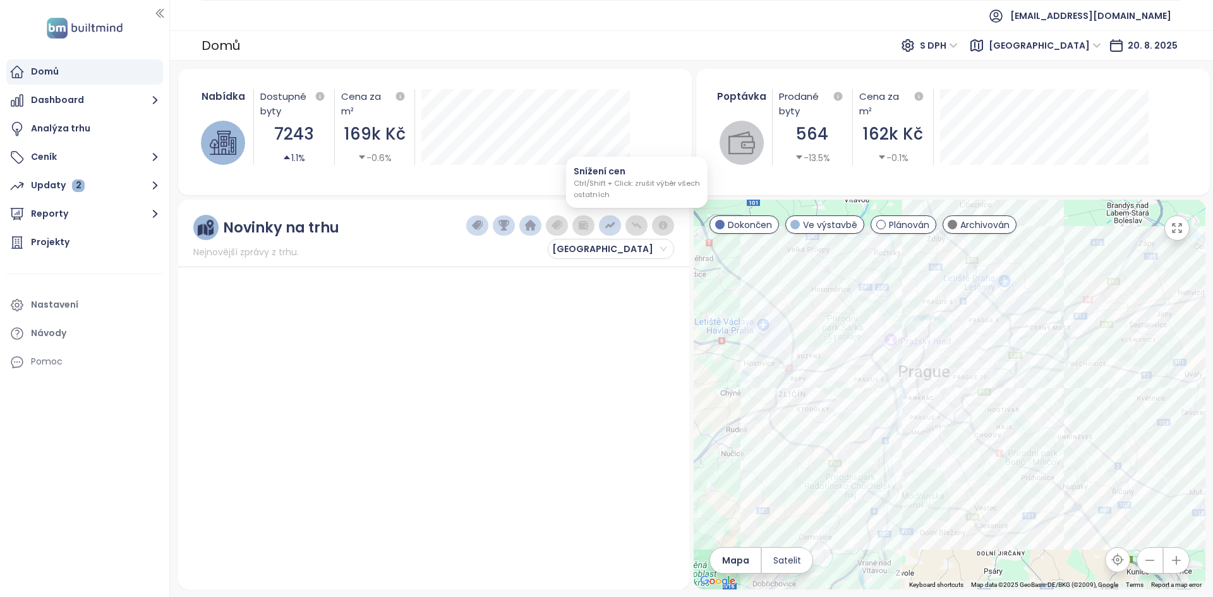
click at [644, 231] on button "button" at bounding box center [637, 225] width 22 height 20
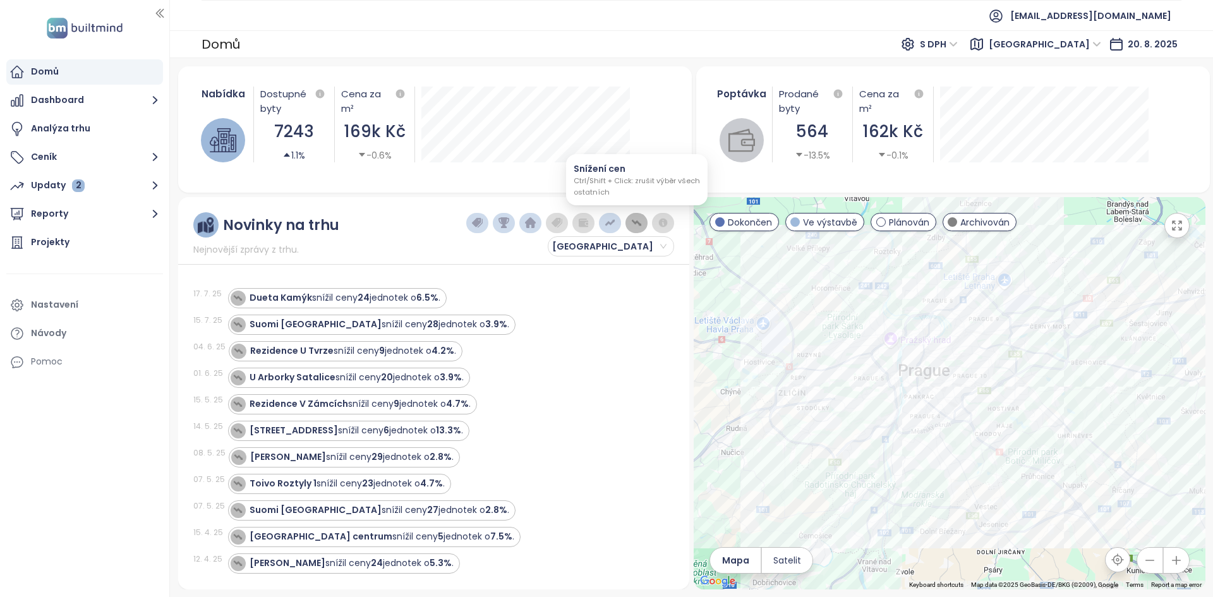
click at [645, 221] on button "button" at bounding box center [637, 223] width 22 height 20
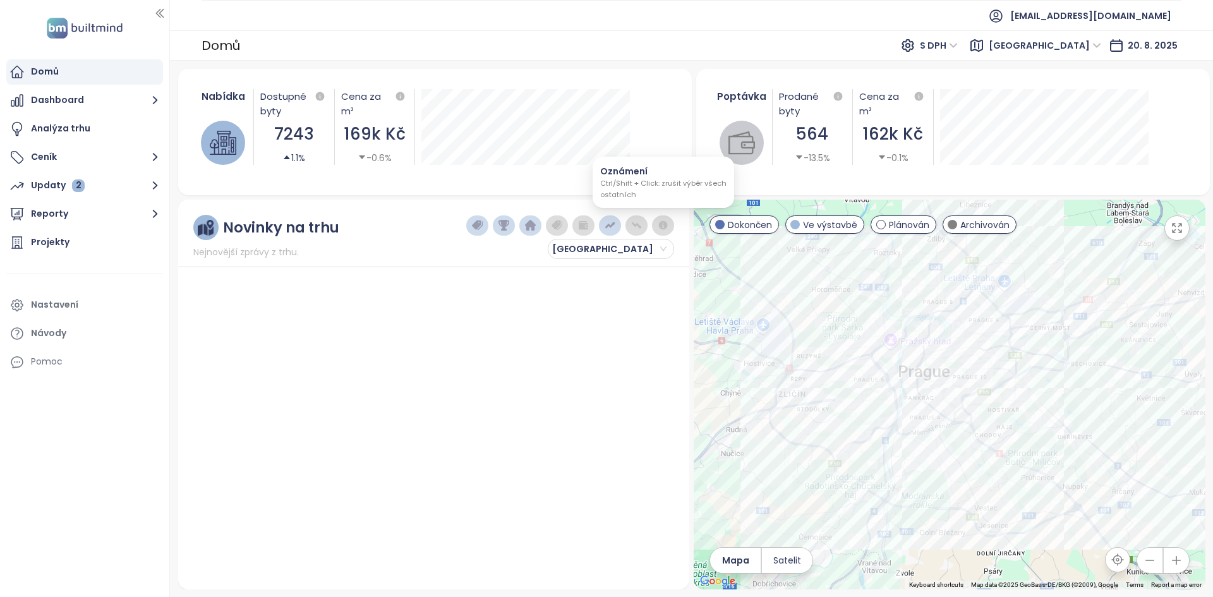
click at [664, 222] on img "button" at bounding box center [663, 225] width 11 height 11
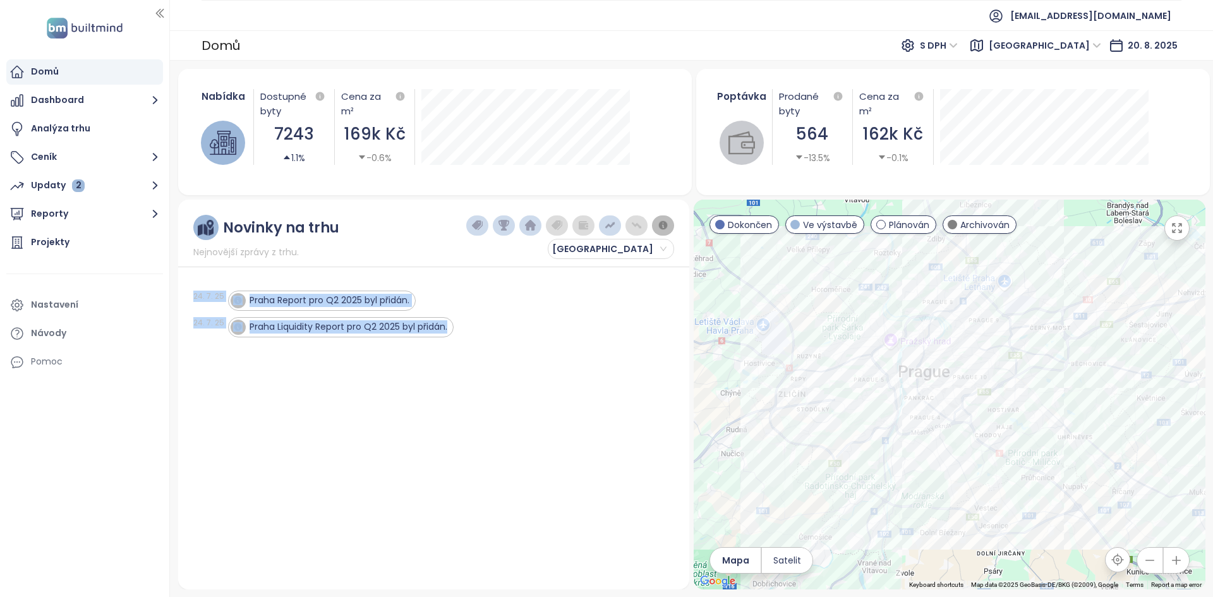
drag, startPoint x: 198, startPoint y: 286, endPoint x: 499, endPoint y: 341, distance: 305.9
click at [499, 341] on div "Novinky na trhu Nejnovější zprávy z trhu. Praha 24. 7. 25 Praha Report pro Q2 2…" at bounding box center [433, 395] width 511 height 390
click at [444, 293] on div "Praha Report pro Q2 2025 byl přidán." at bounding box center [443, 301] width 431 height 20
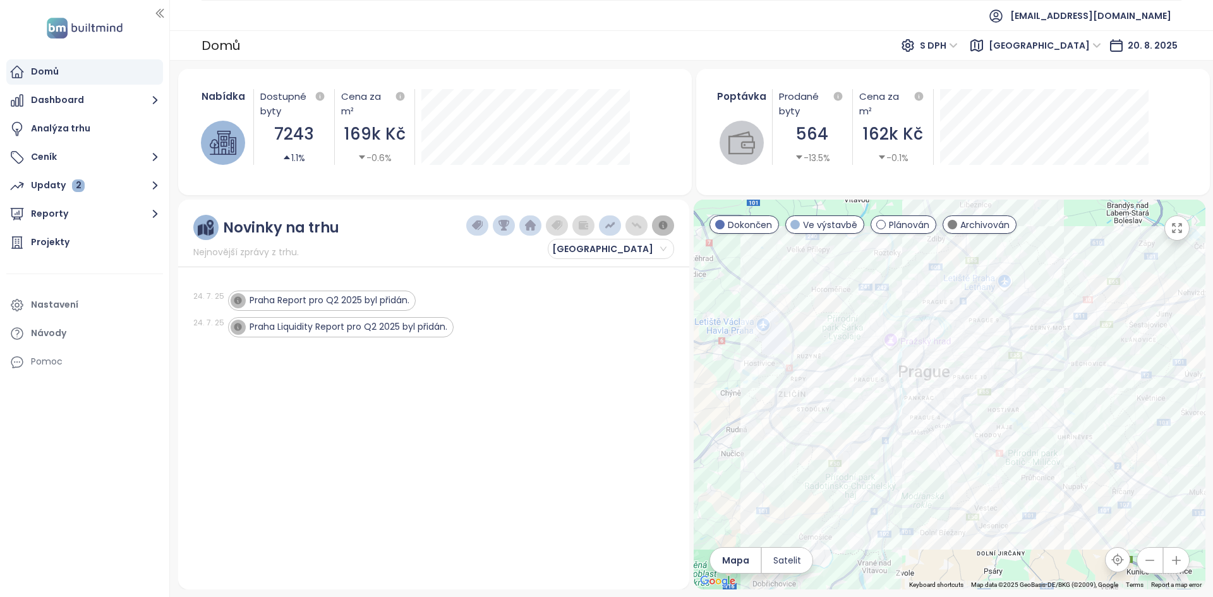
click at [444, 293] on div "Praha Report pro Q2 2025 byl přidán." at bounding box center [443, 301] width 431 height 20
click at [103, 236] on div "Projekty" at bounding box center [84, 242] width 157 height 25
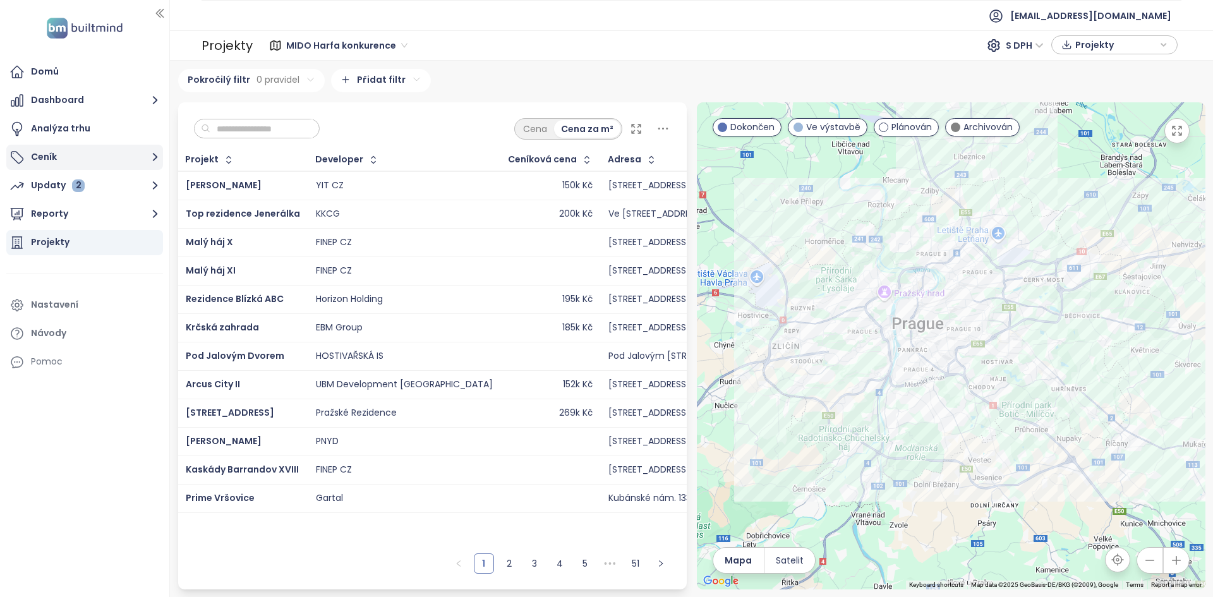
click at [90, 154] on button "Ceník" at bounding box center [84, 157] width 157 height 25
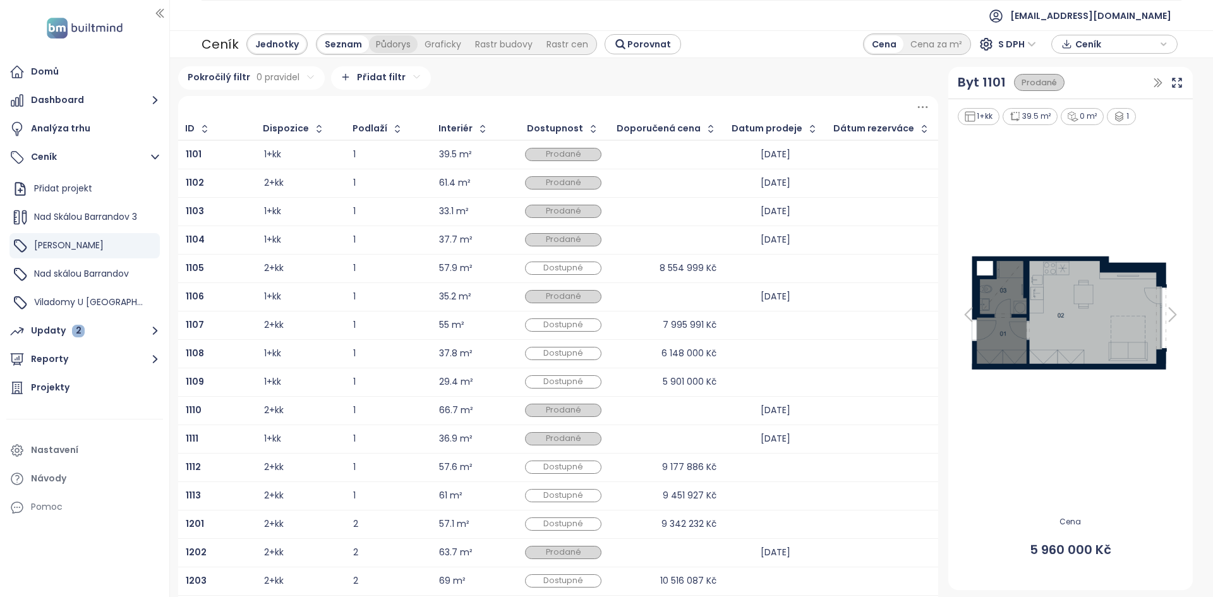
click at [392, 45] on div "Půdorys" at bounding box center [393, 44] width 49 height 18
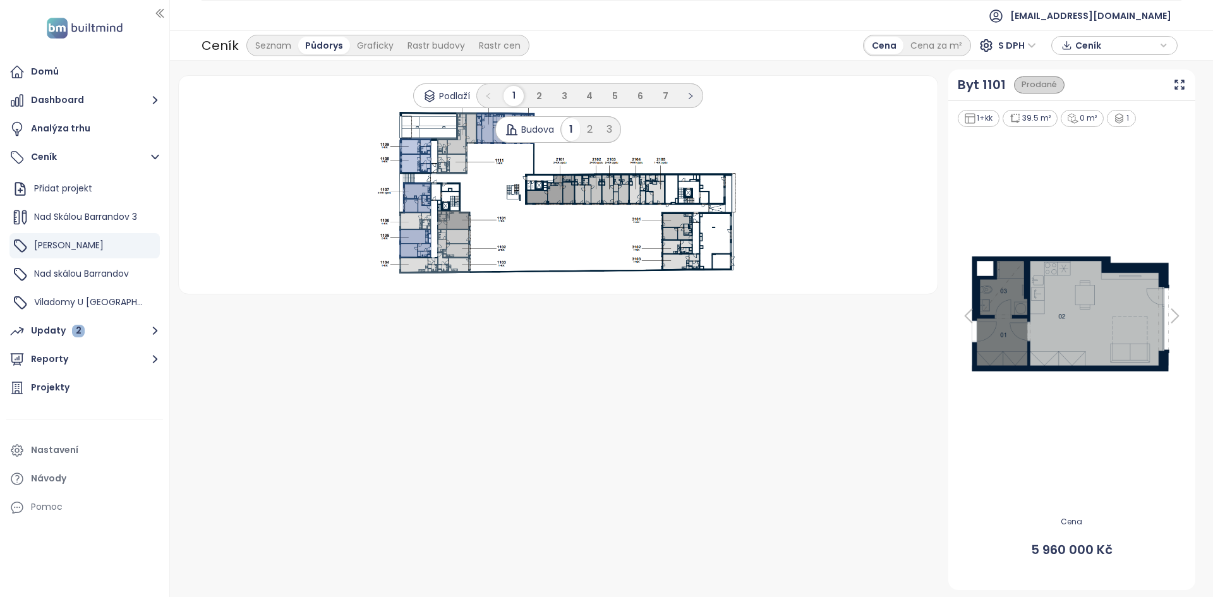
click at [586, 191] on use at bounding box center [557, 185] width 379 height 188
click at [626, 193] on use at bounding box center [557, 185] width 379 height 188
click at [457, 178] on use at bounding box center [557, 185] width 379 height 188
click at [455, 147] on icon at bounding box center [457, 133] width 40 height 42
click at [455, 148] on icon at bounding box center [457, 133] width 40 height 42
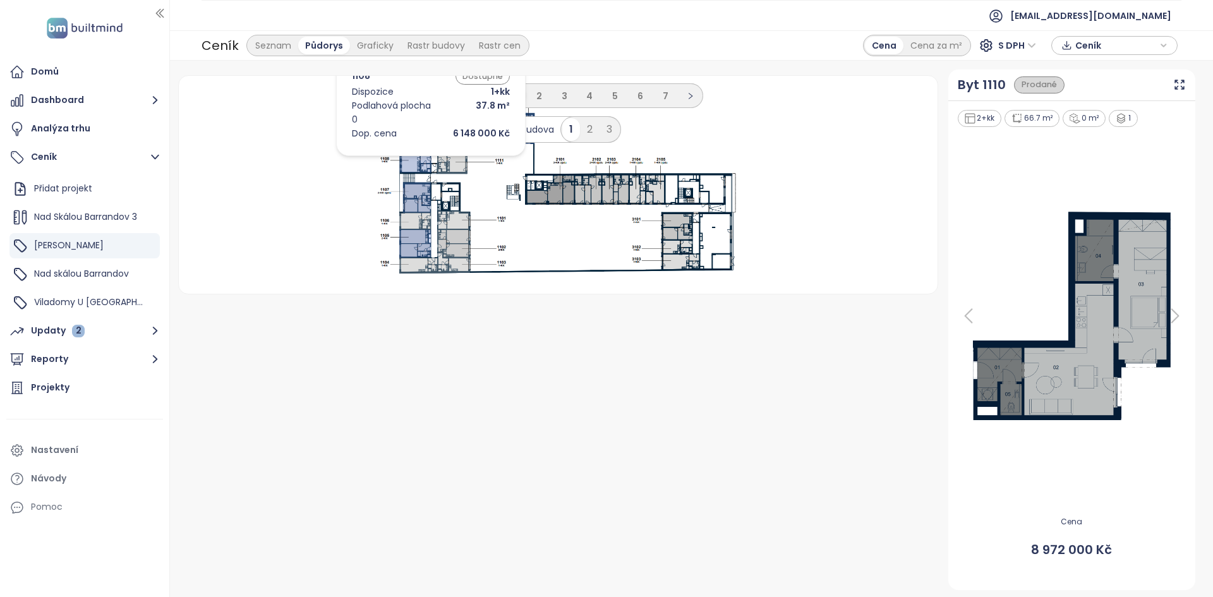
click at [412, 159] on icon at bounding box center [416, 163] width 32 height 19
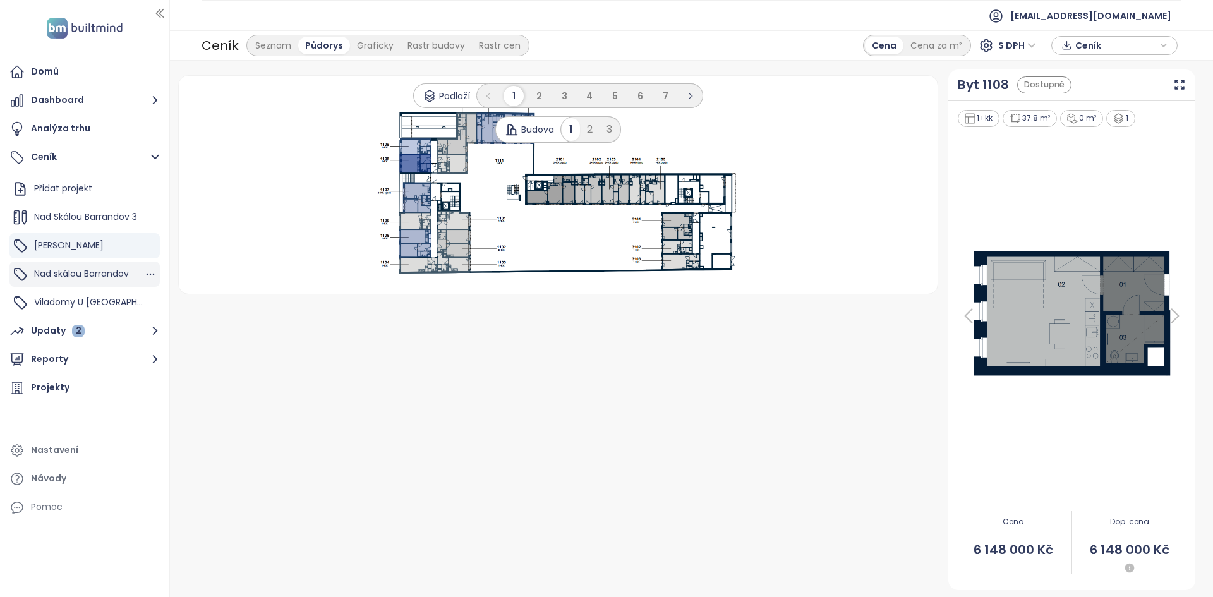
click at [83, 267] on div "Nad skálou Barrandov" at bounding box center [81, 274] width 95 height 16
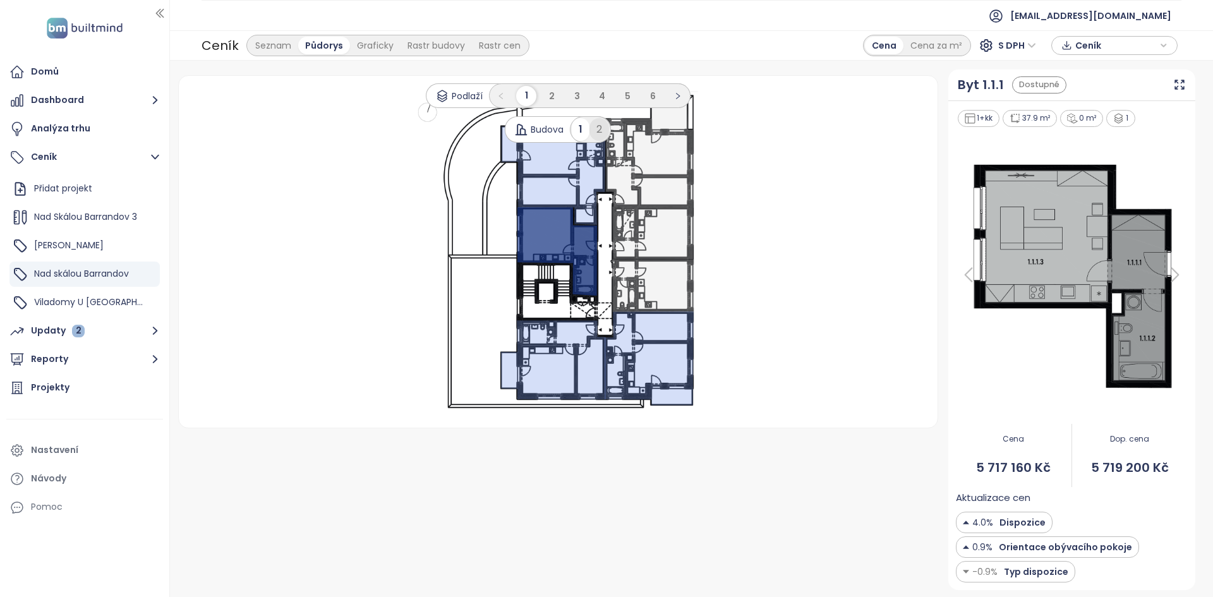
click at [605, 136] on div "2" at bounding box center [600, 129] width 20 height 23
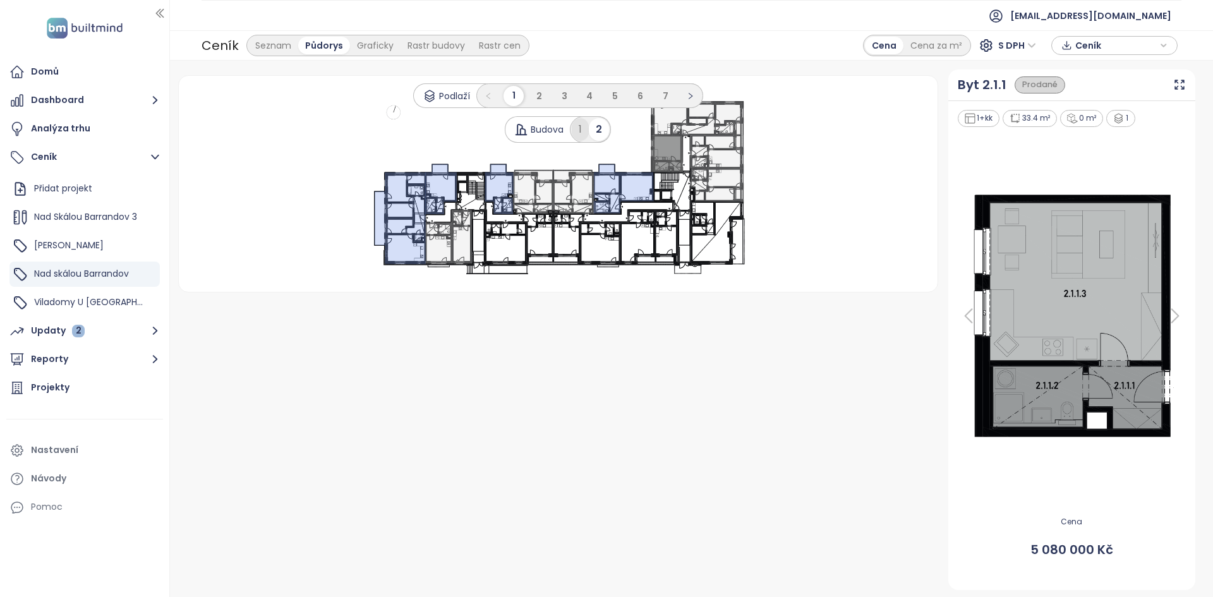
click at [578, 121] on div "1" at bounding box center [580, 129] width 17 height 23
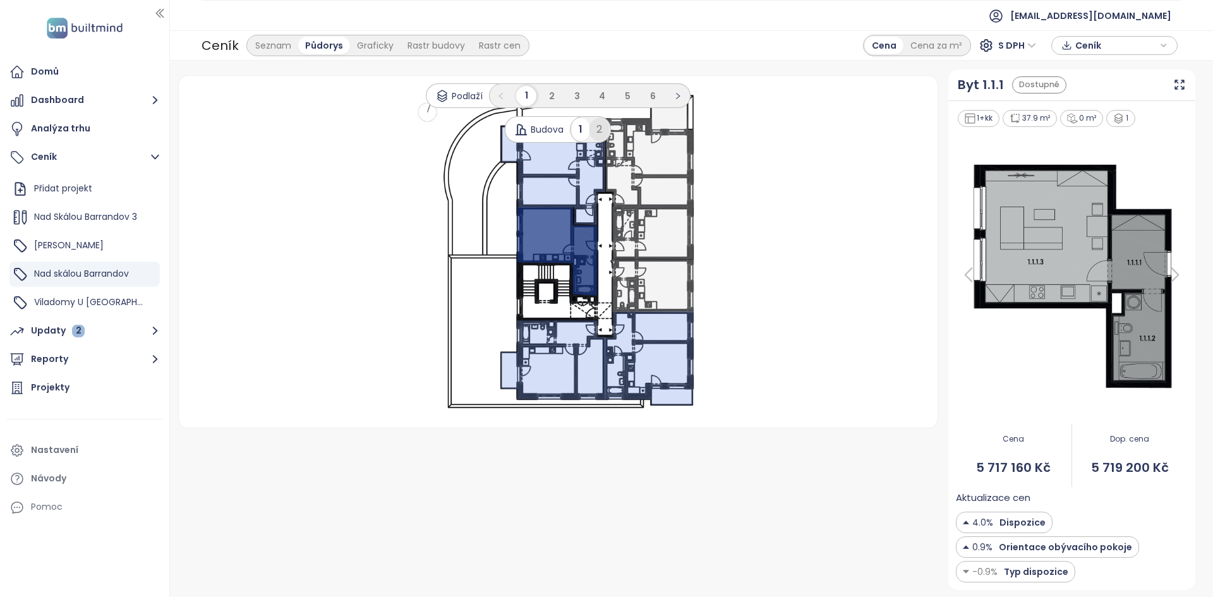
click at [604, 127] on div "2" at bounding box center [600, 129] width 20 height 23
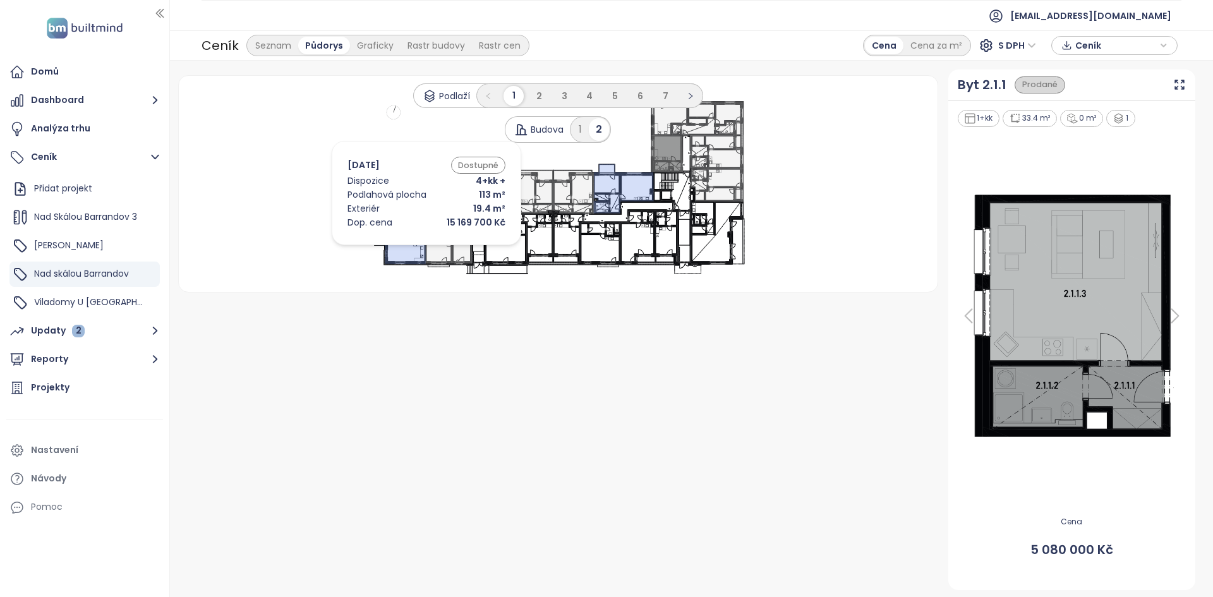
click at [407, 248] on icon at bounding box center [400, 218] width 51 height 92
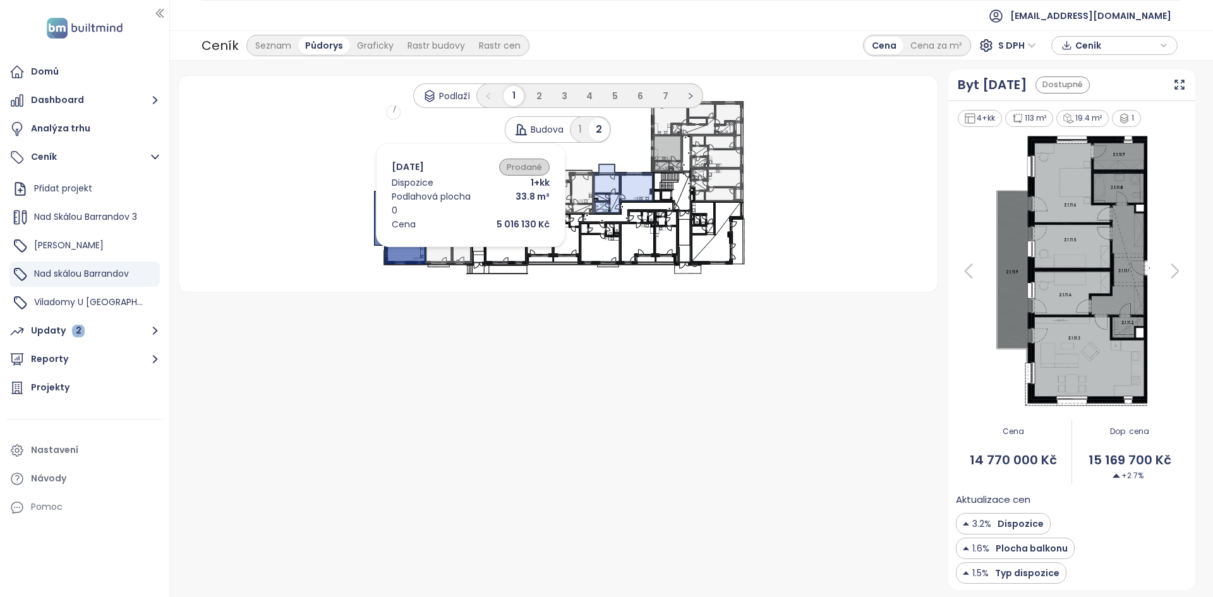
click at [452, 250] on icon at bounding box center [439, 243] width 27 height 42
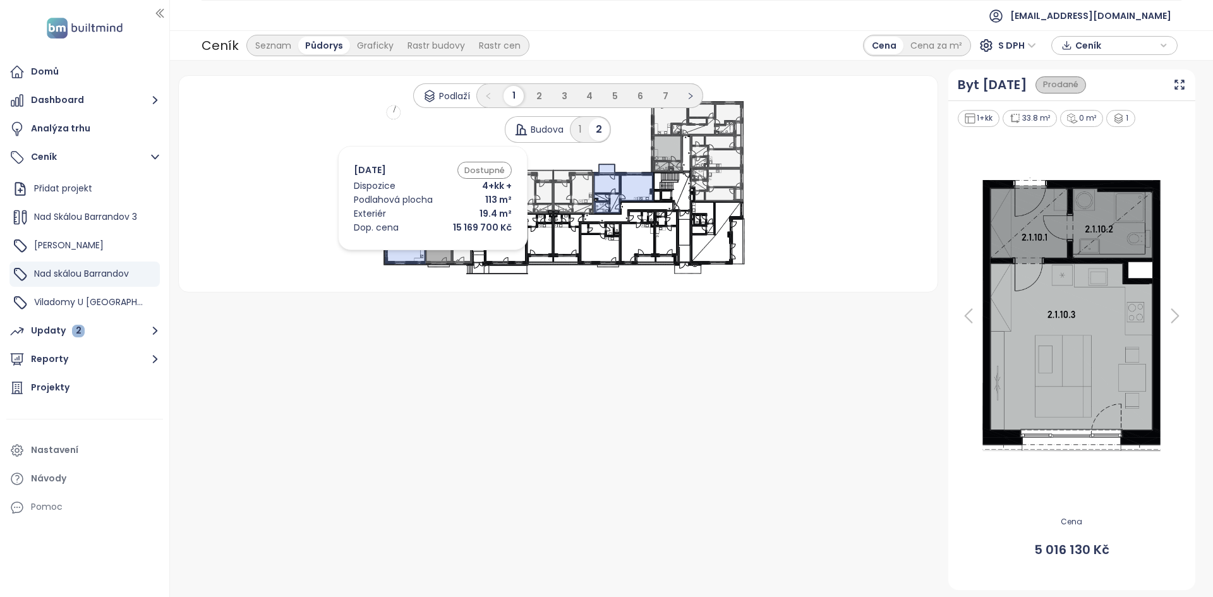
click at [414, 253] on icon at bounding box center [400, 218] width 51 height 92
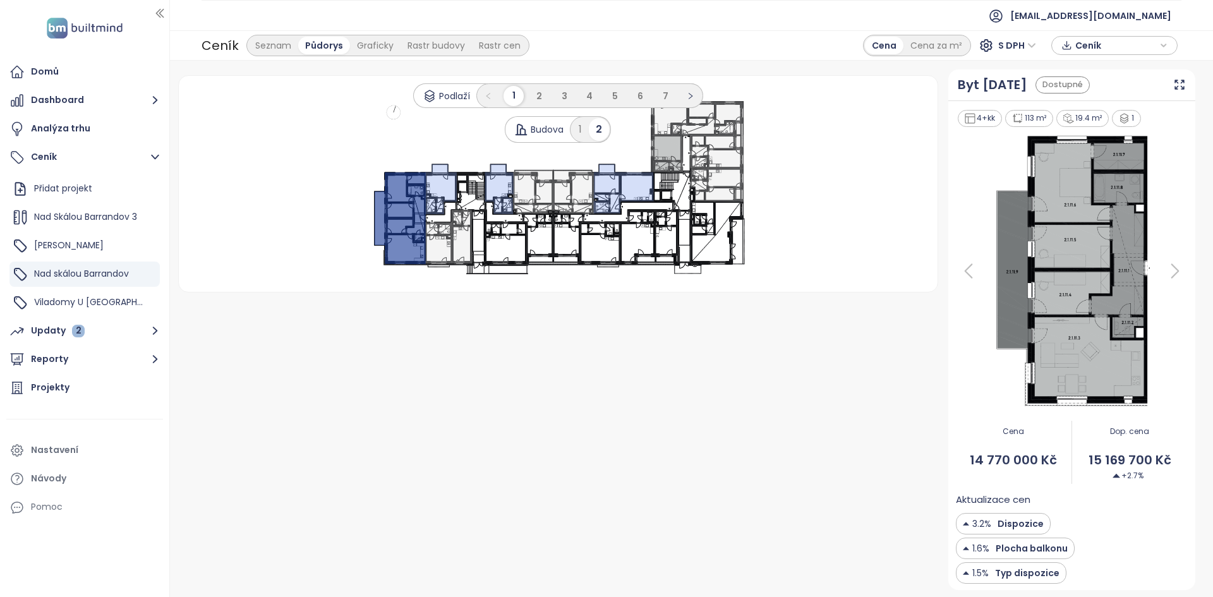
click at [1177, 270] on icon at bounding box center [1175, 270] width 25 height 25
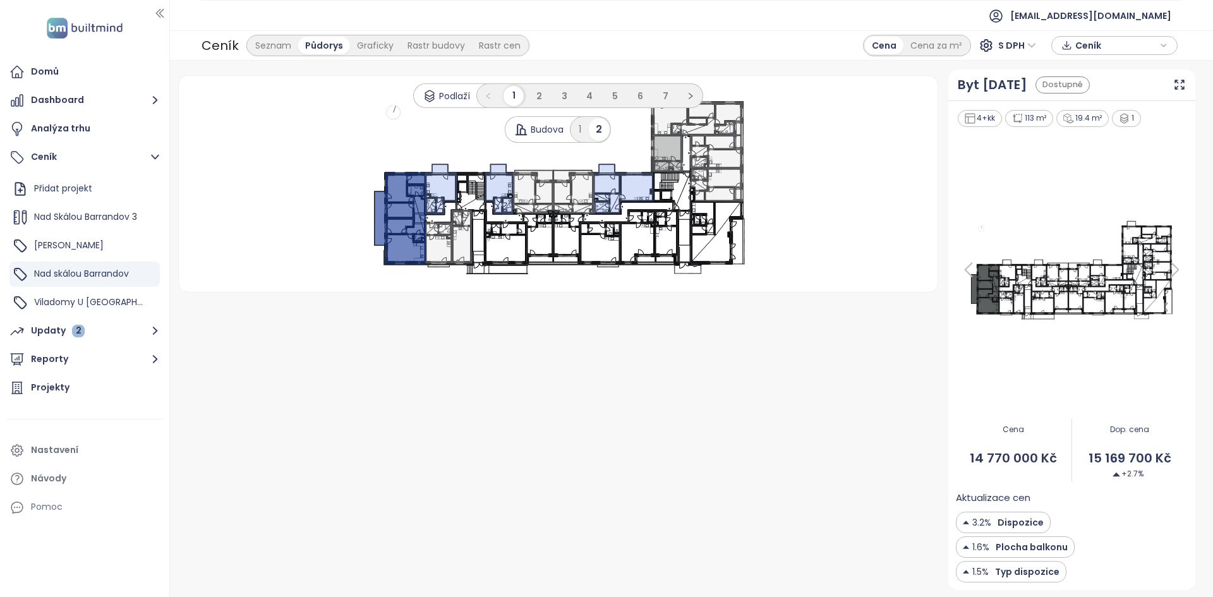
click at [1177, 270] on icon at bounding box center [1175, 269] width 25 height 25
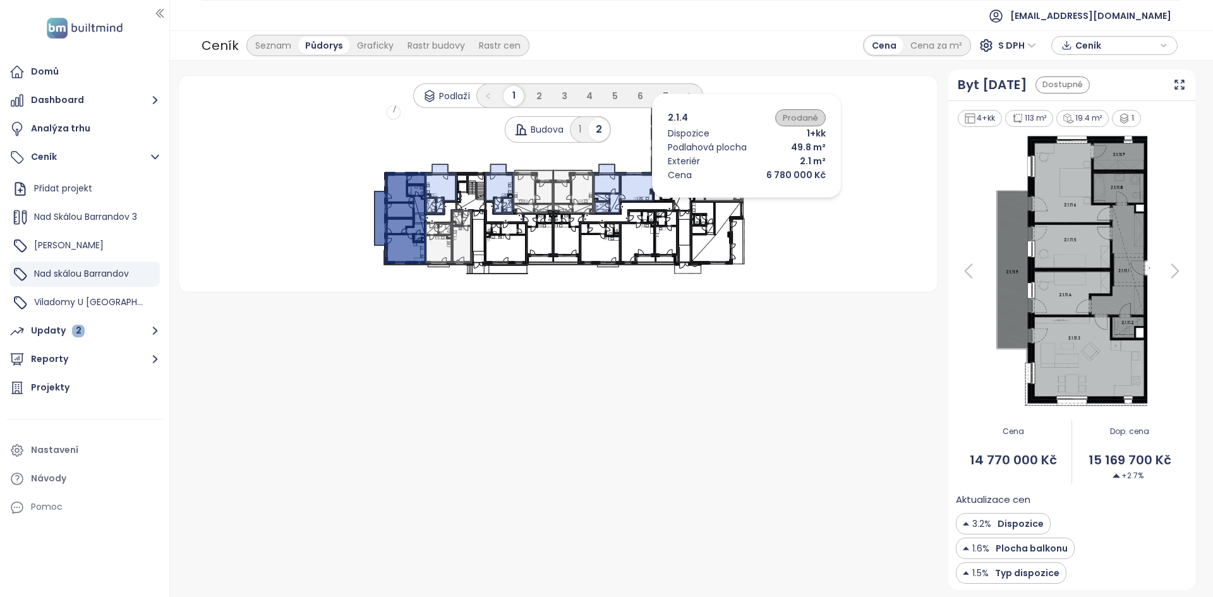
drag, startPoint x: 728, startPoint y: 201, endPoint x: 725, endPoint y: 159, distance: 41.8
click at [726, 161] on icon ".s0 { opacity: .5;fill: #0000ff }" at bounding box center [557, 184] width 379 height 186
click at [719, 193] on icon at bounding box center [717, 184] width 53 height 33
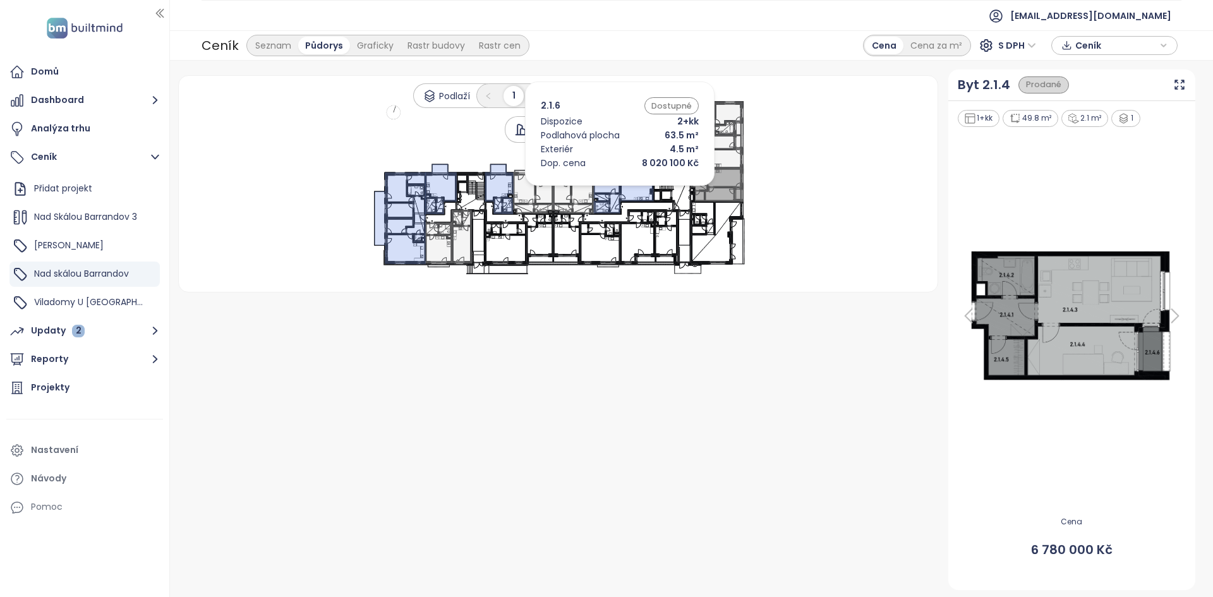
click at [601, 189] on icon at bounding box center [624, 188] width 60 height 49
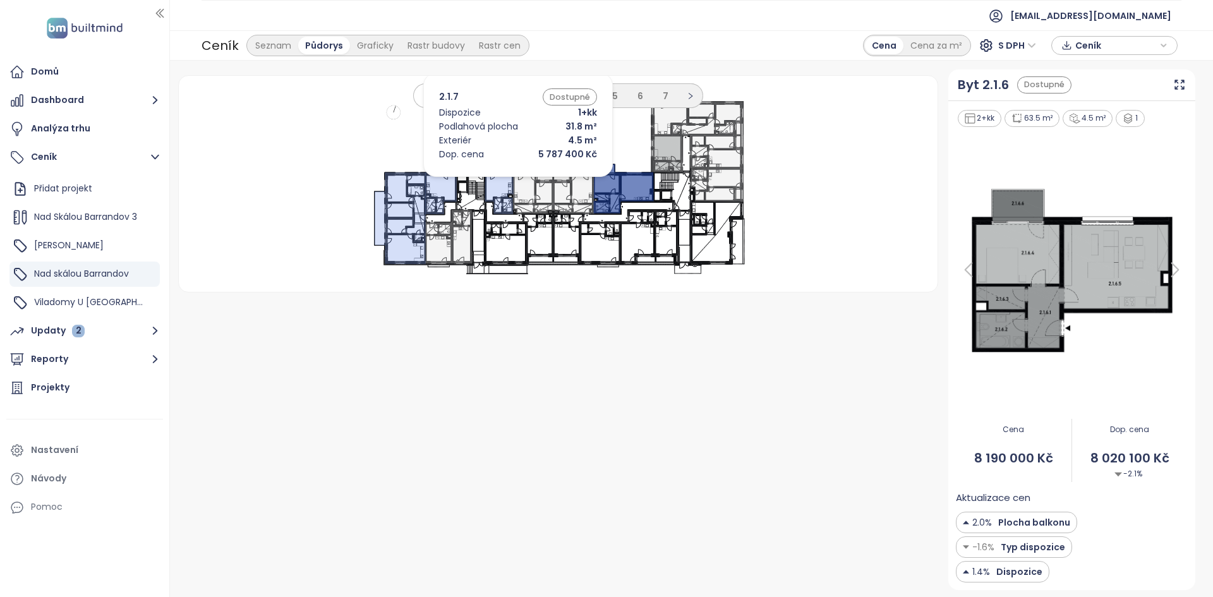
click at [499, 180] on icon at bounding box center [499, 189] width 29 height 50
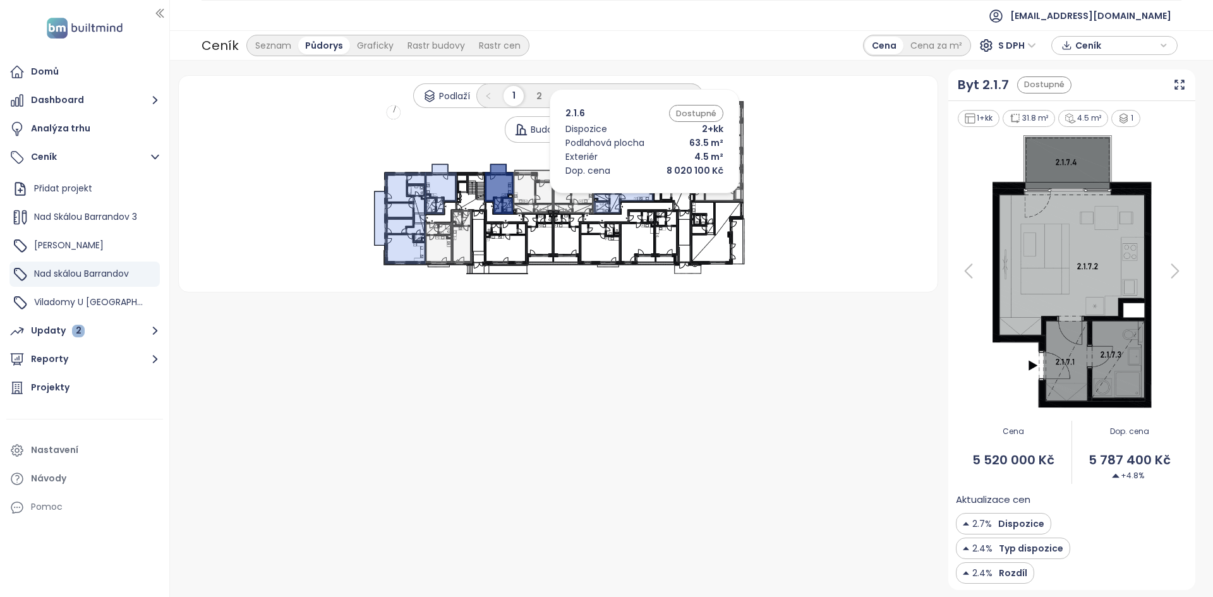
click at [626, 197] on icon at bounding box center [624, 188] width 60 height 49
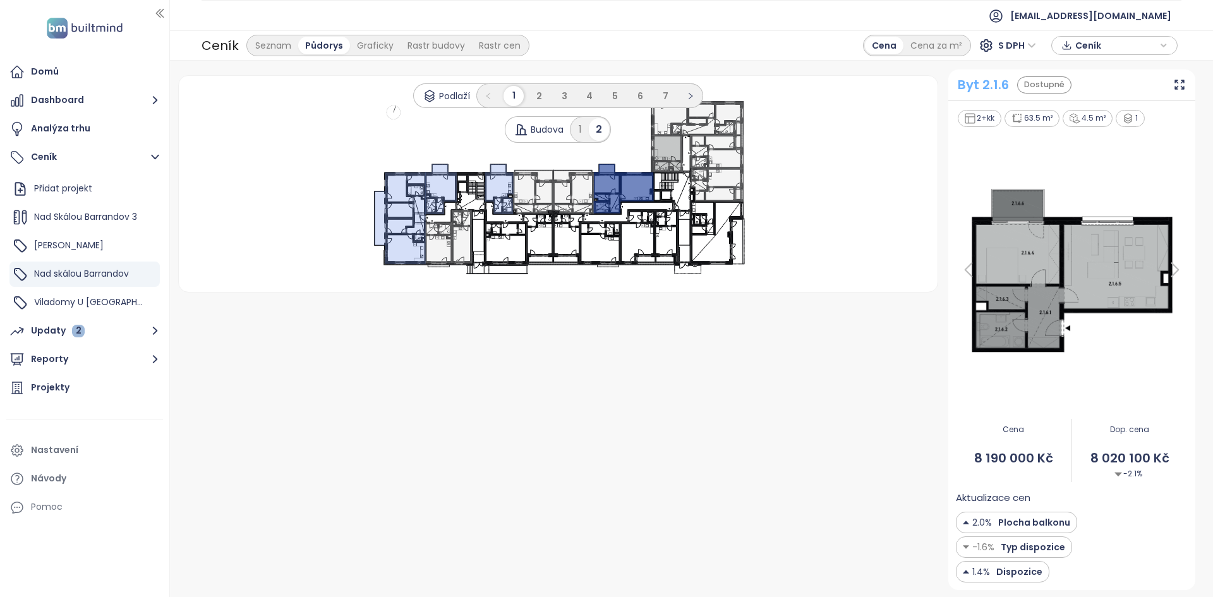
click at [1007, 88] on div "Byt 2.1.6" at bounding box center [983, 85] width 51 height 20
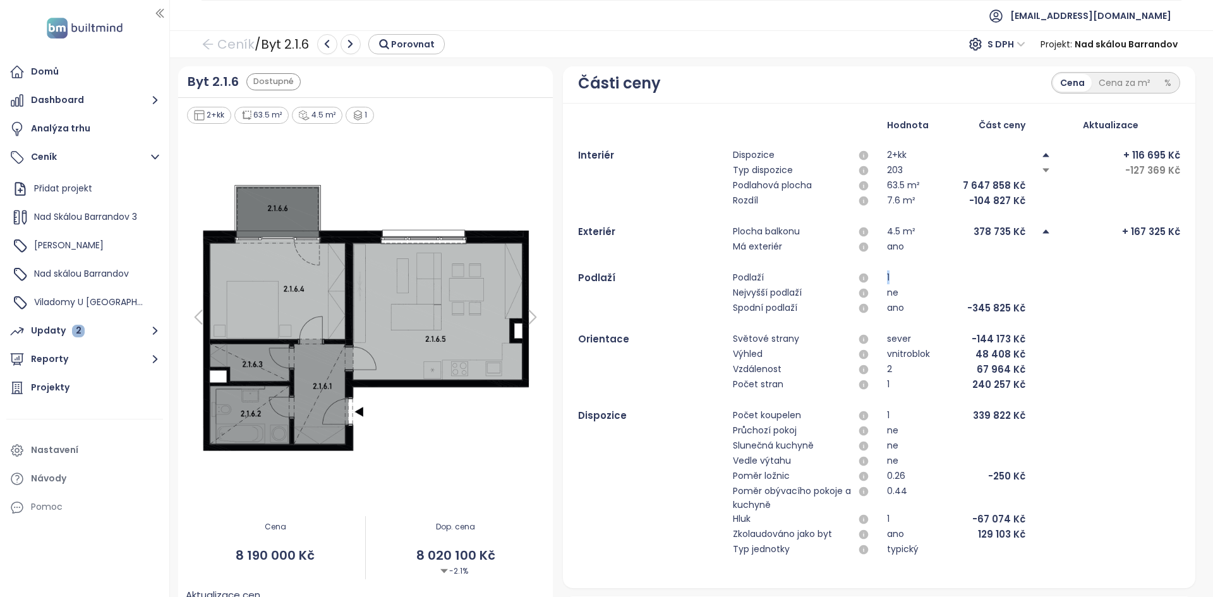
drag, startPoint x: 839, startPoint y: 270, endPoint x: 893, endPoint y: 277, distance: 54.2
click at [893, 277] on div "Hodnota Část ceny Aktualizace Interiér Dispozice 2+kk + 116 695 Kč Typ dispozic…" at bounding box center [879, 345] width 602 height 455
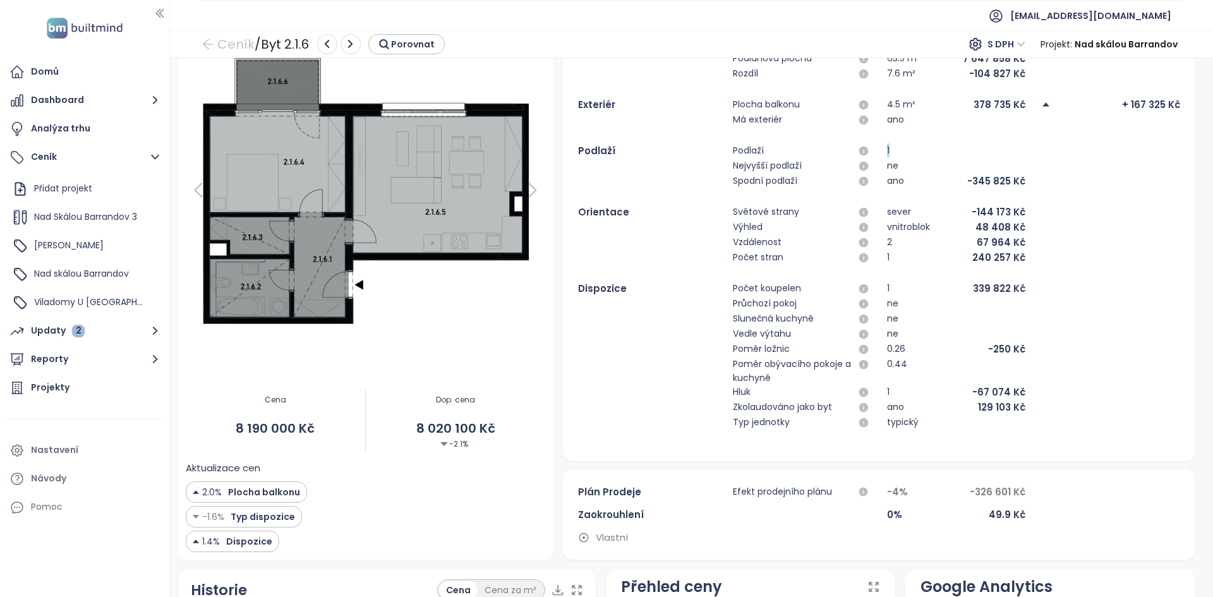
scroll to position [39, 0]
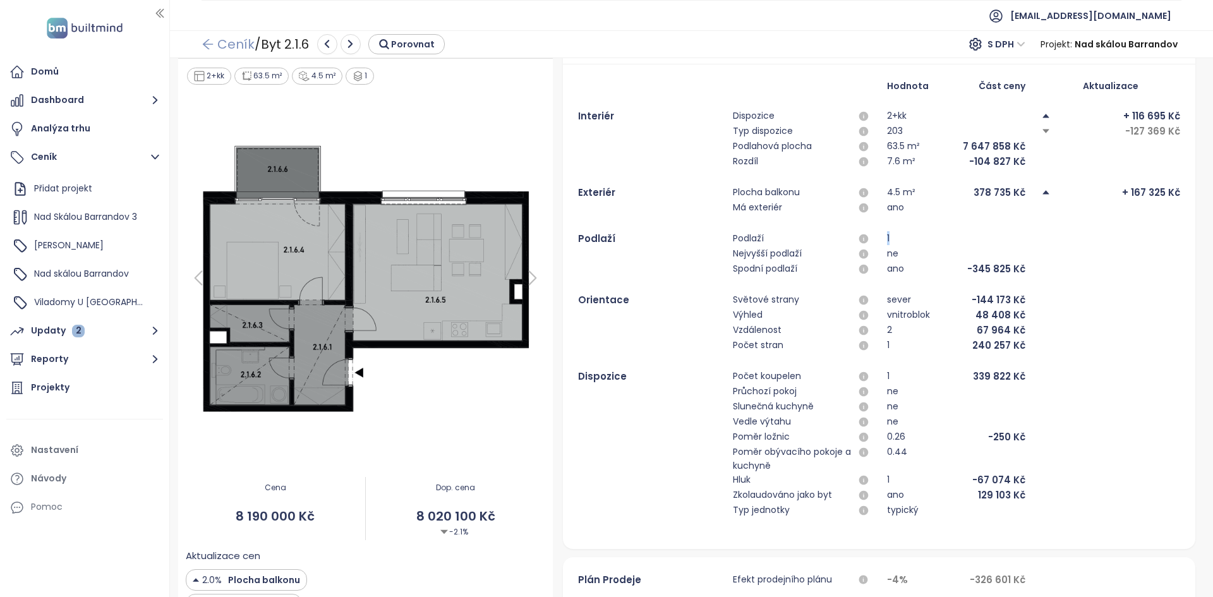
click at [233, 40] on link "Ceník" at bounding box center [228, 44] width 53 height 23
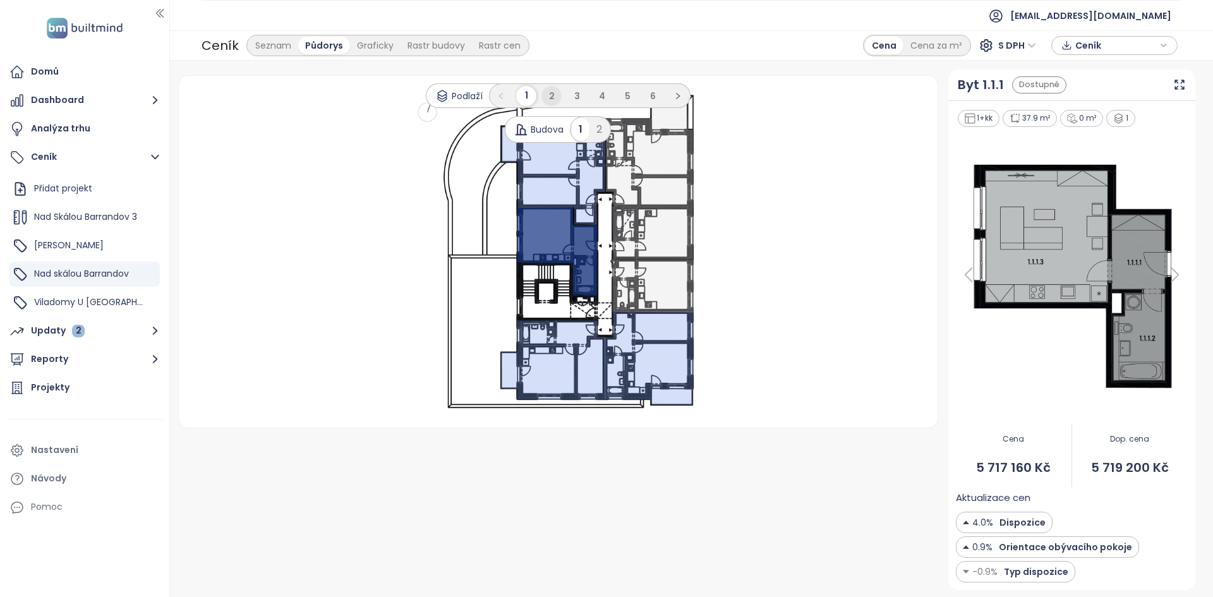
click at [554, 93] on span "2" at bounding box center [552, 96] width 6 height 13
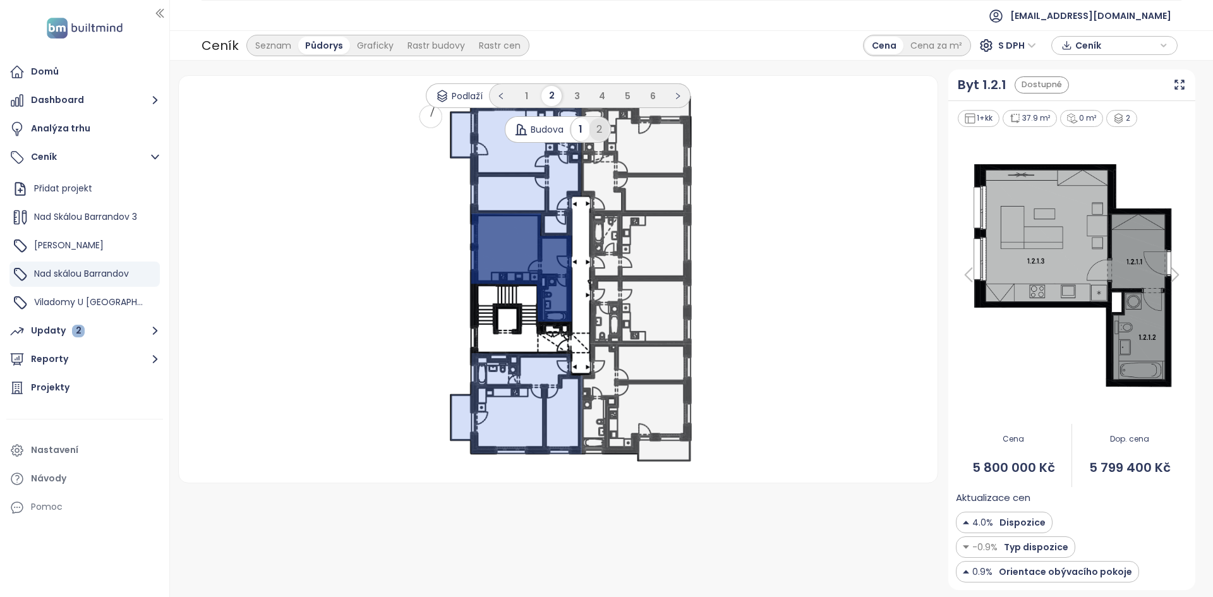
click at [598, 133] on div "2" at bounding box center [600, 129] width 20 height 23
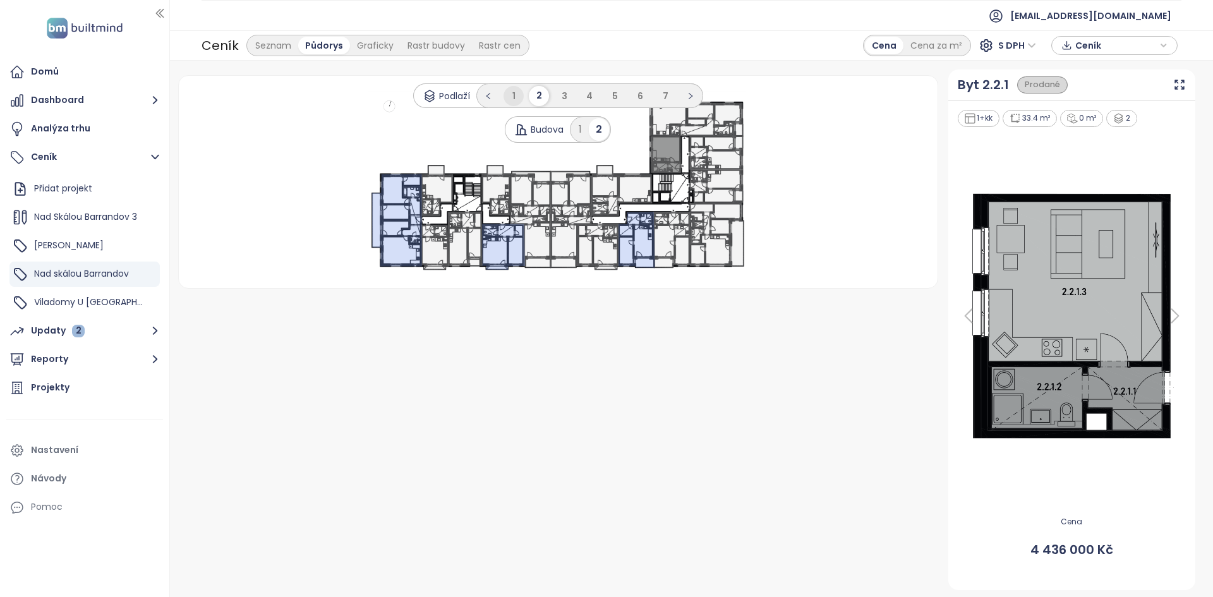
click at [518, 97] on li "1" at bounding box center [514, 96] width 20 height 20
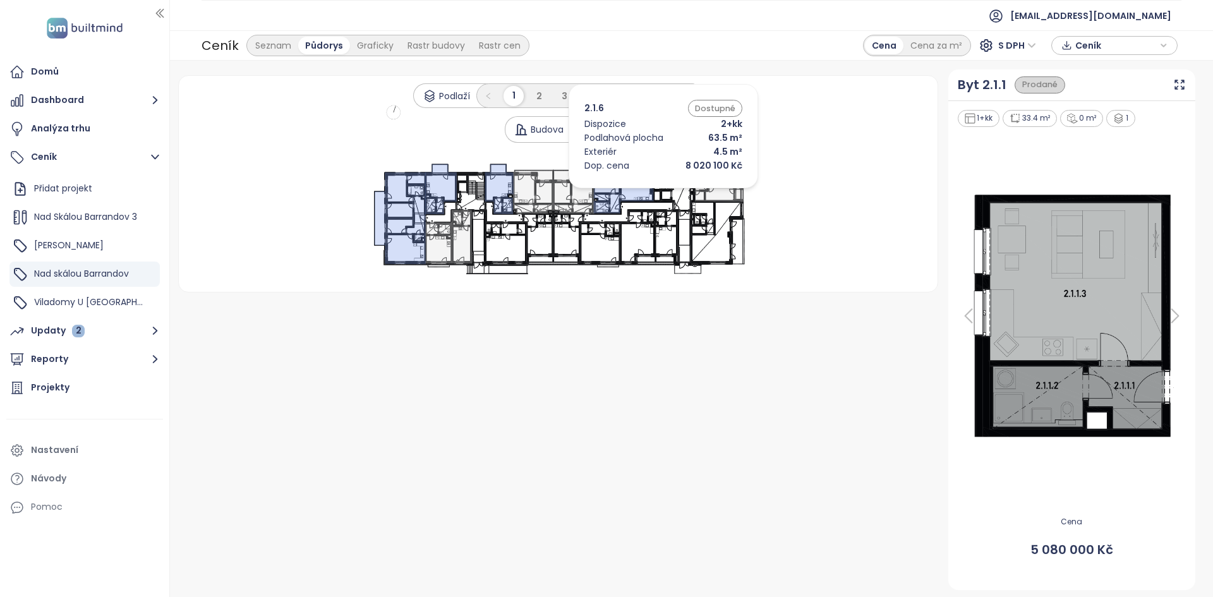
drag, startPoint x: 643, startPoint y: 191, endPoint x: 600, endPoint y: 188, distance: 43.7
click at [643, 191] on icon at bounding box center [624, 188] width 60 height 49
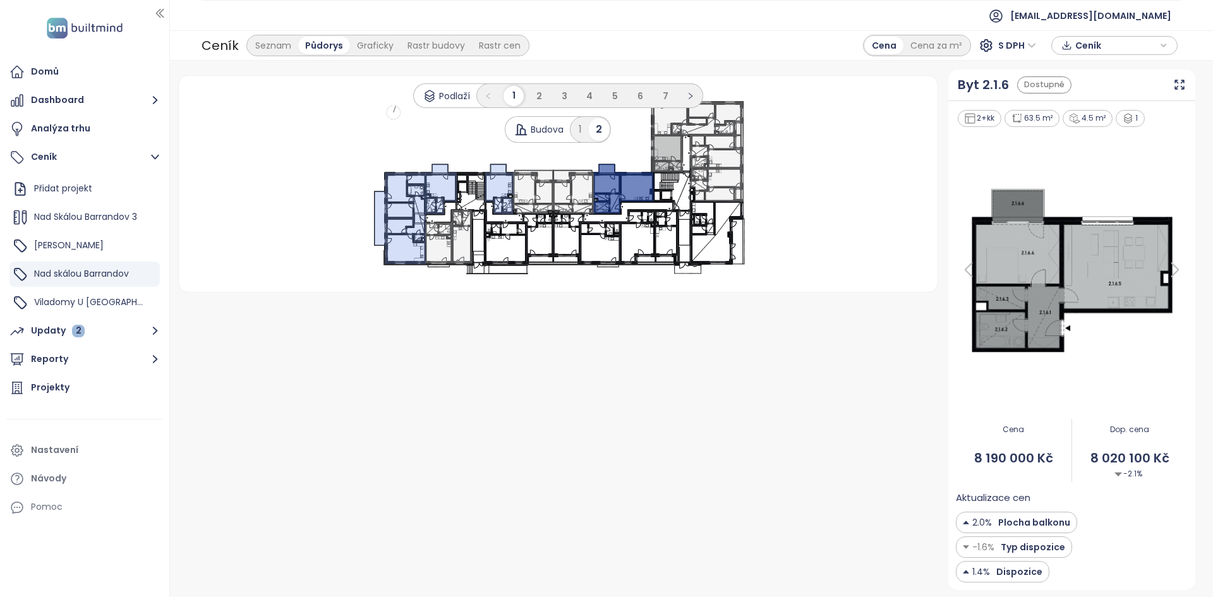
click at [751, 181] on div ".s0 { opacity: .5;fill: #0000ff }" at bounding box center [558, 184] width 729 height 186
click at [736, 181] on icon at bounding box center [717, 184] width 53 height 33
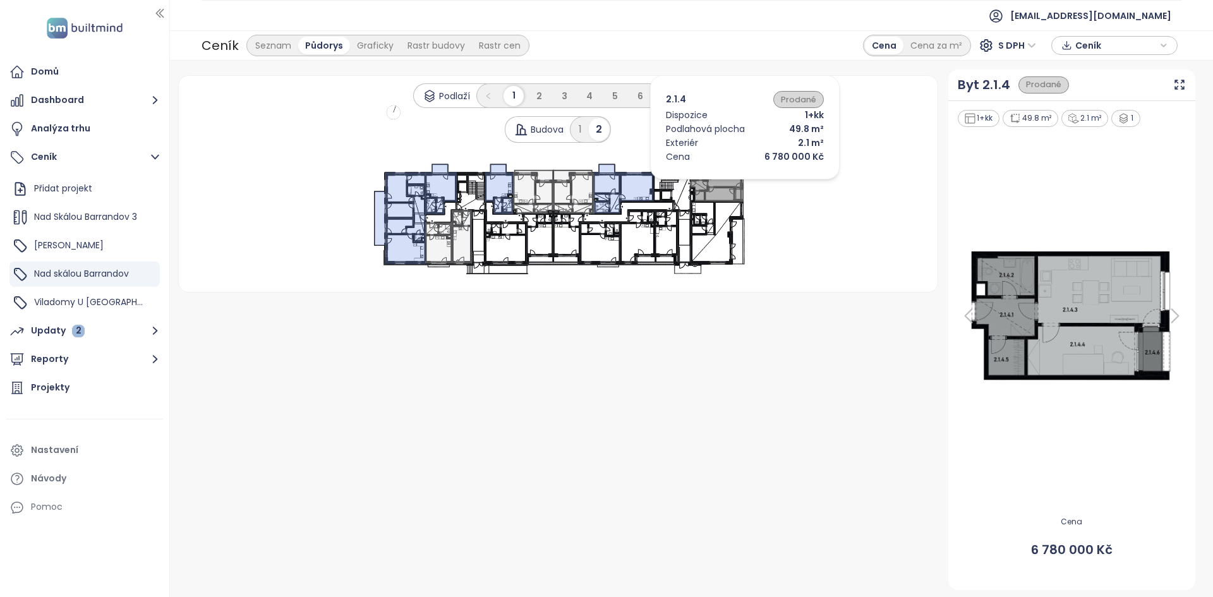
click at [724, 183] on icon at bounding box center [717, 184] width 53 height 33
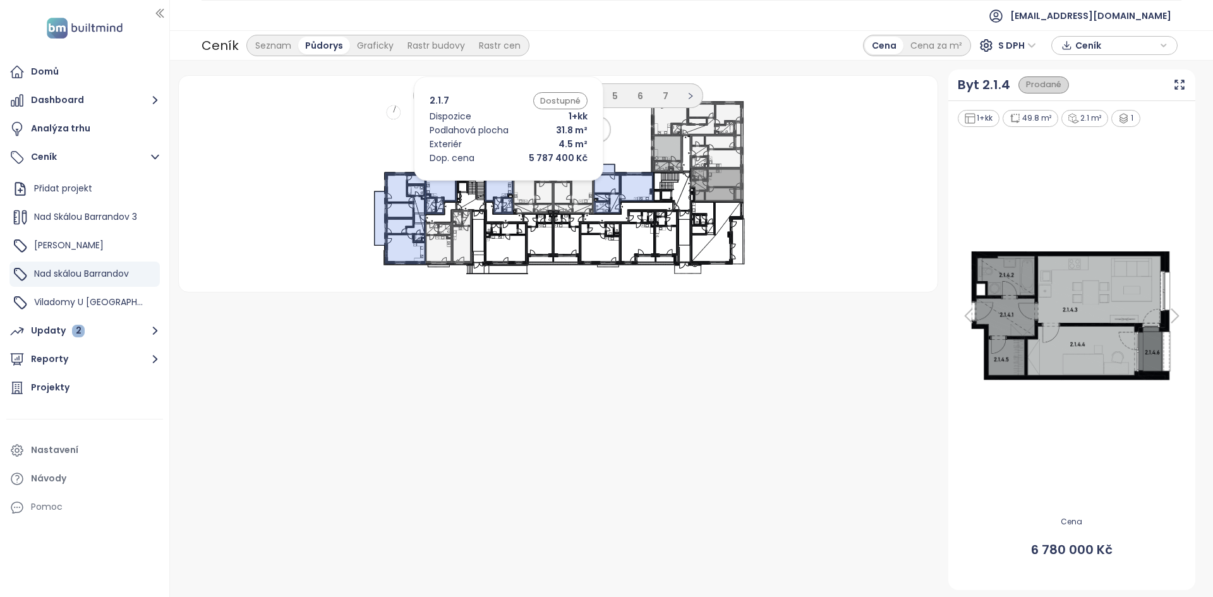
click at [490, 184] on icon at bounding box center [499, 189] width 29 height 50
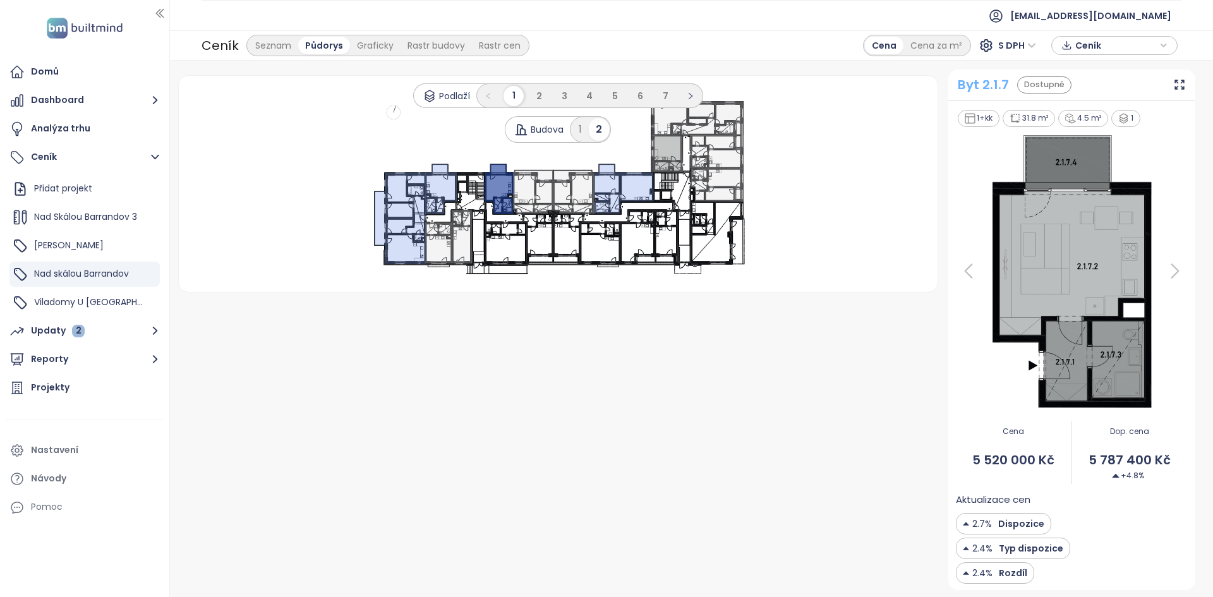
click at [995, 87] on div "Byt 2.1.7" at bounding box center [983, 85] width 51 height 20
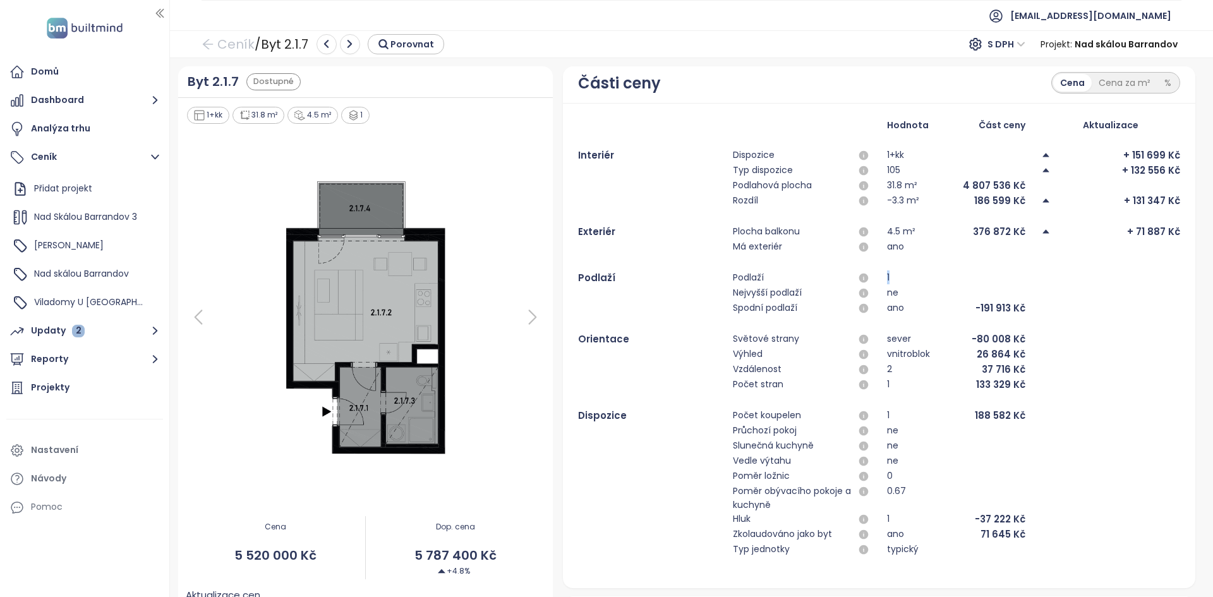
drag, startPoint x: 875, startPoint y: 278, endPoint x: 898, endPoint y: 277, distance: 23.4
click at [899, 277] on div "Podlaží Podlaží 1" at bounding box center [879, 277] width 602 height 15
drag, startPoint x: 1050, startPoint y: 301, endPoint x: 971, endPoint y: 306, distance: 79.1
click at [980, 304] on div "Spodní podlaží ano -191 913 Kč" at bounding box center [879, 308] width 602 height 15
drag, startPoint x: 1161, startPoint y: 77, endPoint x: 1151, endPoint y: 92, distance: 18.2
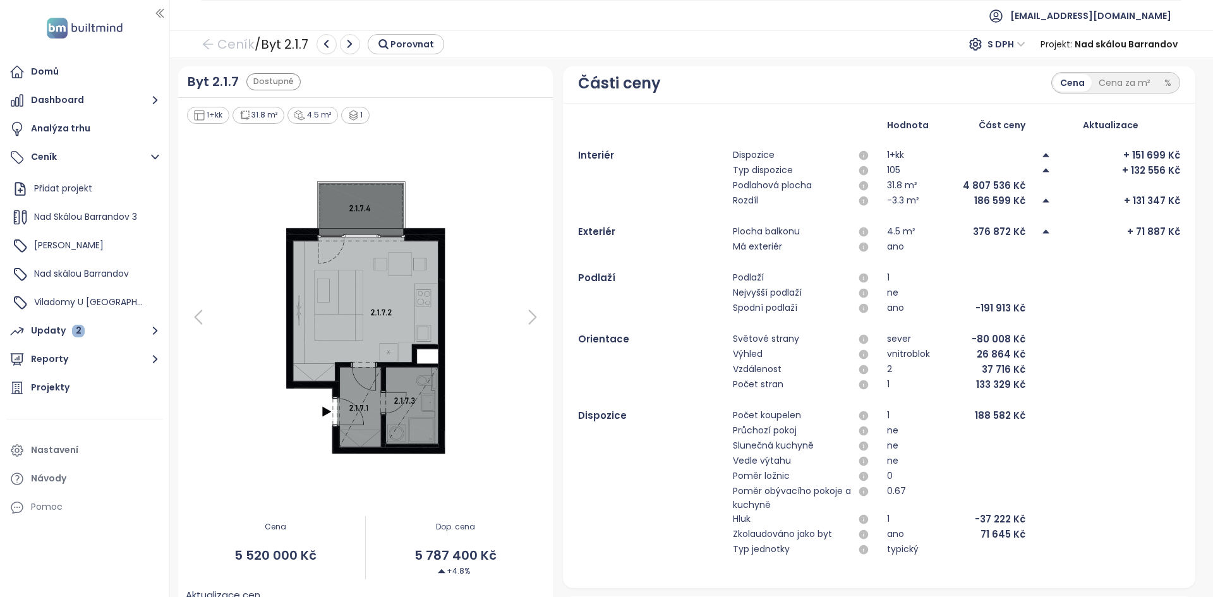
click at [1161, 77] on div "%" at bounding box center [1168, 83] width 21 height 18
drag, startPoint x: 979, startPoint y: 311, endPoint x: 1034, endPoint y: 305, distance: 55.9
click at [1034, 305] on div "Spodní podlaží ano -3.5 %" at bounding box center [879, 308] width 602 height 15
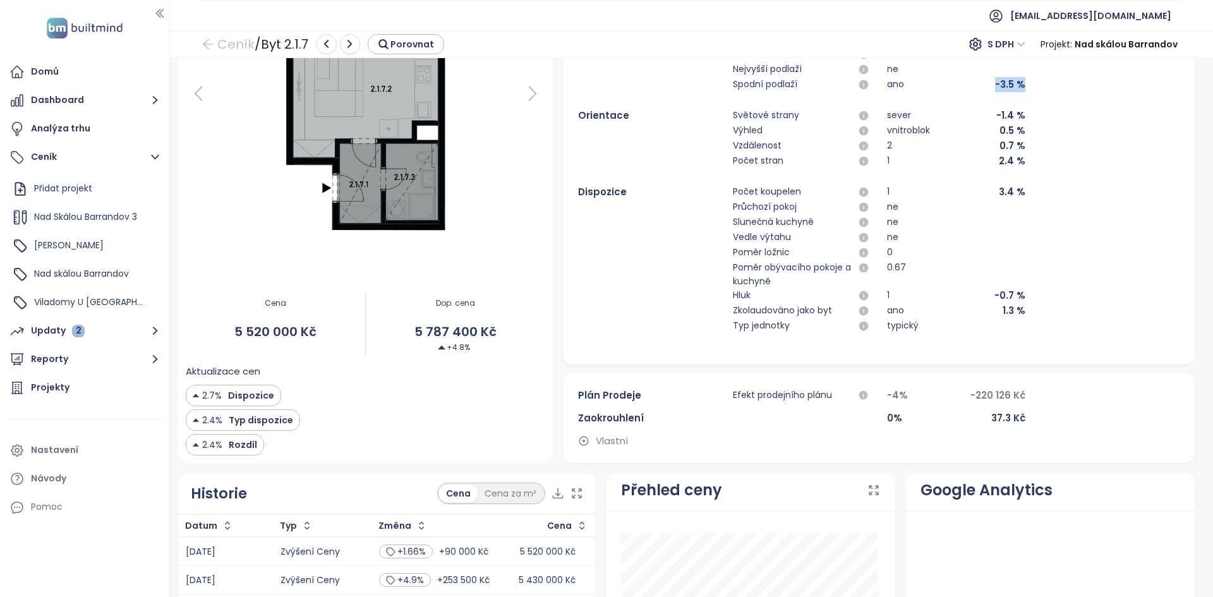
scroll to position [224, 0]
click at [598, 442] on span "Vlastní" at bounding box center [612, 440] width 32 height 15
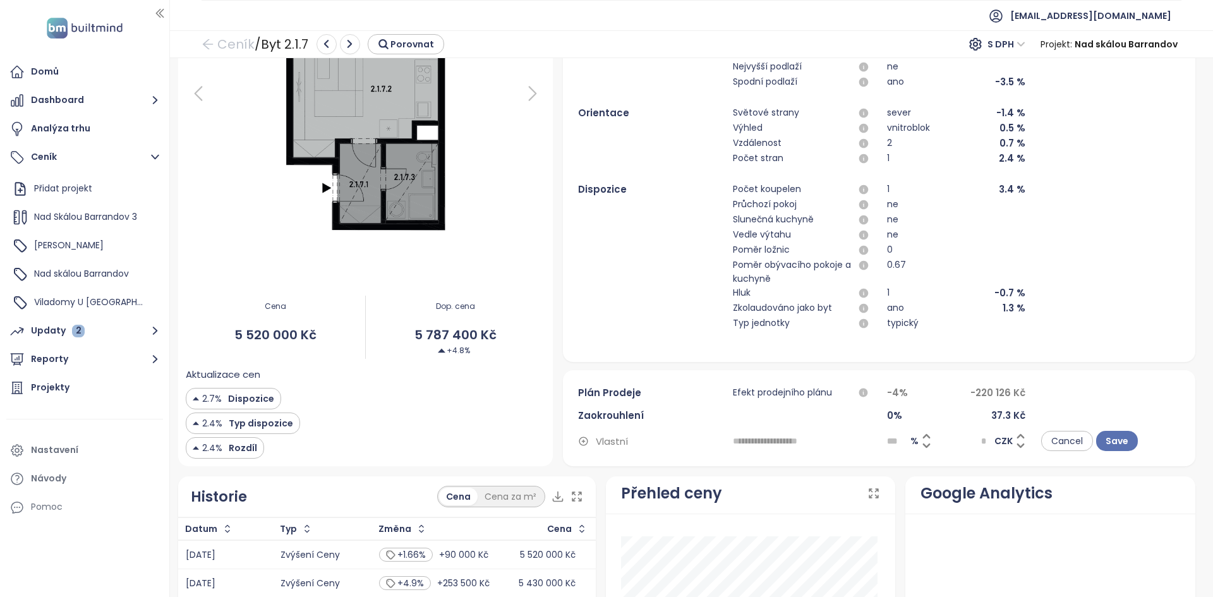
click at [773, 445] on input "text" at bounding box center [802, 441] width 138 height 20
type input "**********"
click at [888, 441] on input "***" at bounding box center [898, 441] width 23 height 19
type input "*"
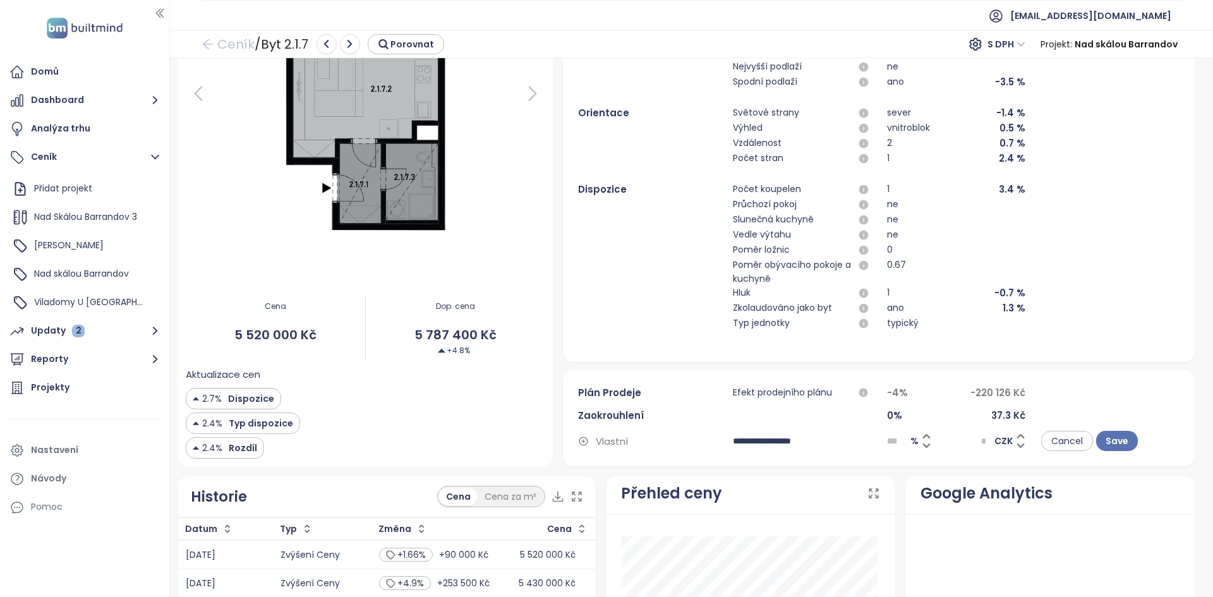
type input "******"
type input "***"
type input "******"
type input "***"
click at [1110, 446] on span "Save" at bounding box center [1117, 441] width 23 height 14
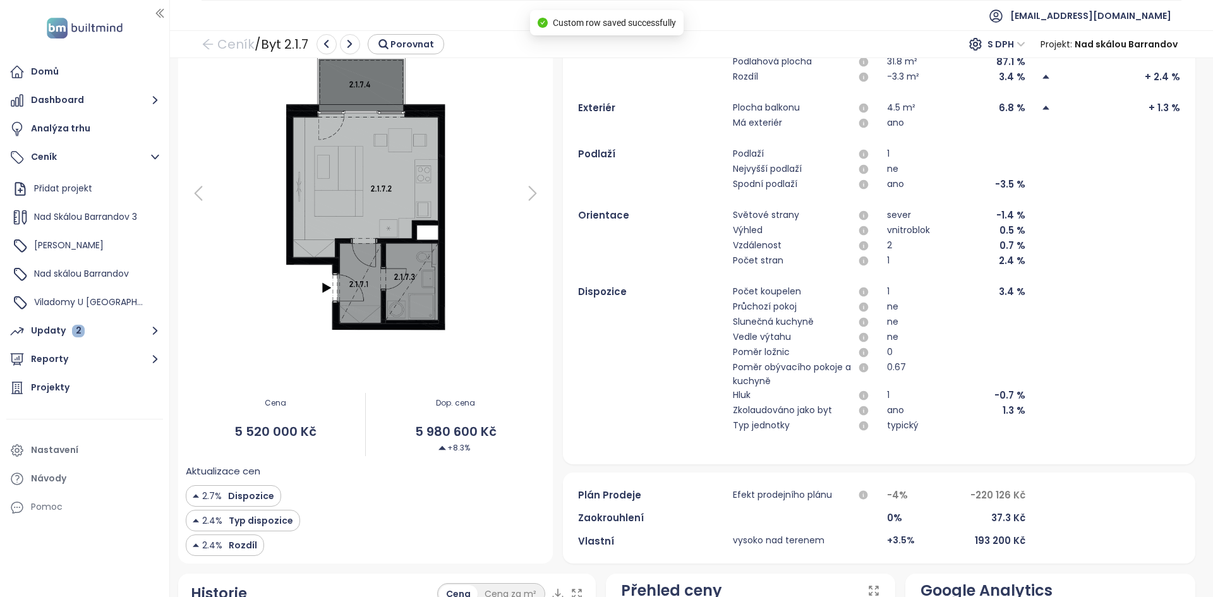
scroll to position [124, 0]
drag, startPoint x: 466, startPoint y: 448, endPoint x: 411, endPoint y: 457, distance: 55.1
click at [411, 457] on div "Dop. cena 5 980 600 Kč +8.3%" at bounding box center [455, 424] width 179 height 79
click at [827, 538] on div "vysoko nad terenem" at bounding box center [802, 540] width 138 height 15
drag, startPoint x: 1022, startPoint y: 186, endPoint x: 943, endPoint y: 191, distance: 79.1
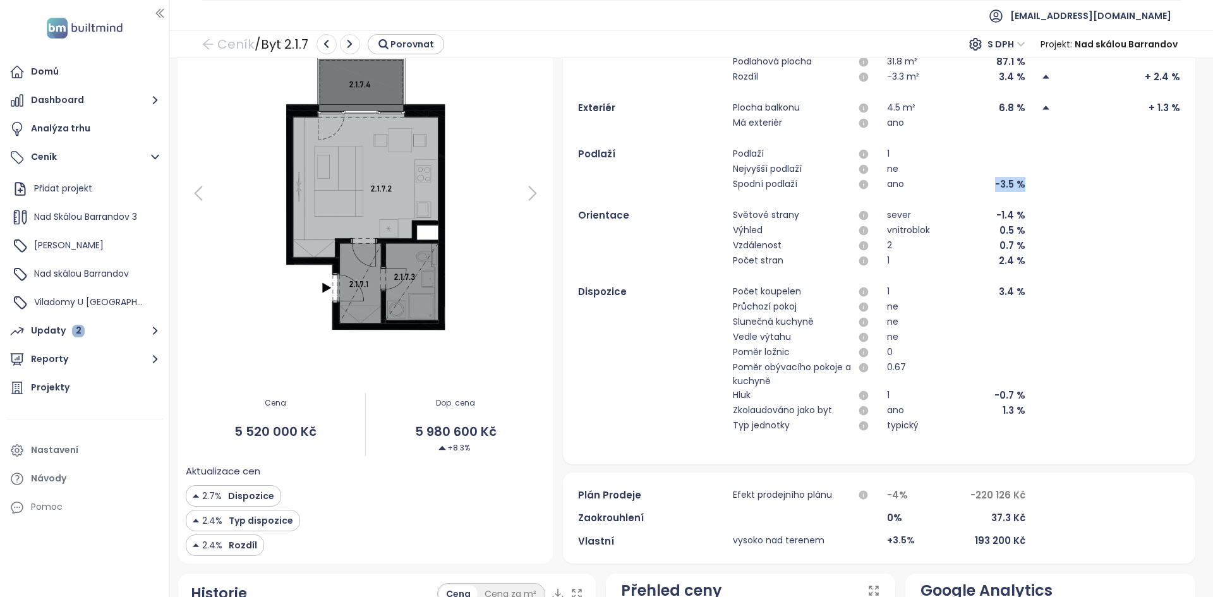
click at [943, 191] on div "Spodní podlaží ano -3.5 %" at bounding box center [879, 184] width 602 height 15
click at [620, 543] on icon at bounding box center [625, 540] width 11 height 11
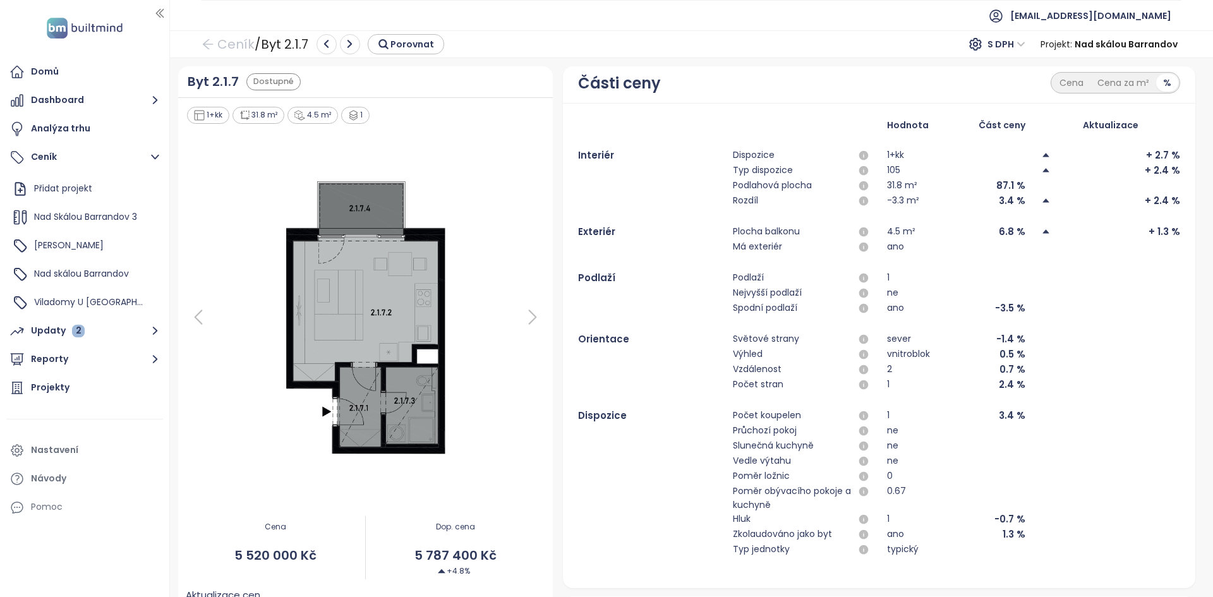
scroll to position [226, 0]
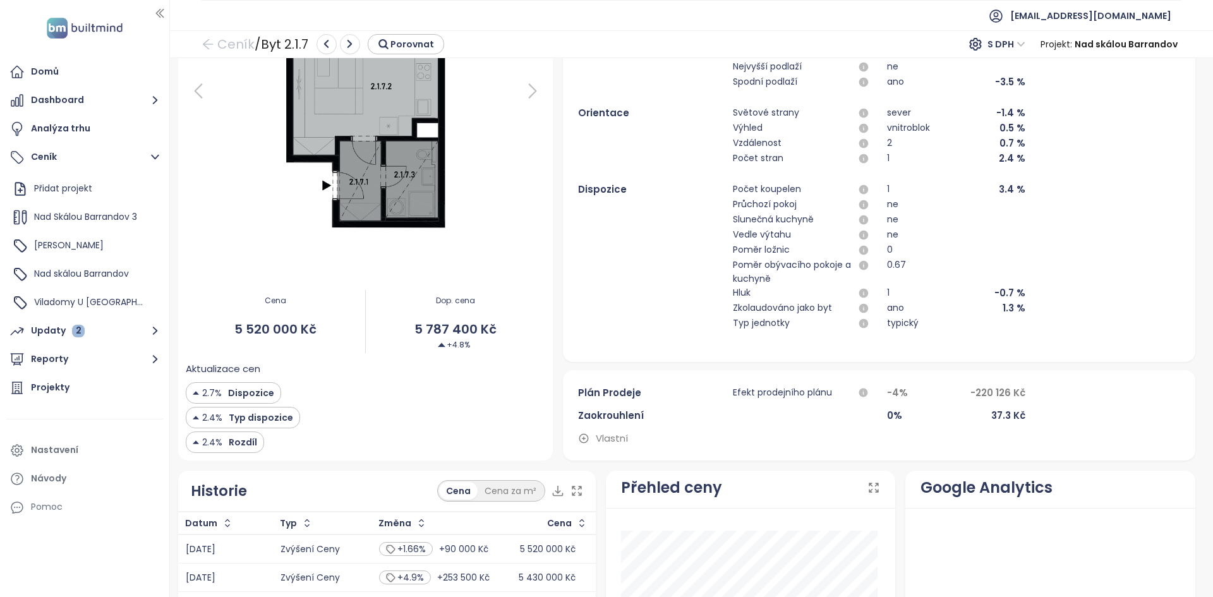
click at [616, 440] on span "Vlastní" at bounding box center [612, 438] width 32 height 15
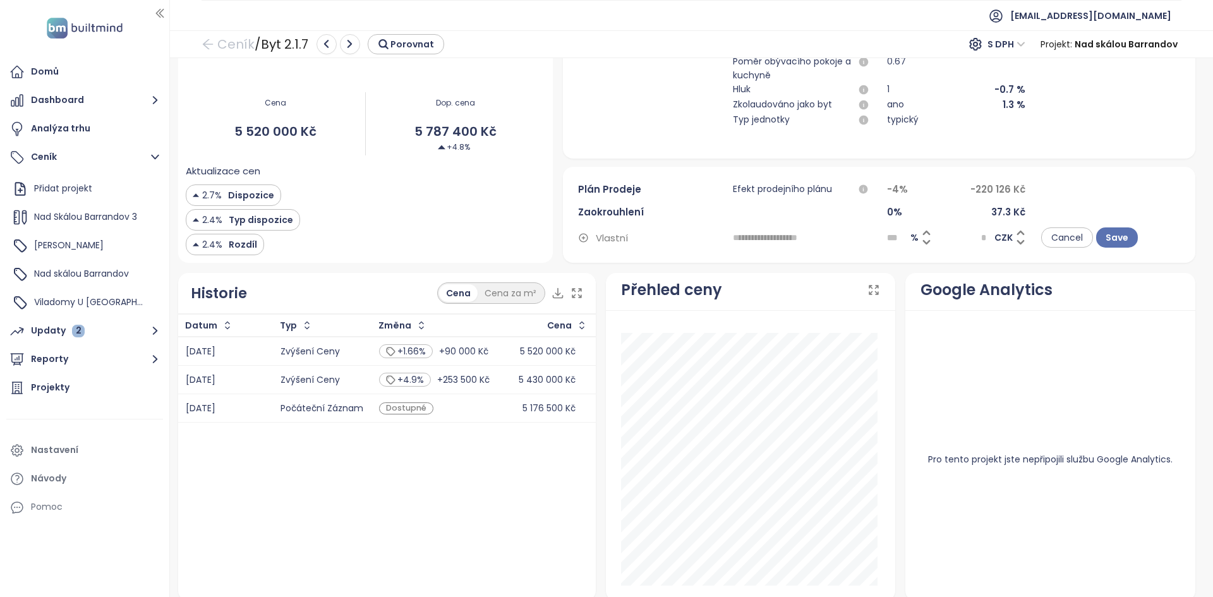
scroll to position [430, 0]
click at [451, 406] on div "Dostupné" at bounding box center [434, 408] width 111 height 13
click at [484, 365] on td "+4.9 % +253 500 Kč" at bounding box center [435, 379] width 126 height 28
click at [490, 351] on td "+1.66 % +90 000 Kč" at bounding box center [435, 350] width 126 height 29
drag, startPoint x: 257, startPoint y: 289, endPoint x: 193, endPoint y: 296, distance: 64.3
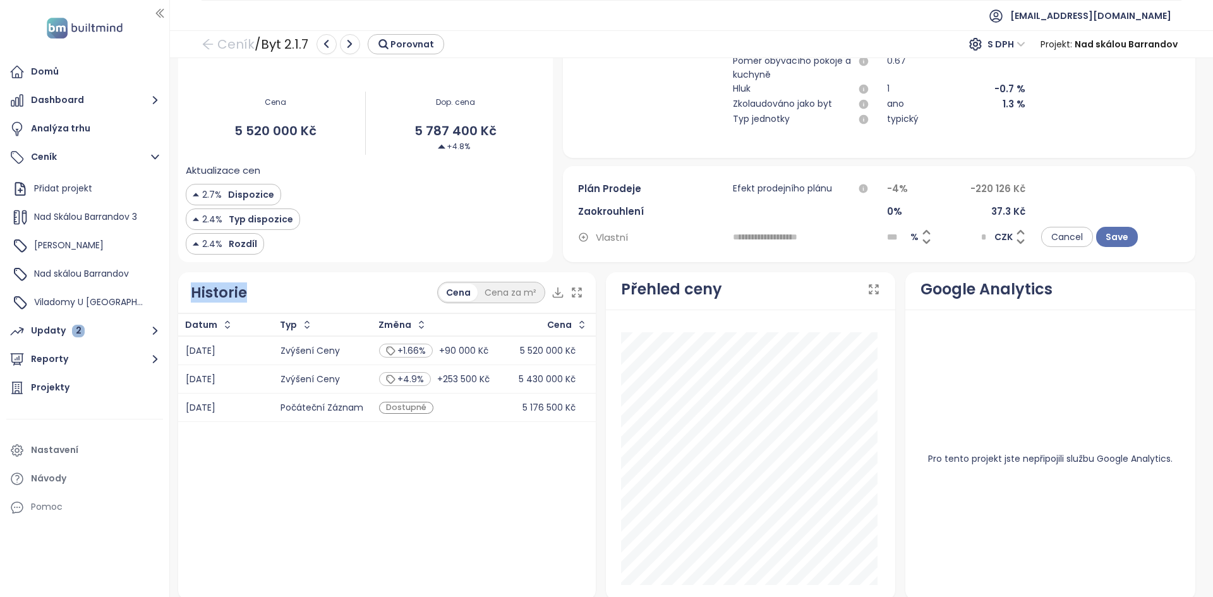
click at [193, 296] on div "Historie Cena Cena za m²" at bounding box center [387, 293] width 418 height 42
click at [253, 399] on td "09.11.2024" at bounding box center [225, 408] width 95 height 28
click at [239, 388] on td "25.11.2024" at bounding box center [225, 379] width 95 height 28
click at [316, 357] on div "Zvýšení ceny" at bounding box center [322, 350] width 83 height 15
click at [233, 389] on td "25.11.2024" at bounding box center [225, 379] width 95 height 28
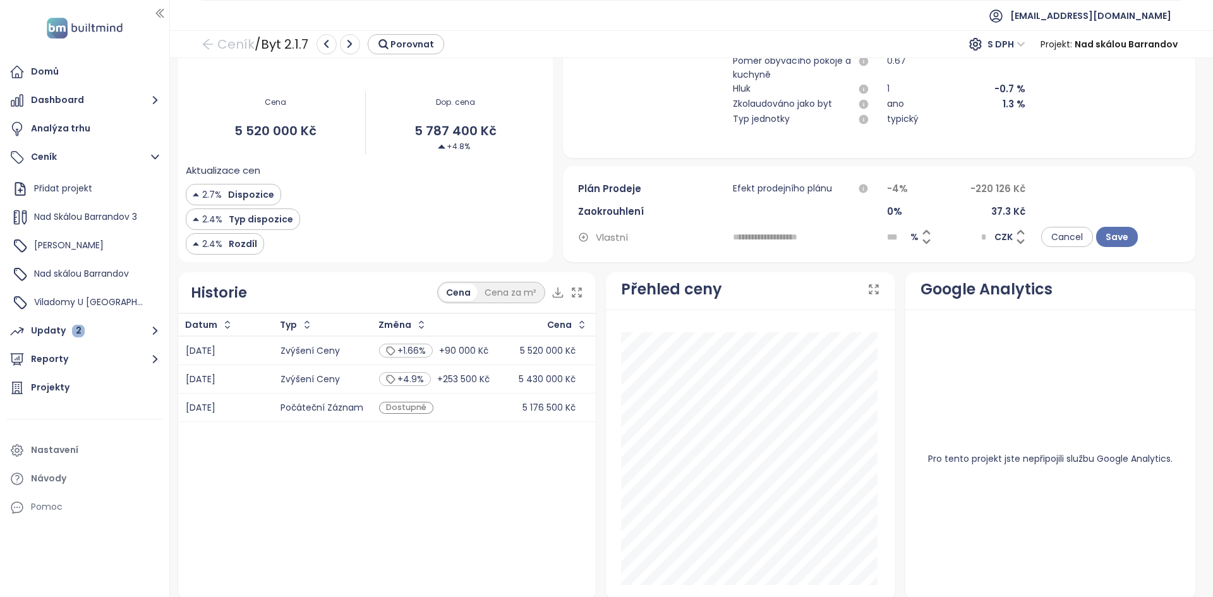
click at [255, 376] on div "25.11.2024" at bounding box center [225, 379] width 79 height 8
click at [253, 356] on div "27.06.2025" at bounding box center [225, 350] width 79 height 15
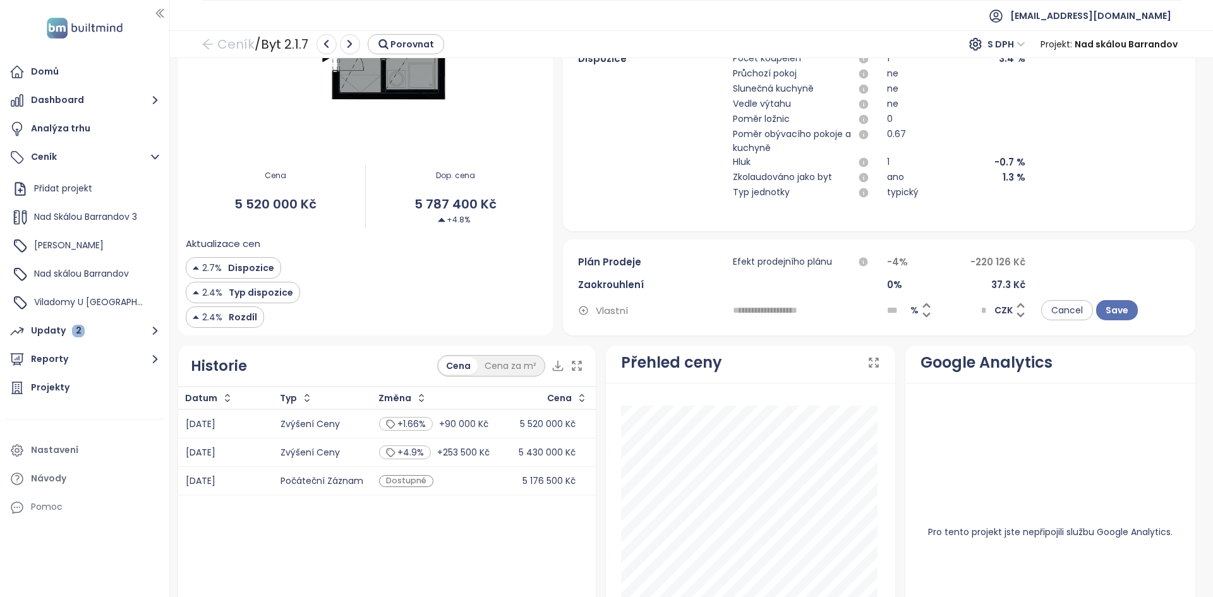
scroll to position [356, 0]
click at [466, 447] on div "+4.9 % +253 500 Kč" at bounding box center [434, 454] width 111 height 14
click at [476, 429] on span "+90 000 Kč" at bounding box center [463, 425] width 49 height 8
click at [558, 368] on icon at bounding box center [558, 367] width 13 height 13
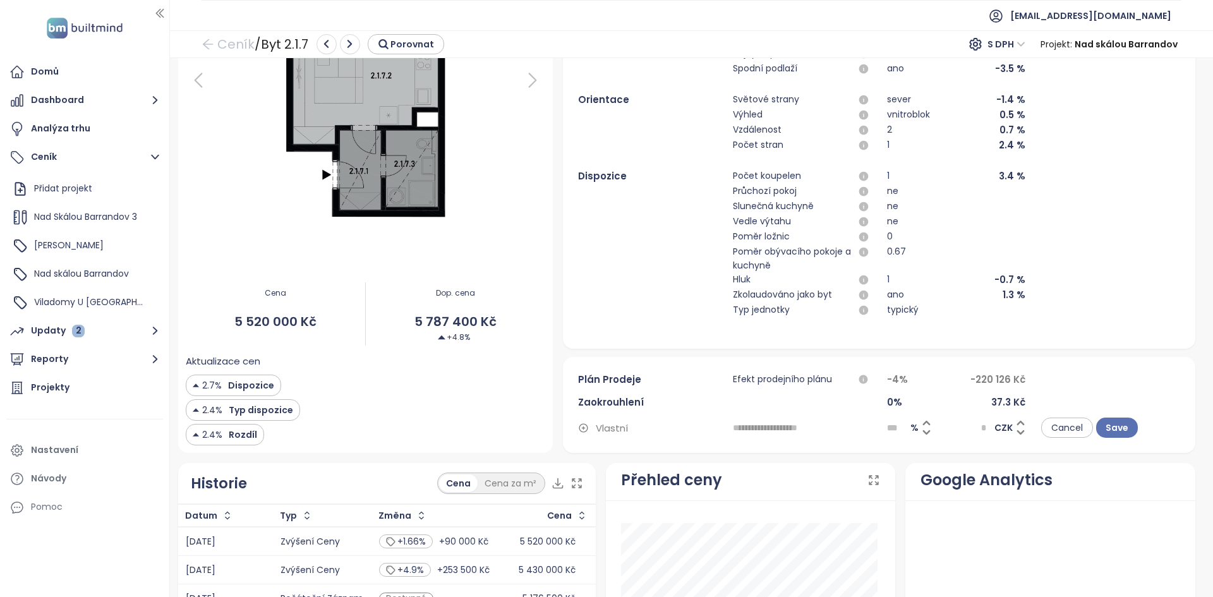
scroll to position [0, 0]
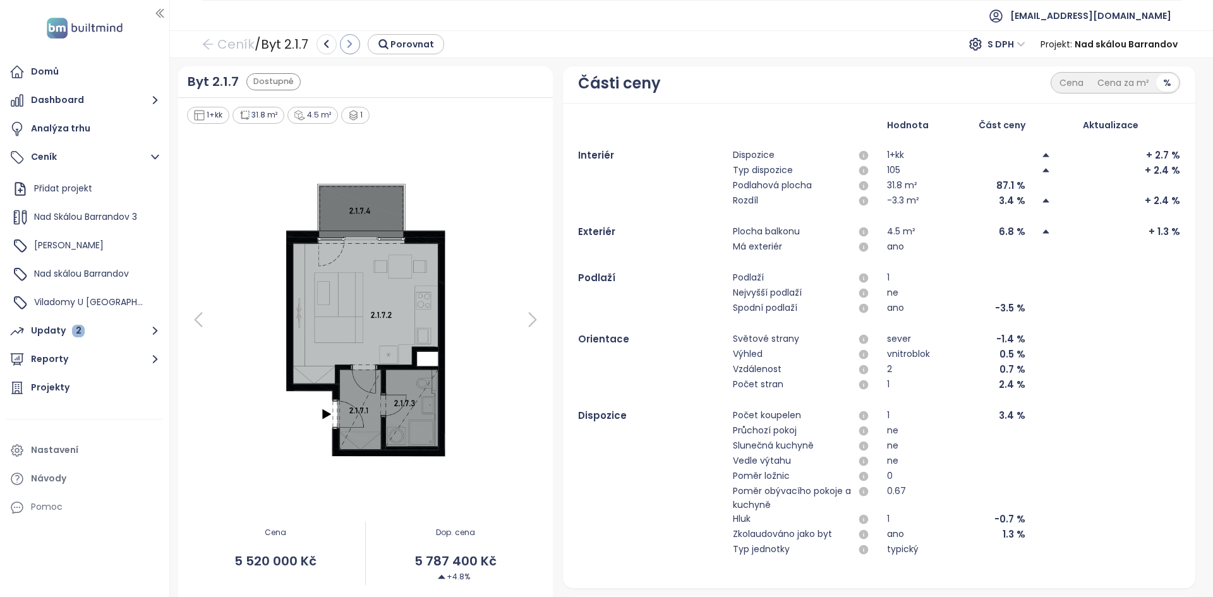
click at [351, 41] on icon "button" at bounding box center [349, 44] width 11 height 11
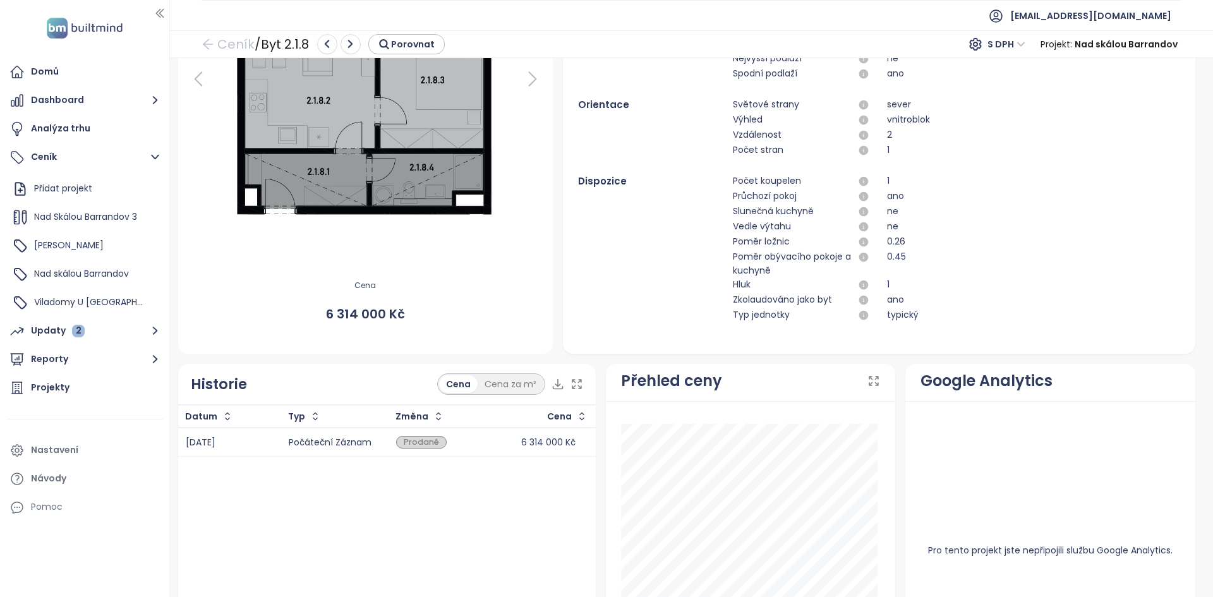
scroll to position [243, 0]
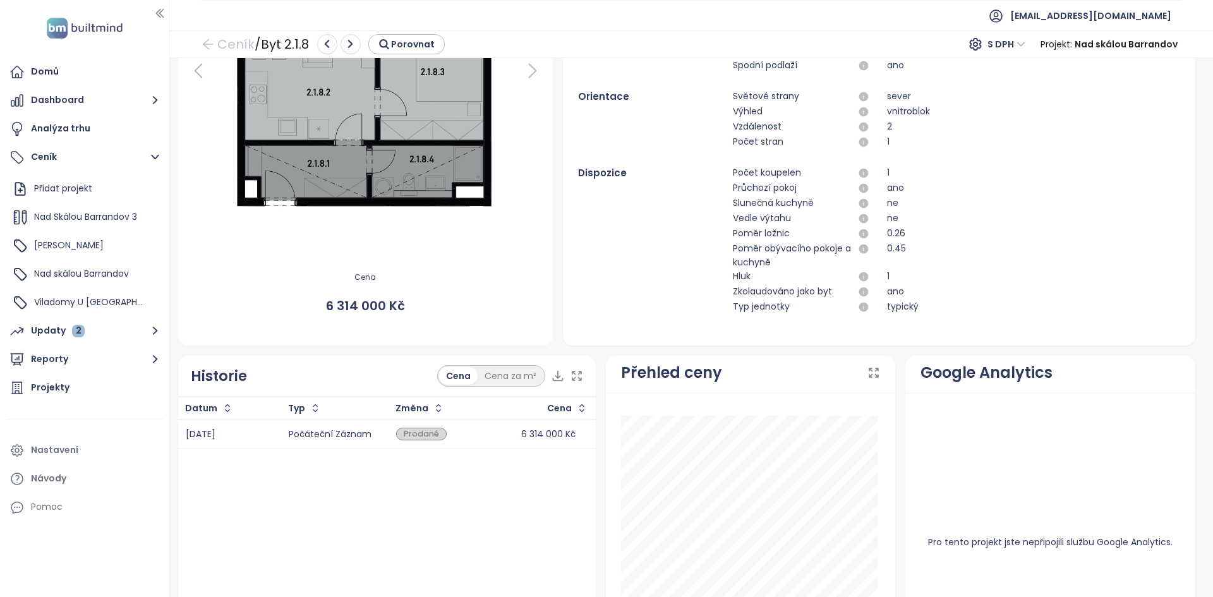
click at [456, 440] on div "Prodané" at bounding box center [439, 434] width 87 height 13
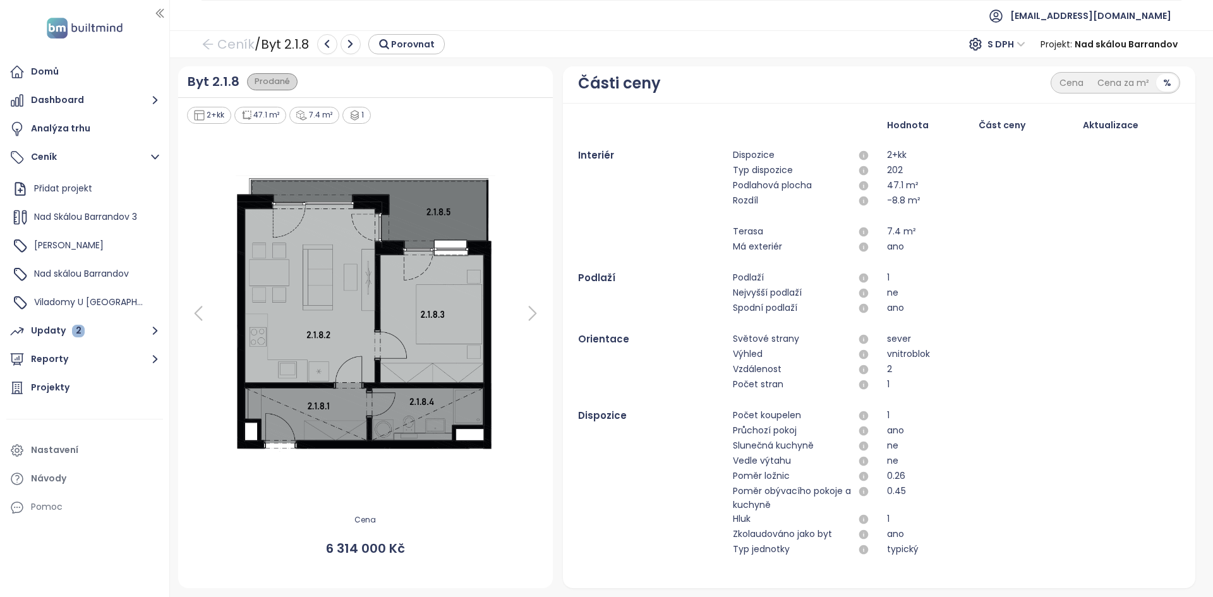
scroll to position [0, 0]
click at [85, 106] on button "Dashboard" at bounding box center [84, 100] width 157 height 25
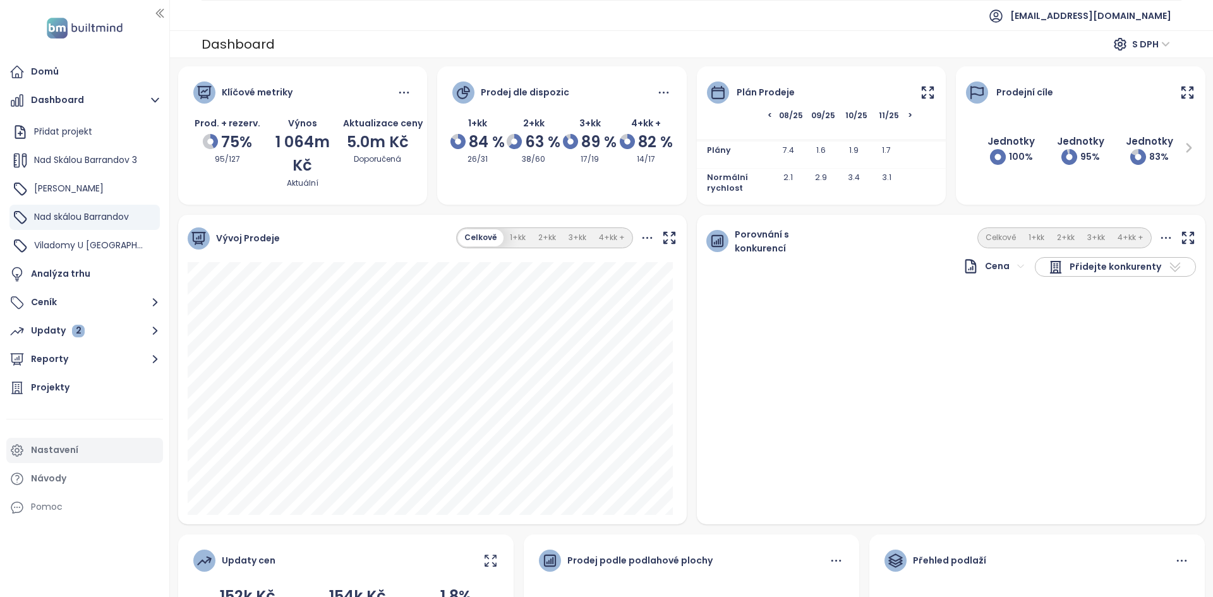
click at [66, 442] on div "Nastavení" at bounding box center [84, 450] width 157 height 25
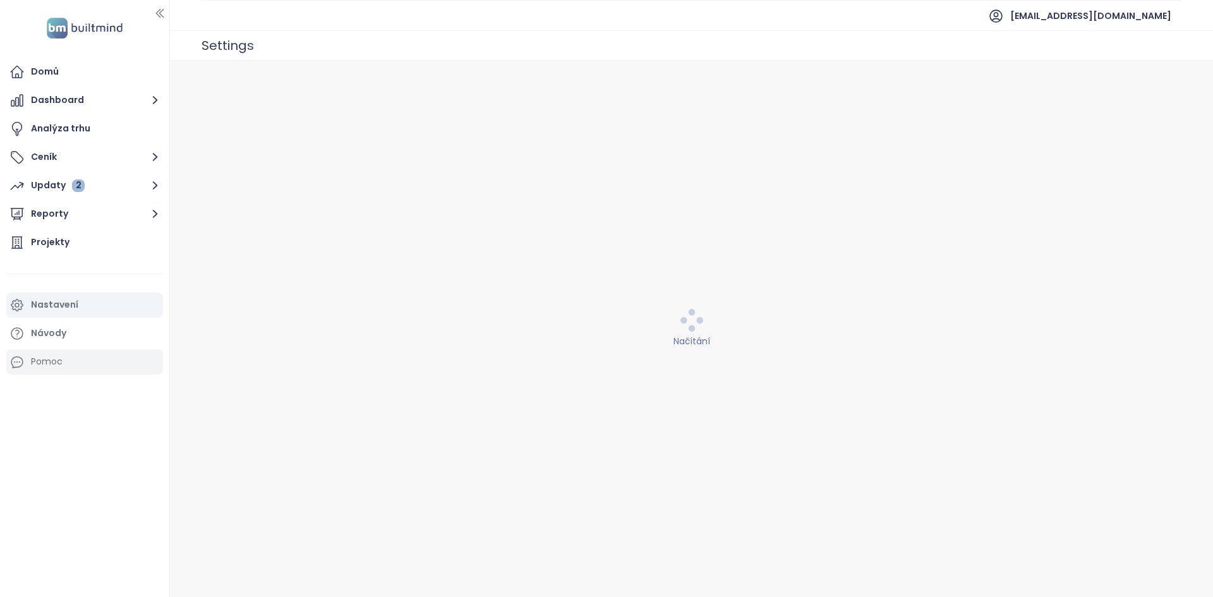
click at [60, 367] on div "Pomoc" at bounding box center [47, 362] width 32 height 16
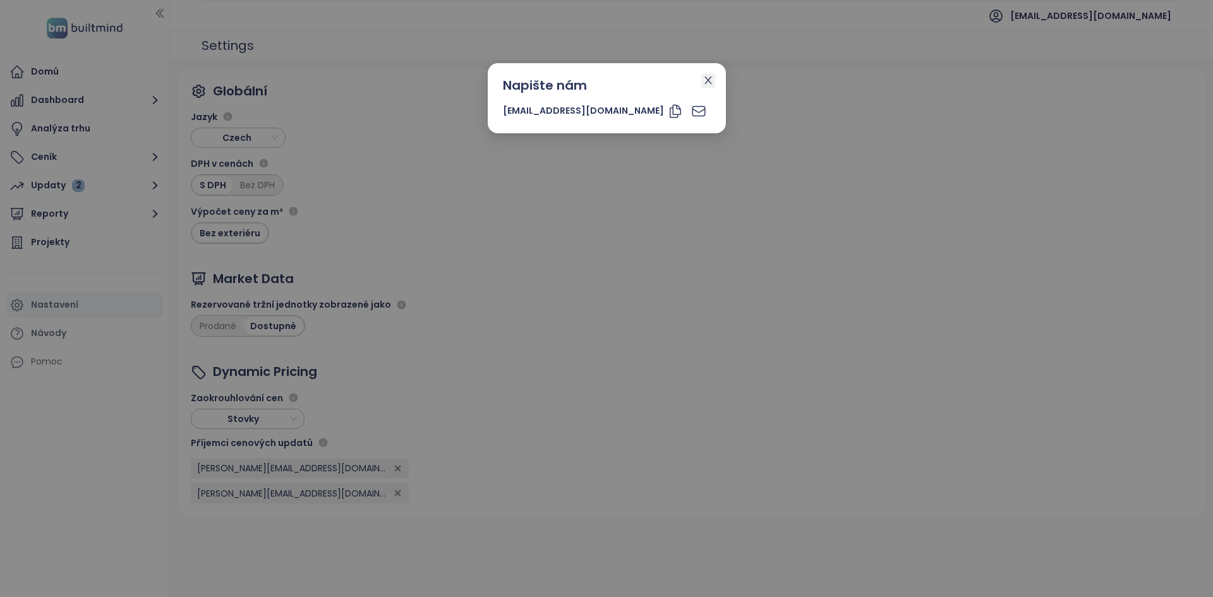
click at [703, 80] on icon "close" at bounding box center [708, 80] width 10 height 10
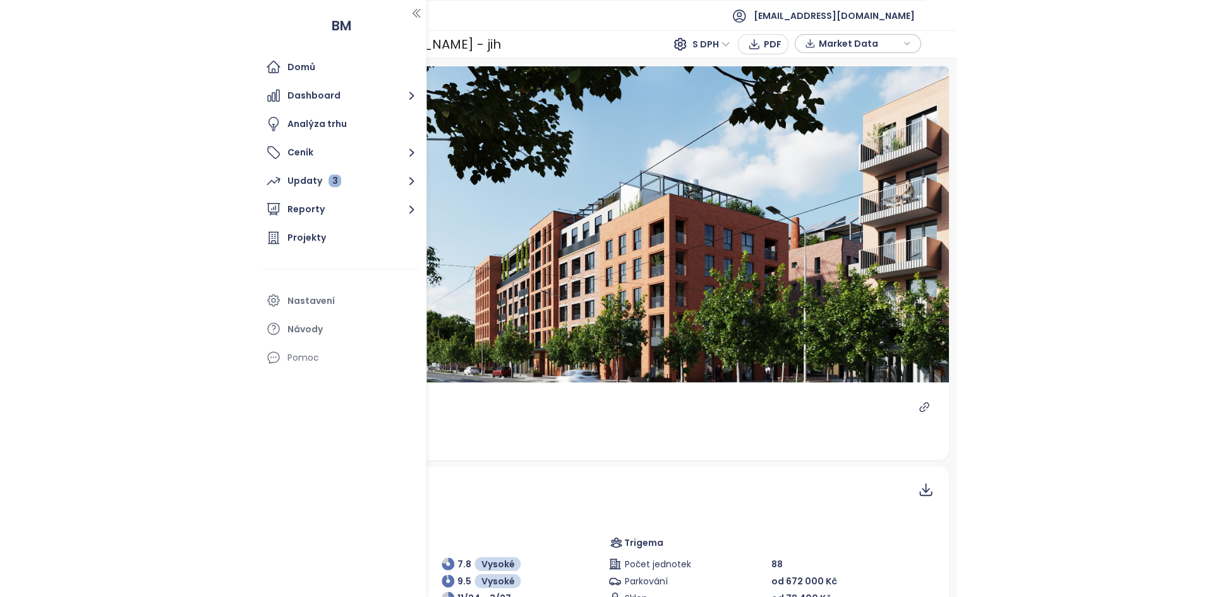
scroll to position [296, 0]
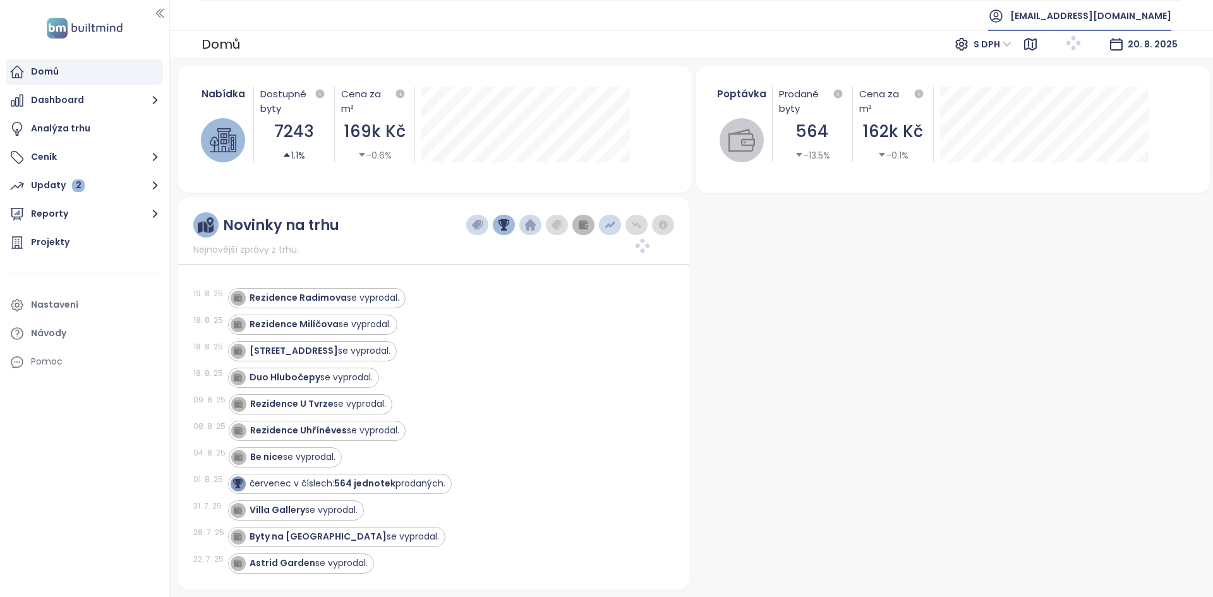
click at [1120, 16] on span "[EMAIL_ADDRESS][DOMAIN_NAME]" at bounding box center [1090, 16] width 161 height 30
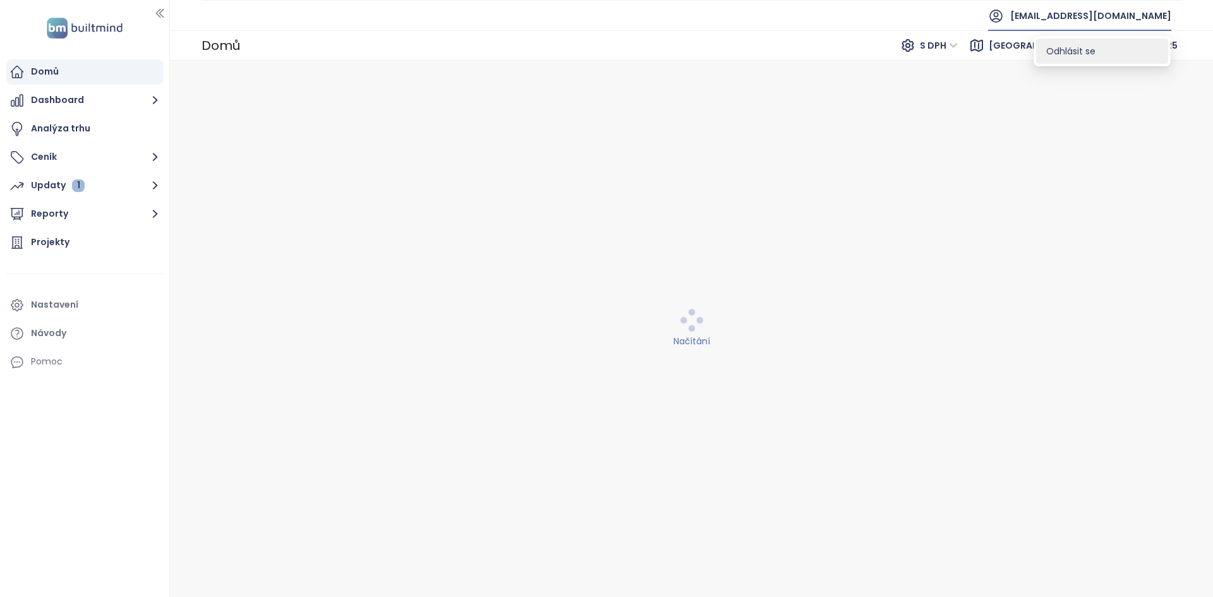
click at [1091, 40] on li "Odhlásit se" at bounding box center [1102, 51] width 132 height 25
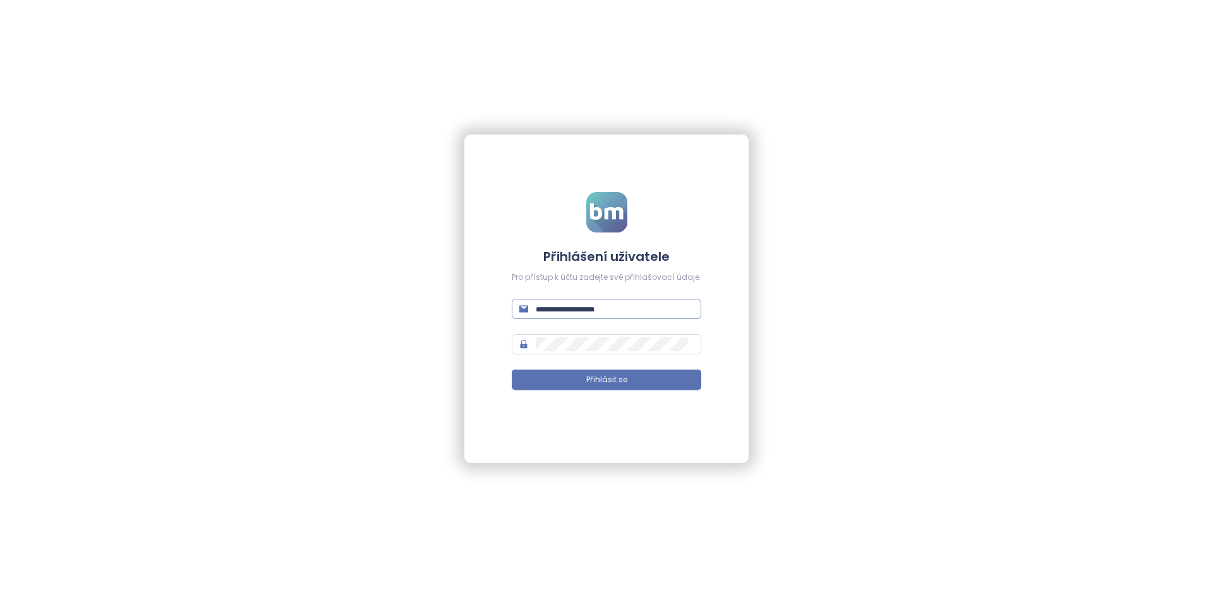
click at [610, 302] on input "text" at bounding box center [615, 309] width 158 height 14
type input "**********"
click at [512, 370] on button "Přihlásit se" at bounding box center [607, 380] width 190 height 20
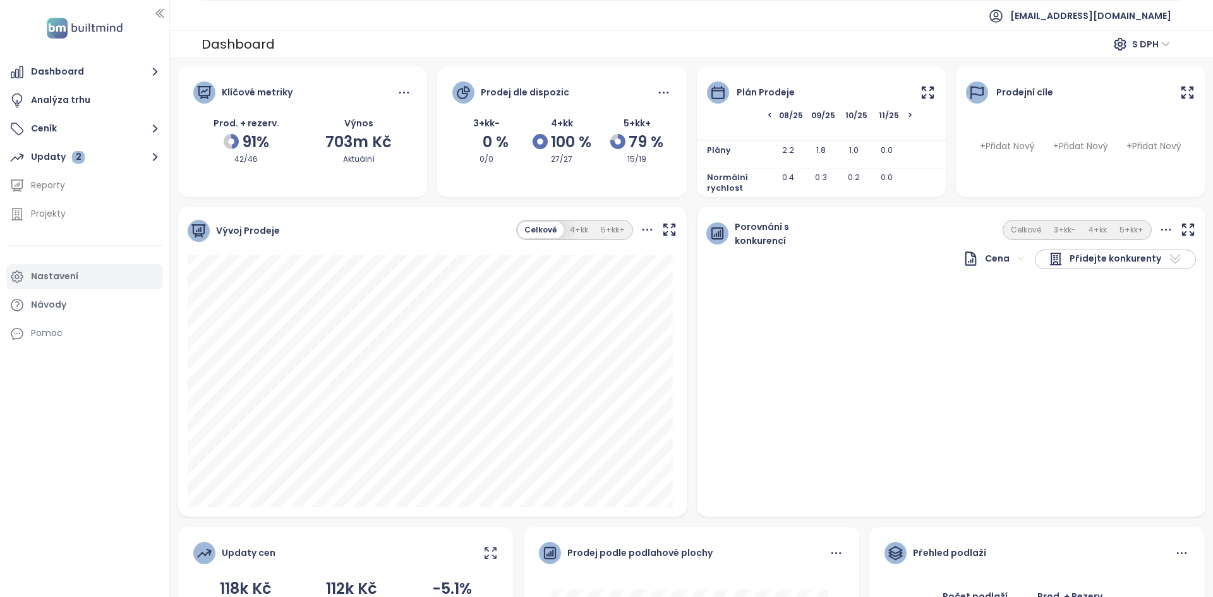
click at [107, 284] on div "Nastavení" at bounding box center [84, 276] width 157 height 25
